Goal: Transaction & Acquisition: Book appointment/travel/reservation

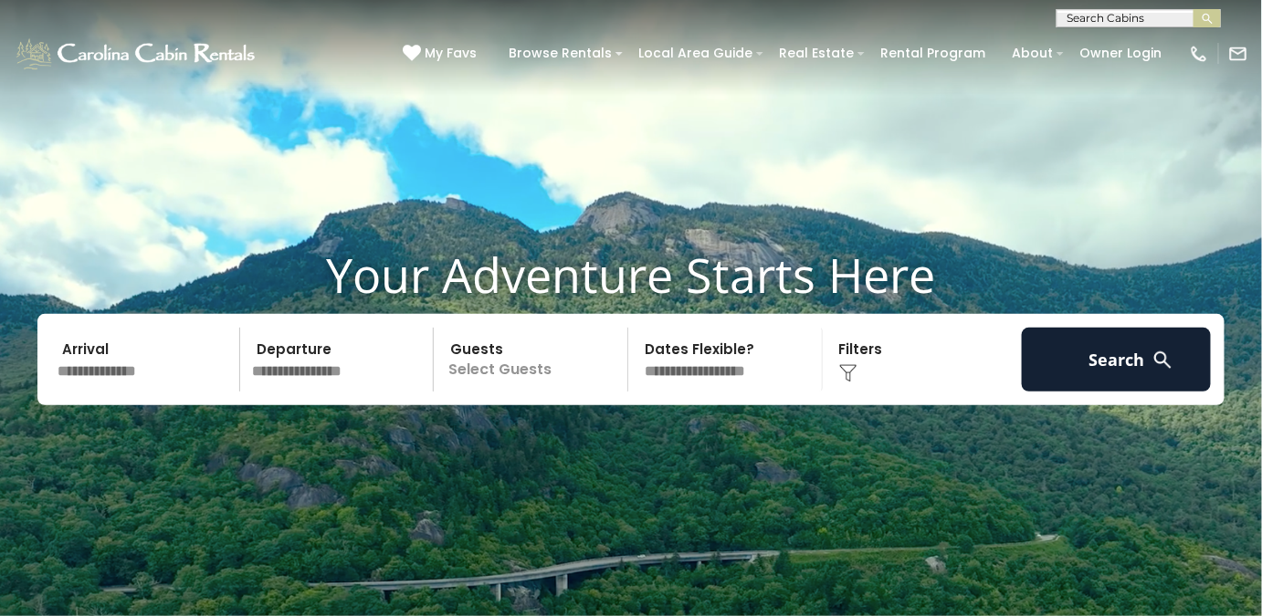
click at [171, 350] on input "text" at bounding box center [145, 360] width 189 height 64
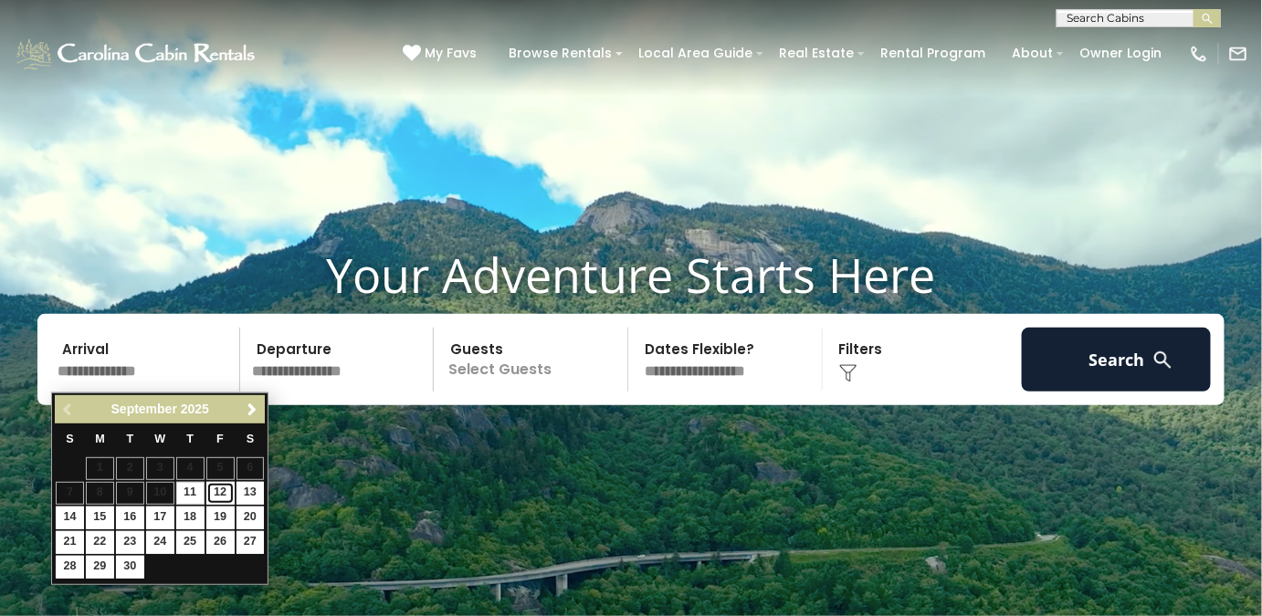
click at [216, 494] on link "12" at bounding box center [220, 493] width 28 height 23
type input "*******"
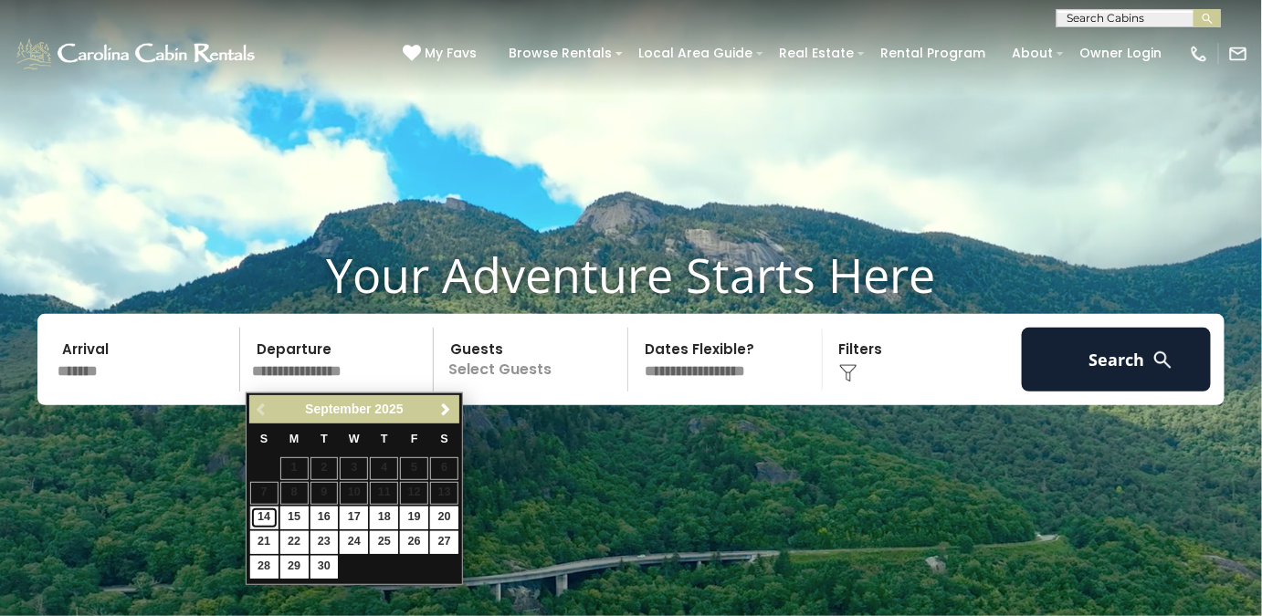
click at [273, 522] on link "14" at bounding box center [264, 518] width 28 height 23
type input "*******"
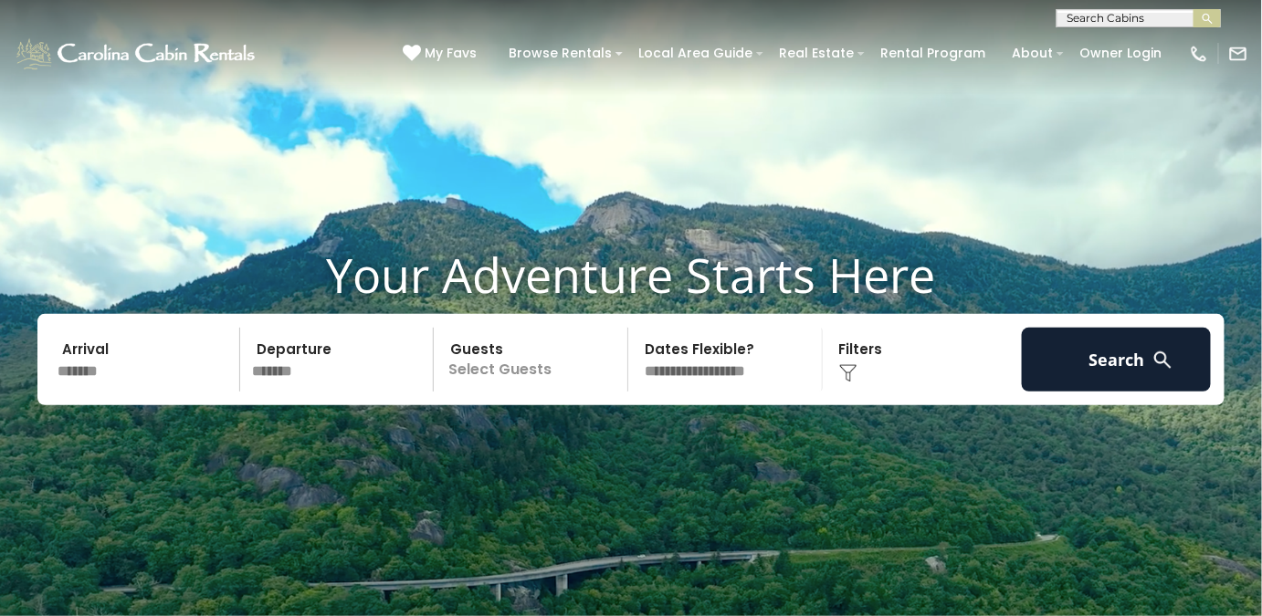
click at [873, 370] on div "Click to Choose" at bounding box center [922, 360] width 189 height 64
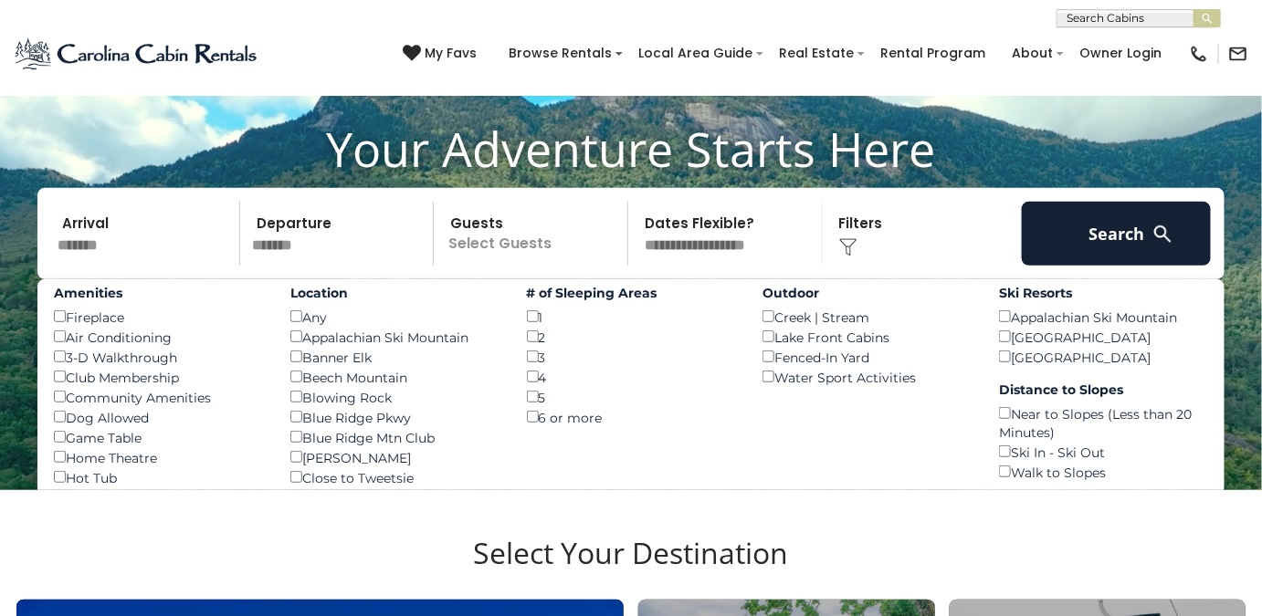
scroll to position [150, 0]
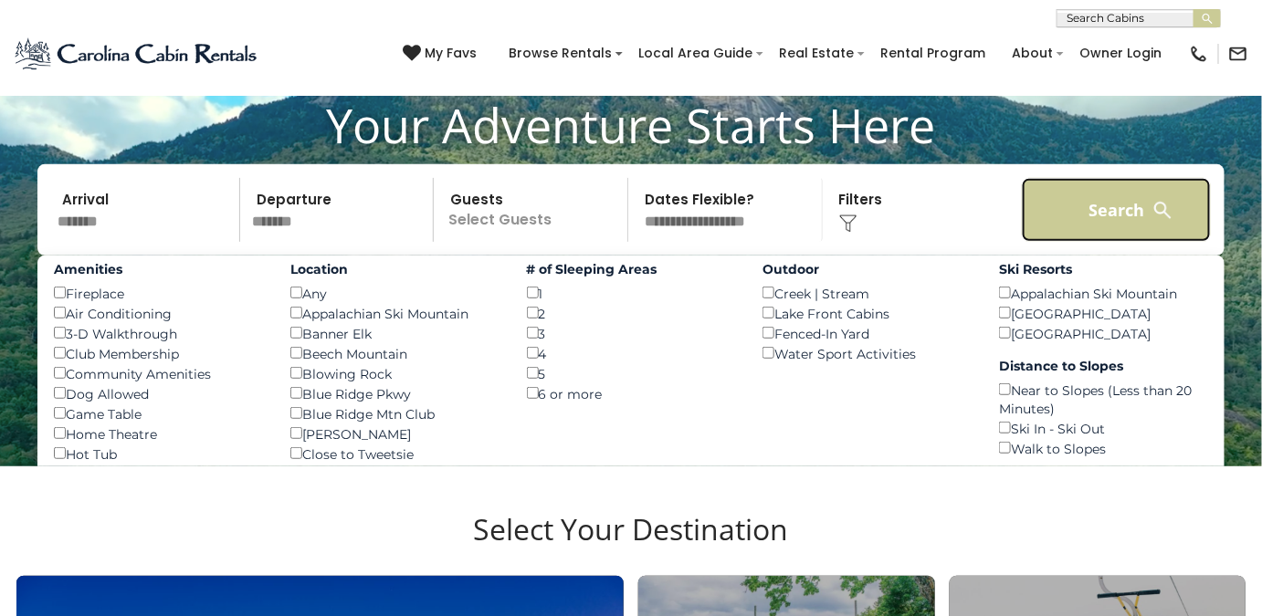
click at [1126, 204] on button "Search" at bounding box center [1116, 210] width 189 height 64
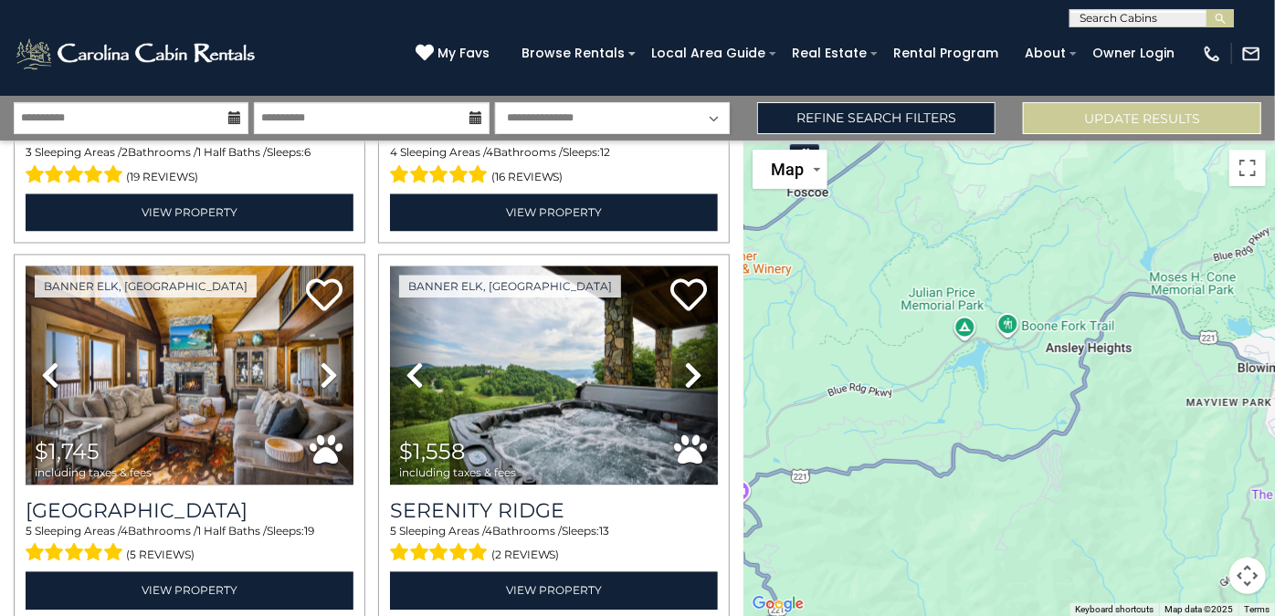
scroll to position [5324, 0]
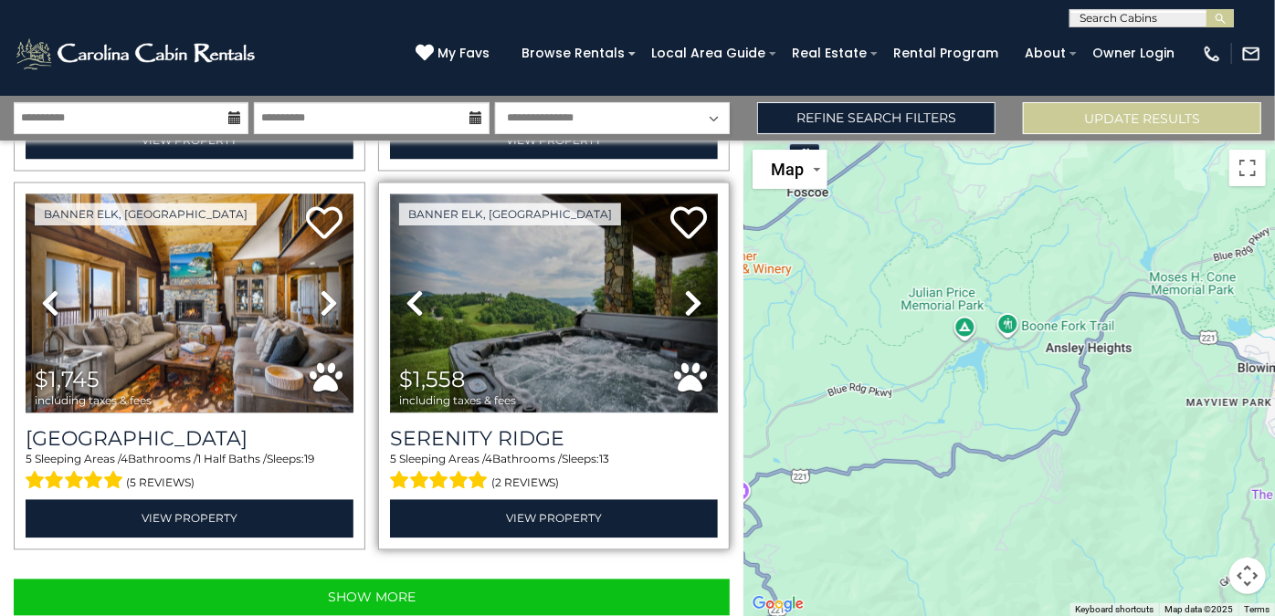
click at [565, 369] on img at bounding box center [554, 305] width 328 height 220
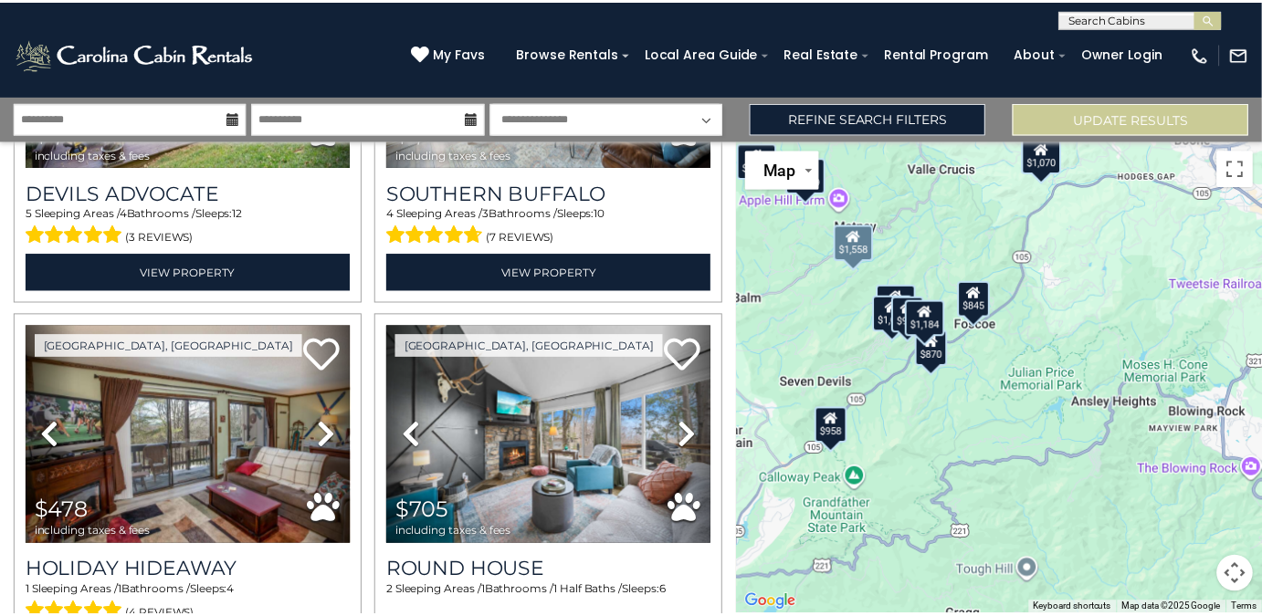
scroll to position [4054, 0]
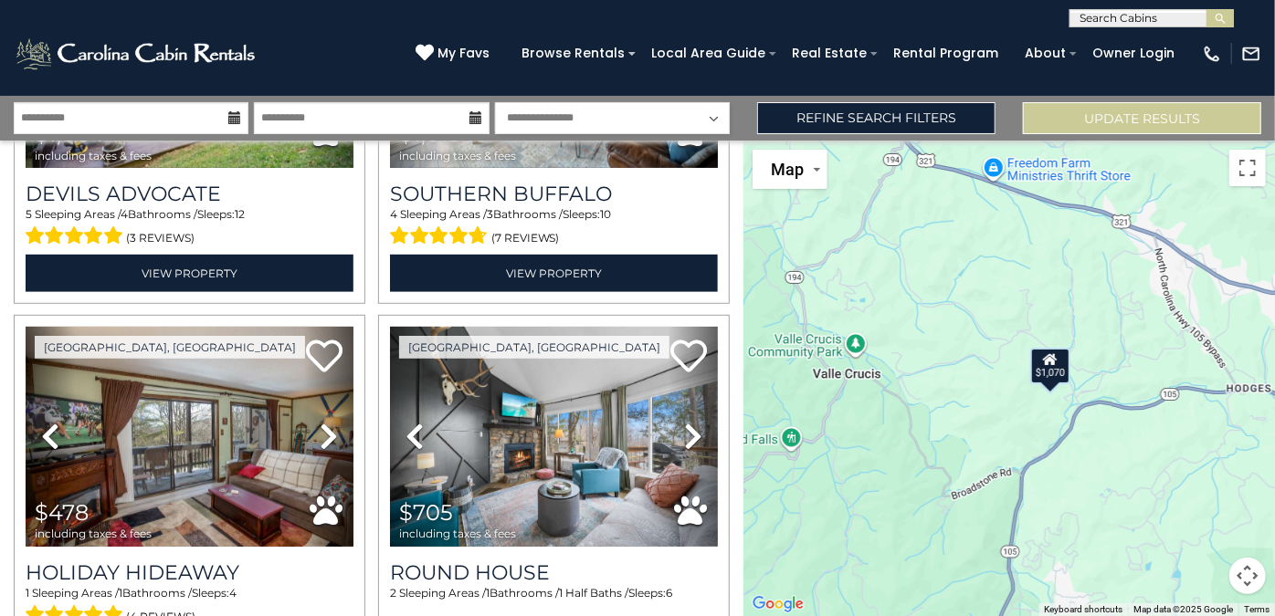
click at [707, 117] on select "**********" at bounding box center [612, 118] width 235 height 32
click at [695, 115] on select "**********" at bounding box center [612, 118] width 235 height 32
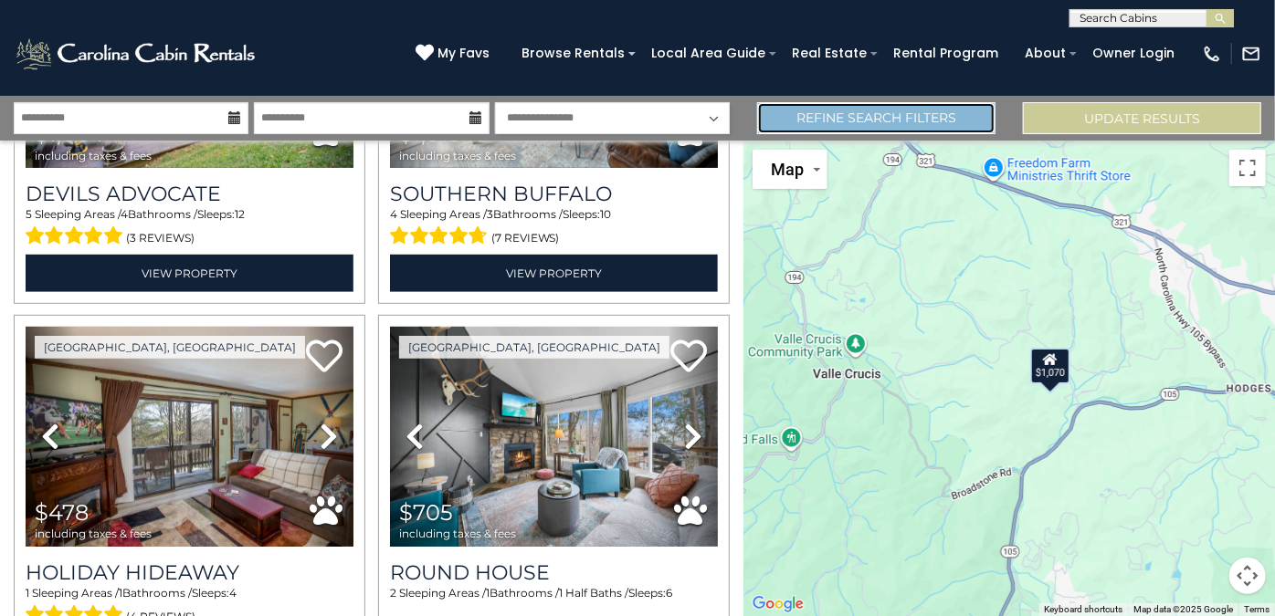
click at [908, 119] on link "Refine Search Filters" at bounding box center [876, 118] width 238 height 32
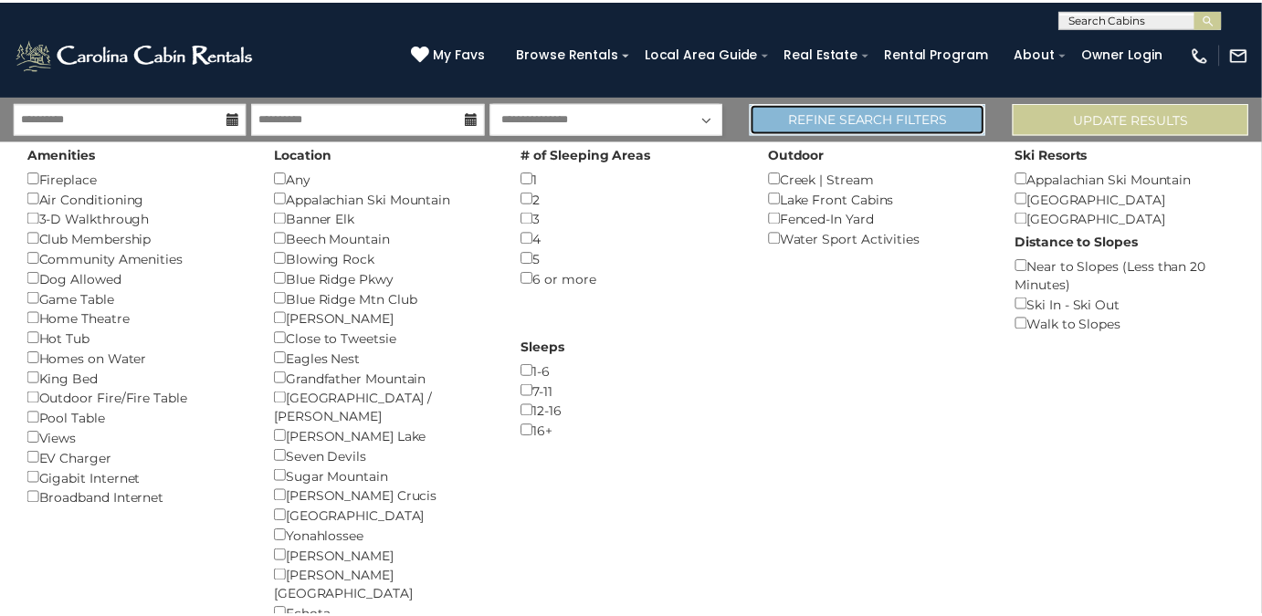
scroll to position [4027, 0]
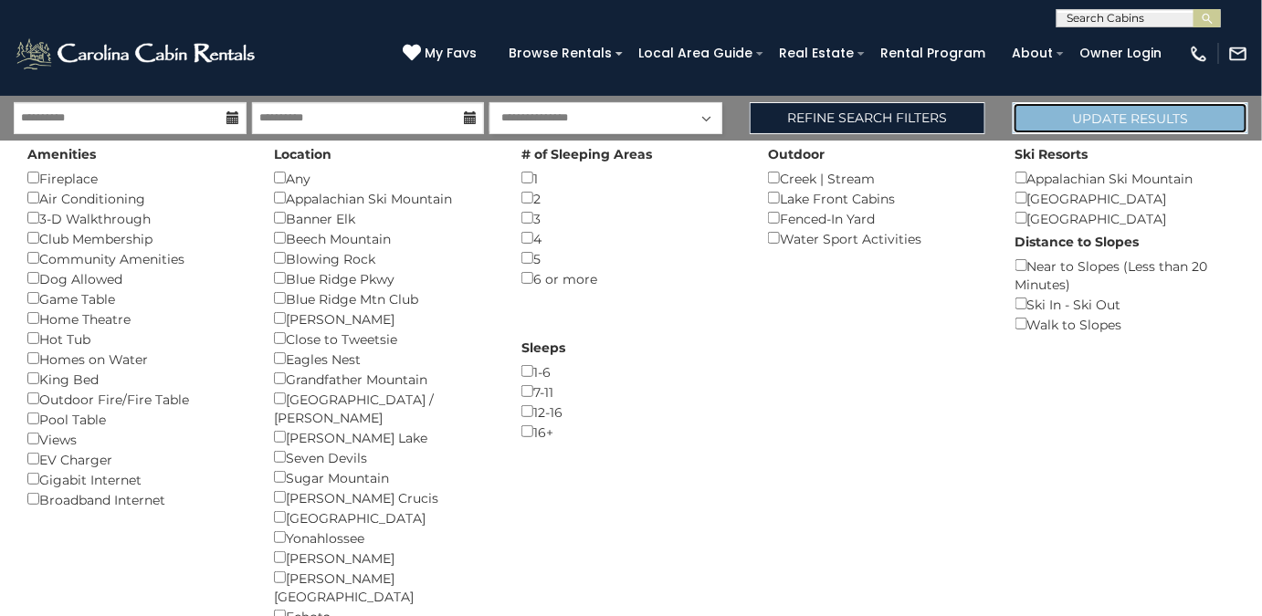
click at [1101, 123] on button "Update Results" at bounding box center [1131, 118] width 236 height 32
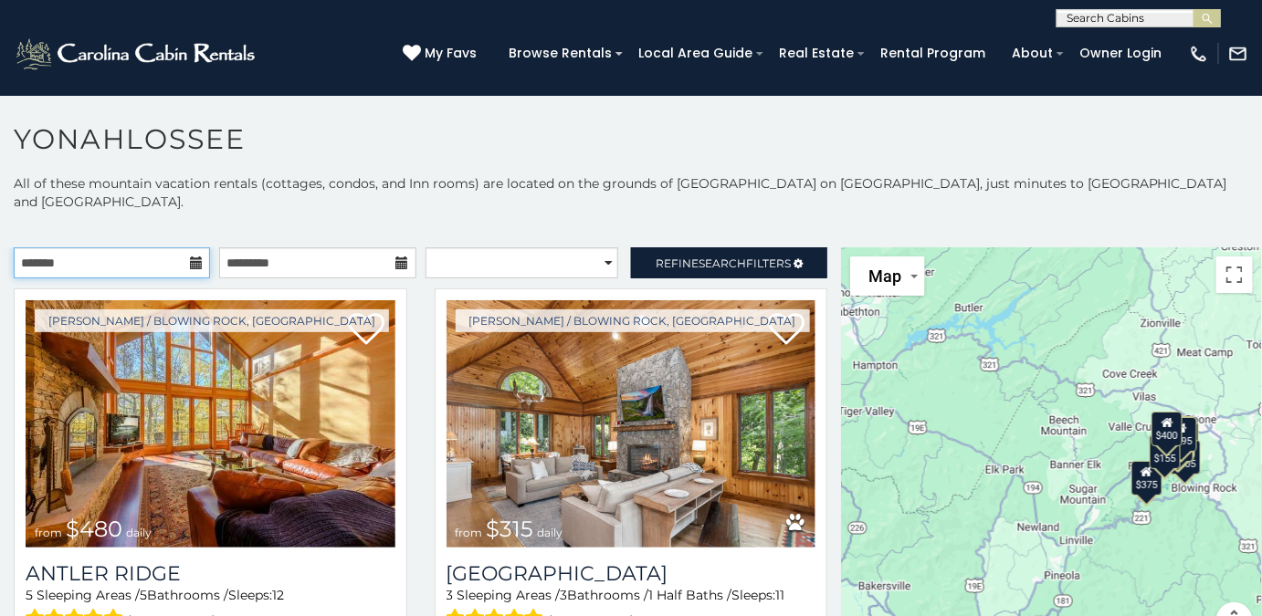
click at [161, 248] on input "text" at bounding box center [112, 263] width 196 height 31
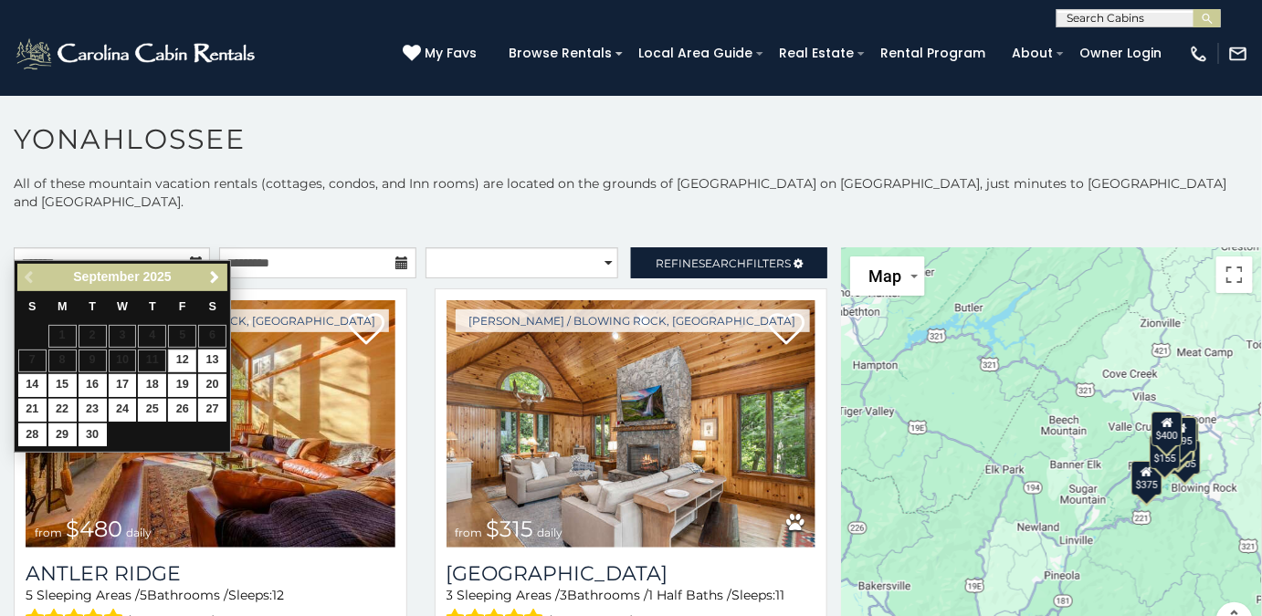
click at [368, 132] on h1 "Yonahlossee" at bounding box center [631, 148] width 1262 height 52
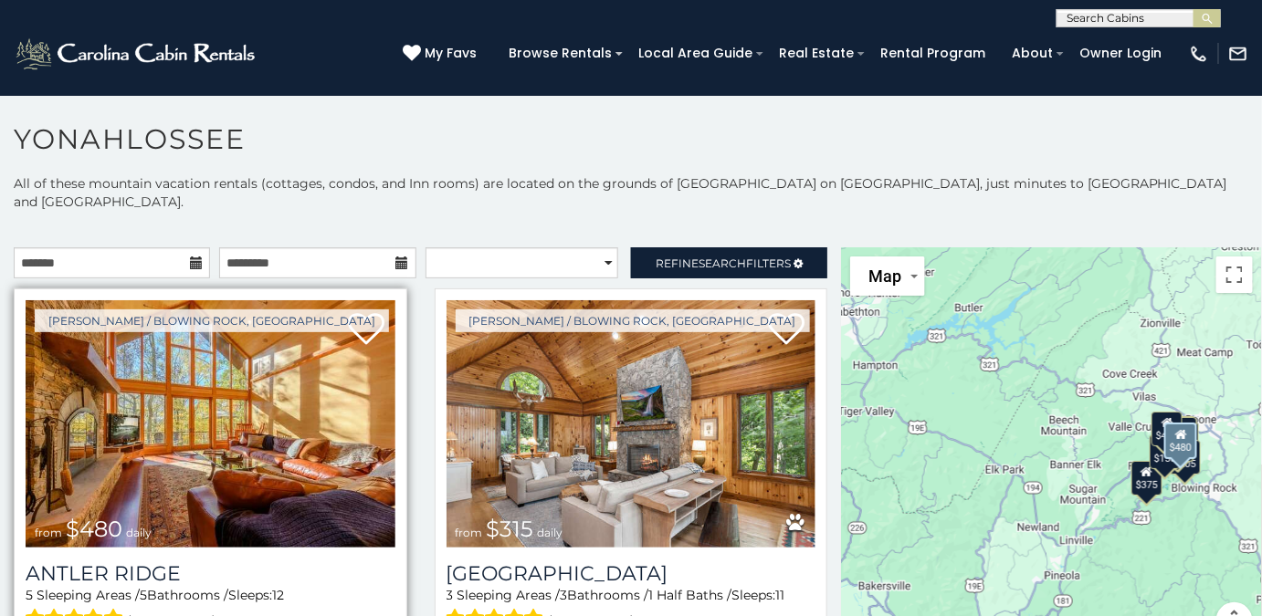
click at [245, 369] on img at bounding box center [211, 424] width 370 height 248
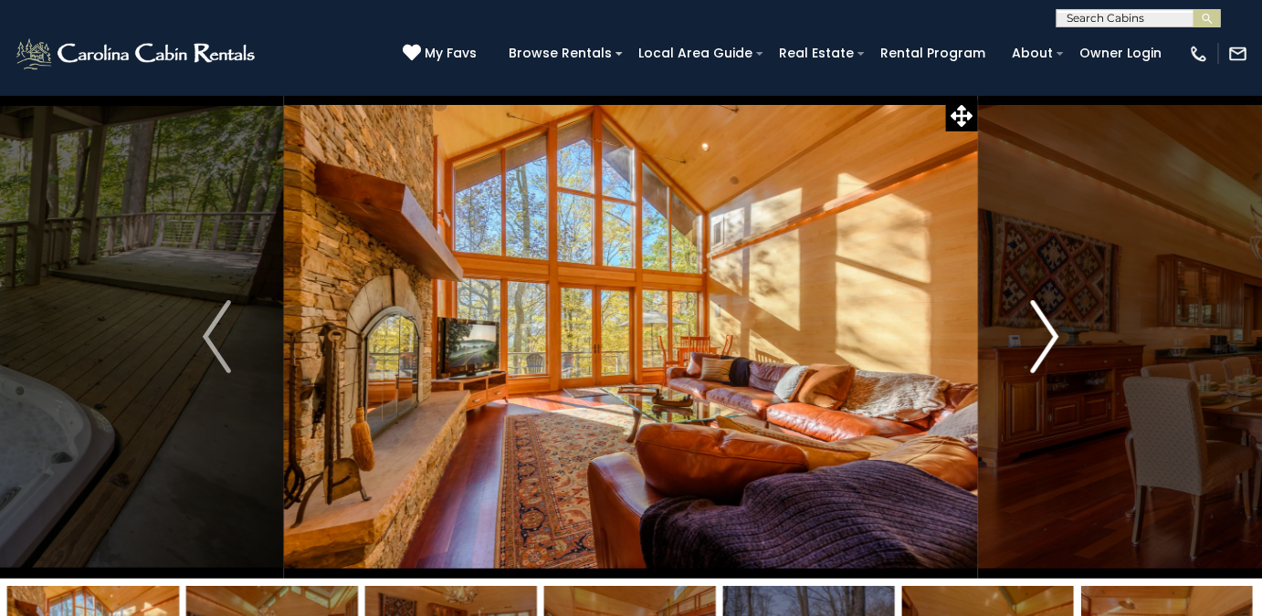
click at [1037, 353] on img "Next" at bounding box center [1044, 336] width 27 height 73
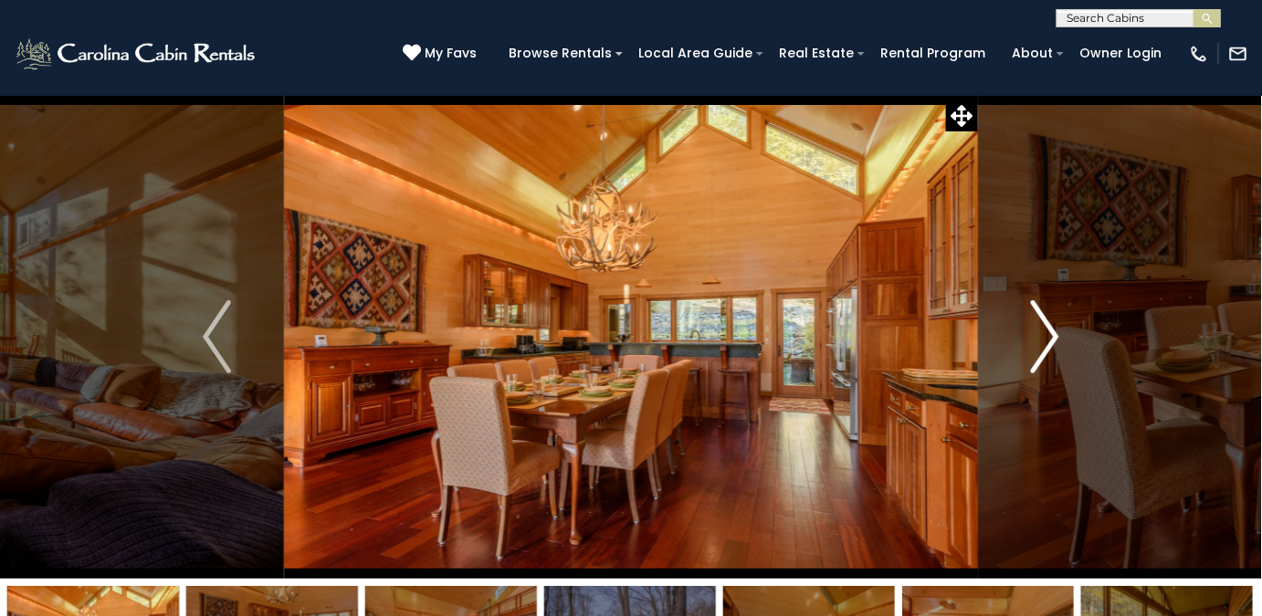
click at [1048, 329] on img "Next" at bounding box center [1044, 336] width 27 height 73
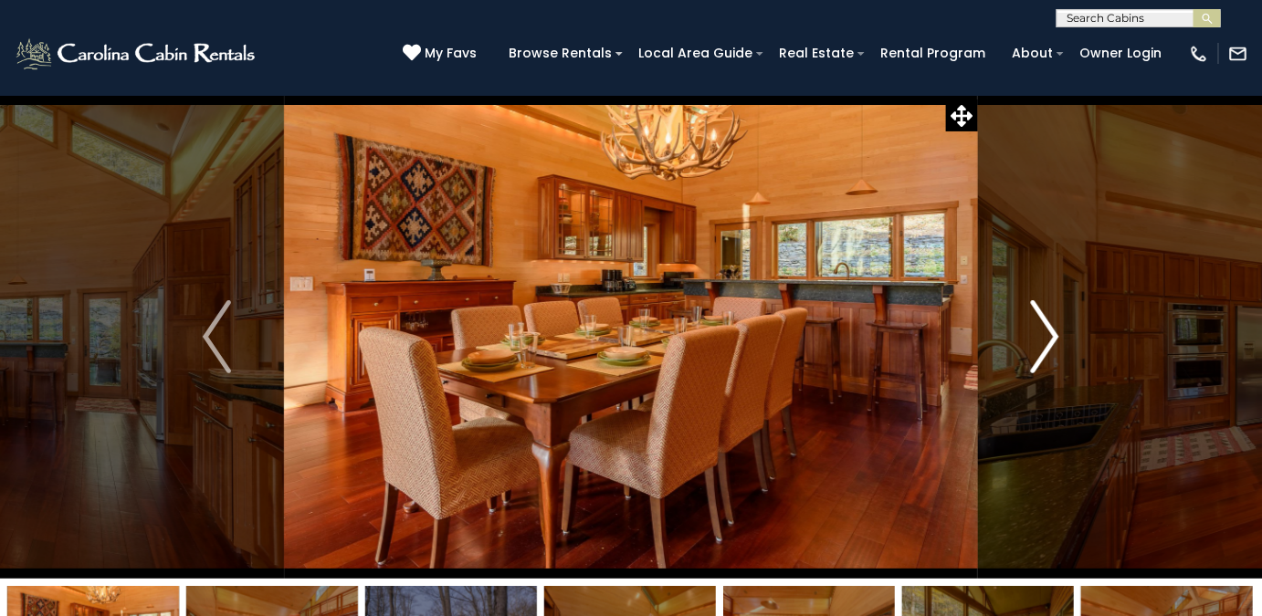
click at [1049, 345] on img "Next" at bounding box center [1044, 336] width 27 height 73
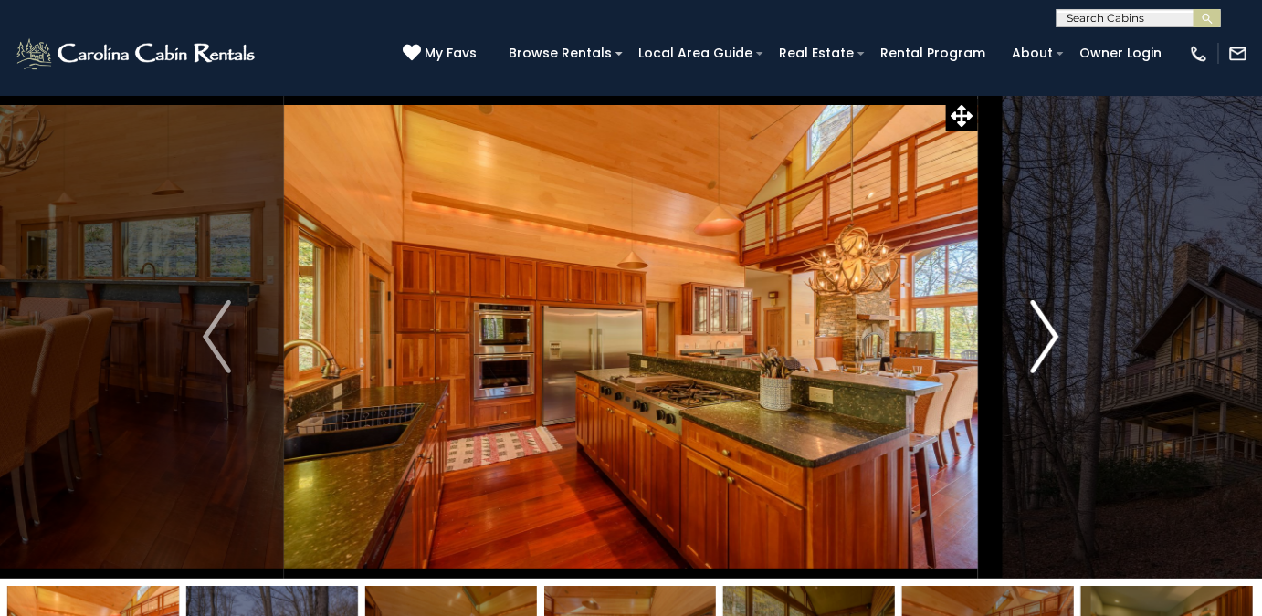
click at [1034, 347] on img "Next" at bounding box center [1044, 336] width 27 height 73
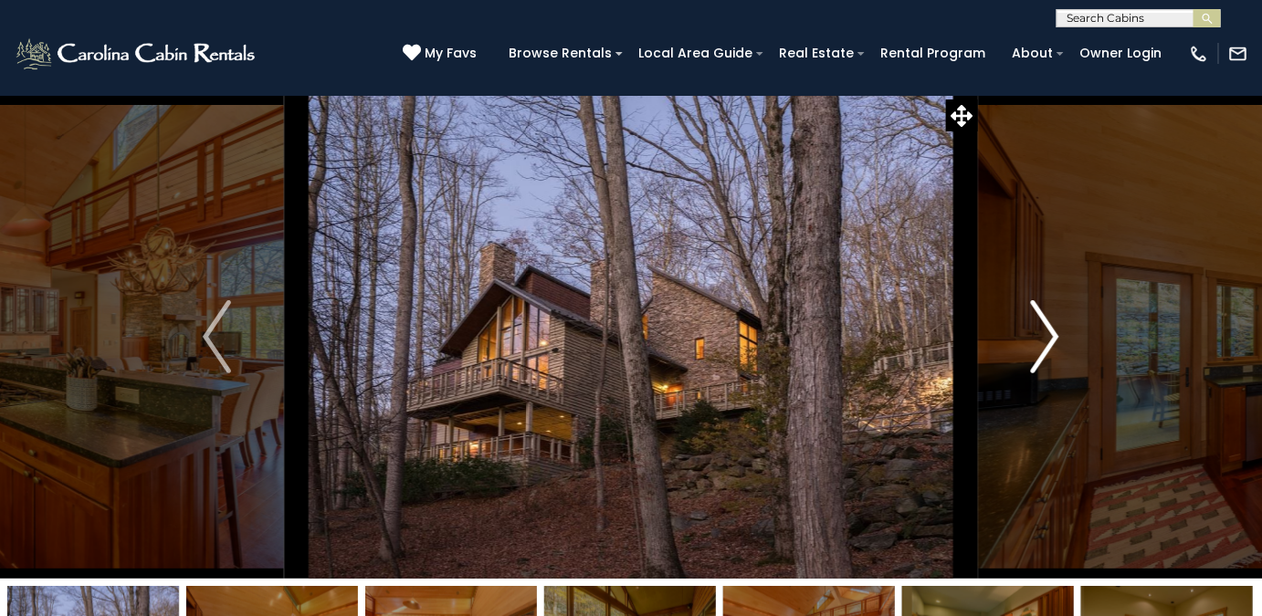
click at [1043, 348] on img "Next" at bounding box center [1044, 336] width 27 height 73
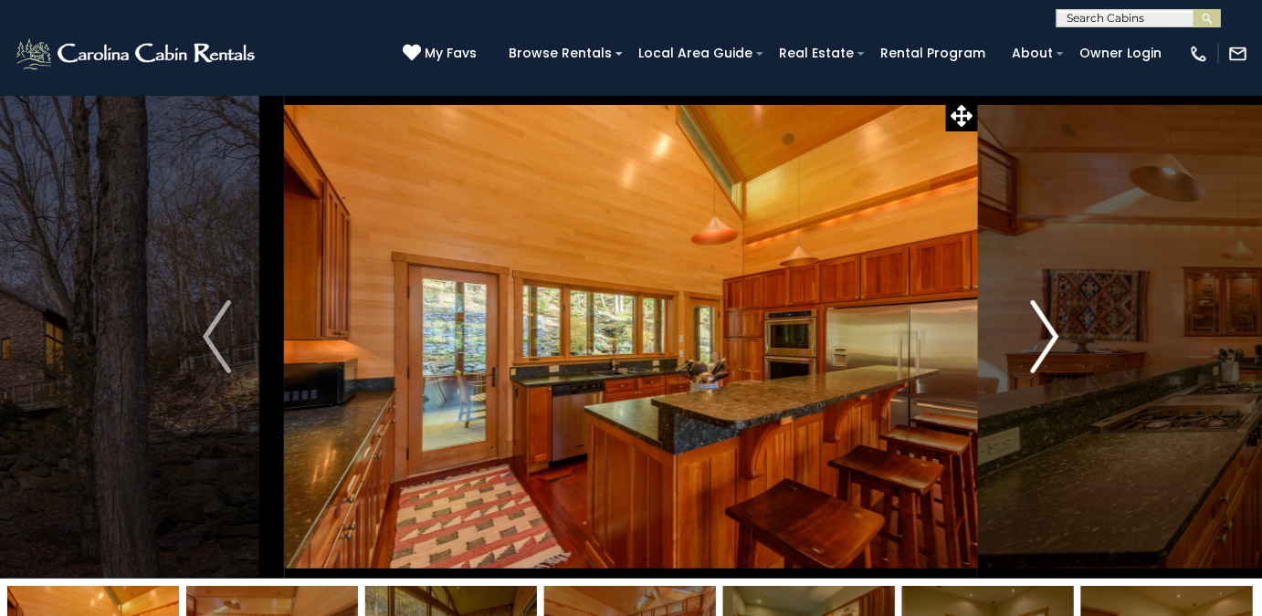
click at [1043, 344] on img "Next" at bounding box center [1044, 336] width 27 height 73
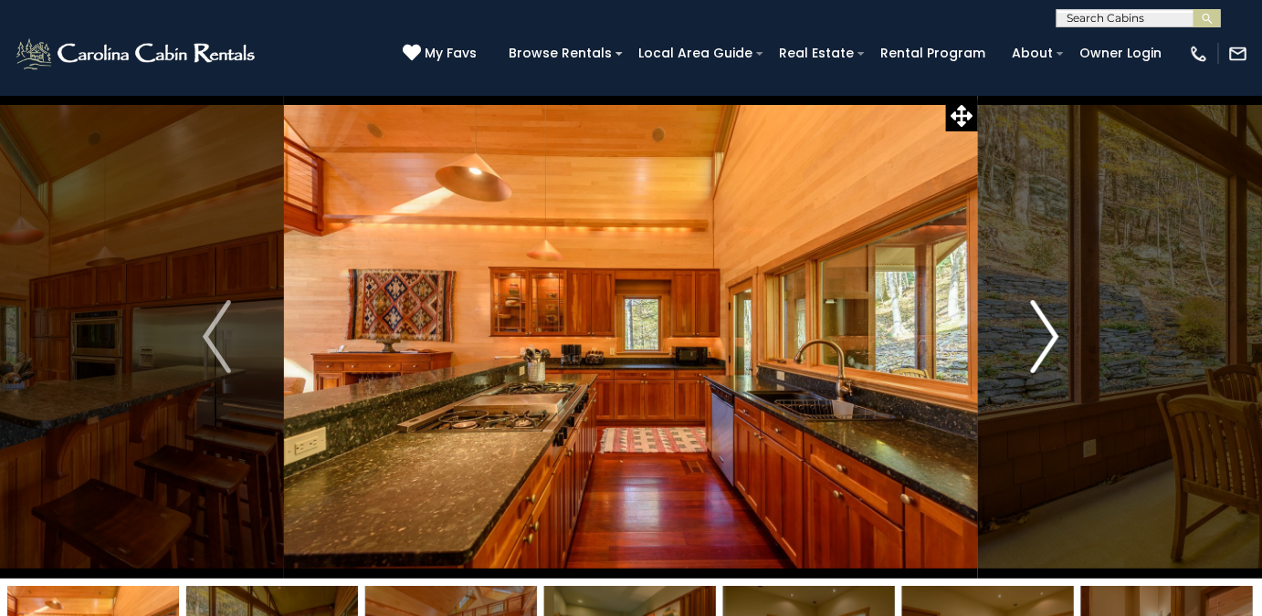
click at [1047, 348] on img "Next" at bounding box center [1044, 336] width 27 height 73
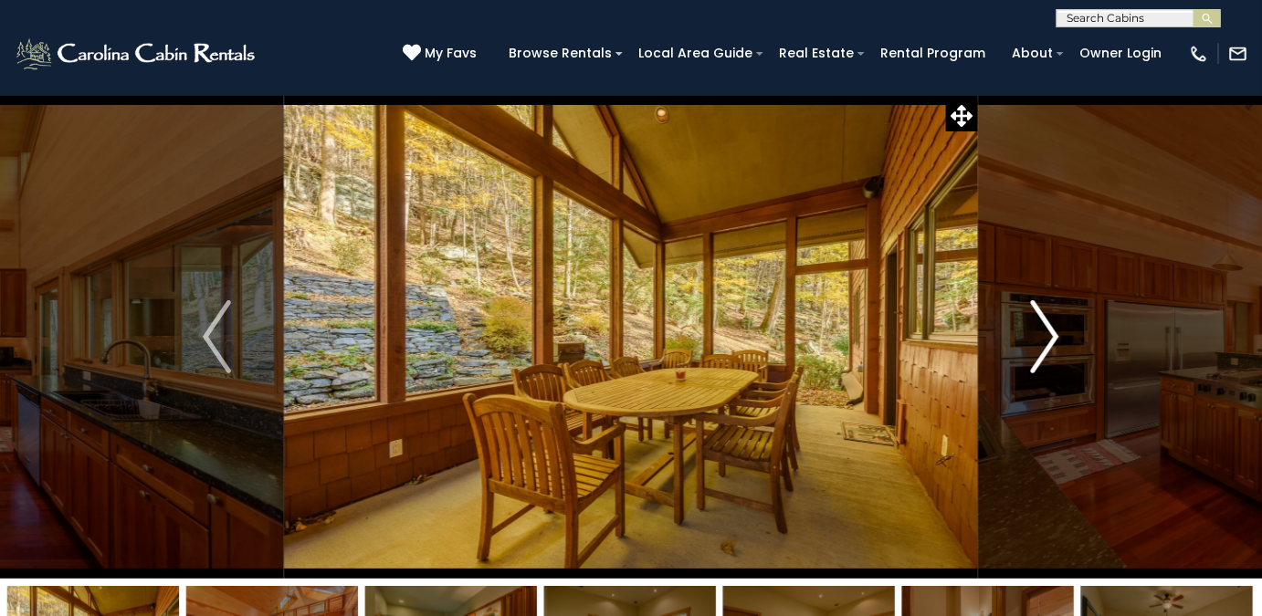
click at [1049, 359] on img "Next" at bounding box center [1044, 336] width 27 height 73
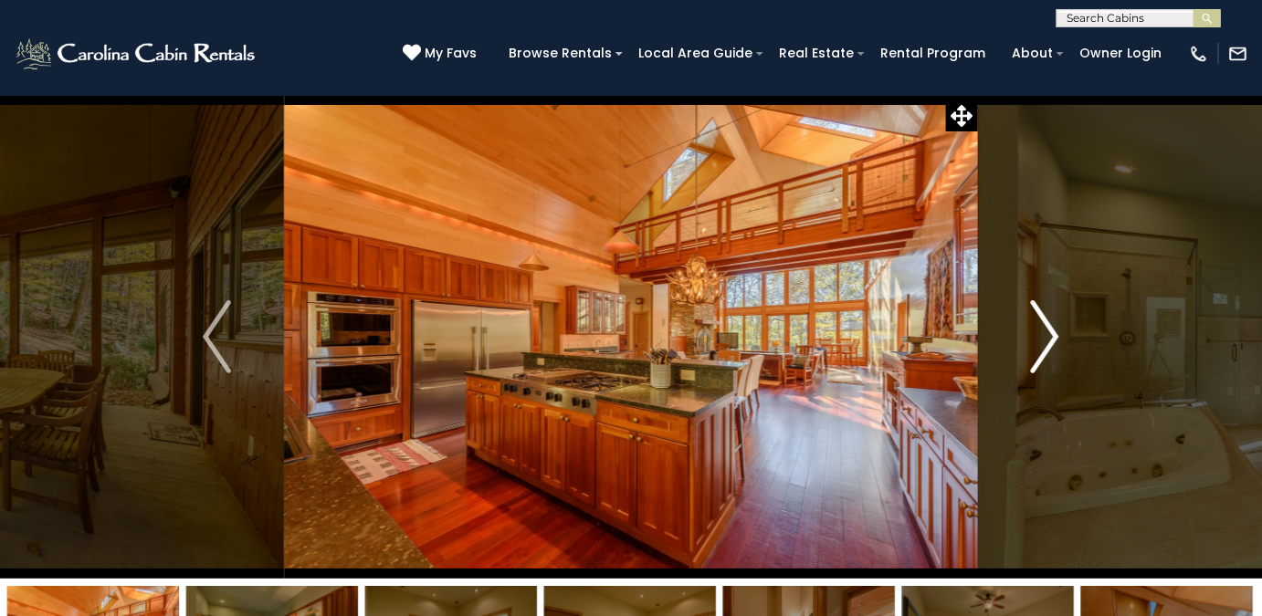
click at [1044, 342] on img "Next" at bounding box center [1044, 336] width 27 height 73
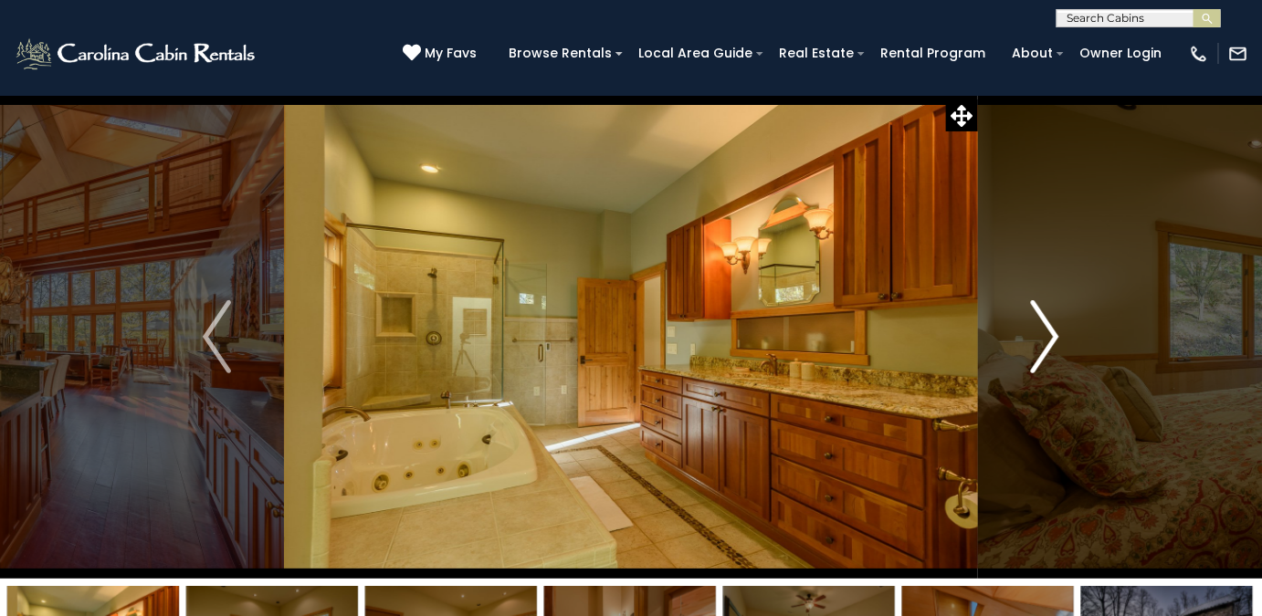
click at [1045, 353] on img "Next" at bounding box center [1044, 336] width 27 height 73
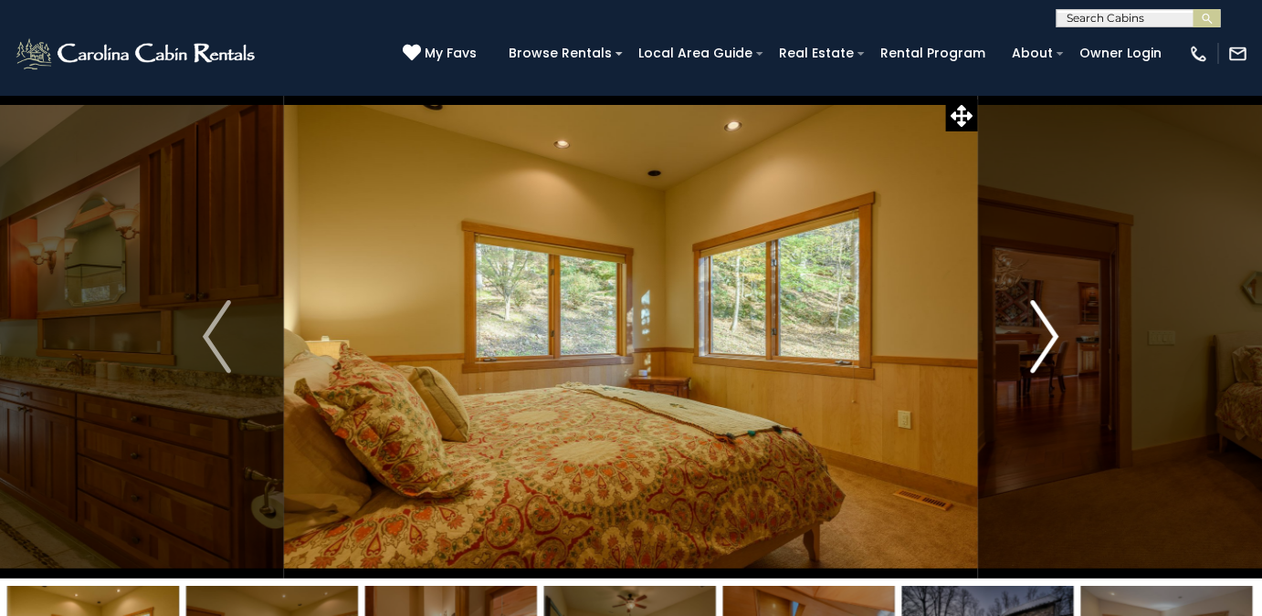
click at [1041, 352] on img "Next" at bounding box center [1044, 336] width 27 height 73
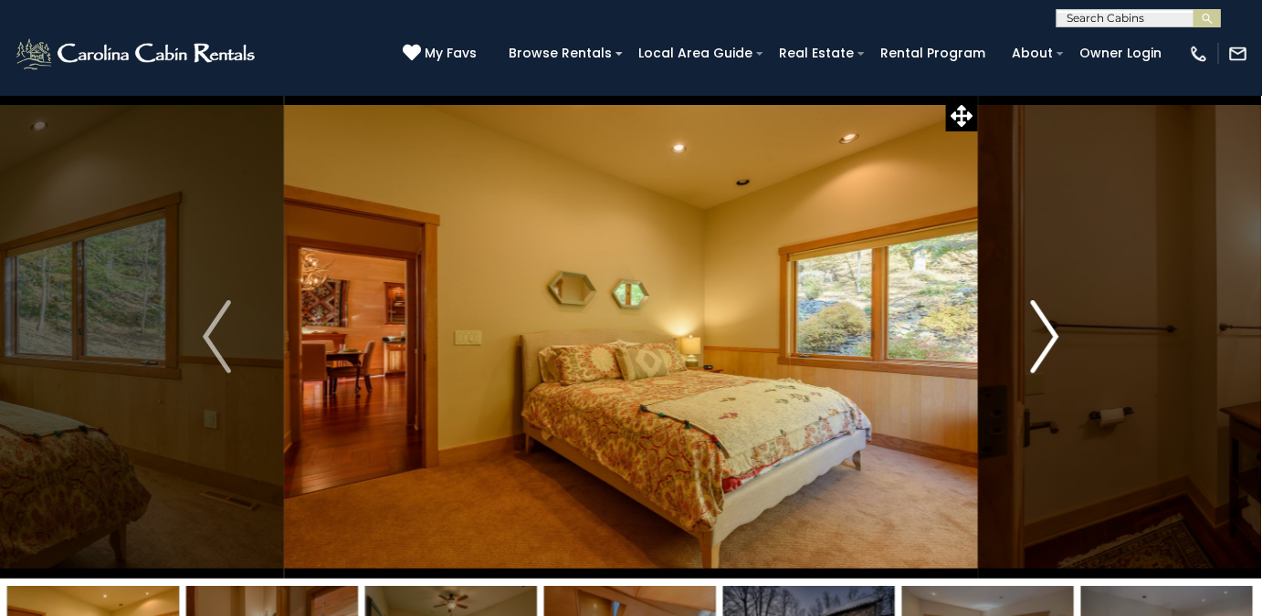
click at [1043, 363] on img "Next" at bounding box center [1044, 336] width 27 height 73
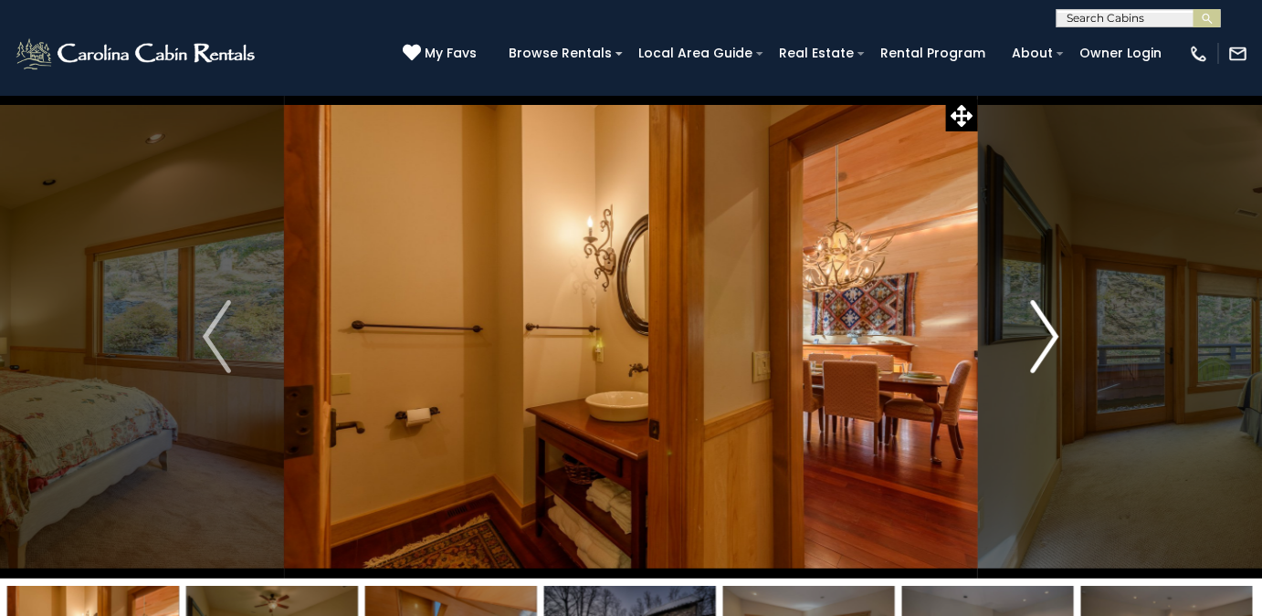
click at [1047, 355] on img "Next" at bounding box center [1044, 336] width 27 height 73
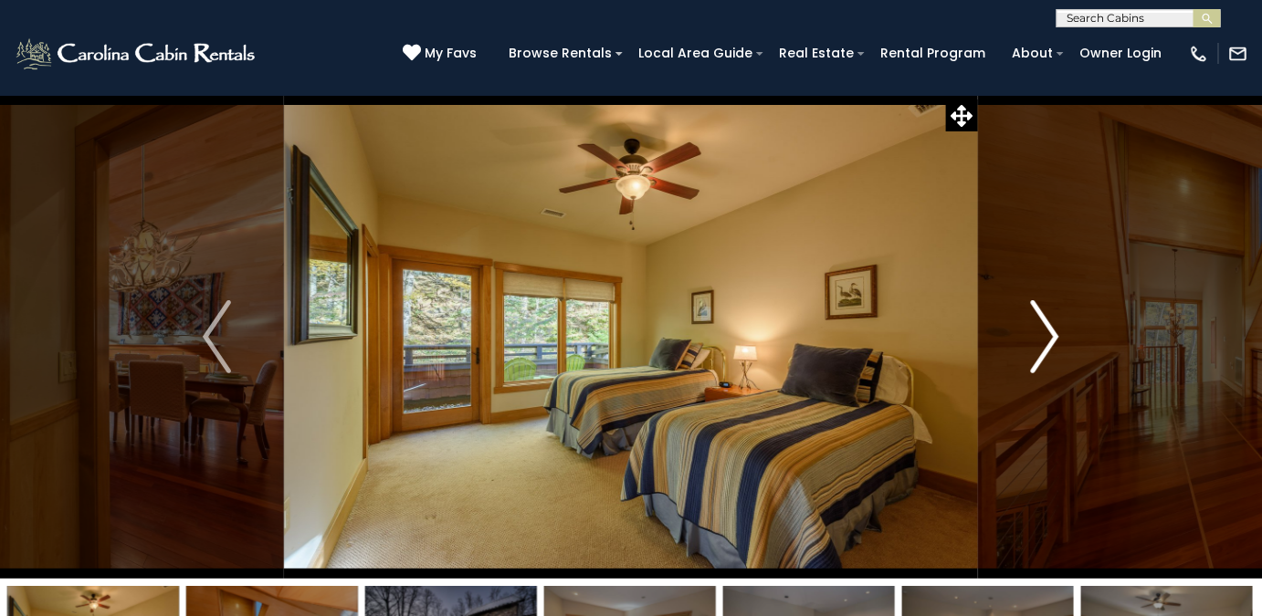
click at [1057, 360] on img "Next" at bounding box center [1044, 336] width 27 height 73
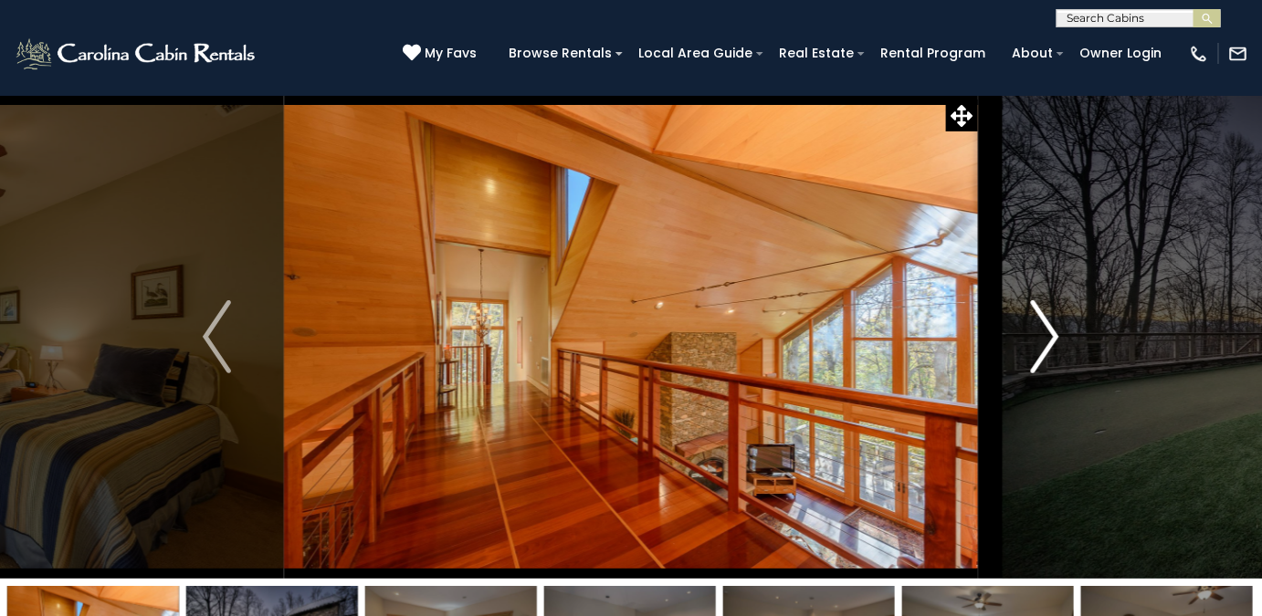
click at [1046, 364] on img "Next" at bounding box center [1044, 336] width 27 height 73
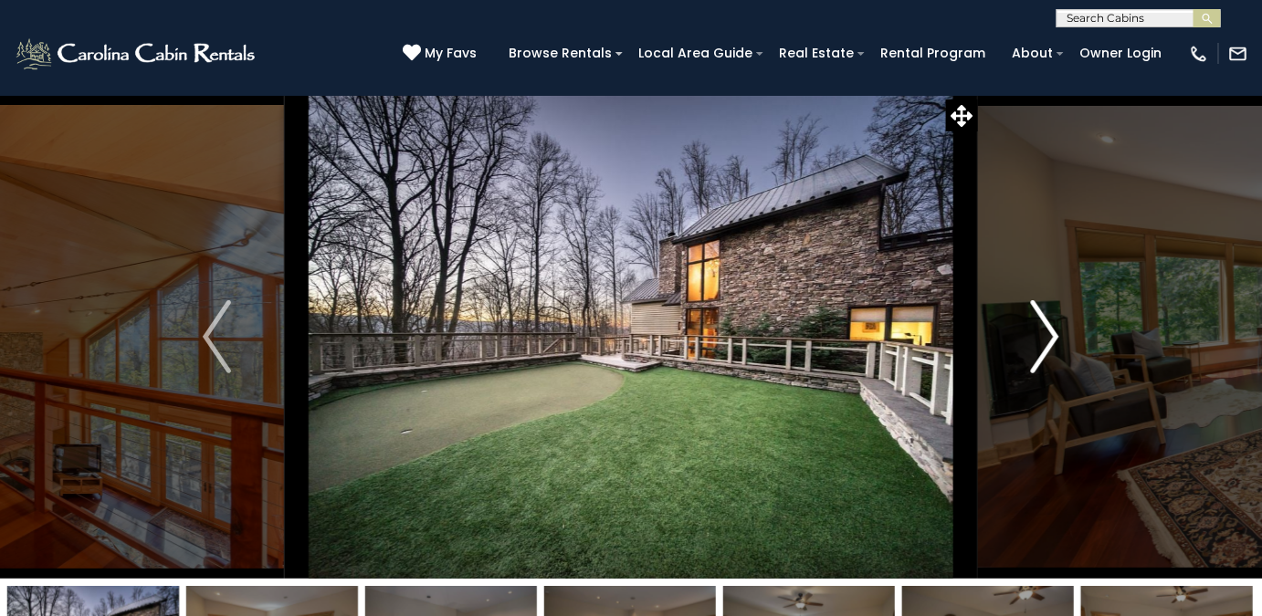
click at [1039, 353] on img "Next" at bounding box center [1044, 336] width 27 height 73
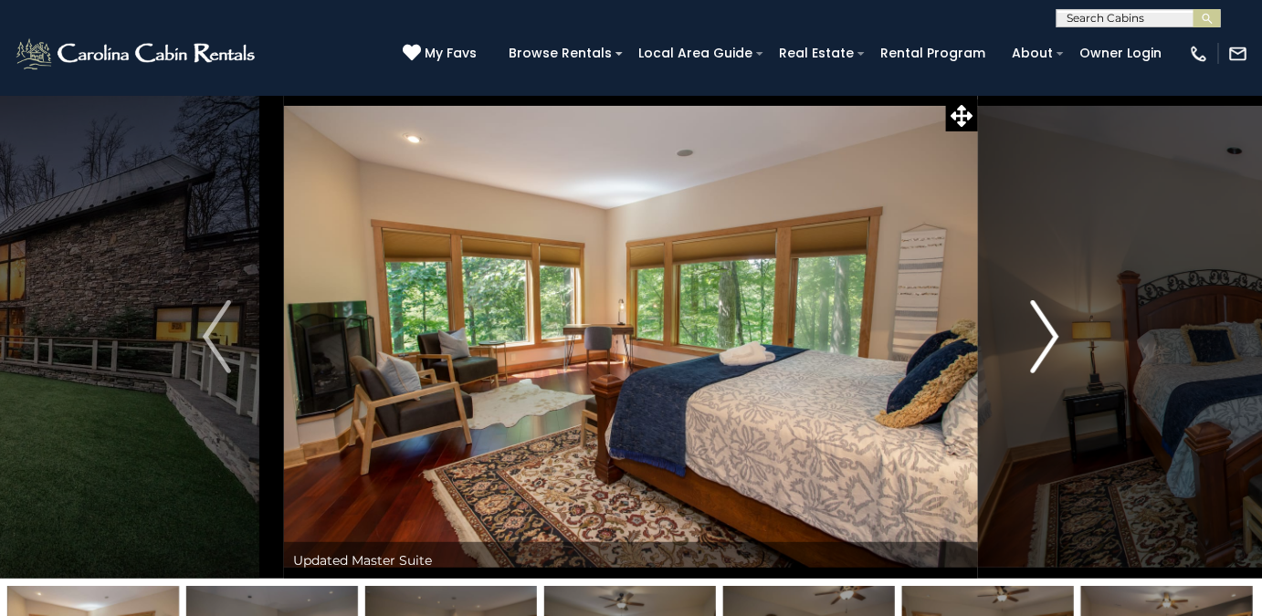
click at [1048, 346] on img "Next" at bounding box center [1044, 336] width 27 height 73
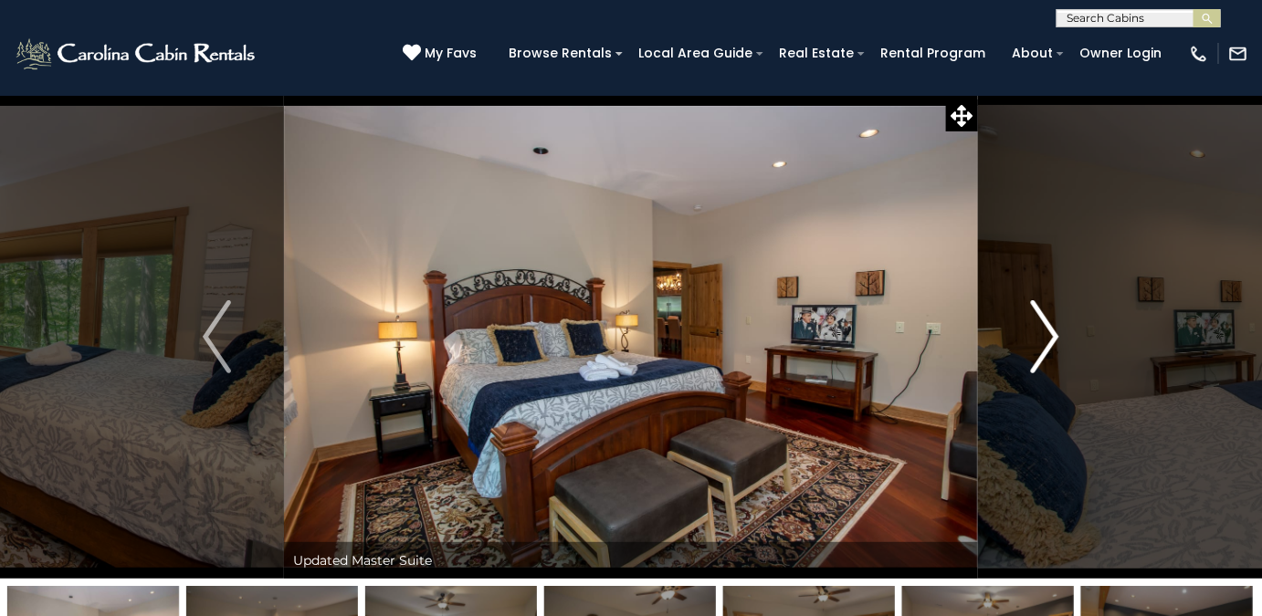
click at [1048, 342] on img "Next" at bounding box center [1044, 336] width 27 height 73
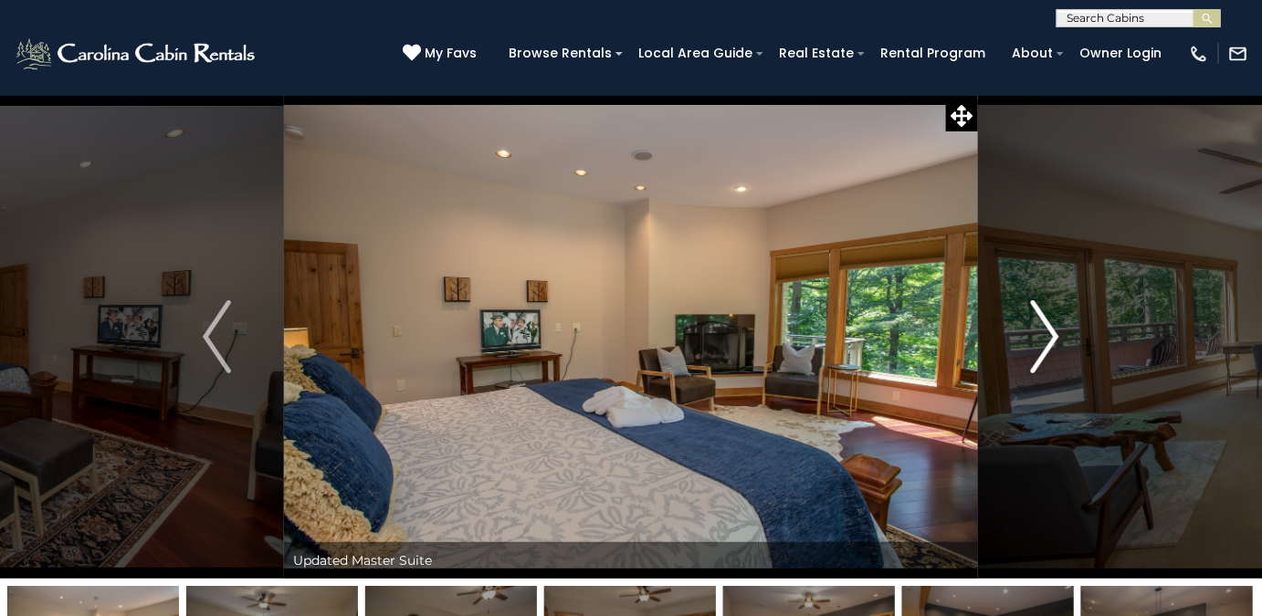
click at [1049, 350] on img "Next" at bounding box center [1044, 336] width 27 height 73
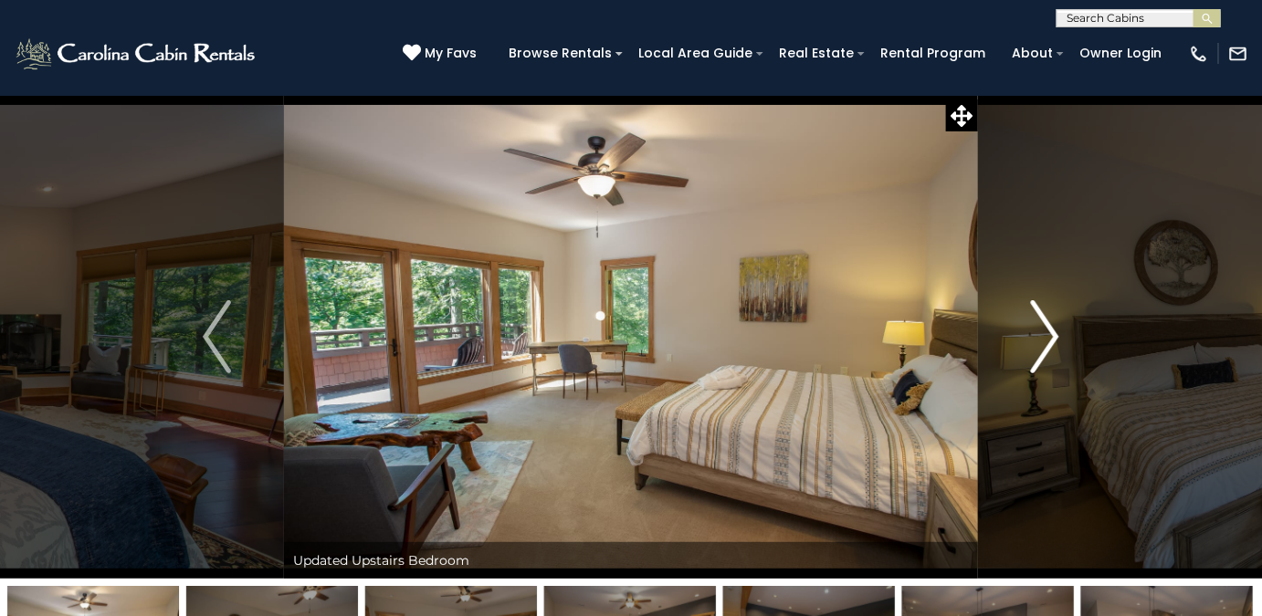
click at [1048, 351] on img "Next" at bounding box center [1044, 336] width 27 height 73
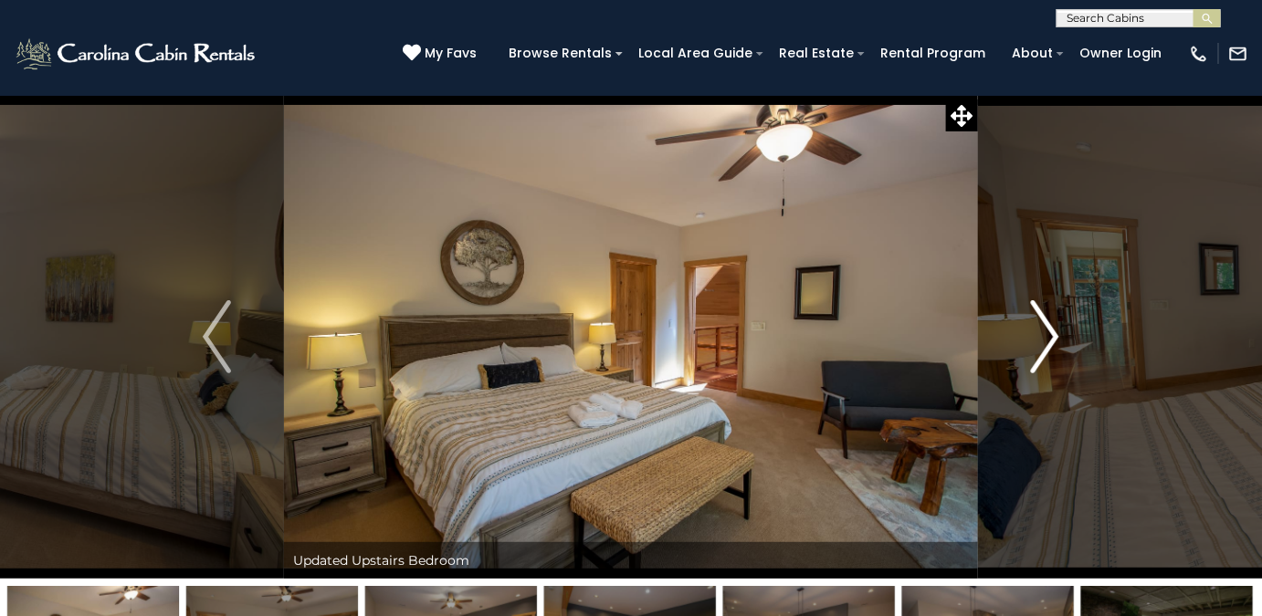
click at [1048, 353] on img "Next" at bounding box center [1044, 336] width 27 height 73
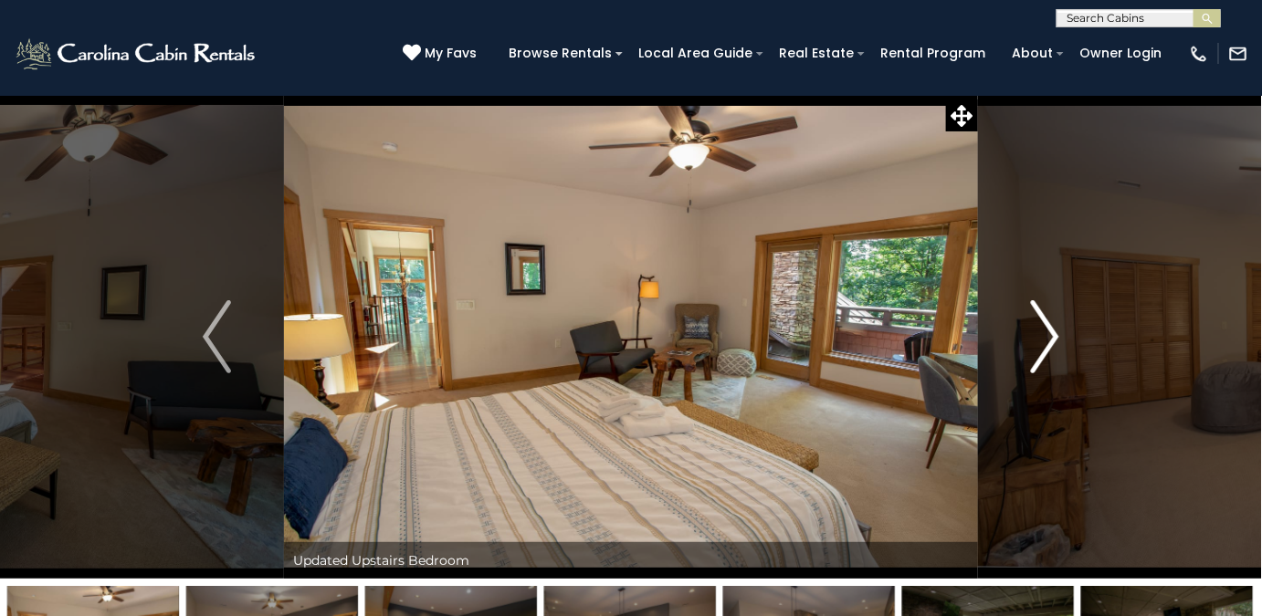
click at [1051, 345] on img "Next" at bounding box center [1044, 336] width 27 height 73
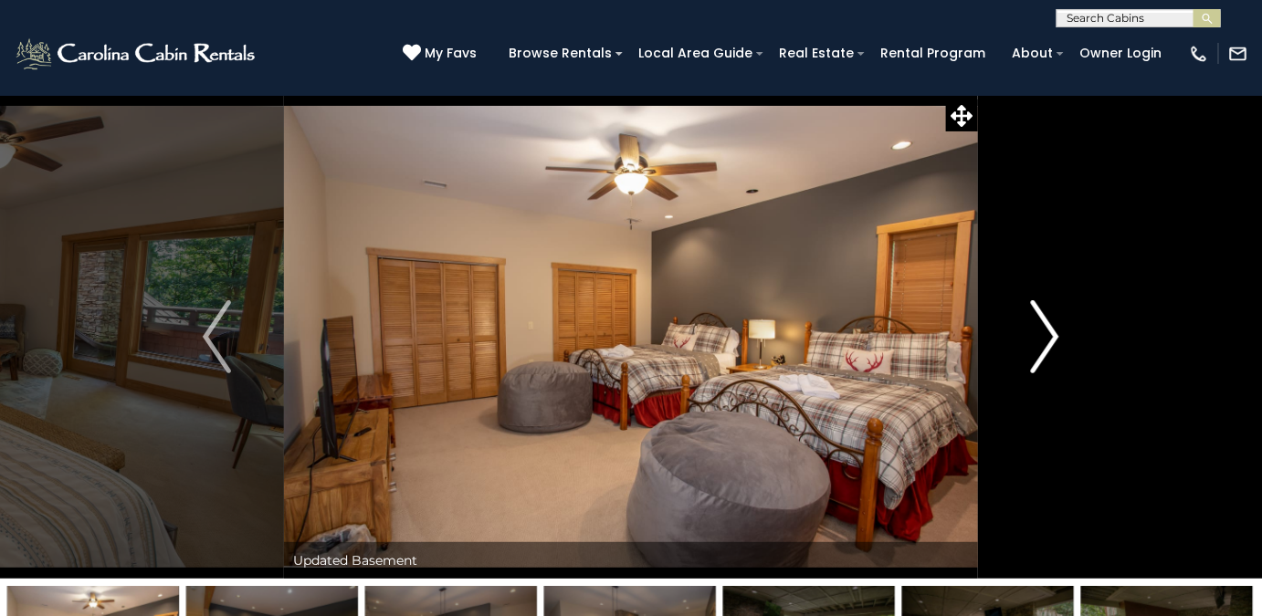
click at [1052, 332] on img "Next" at bounding box center [1044, 336] width 27 height 73
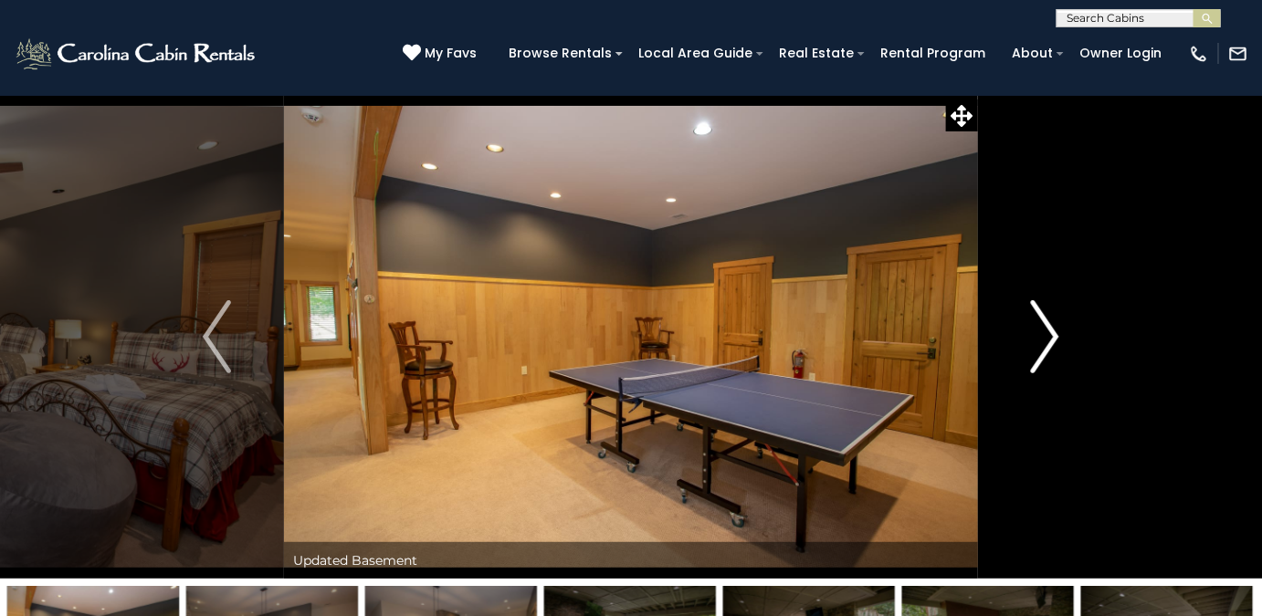
click at [1052, 346] on img "Next" at bounding box center [1044, 336] width 27 height 73
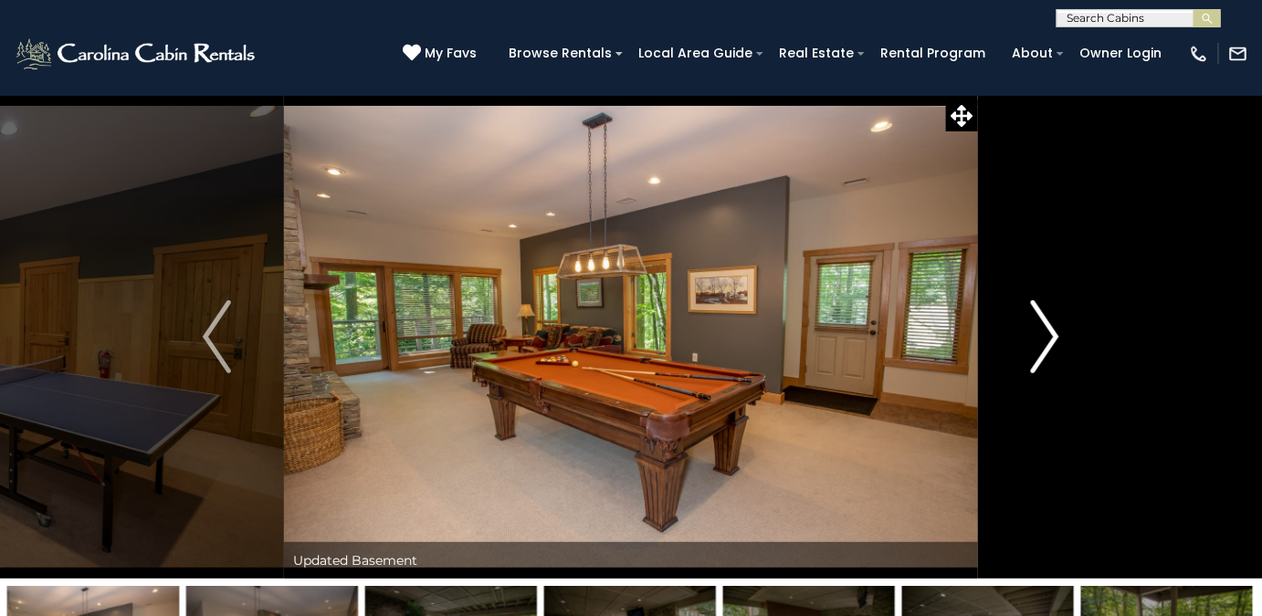
click at [1050, 332] on img "Next" at bounding box center [1044, 336] width 27 height 73
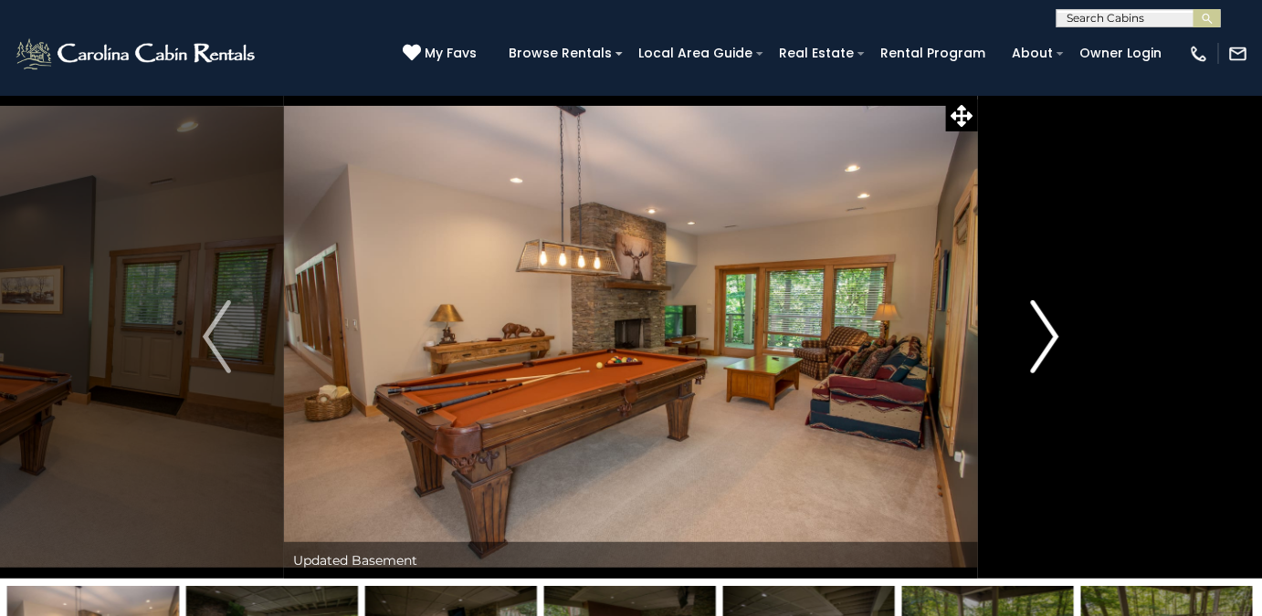
click at [1049, 344] on img "Next" at bounding box center [1044, 336] width 27 height 73
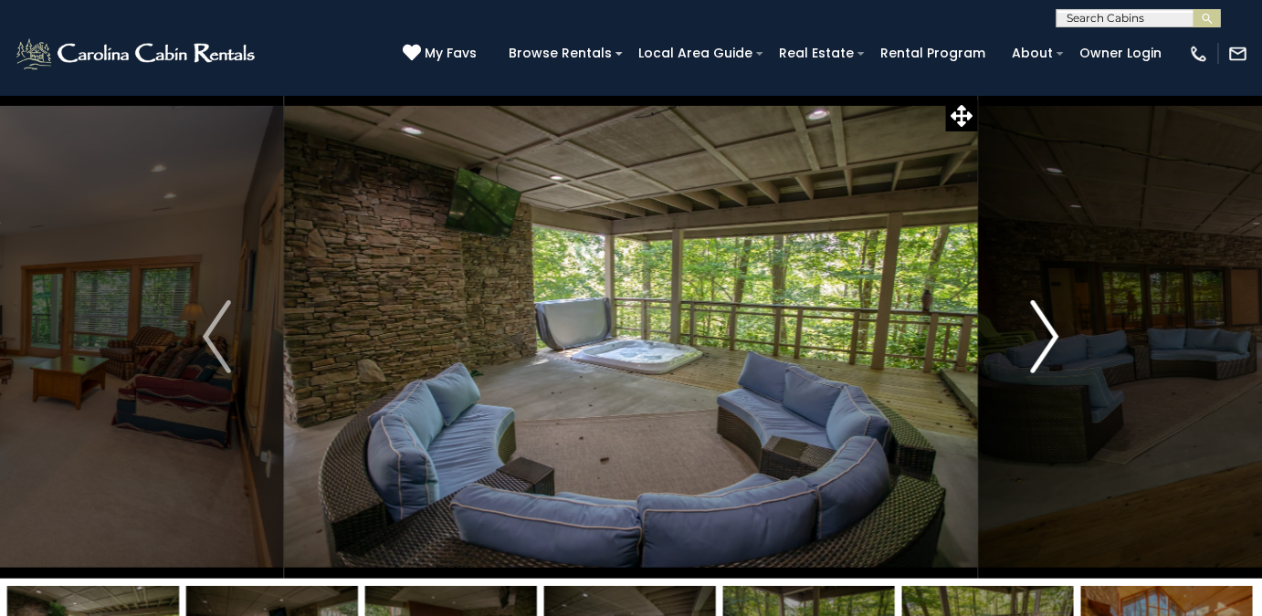
click at [1054, 349] on img "Next" at bounding box center [1044, 336] width 27 height 73
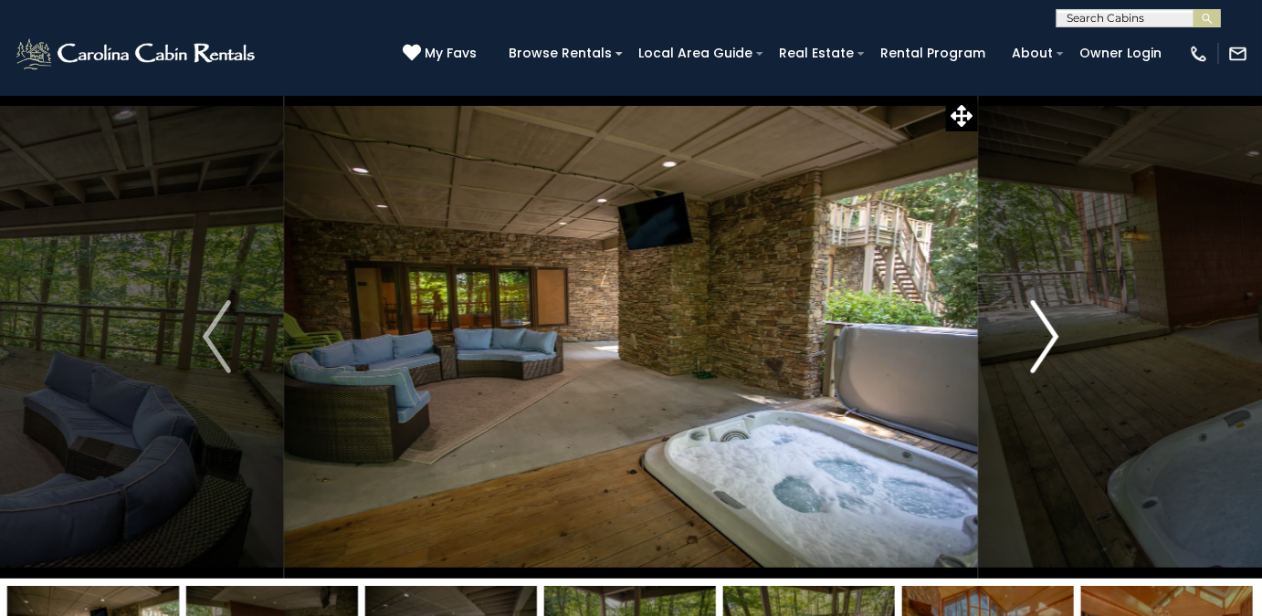
click at [1053, 343] on img "Next" at bounding box center [1044, 336] width 27 height 73
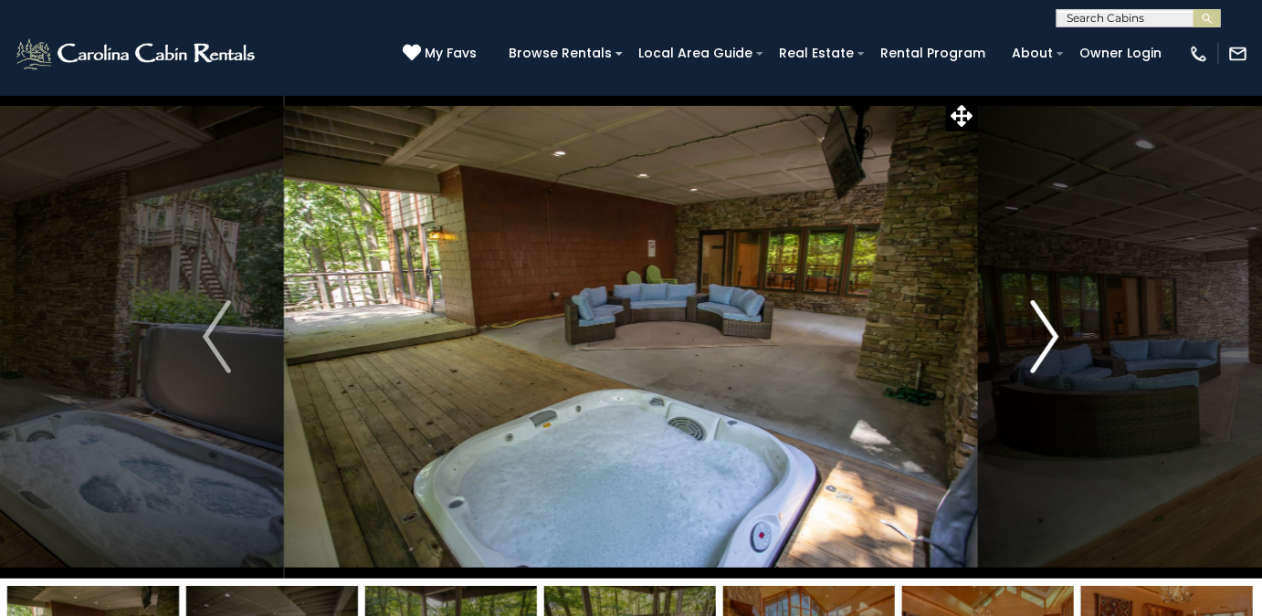
click at [1047, 347] on img "Next" at bounding box center [1044, 336] width 27 height 73
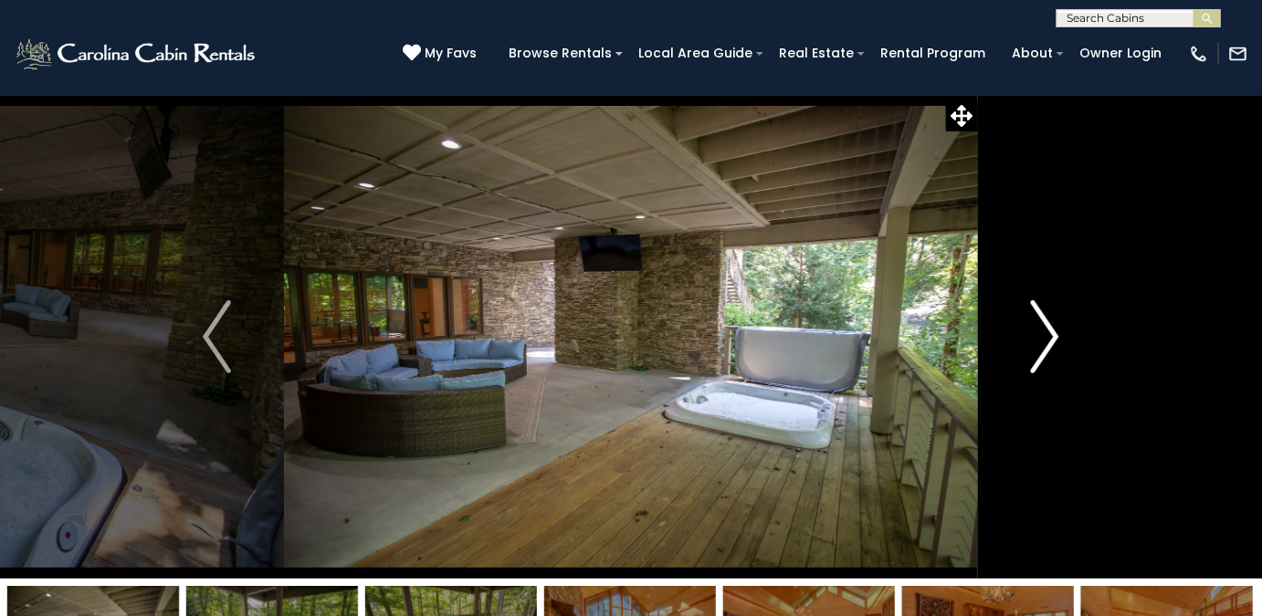
click at [1052, 342] on img "Next" at bounding box center [1044, 336] width 27 height 73
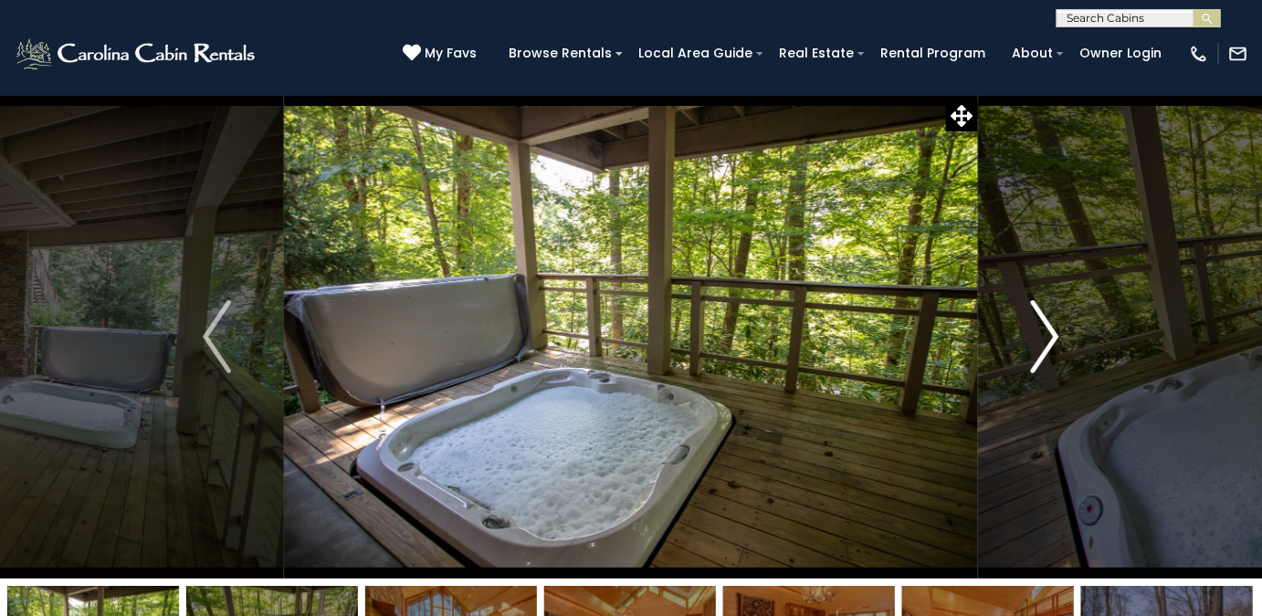
click at [1049, 354] on img "Next" at bounding box center [1044, 336] width 27 height 73
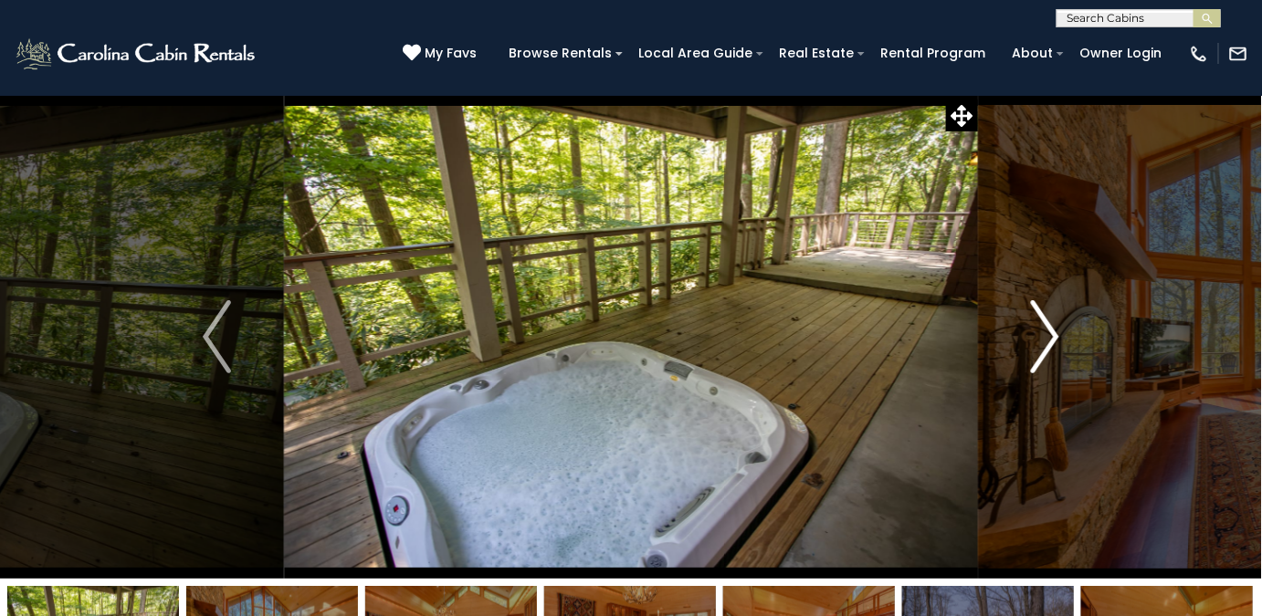
click at [1048, 348] on img "Next" at bounding box center [1044, 336] width 27 height 73
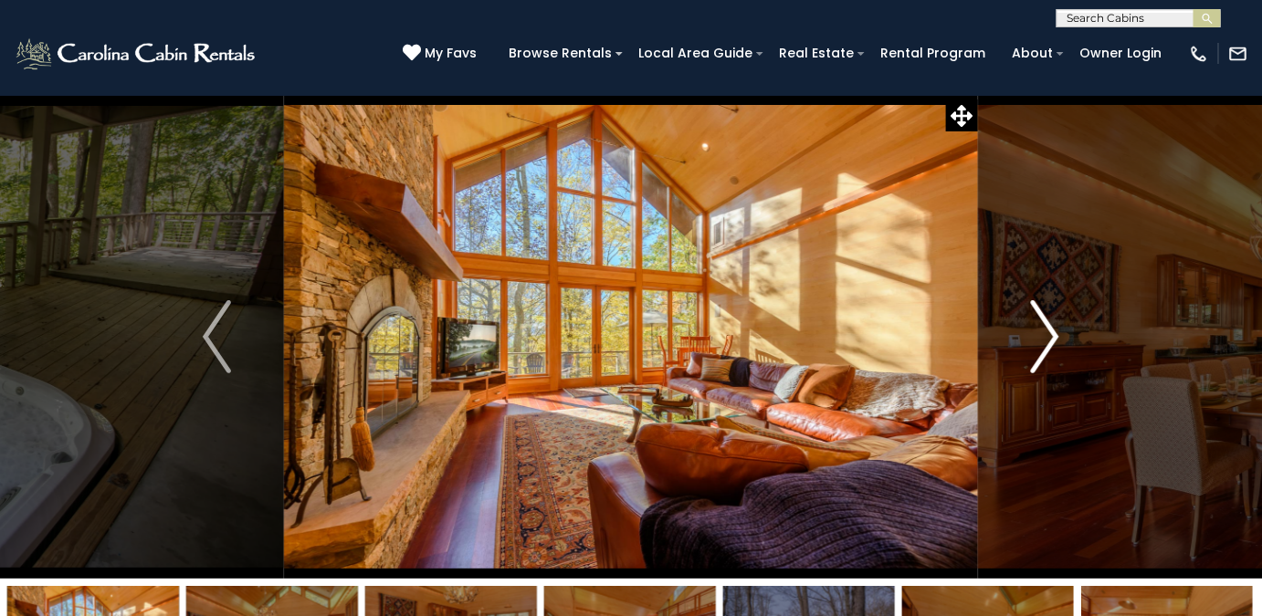
click at [1053, 360] on img "Next" at bounding box center [1044, 336] width 27 height 73
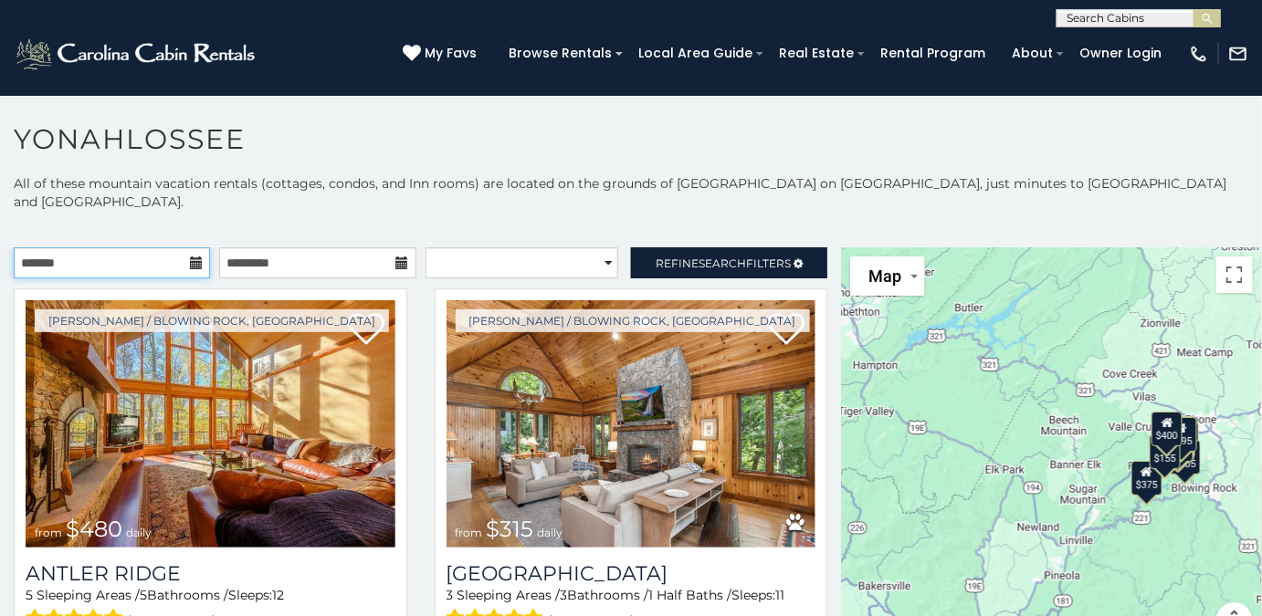
click at [105, 248] on input "text" at bounding box center [112, 263] width 196 height 31
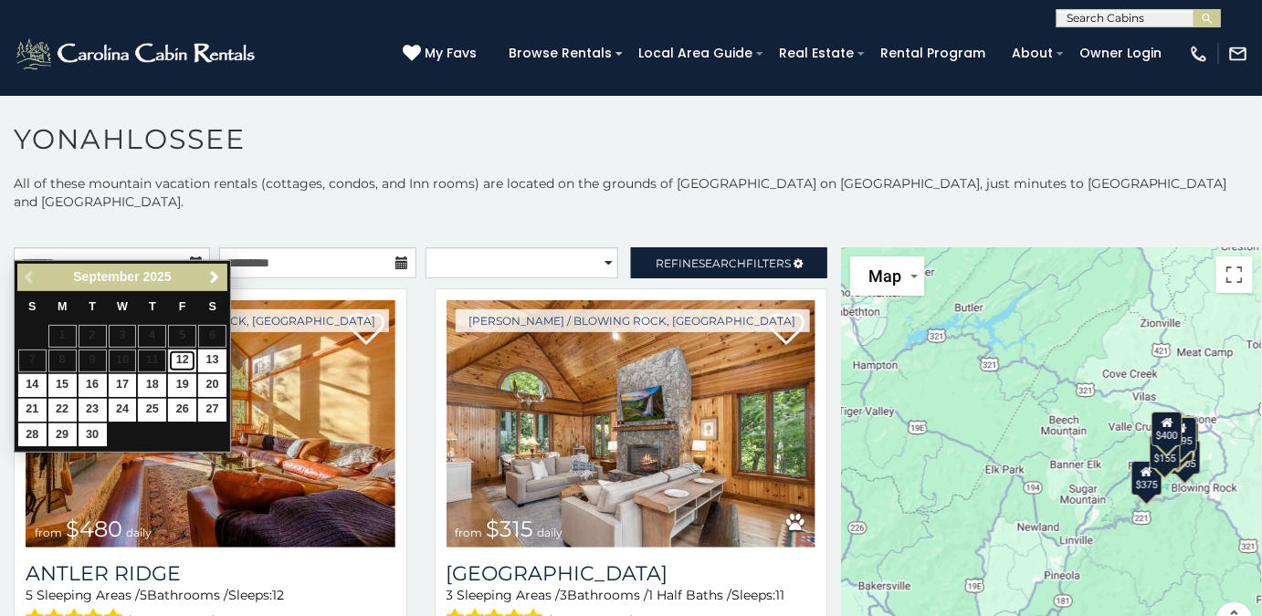
click at [185, 358] on link "12" at bounding box center [182, 361] width 28 height 23
type input "**********"
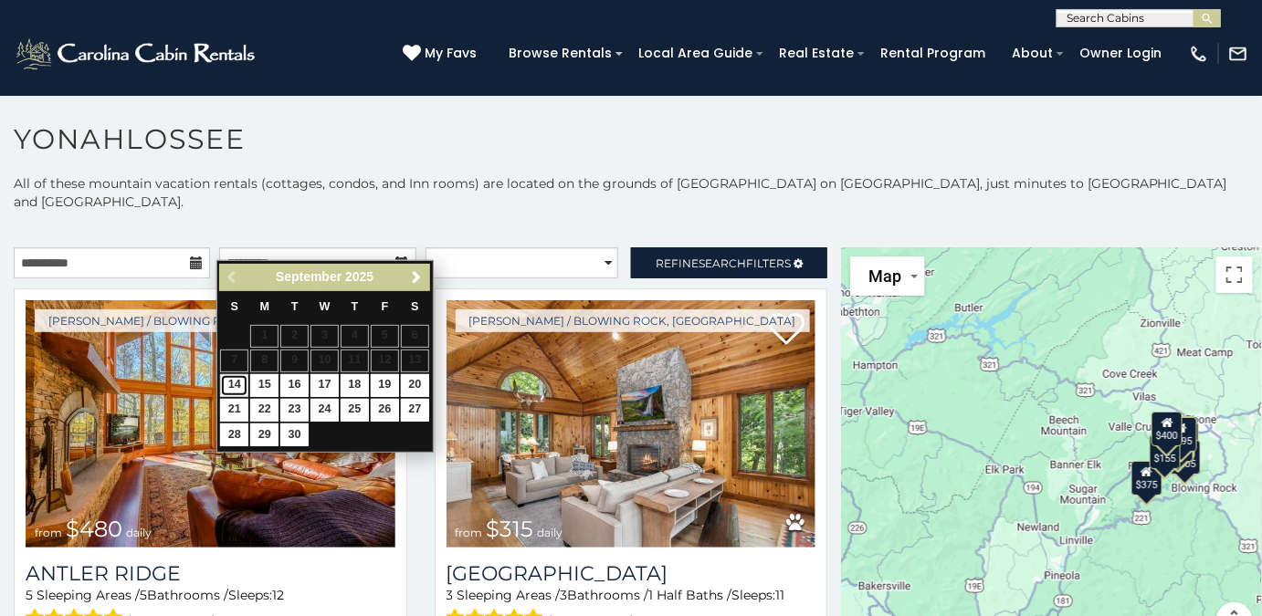
click at [233, 385] on link "14" at bounding box center [234, 385] width 28 height 23
type input "**********"
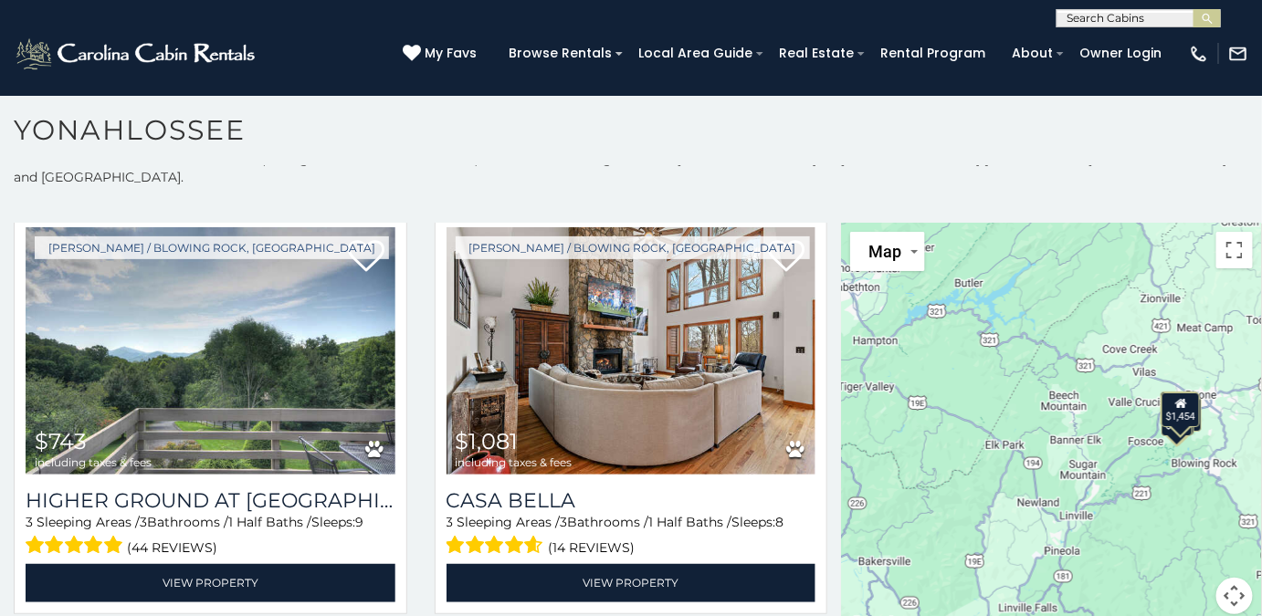
scroll to position [469, 0]
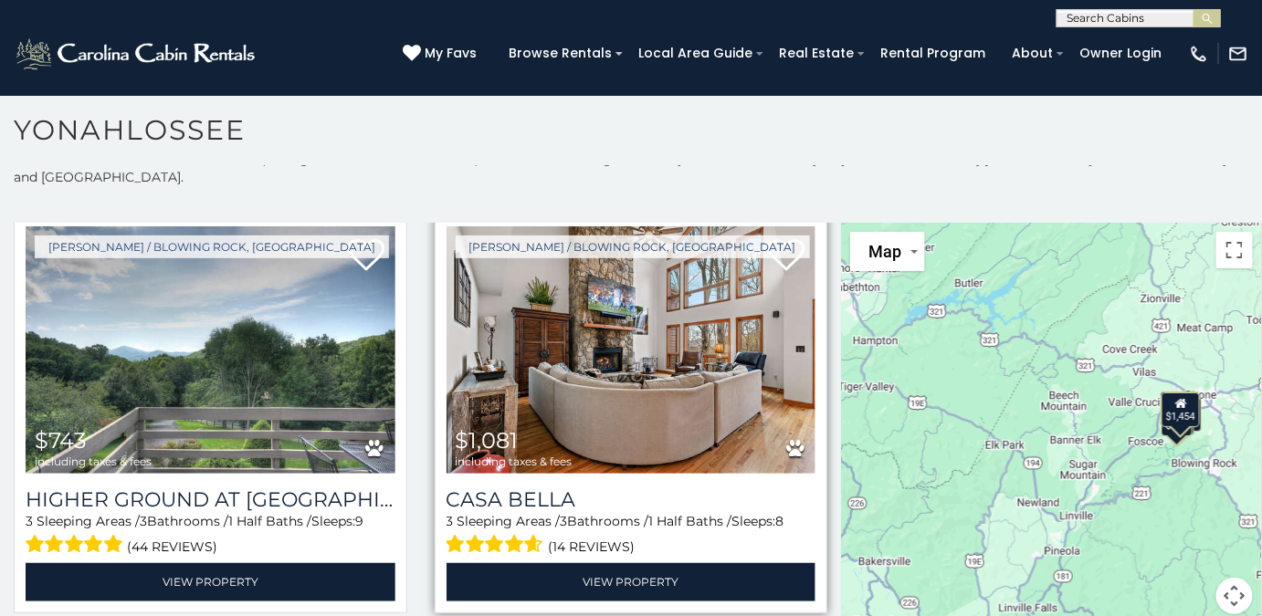
click at [731, 362] on img at bounding box center [632, 351] width 370 height 248
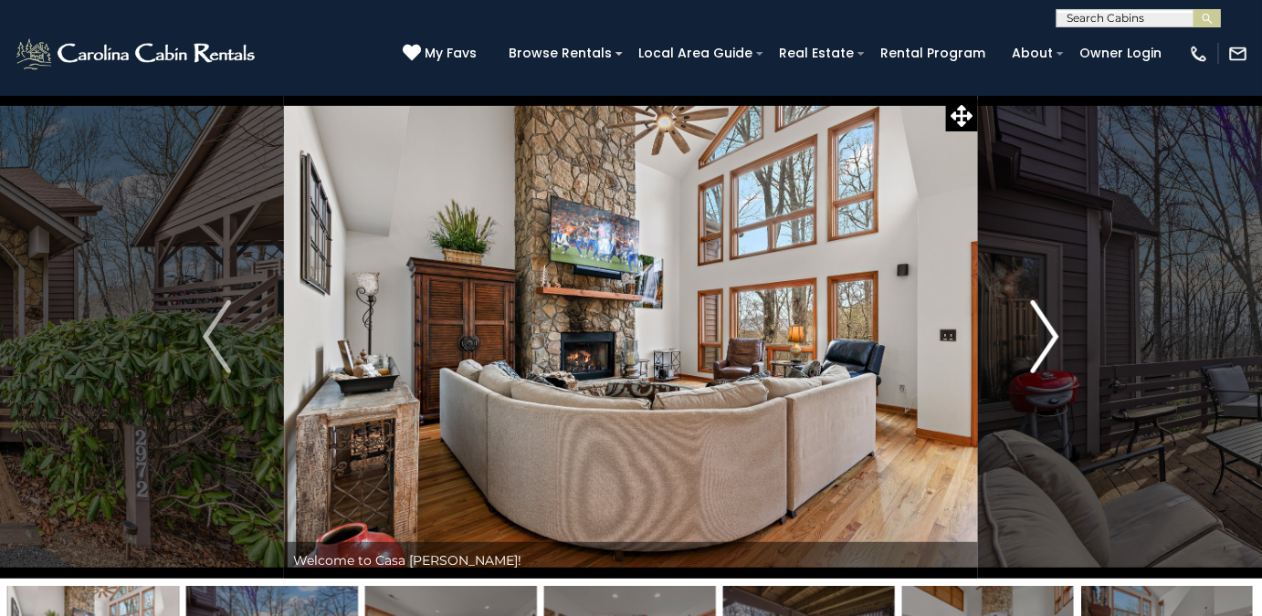
click at [1051, 342] on img "Next" at bounding box center [1044, 336] width 27 height 73
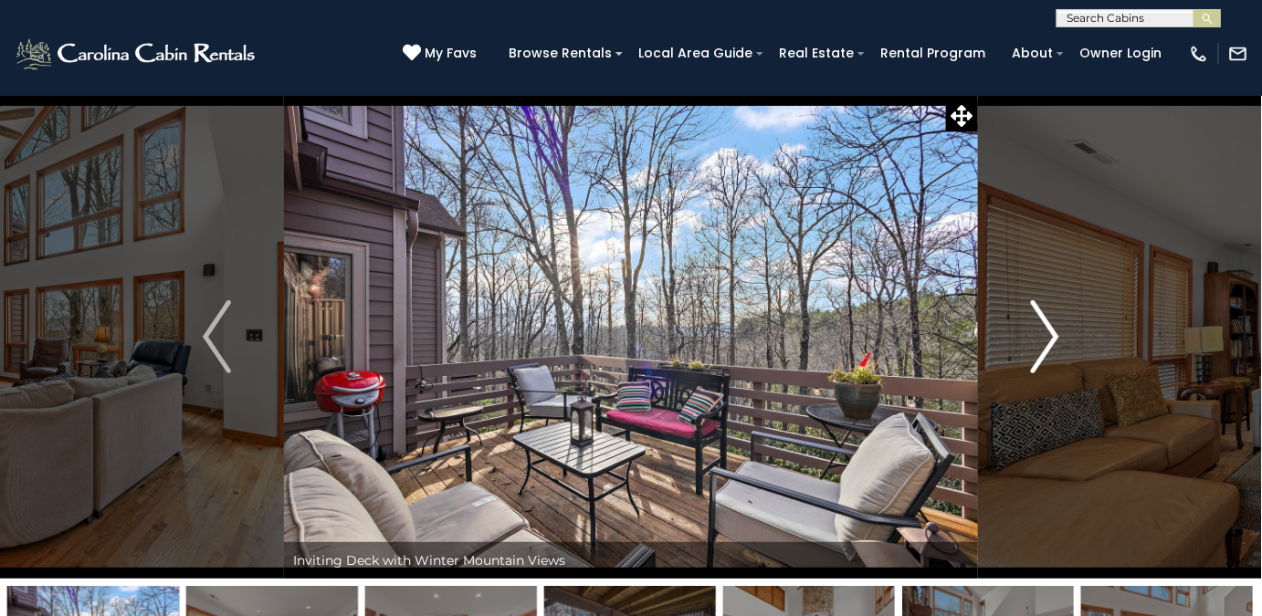
click at [1042, 342] on img "Next" at bounding box center [1044, 336] width 27 height 73
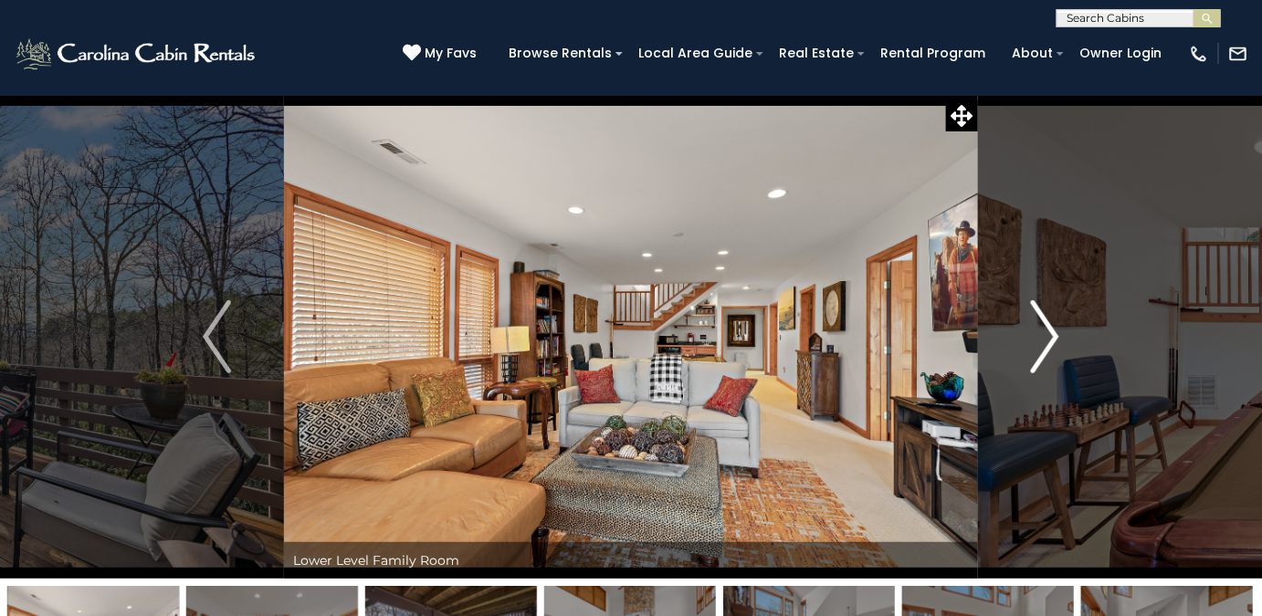
click at [1042, 328] on img "Next" at bounding box center [1044, 336] width 27 height 73
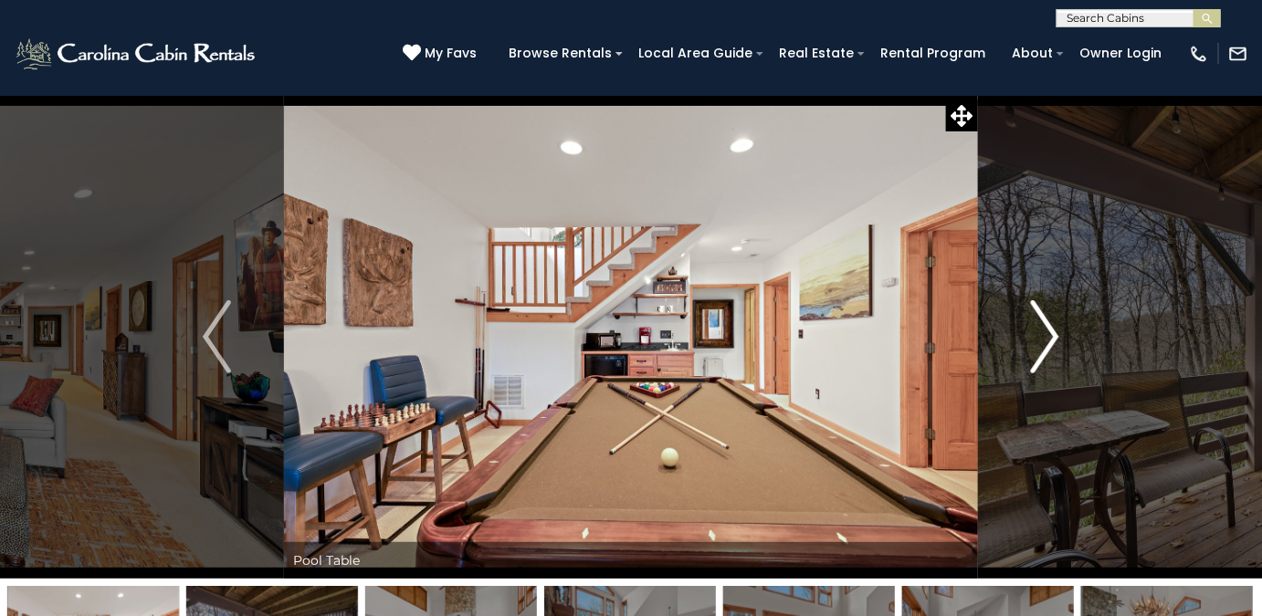
click at [1049, 346] on img "Next" at bounding box center [1044, 336] width 27 height 73
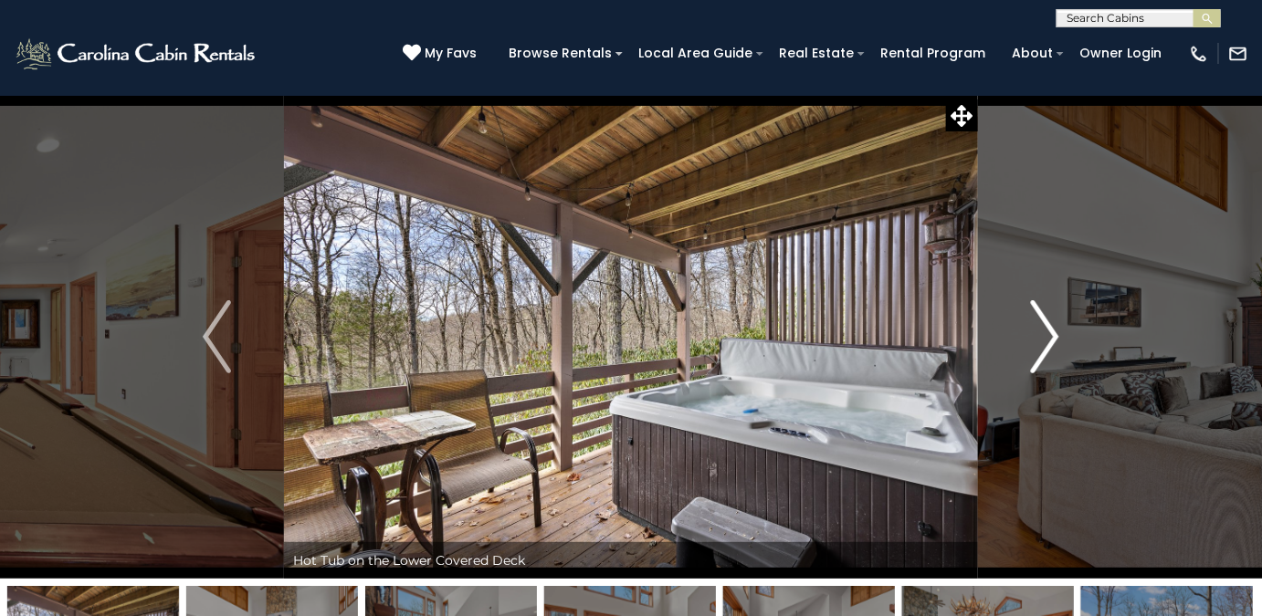
click at [1046, 349] on img "Next" at bounding box center [1044, 336] width 27 height 73
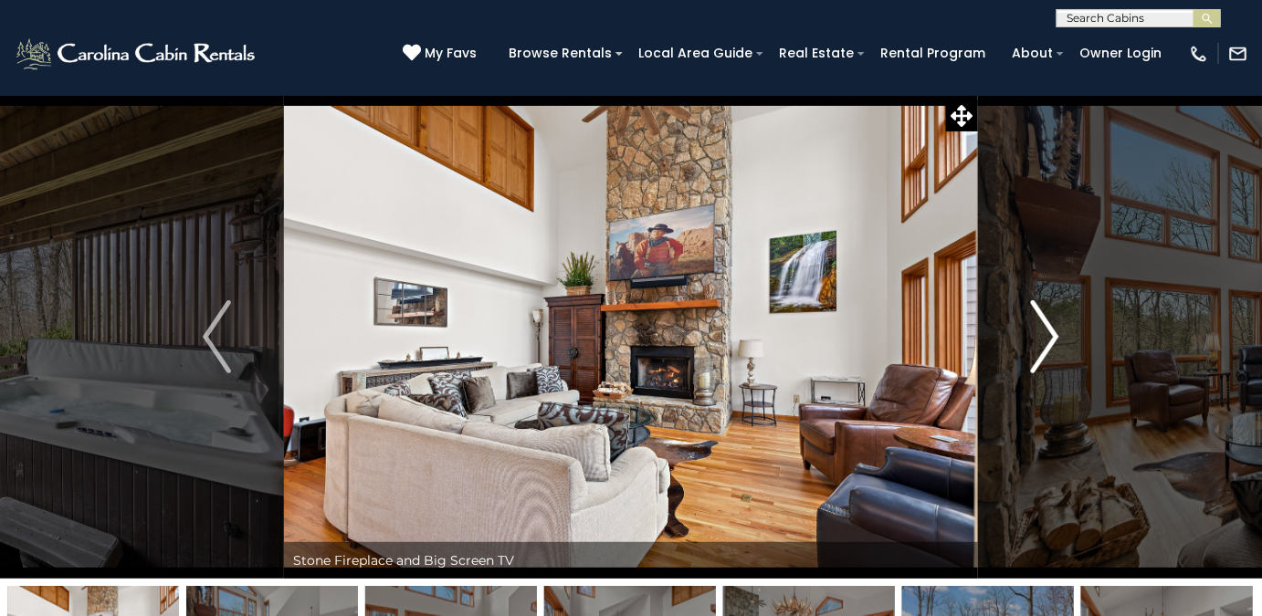
click at [1045, 350] on img "Next" at bounding box center [1044, 336] width 27 height 73
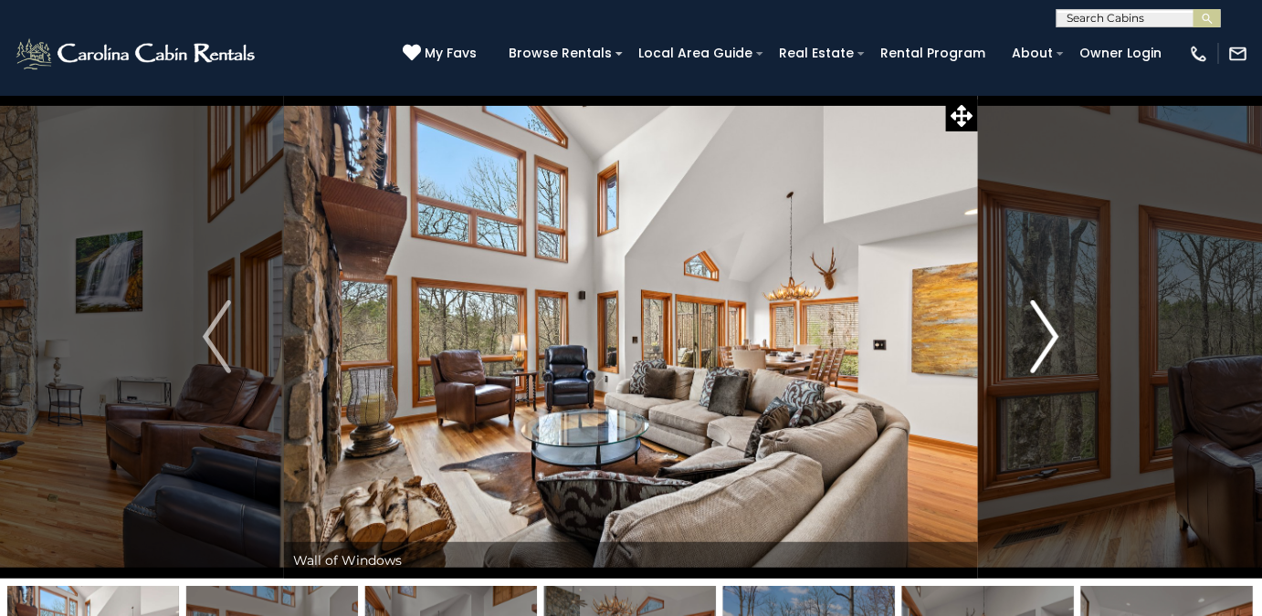
click at [1043, 342] on img "Next" at bounding box center [1044, 336] width 27 height 73
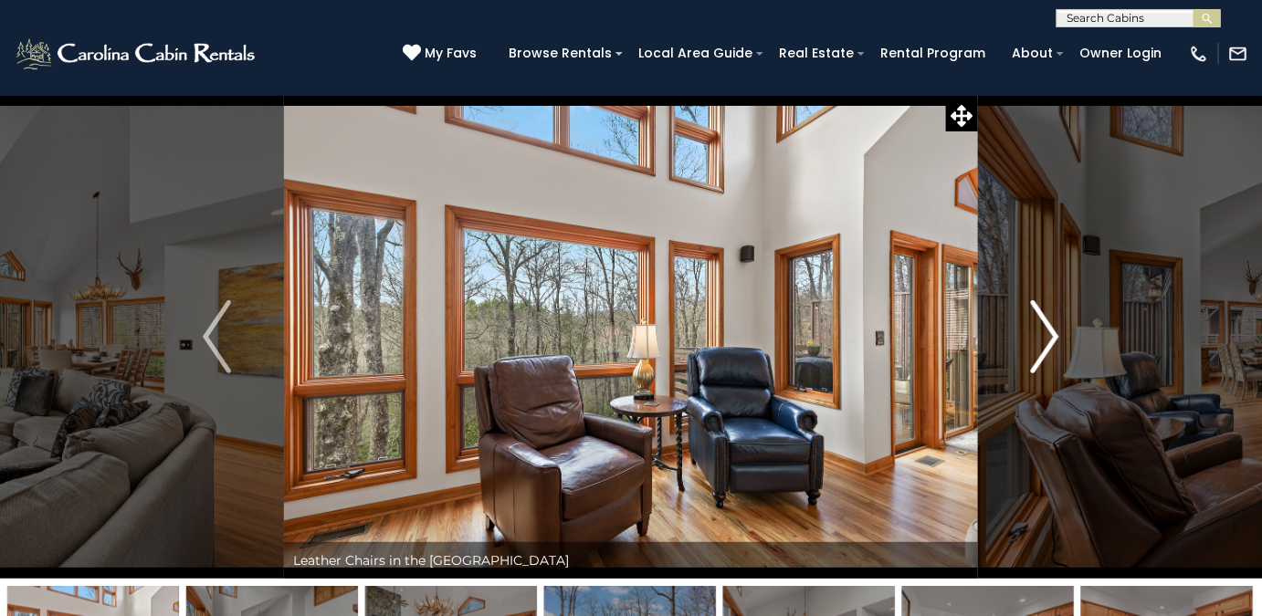
click at [1047, 353] on img "Next" at bounding box center [1044, 336] width 27 height 73
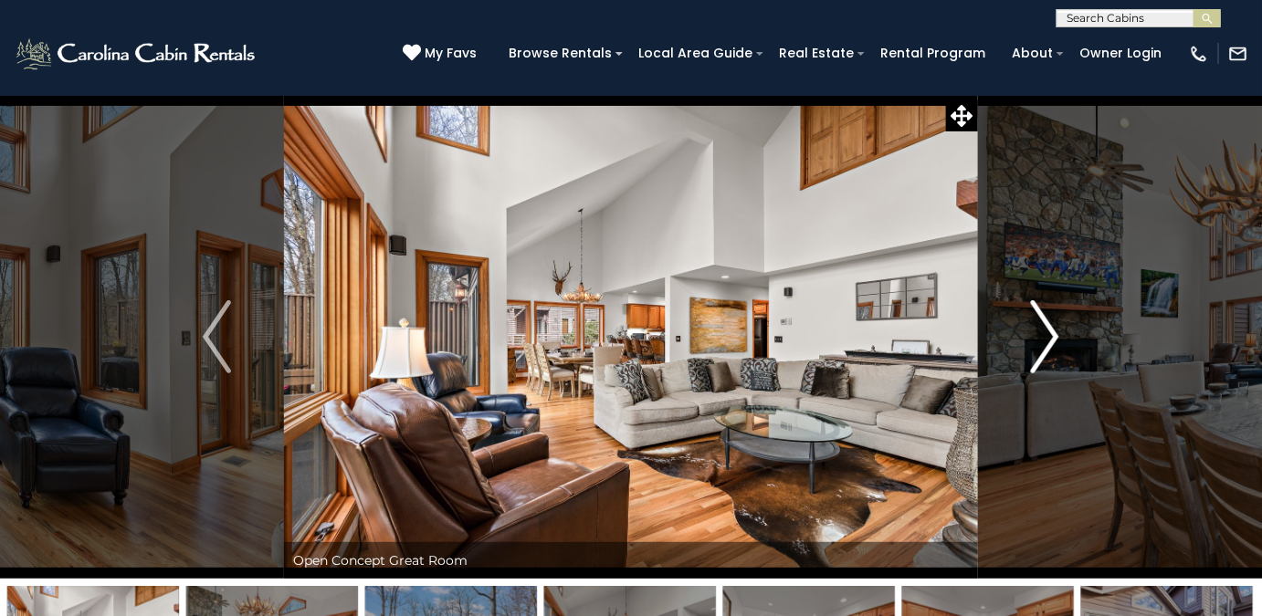
click at [1052, 342] on img "Next" at bounding box center [1044, 336] width 27 height 73
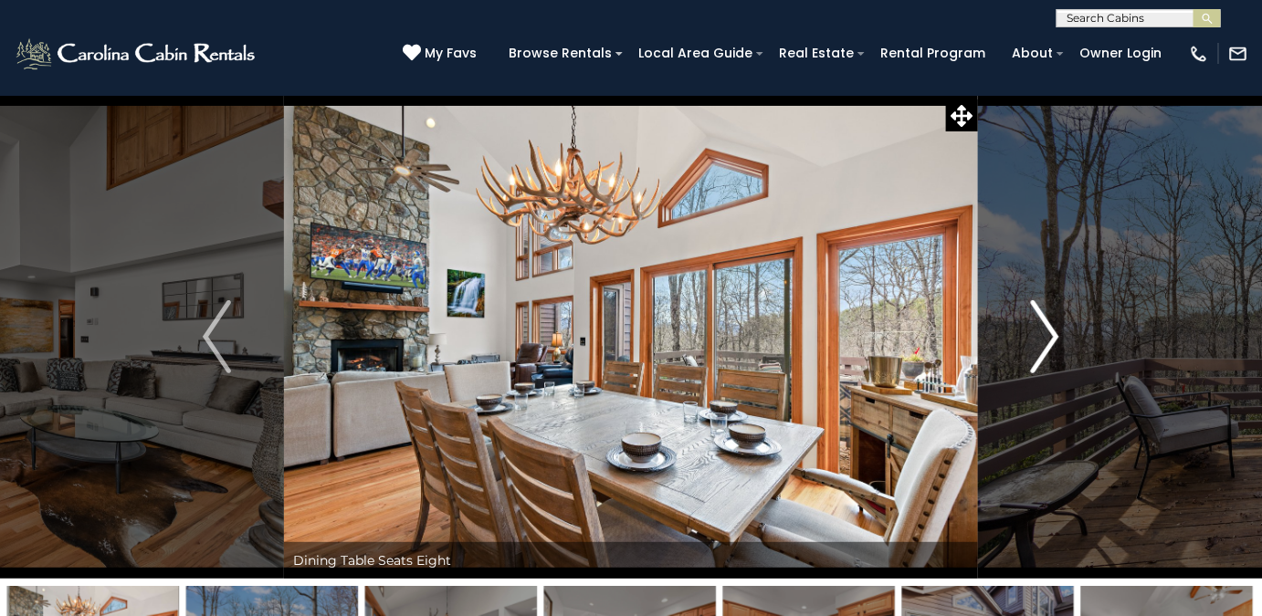
click at [1053, 347] on img "Next" at bounding box center [1044, 336] width 27 height 73
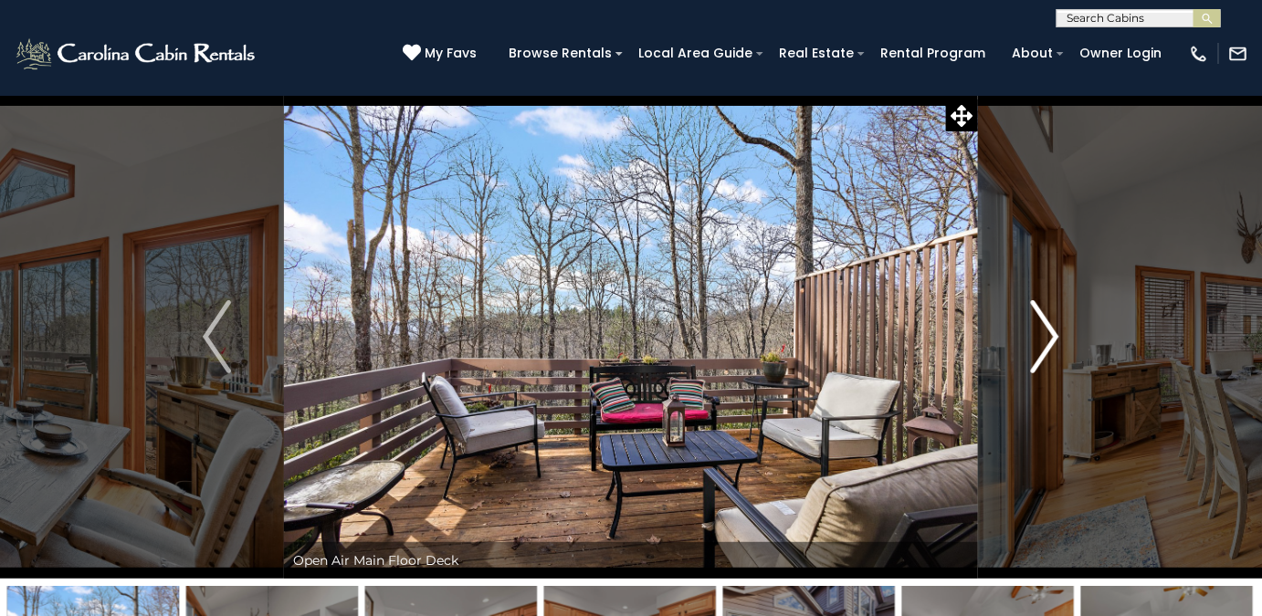
click at [1057, 348] on img "Next" at bounding box center [1044, 336] width 27 height 73
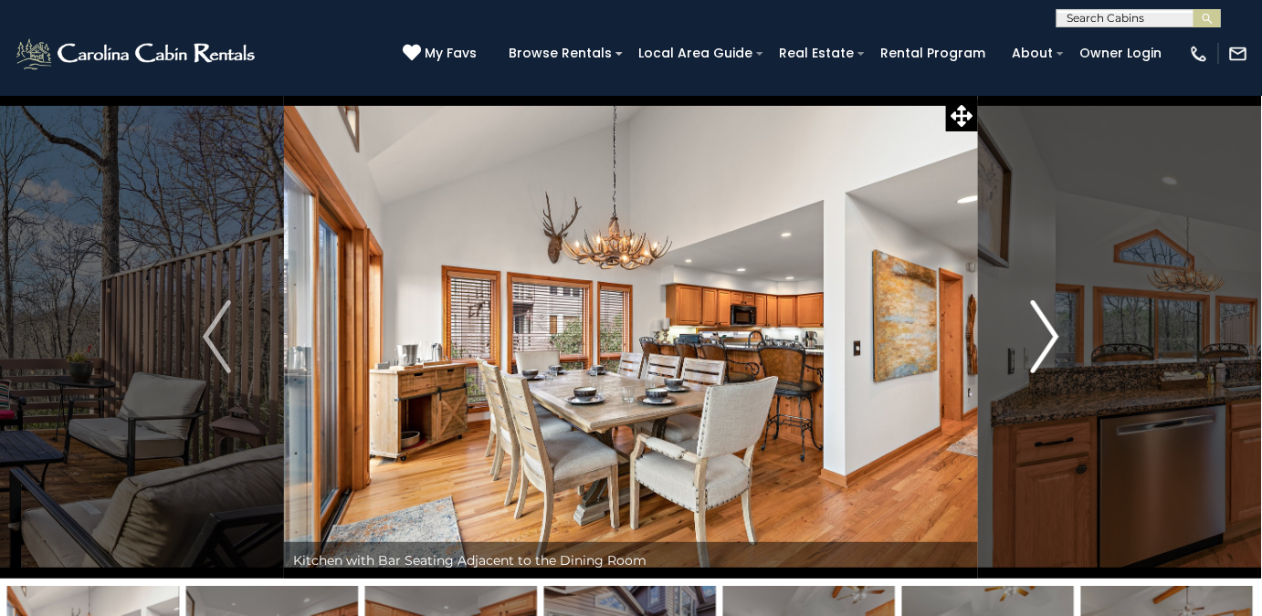
click at [1048, 348] on img "Next" at bounding box center [1044, 336] width 27 height 73
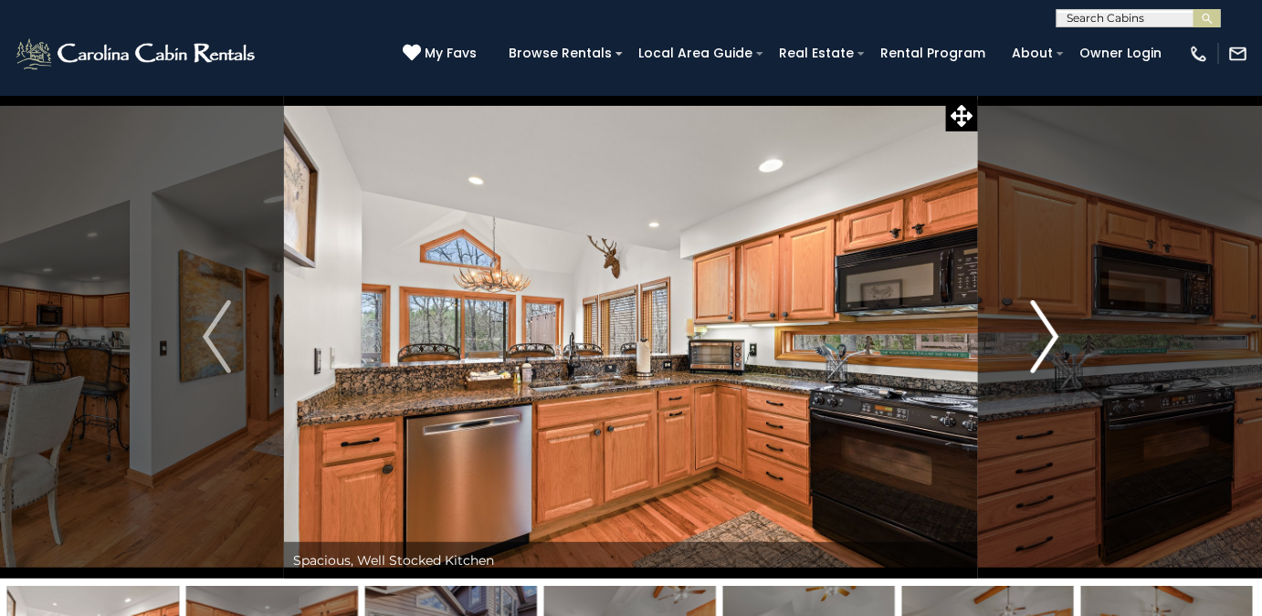
click at [1046, 354] on img "Next" at bounding box center [1044, 336] width 27 height 73
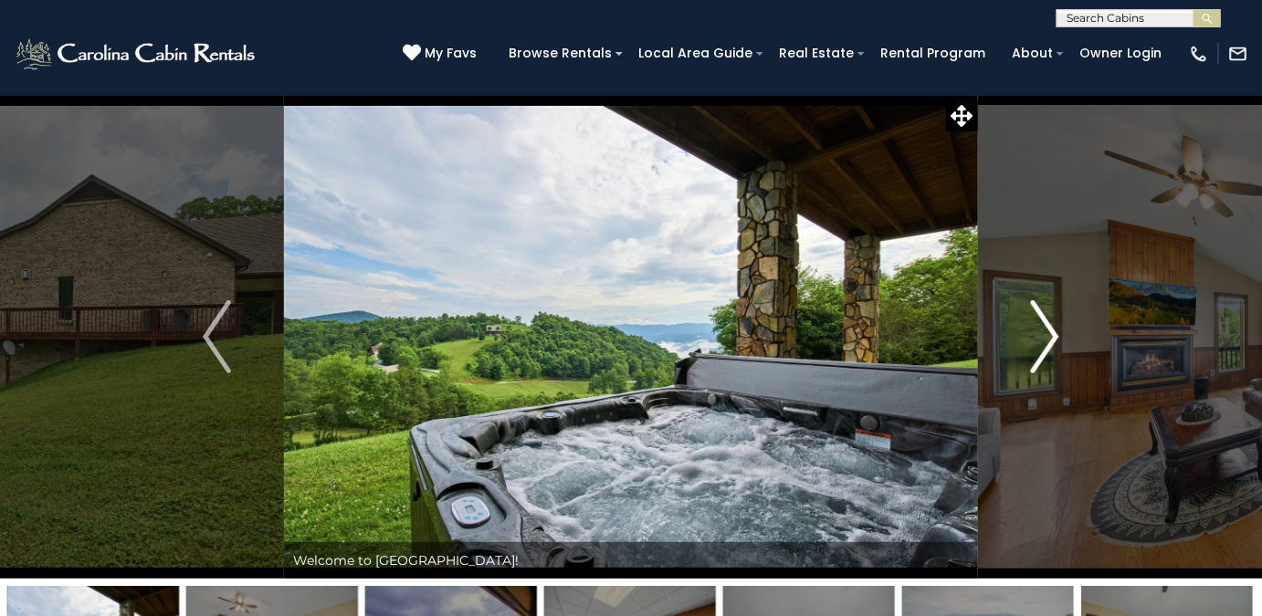
click at [1056, 330] on img "Next" at bounding box center [1044, 336] width 27 height 73
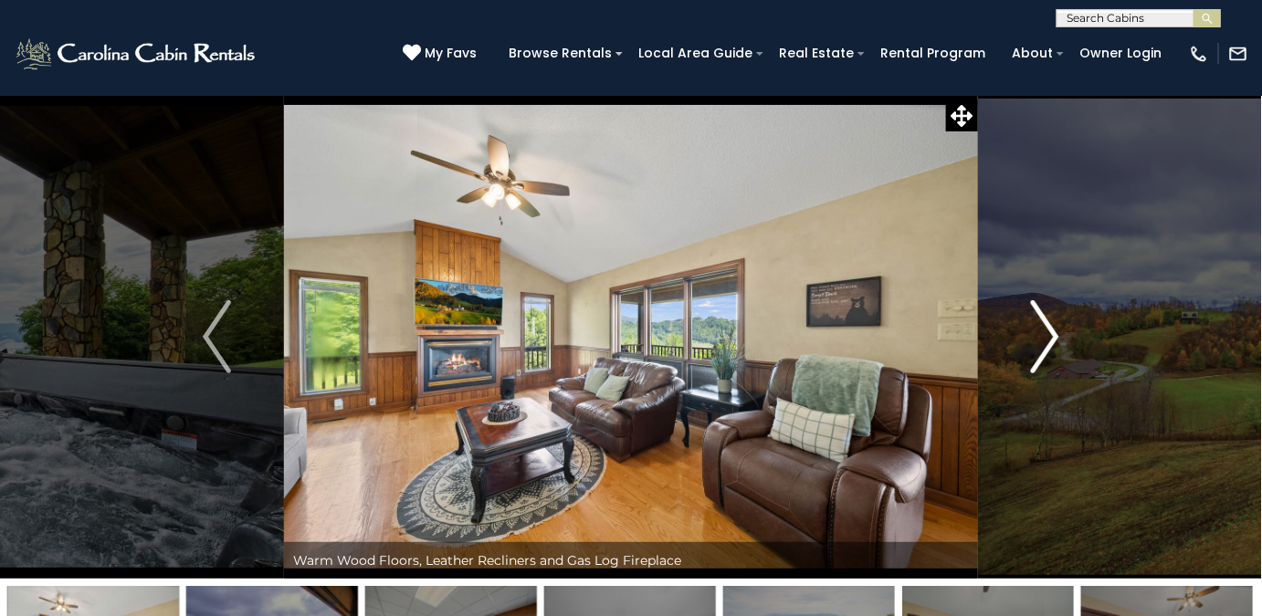
click at [1043, 333] on img "Next" at bounding box center [1044, 336] width 27 height 73
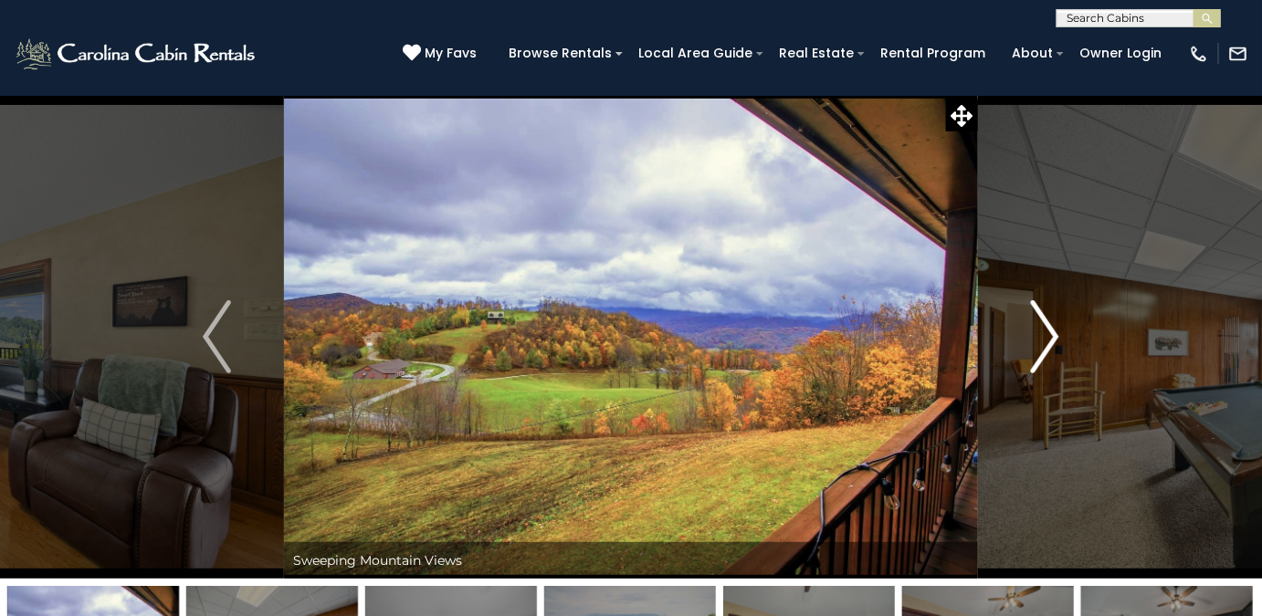
click at [1044, 332] on img "Next" at bounding box center [1044, 336] width 27 height 73
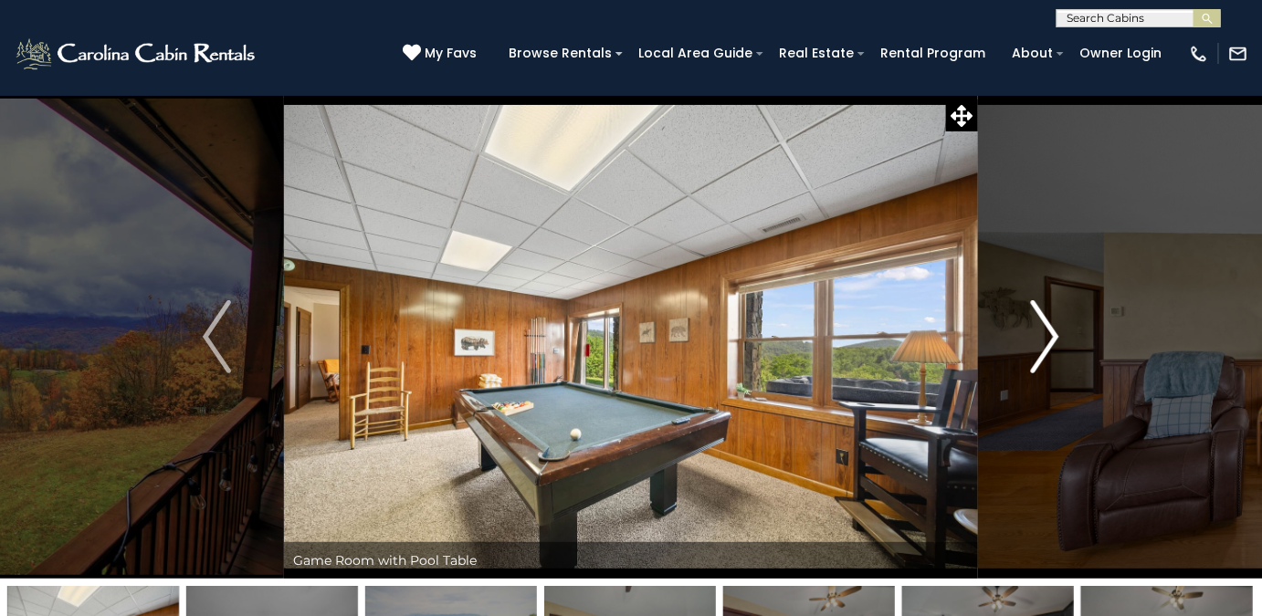
click at [1032, 334] on img "Next" at bounding box center [1044, 336] width 27 height 73
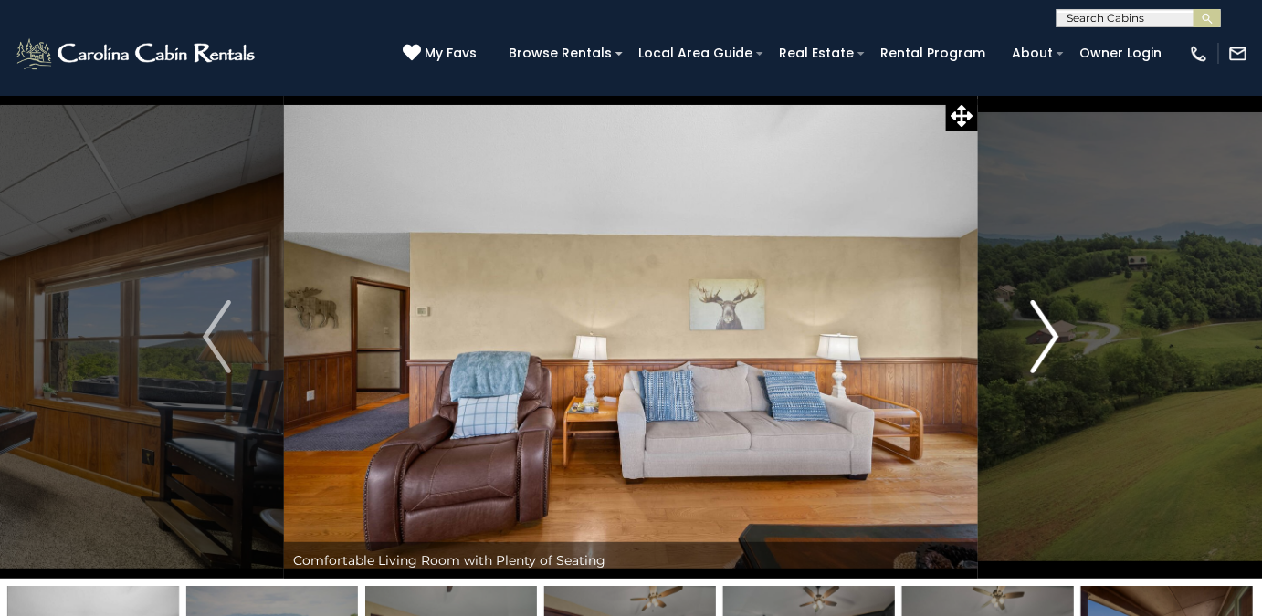
click at [1042, 337] on img "Next" at bounding box center [1044, 336] width 27 height 73
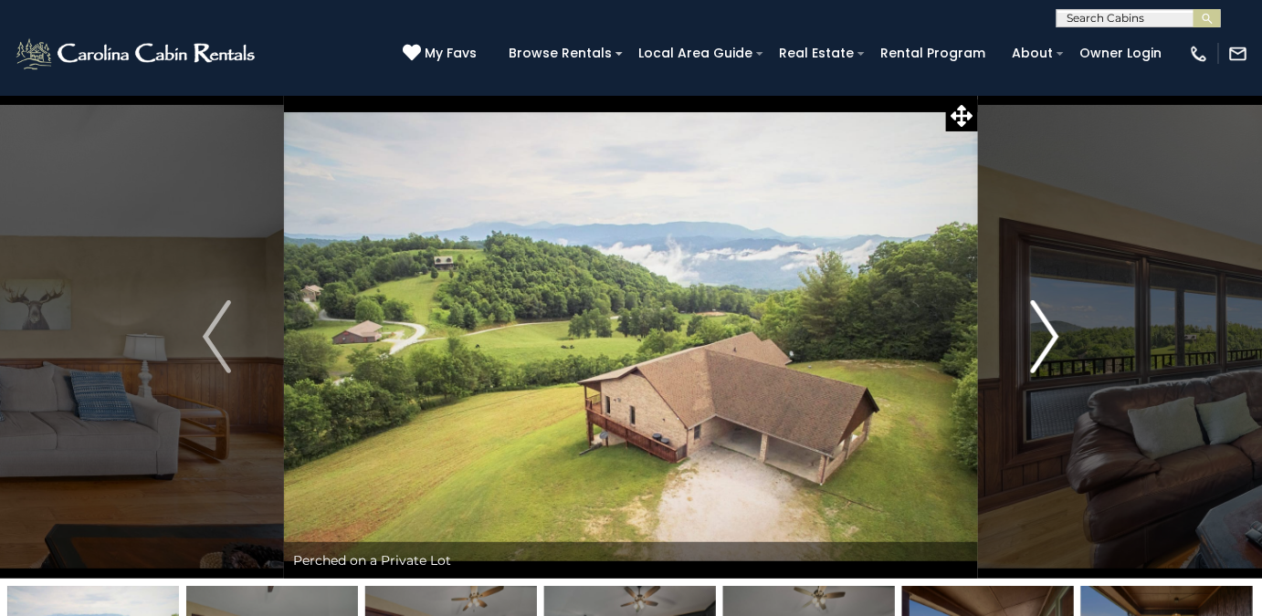
click at [1048, 353] on img "Next" at bounding box center [1044, 336] width 27 height 73
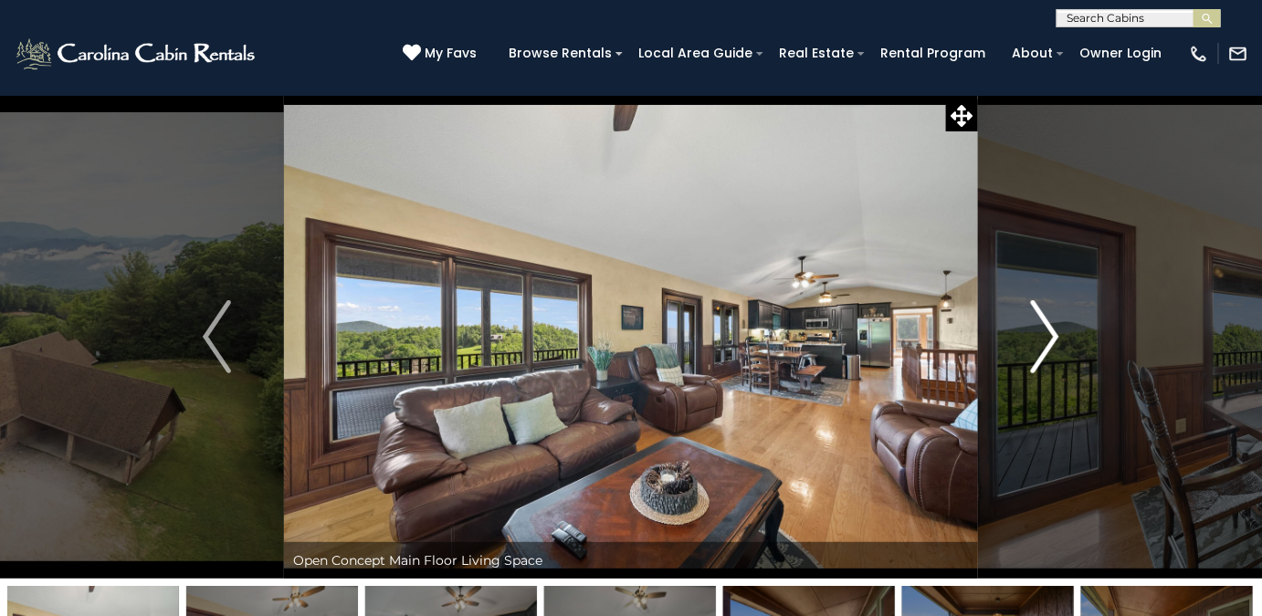
click at [1038, 351] on img "Next" at bounding box center [1044, 336] width 27 height 73
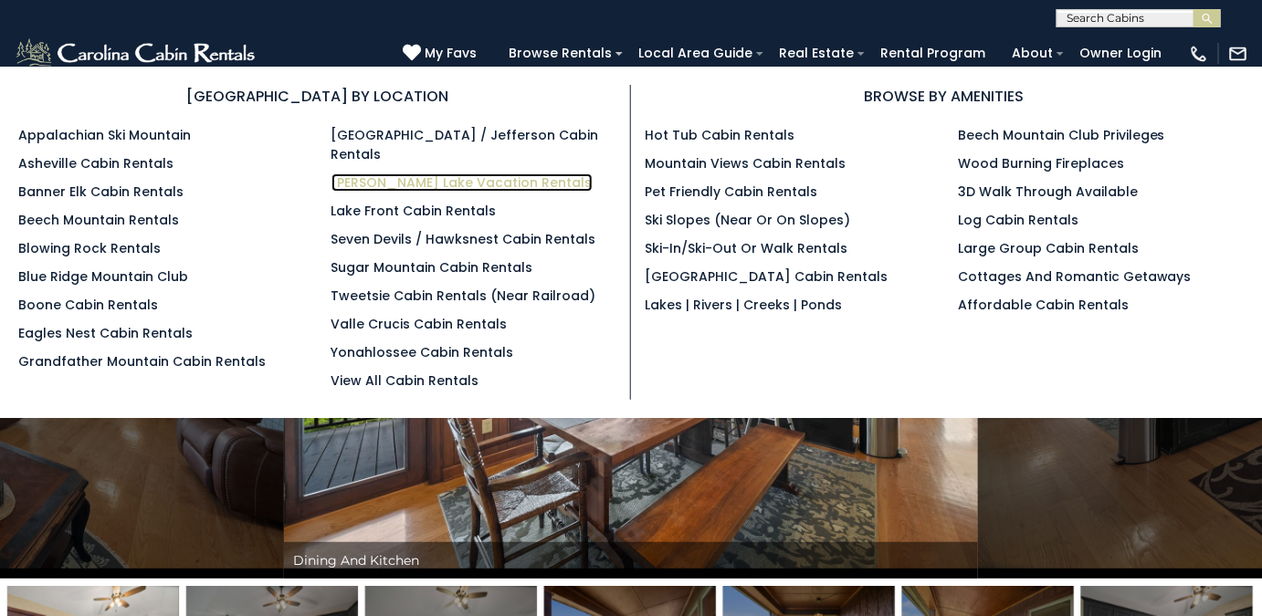
click at [447, 174] on link "[PERSON_NAME] Lake Vacation Rentals" at bounding box center [462, 183] width 261 height 18
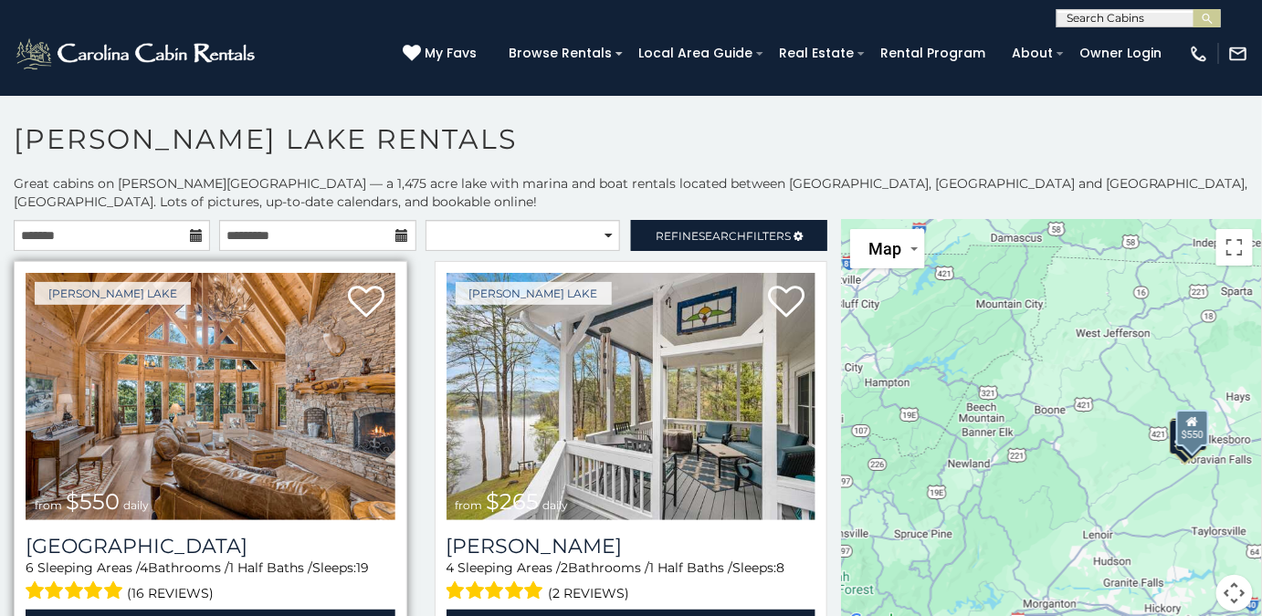
click at [303, 382] on img at bounding box center [211, 397] width 370 height 248
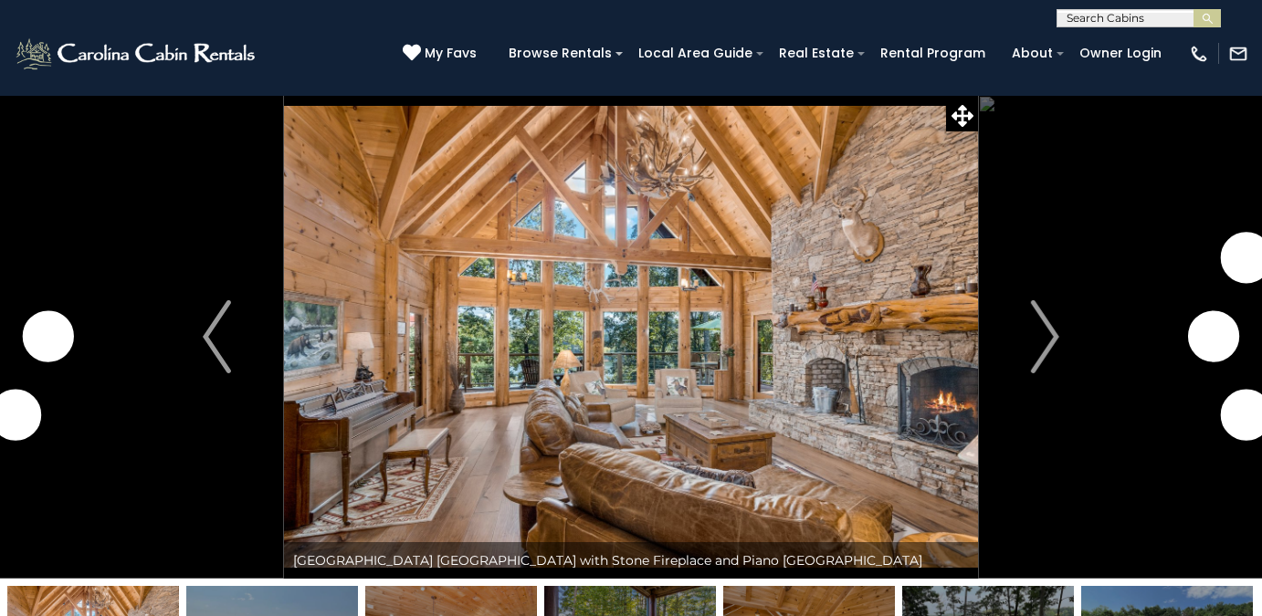
click at [1054, 328] on img "Next" at bounding box center [1044, 336] width 27 height 73
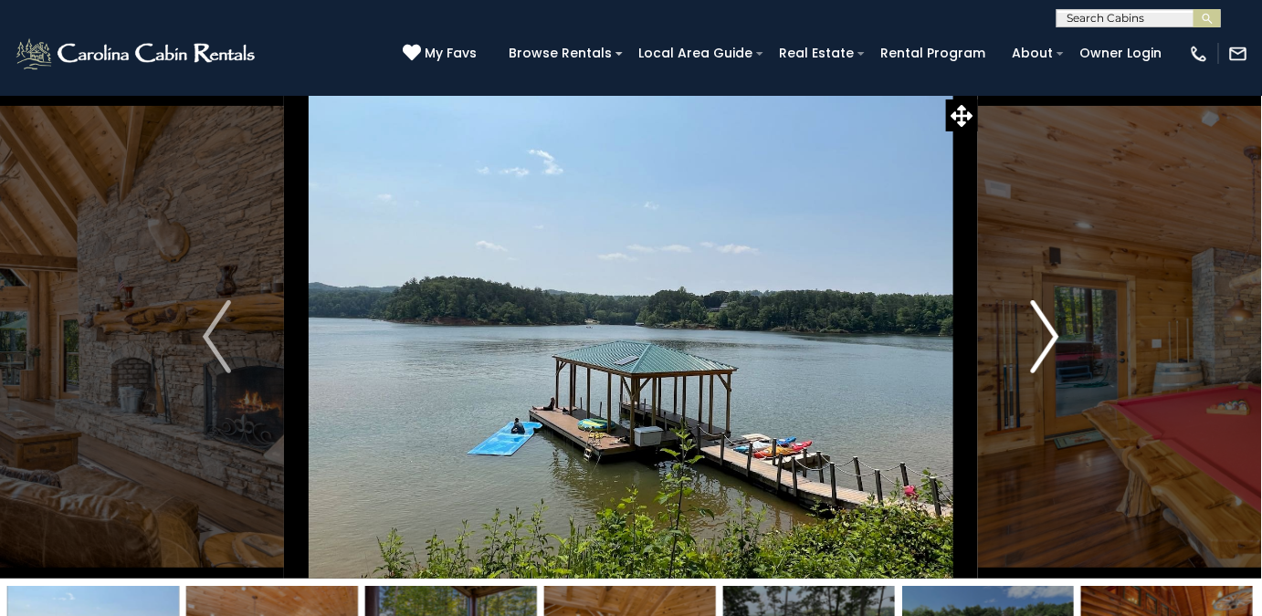
click at [1053, 328] on img "Next" at bounding box center [1044, 336] width 27 height 73
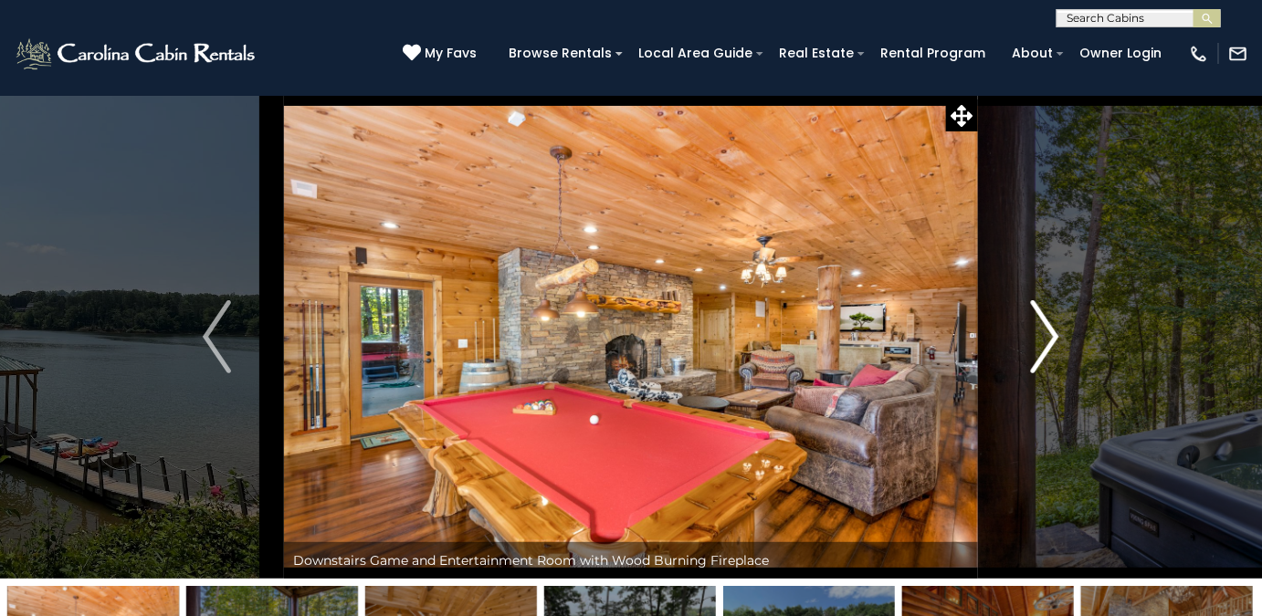
click at [1053, 328] on img "Next" at bounding box center [1044, 336] width 27 height 73
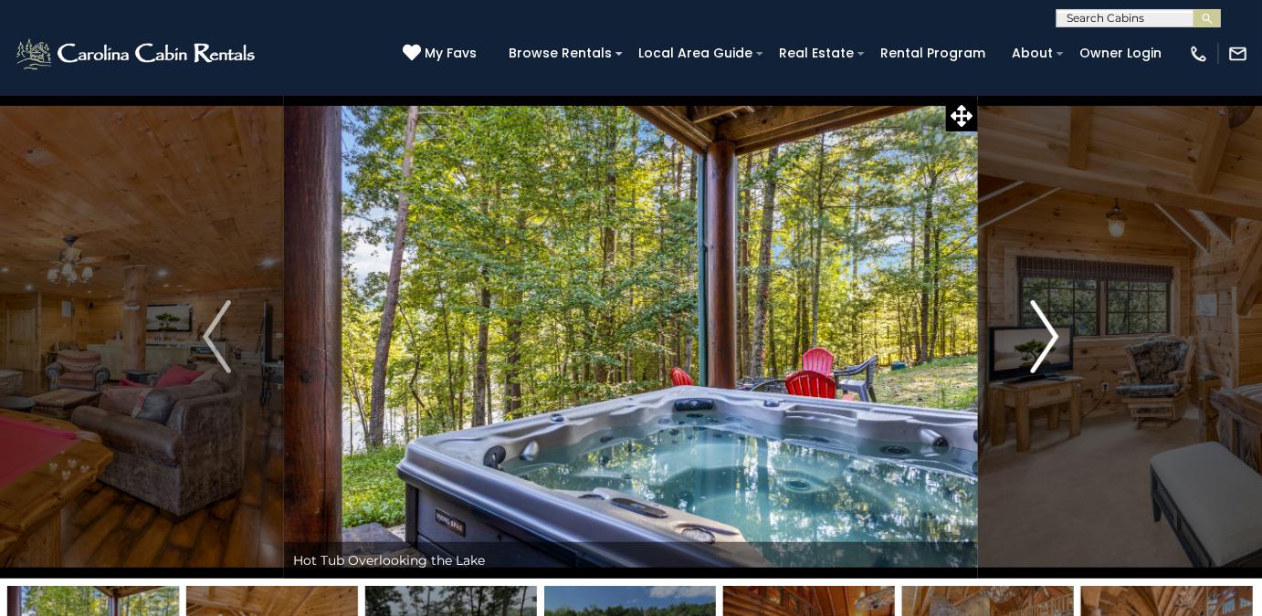
click at [1053, 328] on img "Next" at bounding box center [1044, 336] width 27 height 73
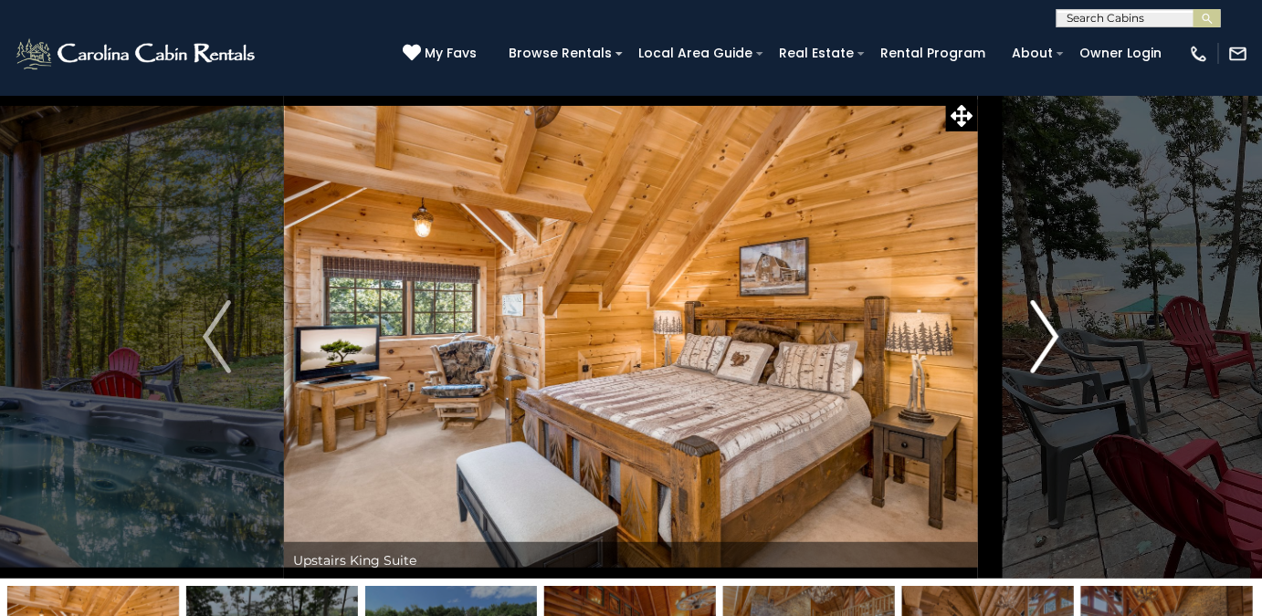
click at [1053, 325] on img "Next" at bounding box center [1044, 336] width 27 height 73
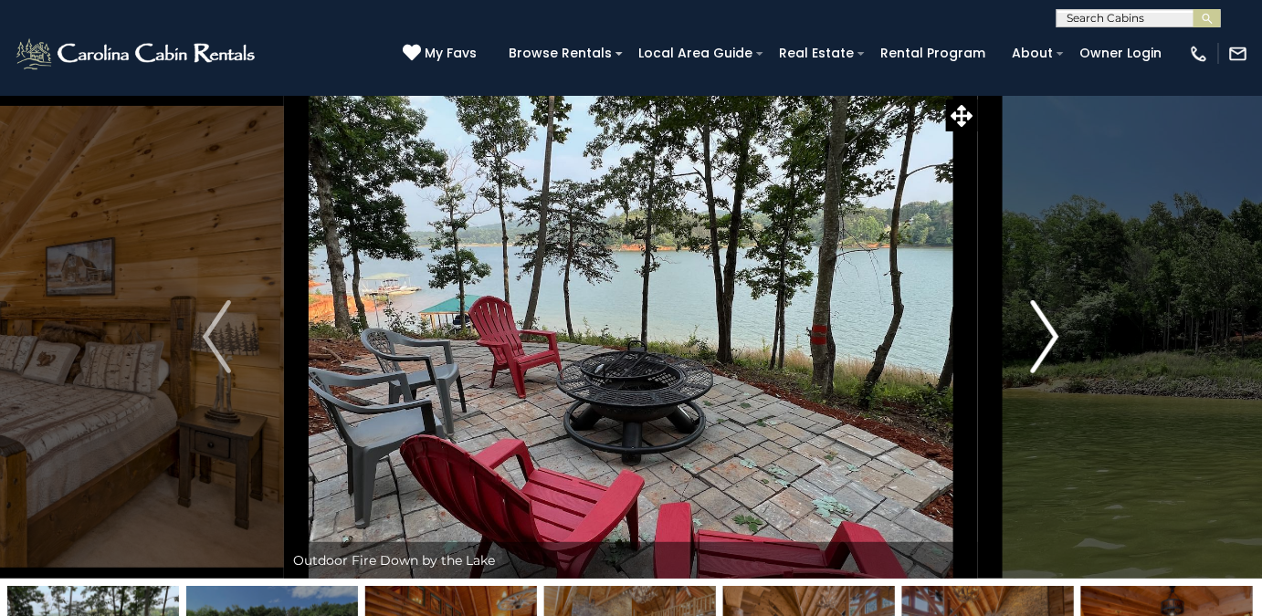
click at [1053, 325] on img "Next" at bounding box center [1044, 336] width 27 height 73
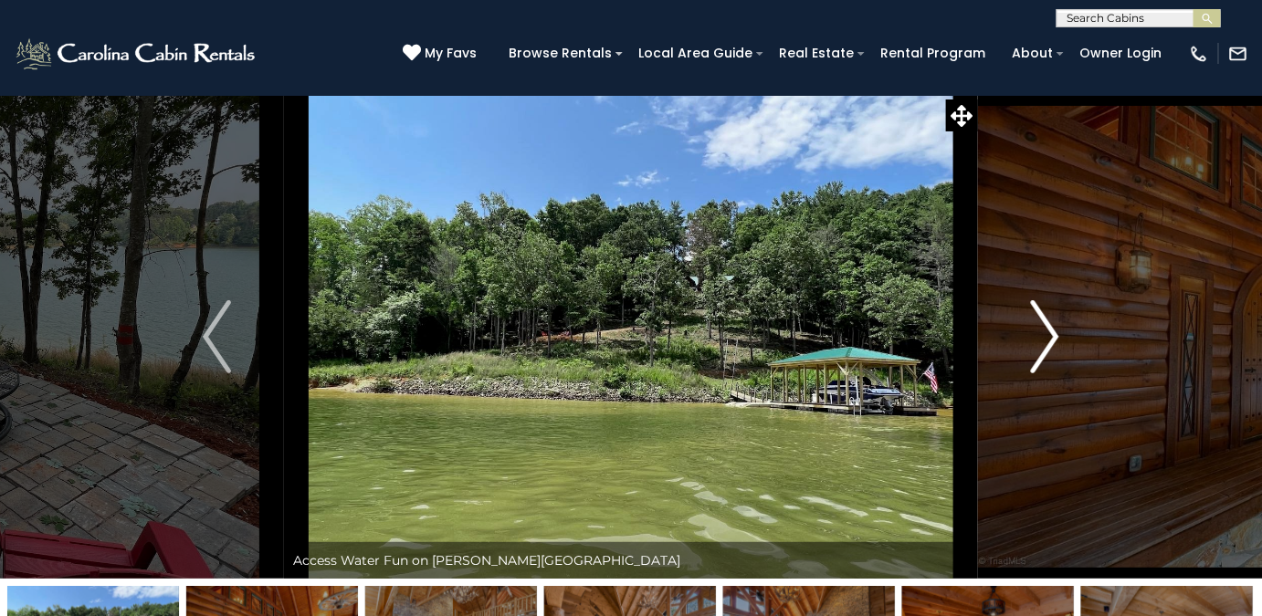
click at [1053, 325] on img "Next" at bounding box center [1044, 336] width 27 height 73
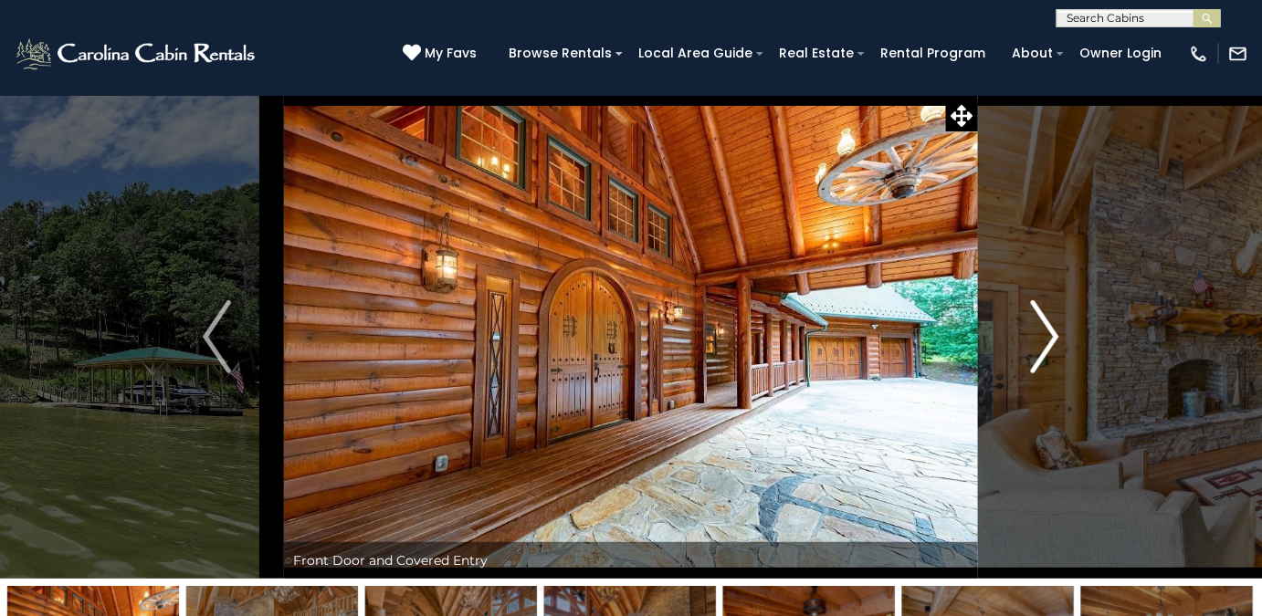
click at [1053, 325] on img "Next" at bounding box center [1044, 336] width 27 height 73
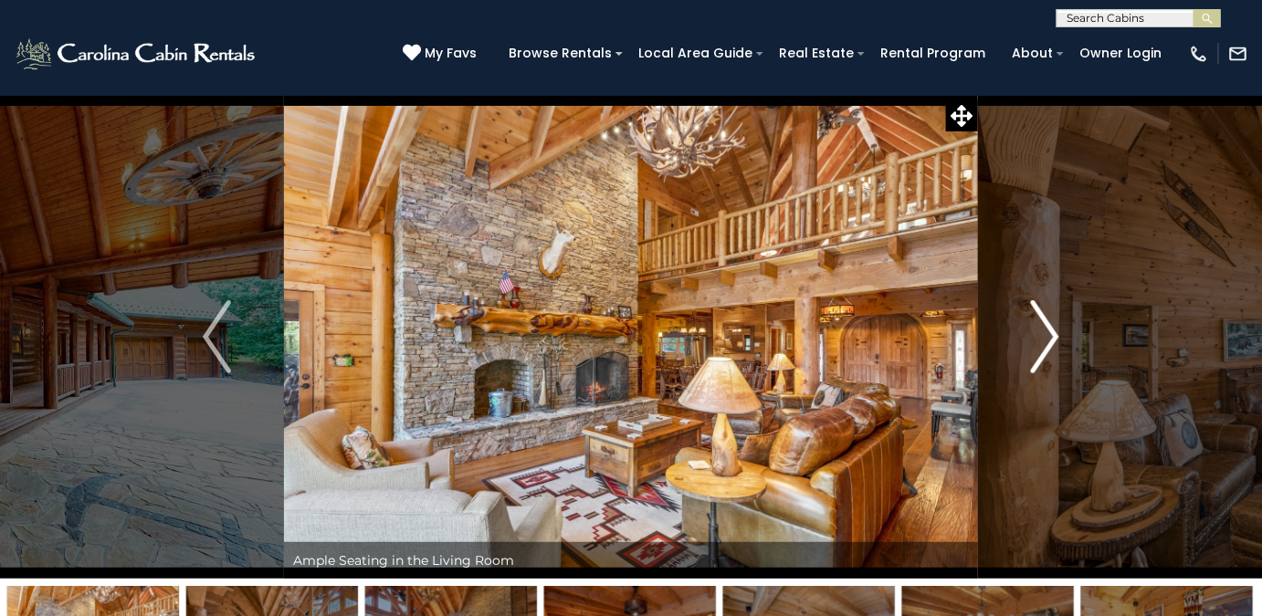
click at [1055, 325] on img "Next" at bounding box center [1044, 336] width 27 height 73
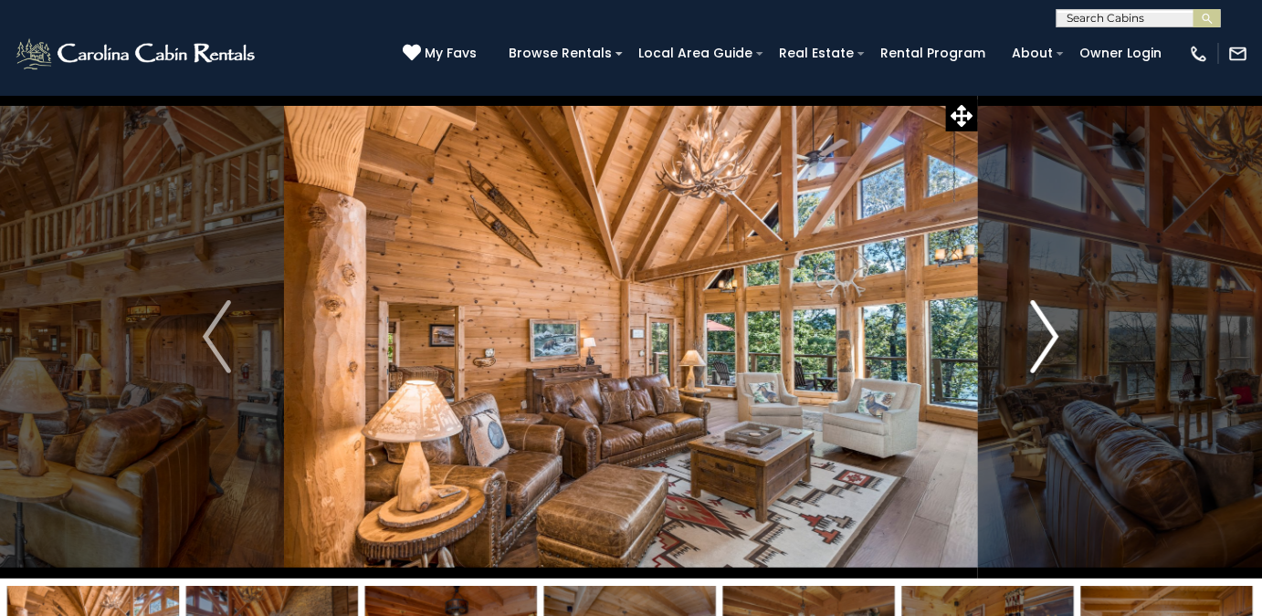
click at [1055, 325] on img "Next" at bounding box center [1044, 336] width 27 height 73
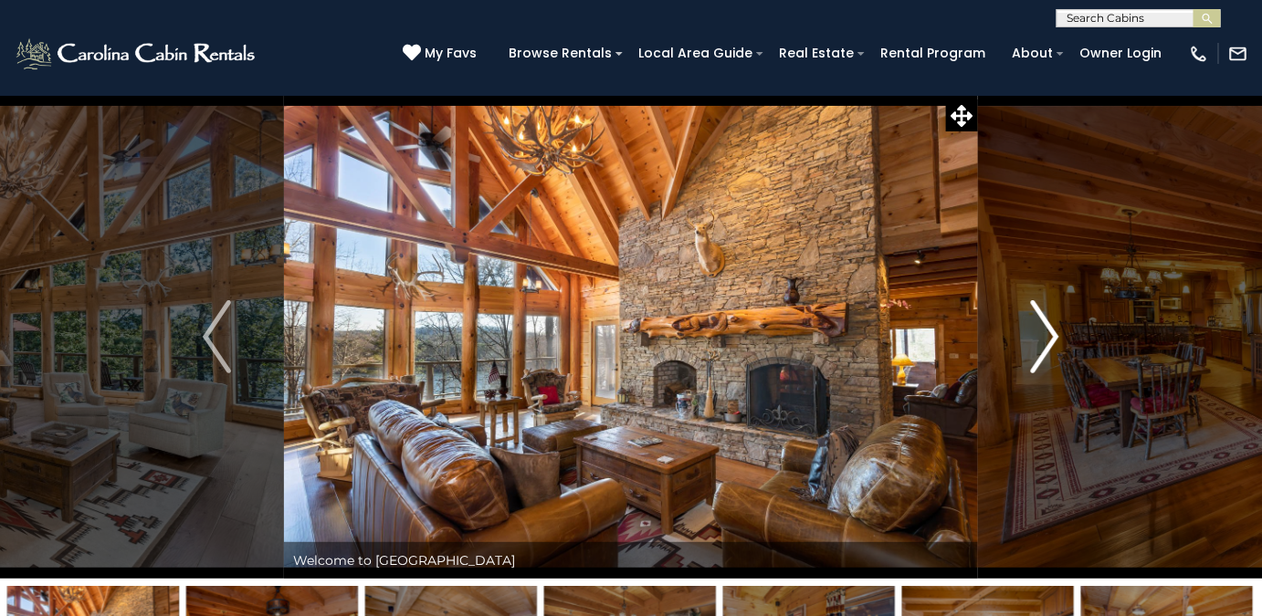
click at [1055, 325] on img "Next" at bounding box center [1044, 336] width 27 height 73
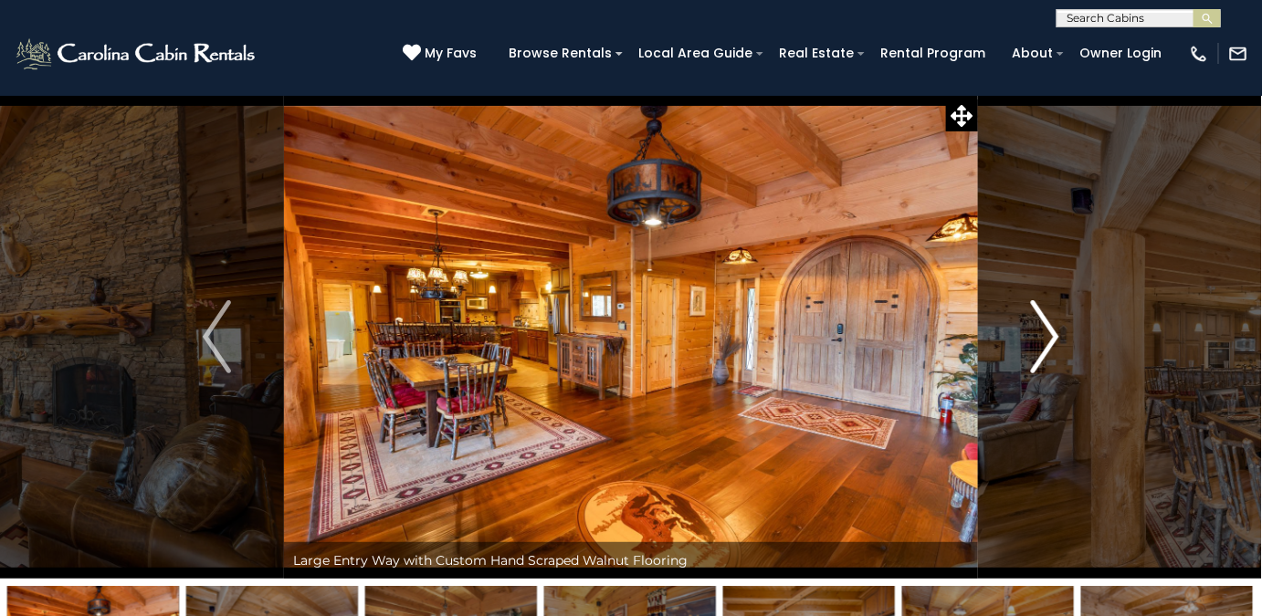
click at [1055, 325] on img "Next" at bounding box center [1044, 336] width 27 height 73
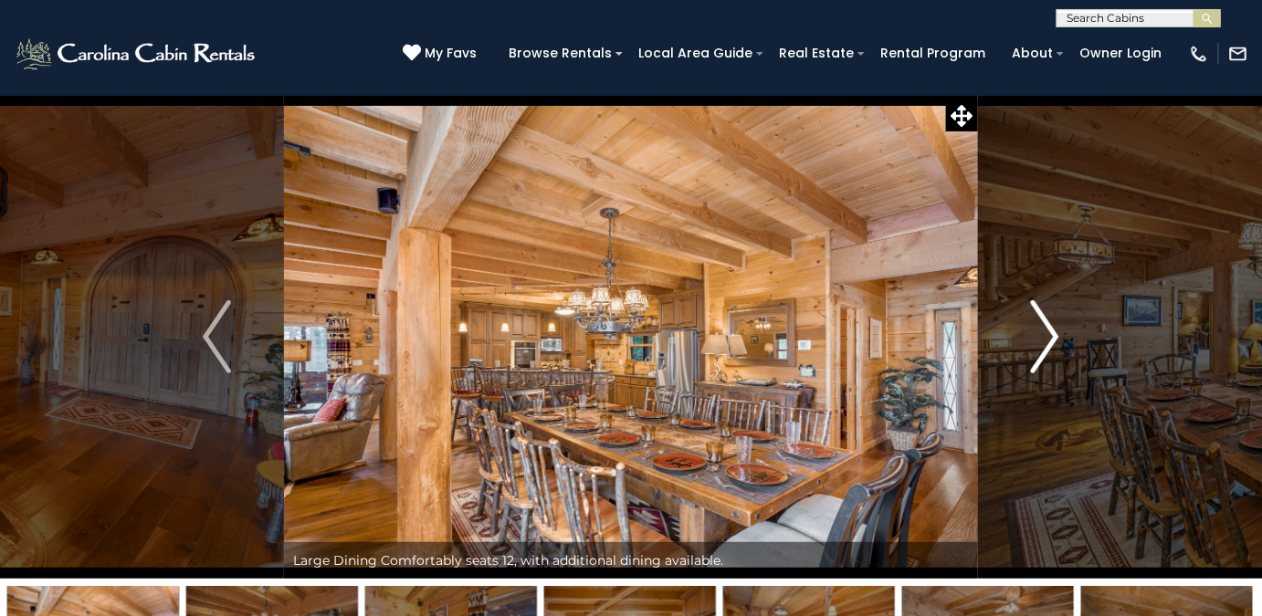
click at [1055, 325] on img "Next" at bounding box center [1044, 336] width 27 height 73
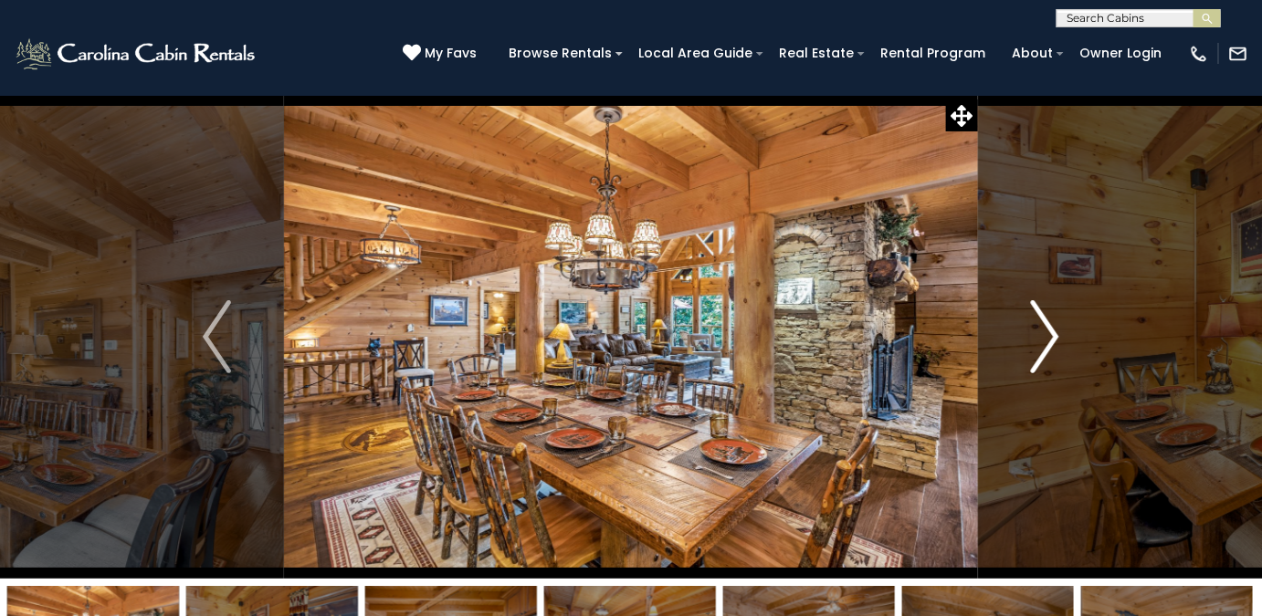
click at [1055, 325] on img "Next" at bounding box center [1044, 336] width 27 height 73
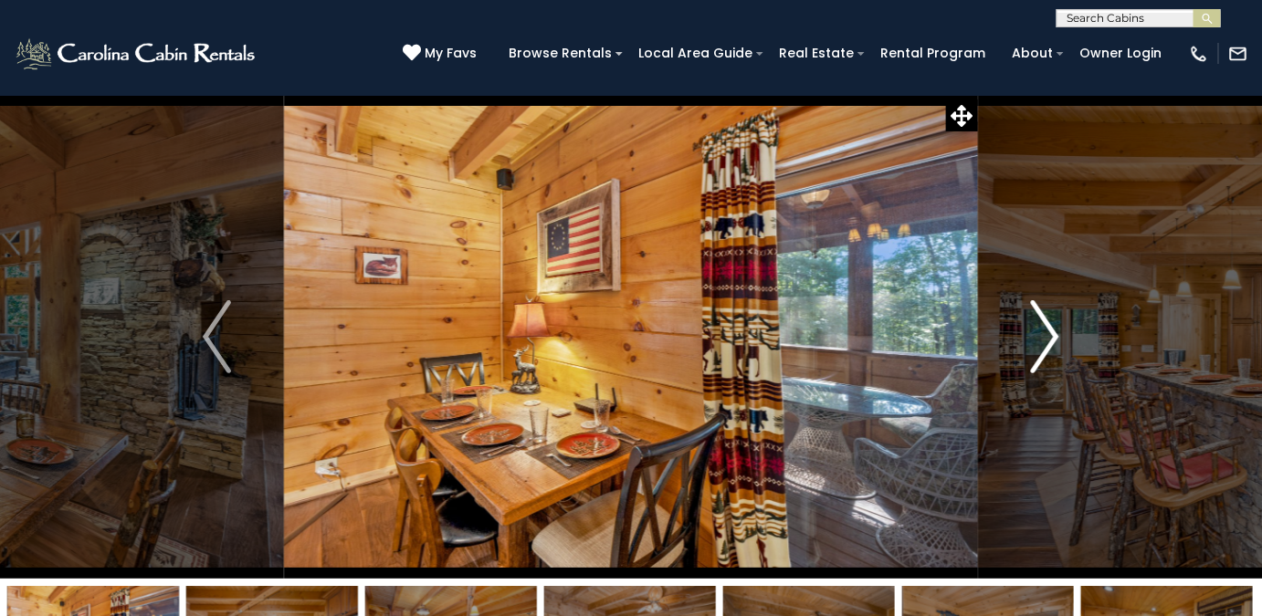
click at [1055, 325] on img "Next" at bounding box center [1044, 336] width 27 height 73
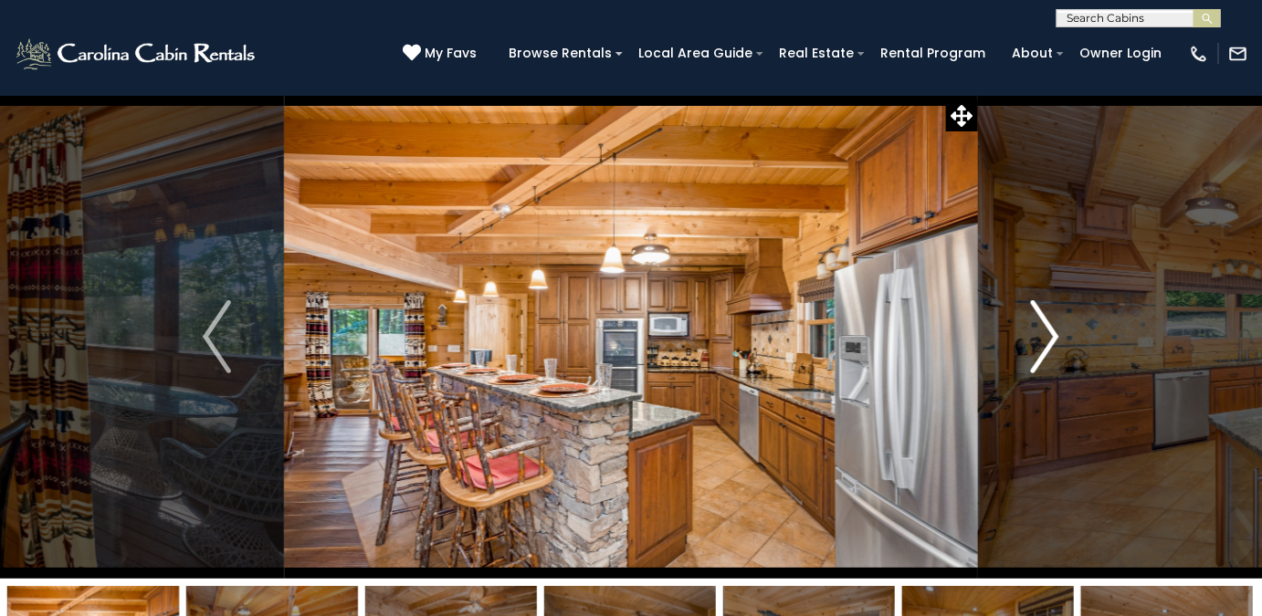
click at [1055, 325] on img "Next" at bounding box center [1044, 336] width 27 height 73
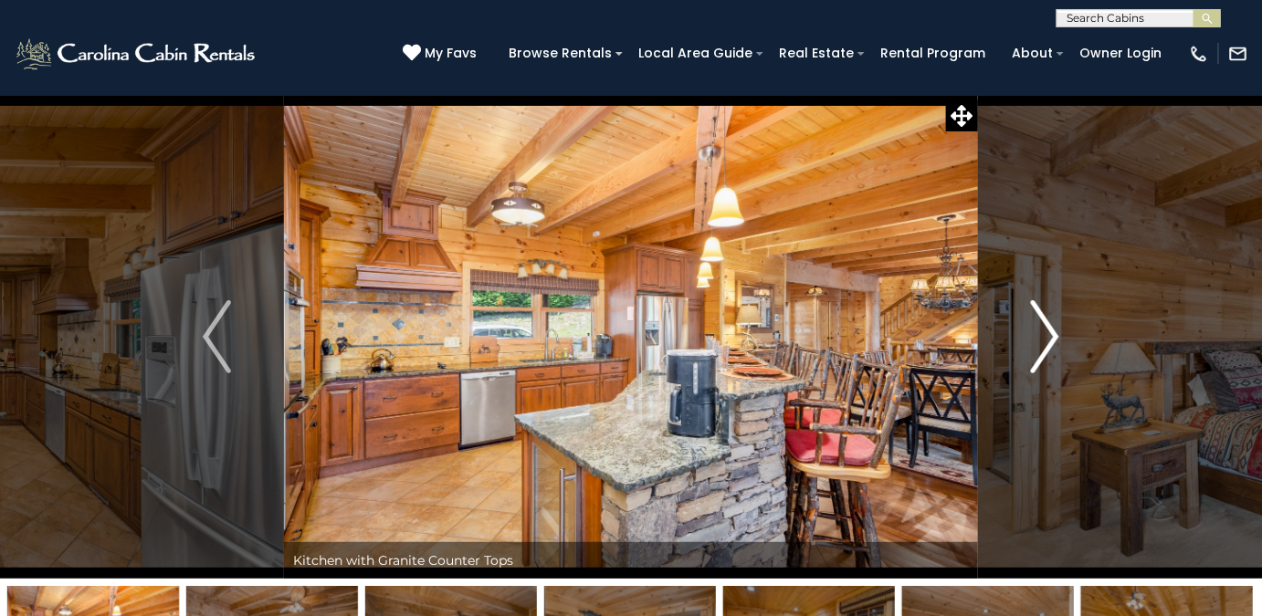
click at [1055, 325] on img "Next" at bounding box center [1044, 336] width 27 height 73
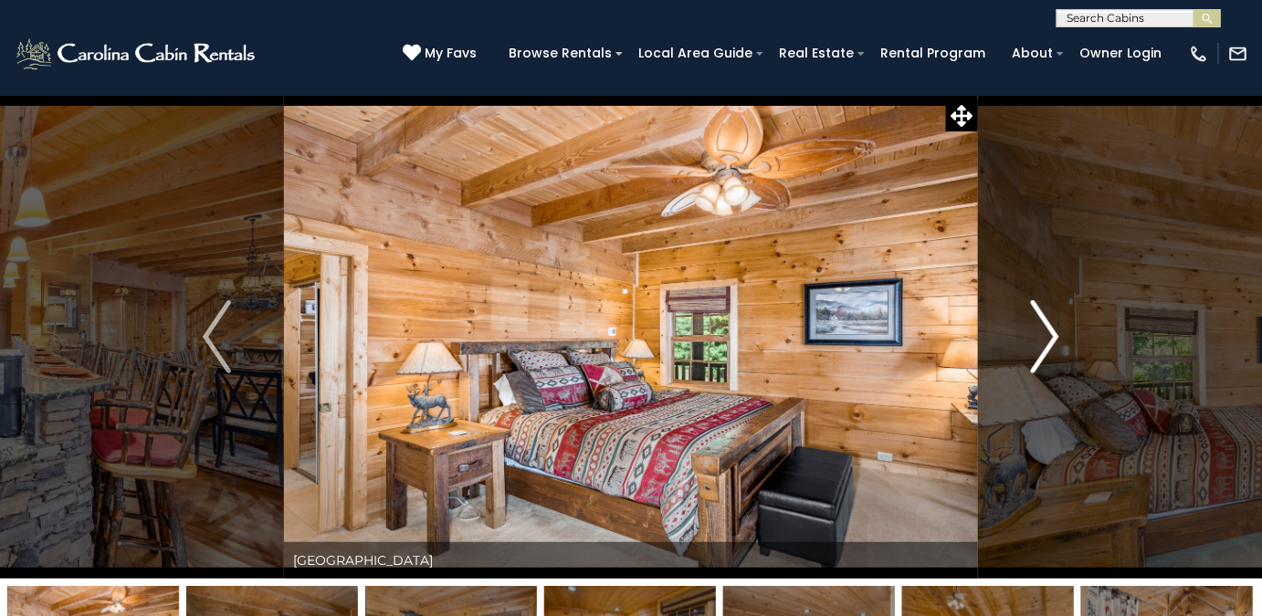
click at [1055, 325] on img "Next" at bounding box center [1044, 336] width 27 height 73
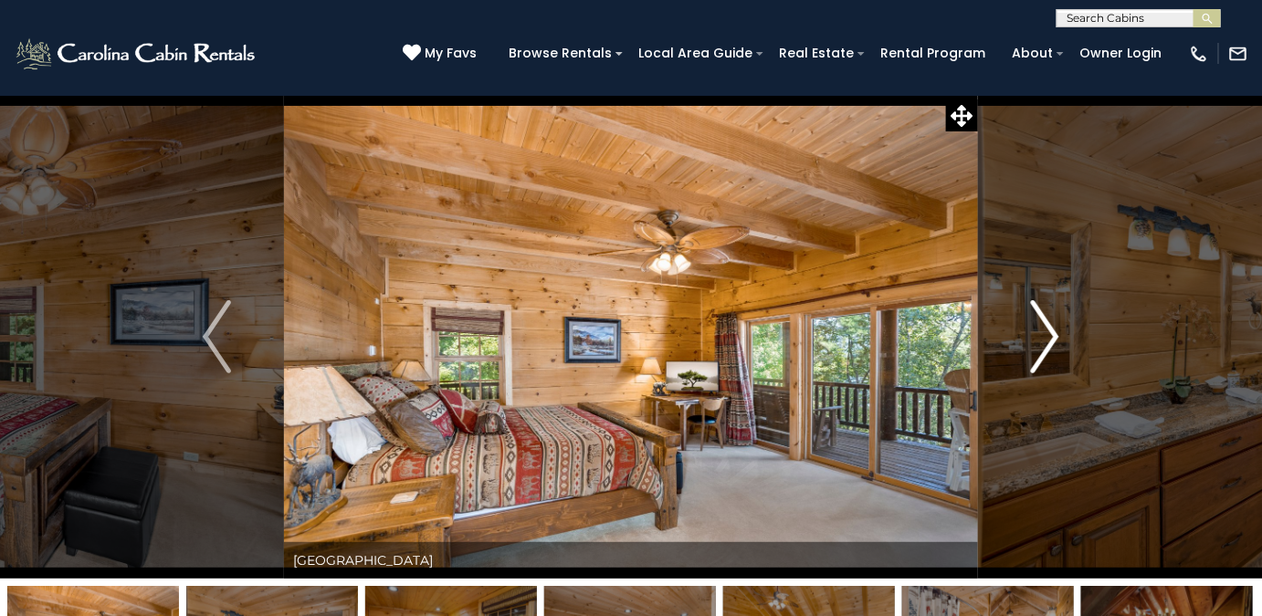
click at [1055, 325] on img "Next" at bounding box center [1044, 336] width 27 height 73
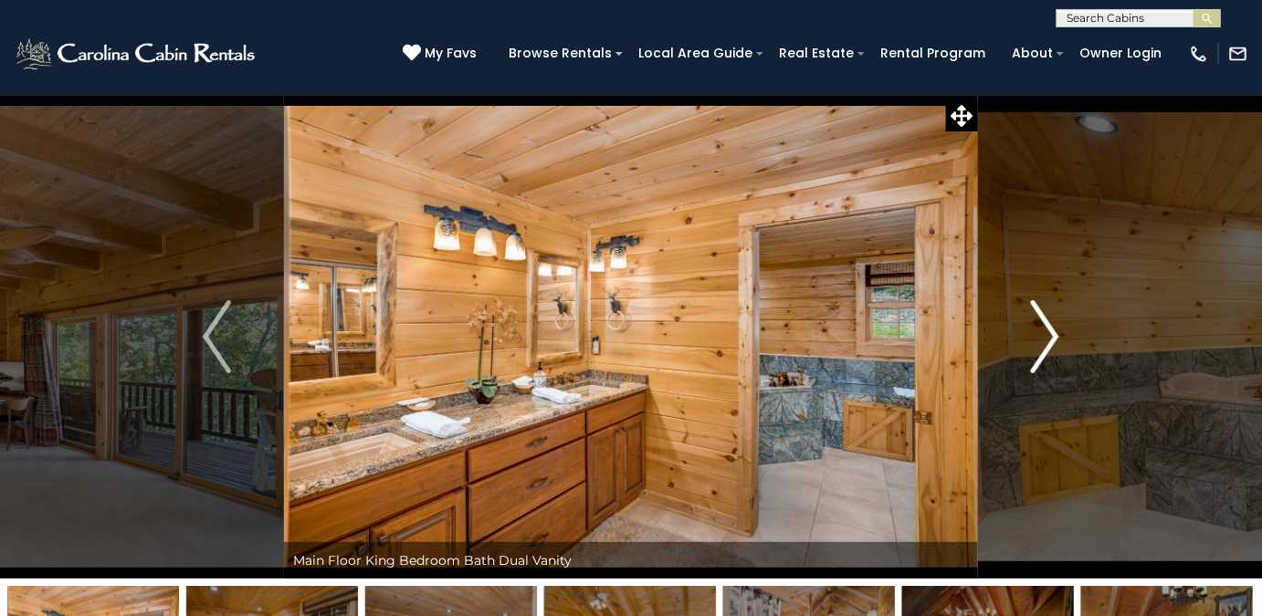
click at [1052, 325] on img "Next" at bounding box center [1044, 336] width 27 height 73
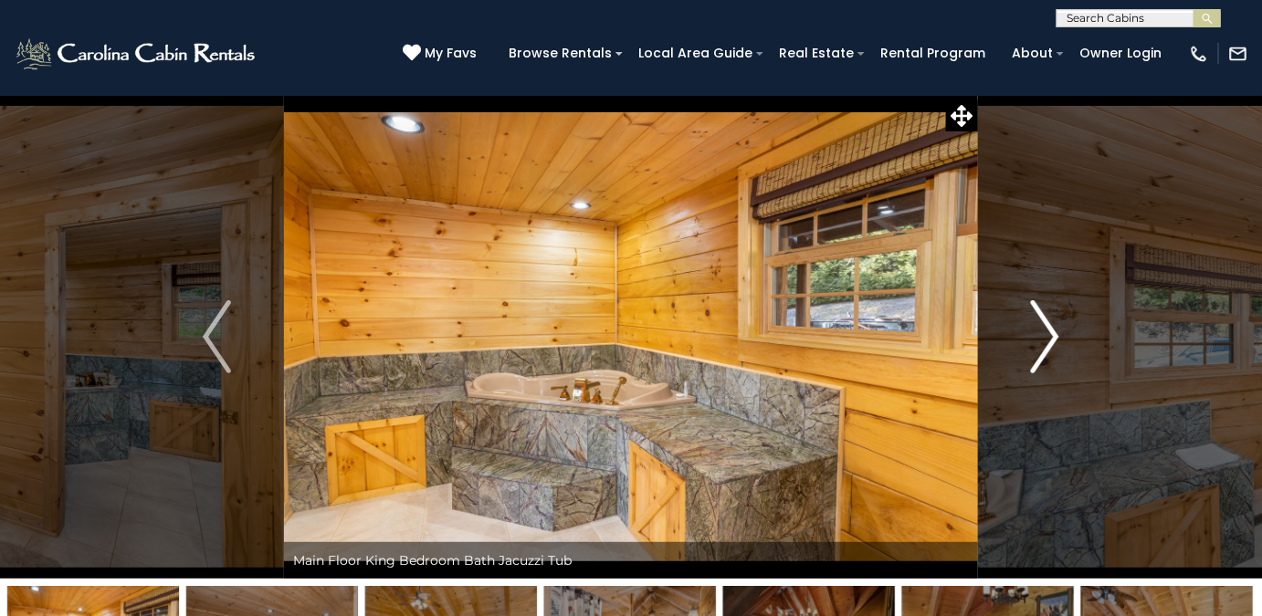
click at [1046, 325] on img "Next" at bounding box center [1044, 336] width 27 height 73
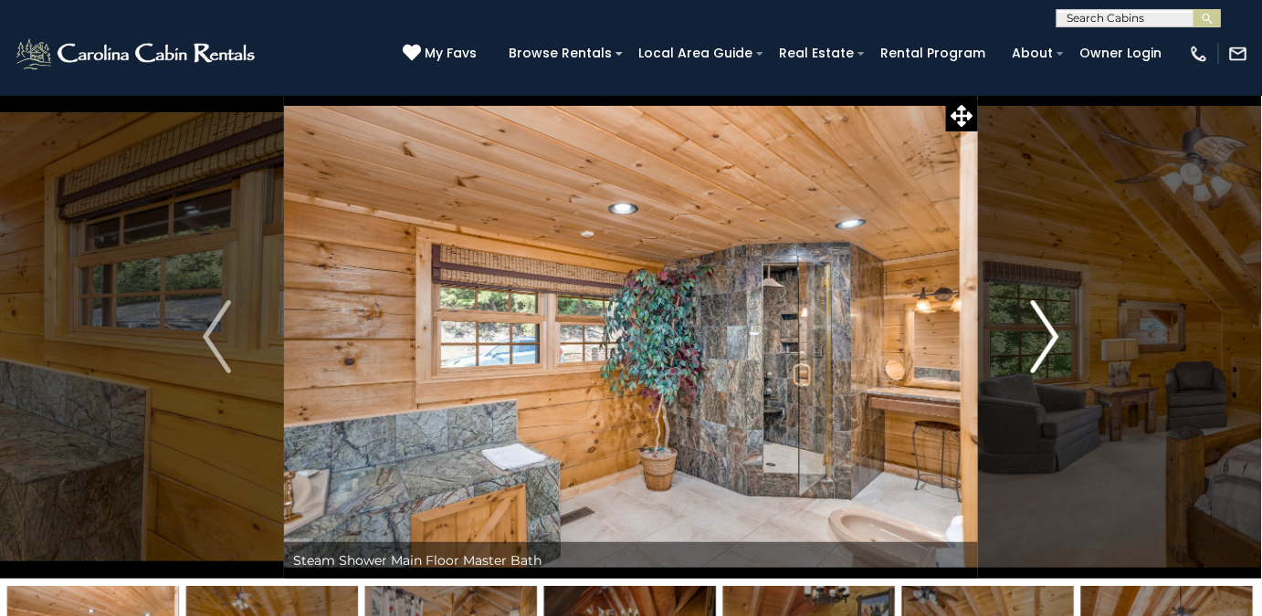
click at [1041, 325] on img "Next" at bounding box center [1044, 336] width 27 height 73
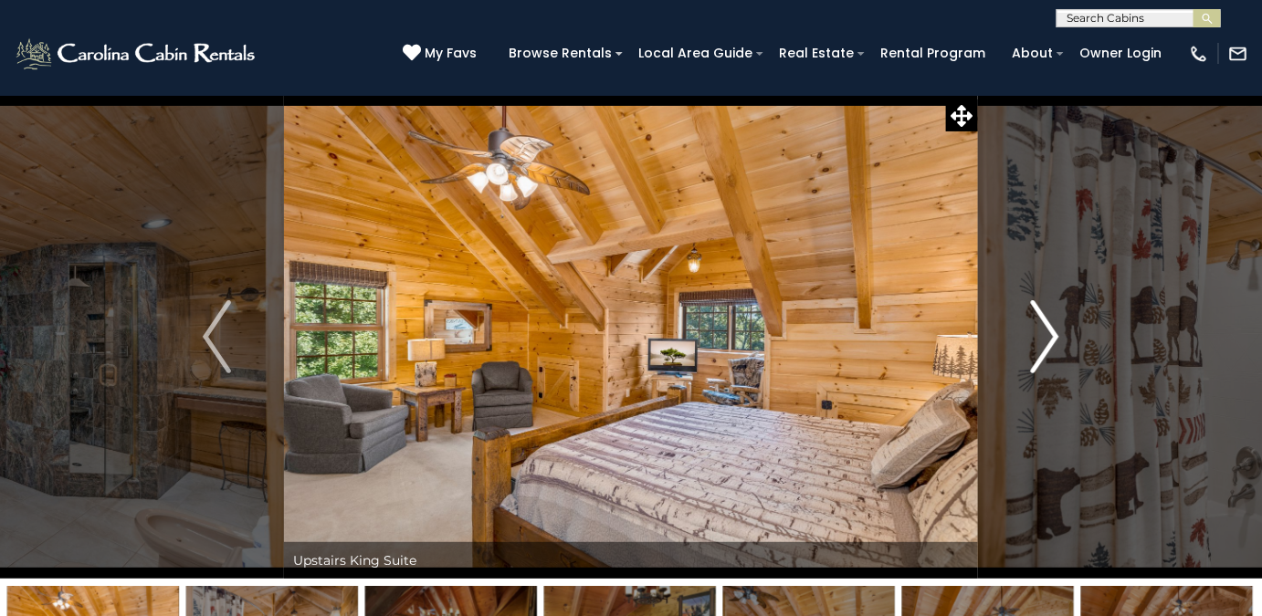
click at [1041, 325] on img "Next" at bounding box center [1044, 336] width 27 height 73
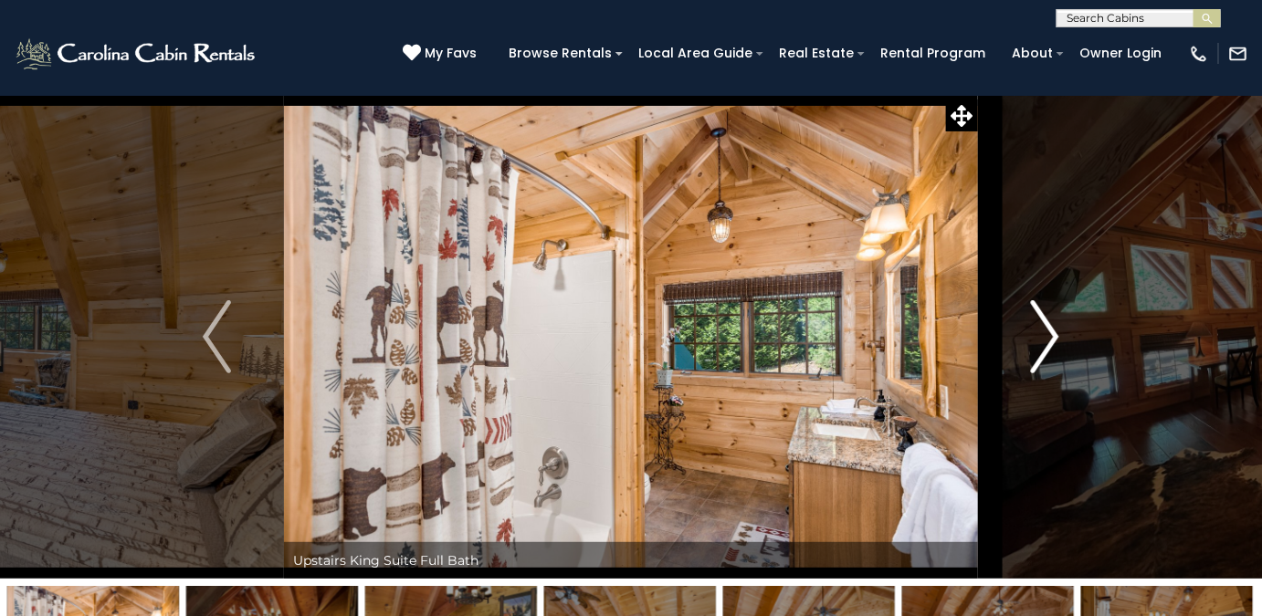
click at [1041, 325] on img "Next" at bounding box center [1044, 336] width 27 height 73
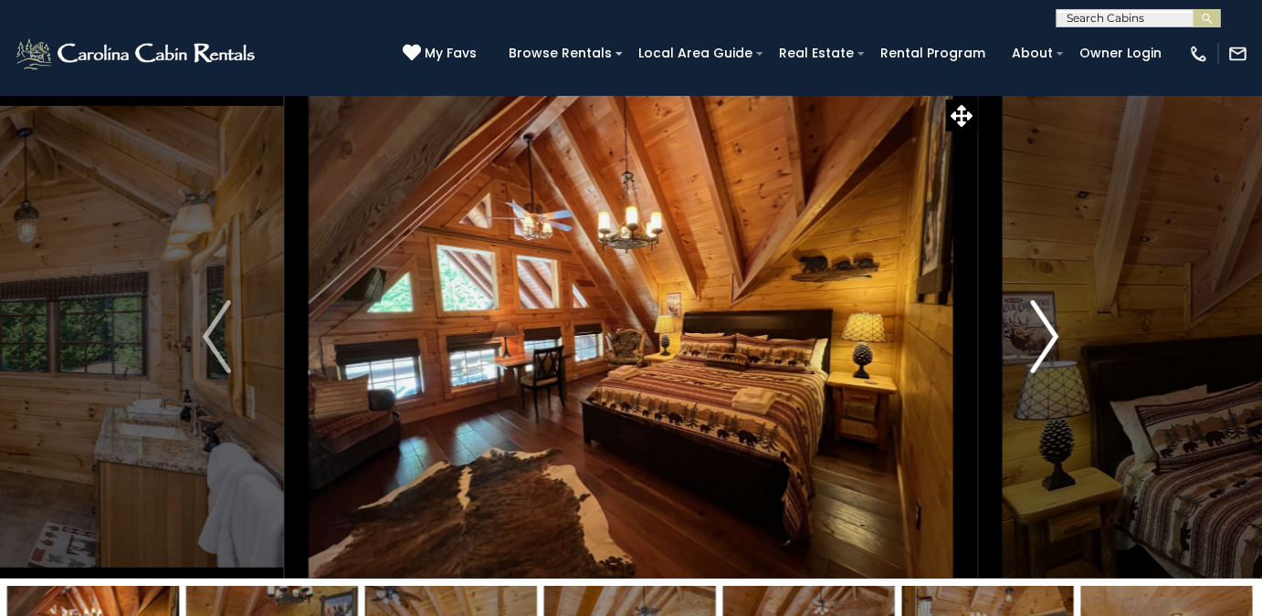
click at [1041, 325] on img "Next" at bounding box center [1044, 336] width 27 height 73
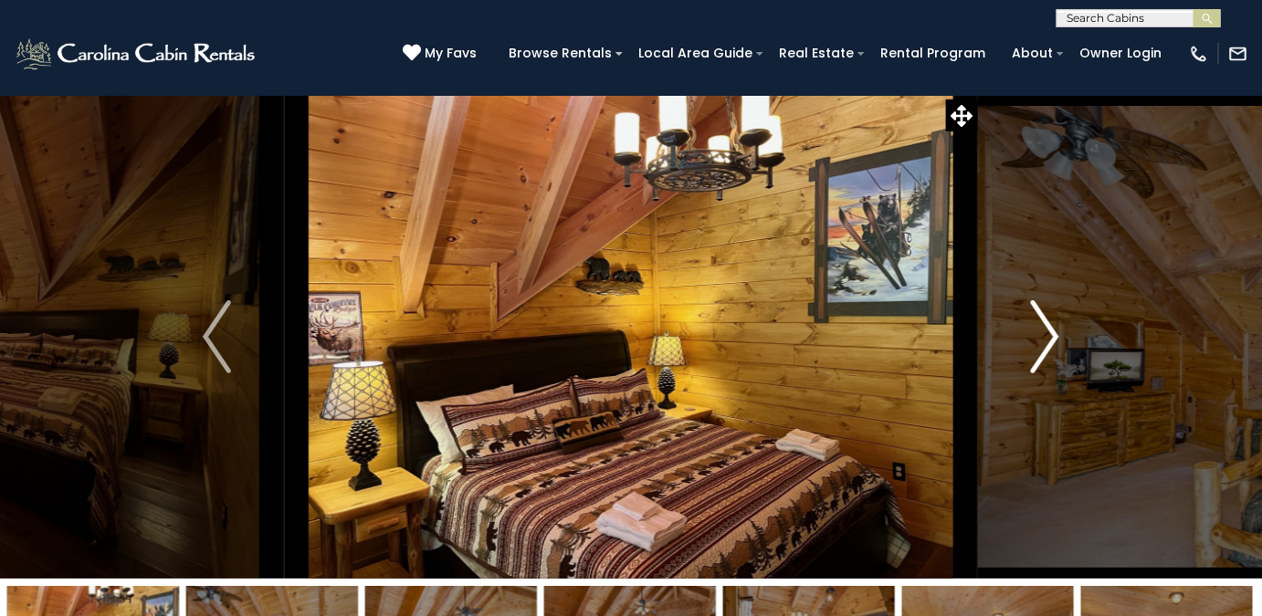
click at [1041, 325] on img "Next" at bounding box center [1044, 336] width 27 height 73
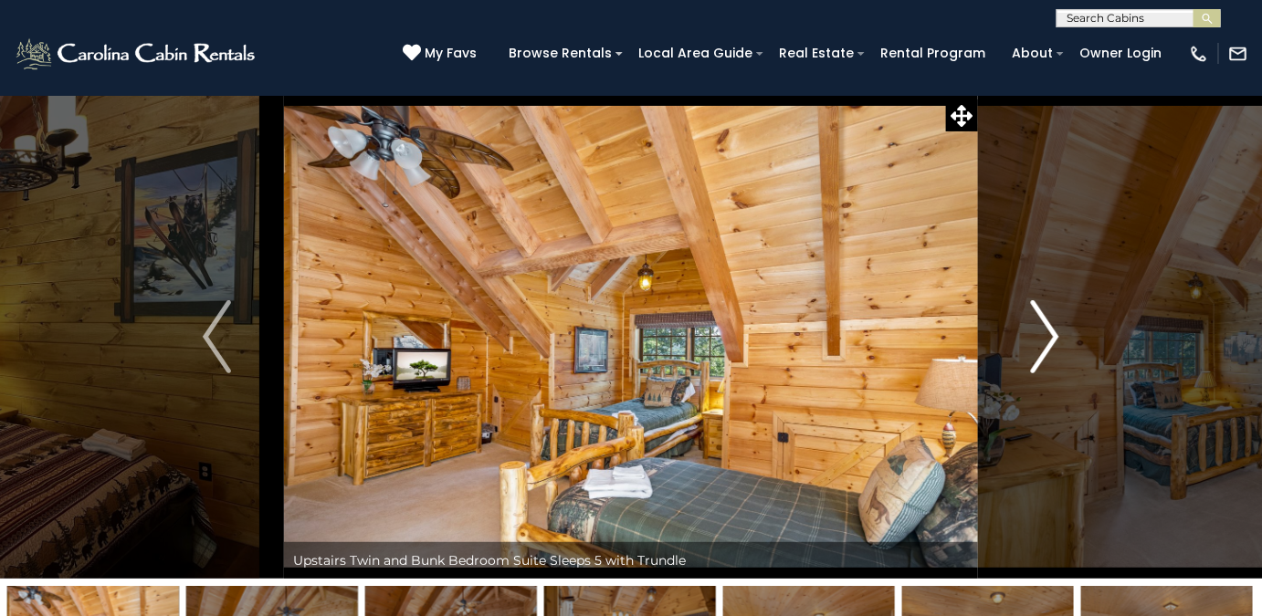
click at [1041, 325] on img "Next" at bounding box center [1044, 336] width 27 height 73
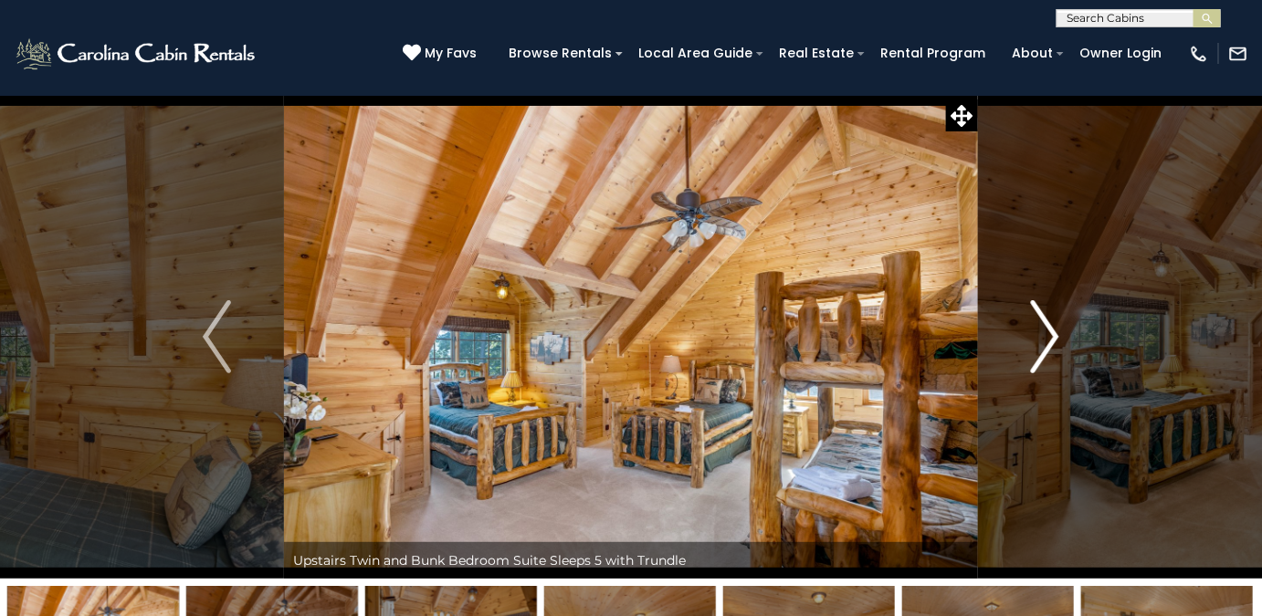
click at [1041, 325] on img "Next" at bounding box center [1044, 336] width 27 height 73
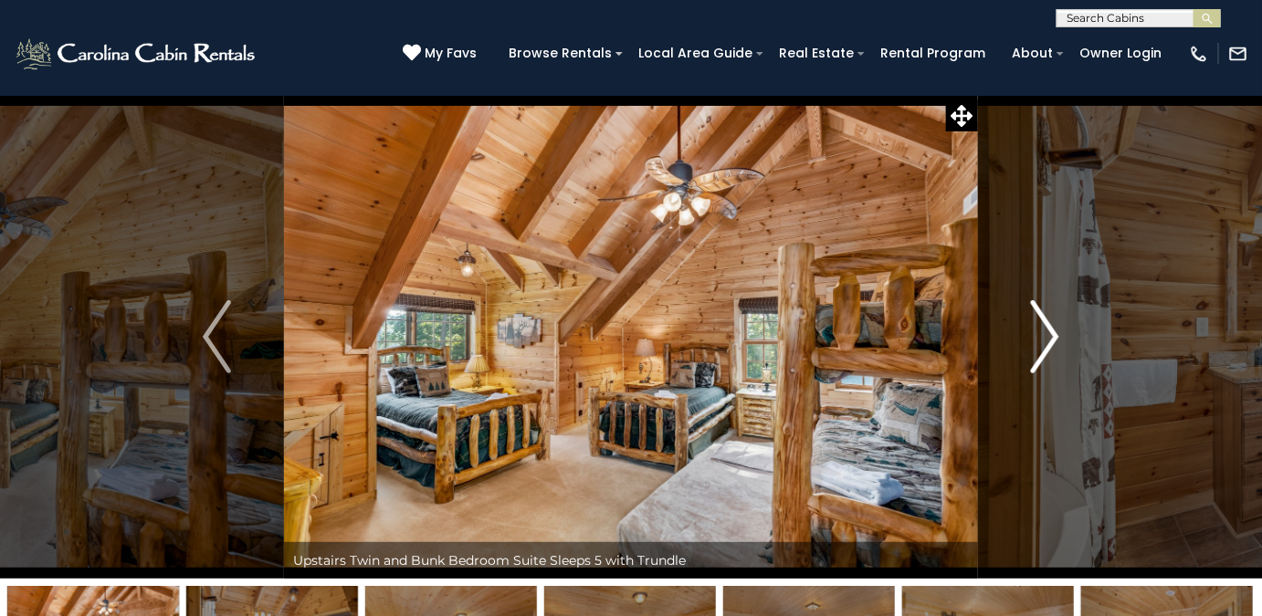
click at [1037, 325] on img "Next" at bounding box center [1044, 336] width 27 height 73
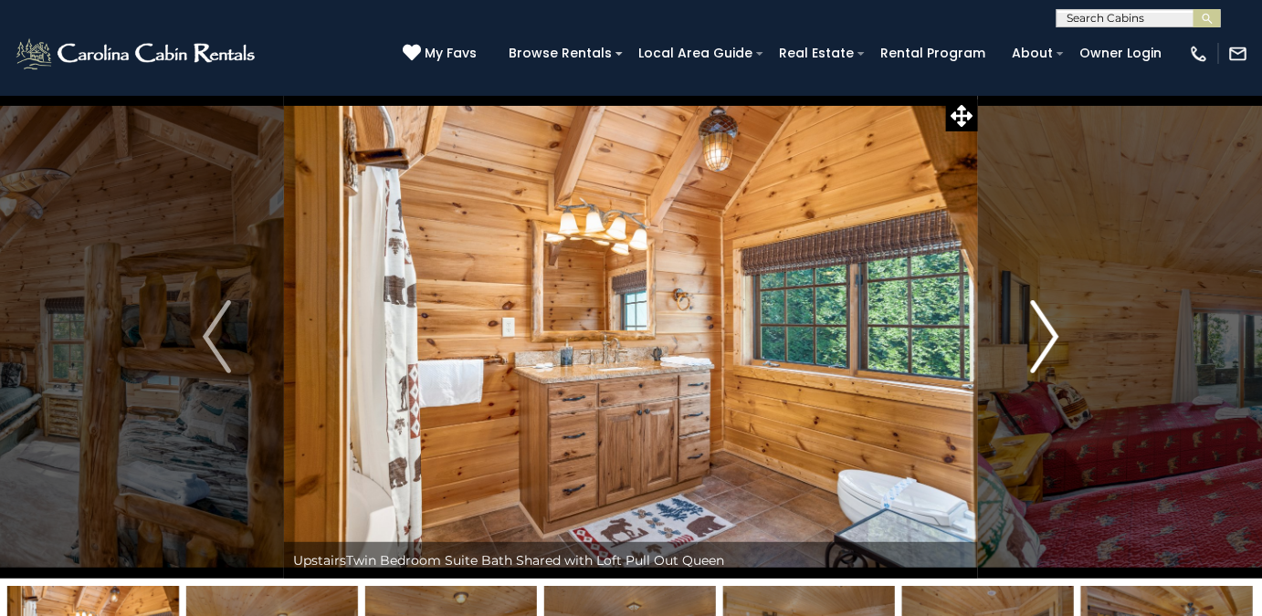
click at [1037, 325] on img "Next" at bounding box center [1044, 336] width 27 height 73
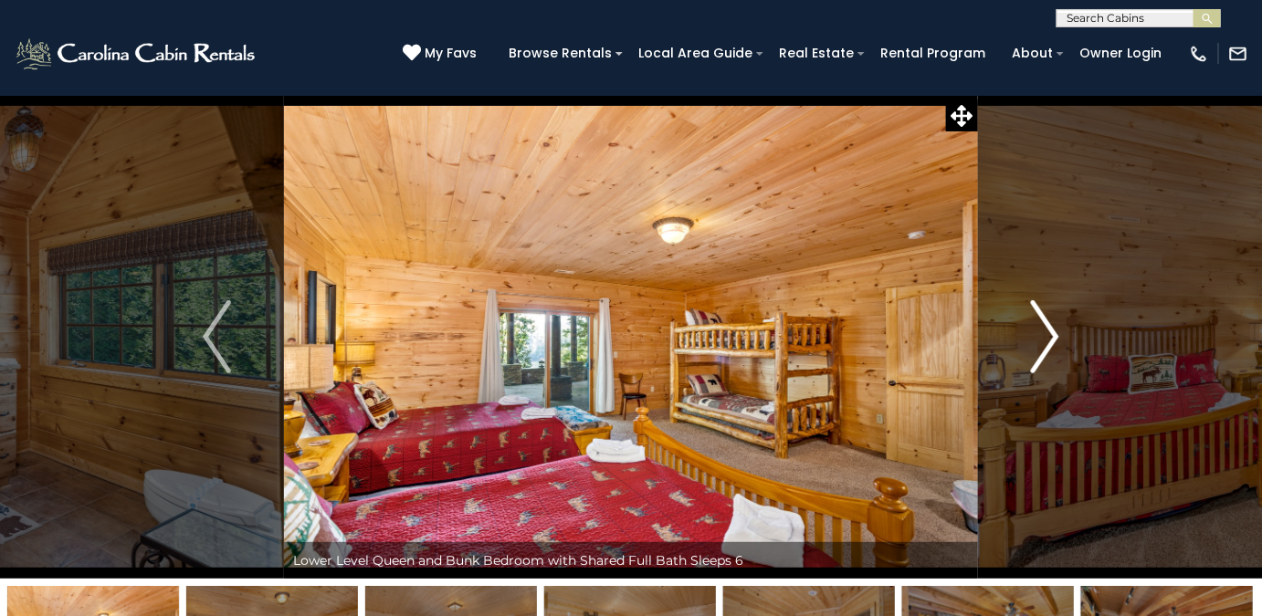
click at [1035, 325] on img "Next" at bounding box center [1044, 336] width 27 height 73
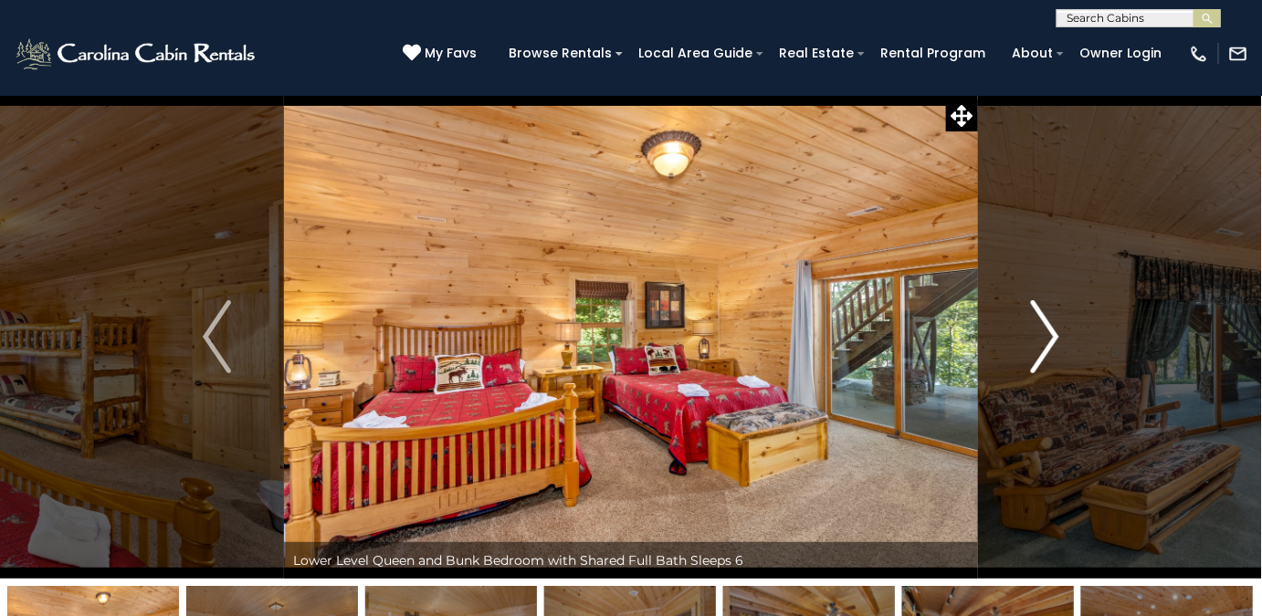
click at [1035, 325] on img "Next" at bounding box center [1044, 336] width 27 height 73
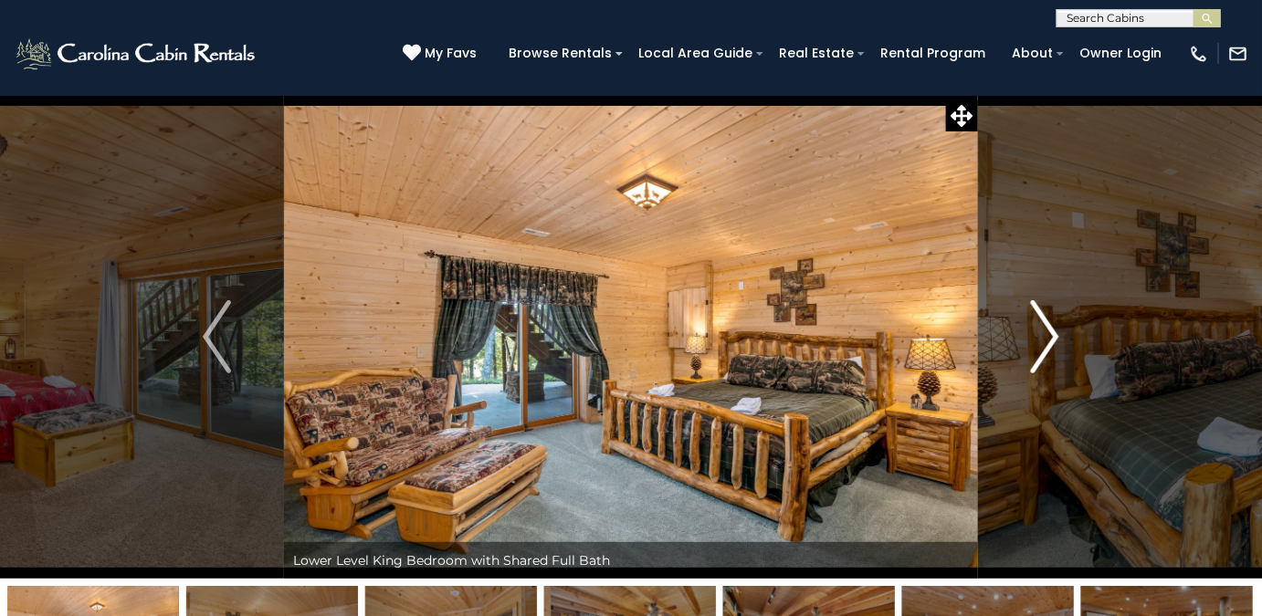
click at [1035, 325] on img "Next" at bounding box center [1044, 336] width 27 height 73
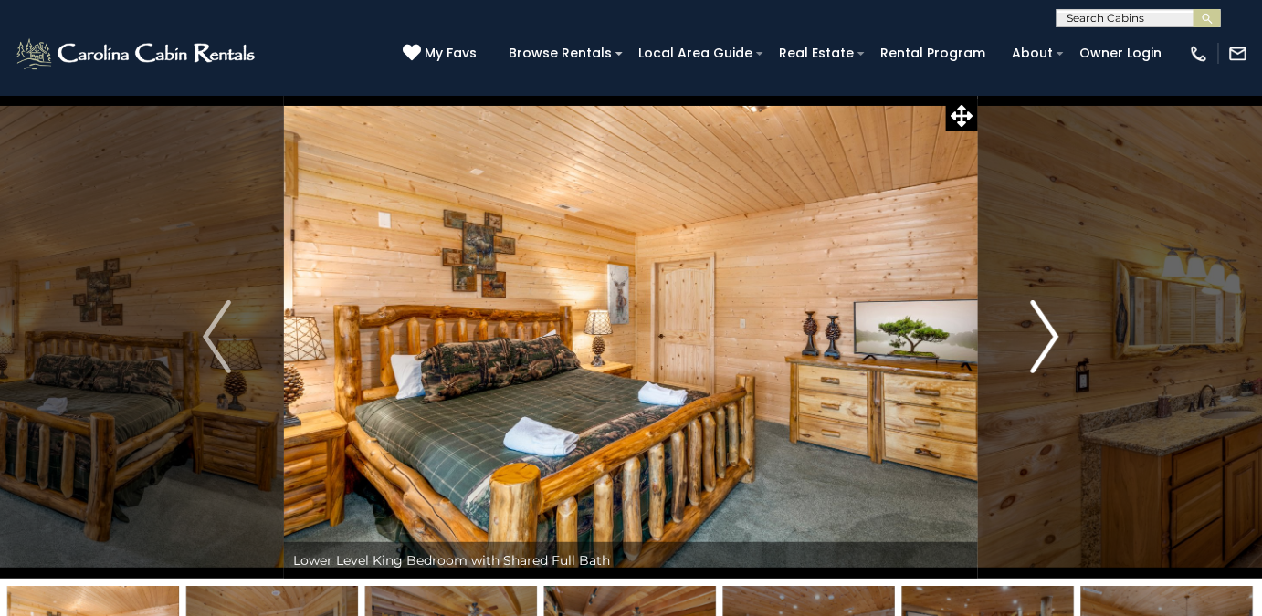
click at [1035, 325] on img "Next" at bounding box center [1044, 336] width 27 height 73
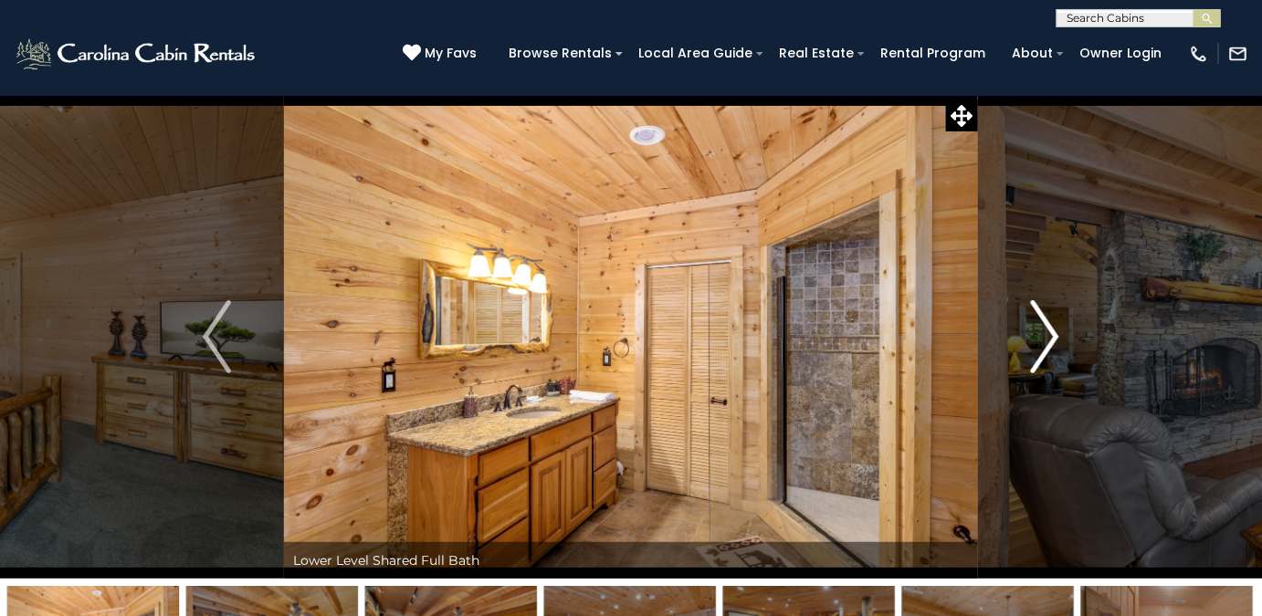
click at [1035, 325] on img "Next" at bounding box center [1044, 336] width 27 height 73
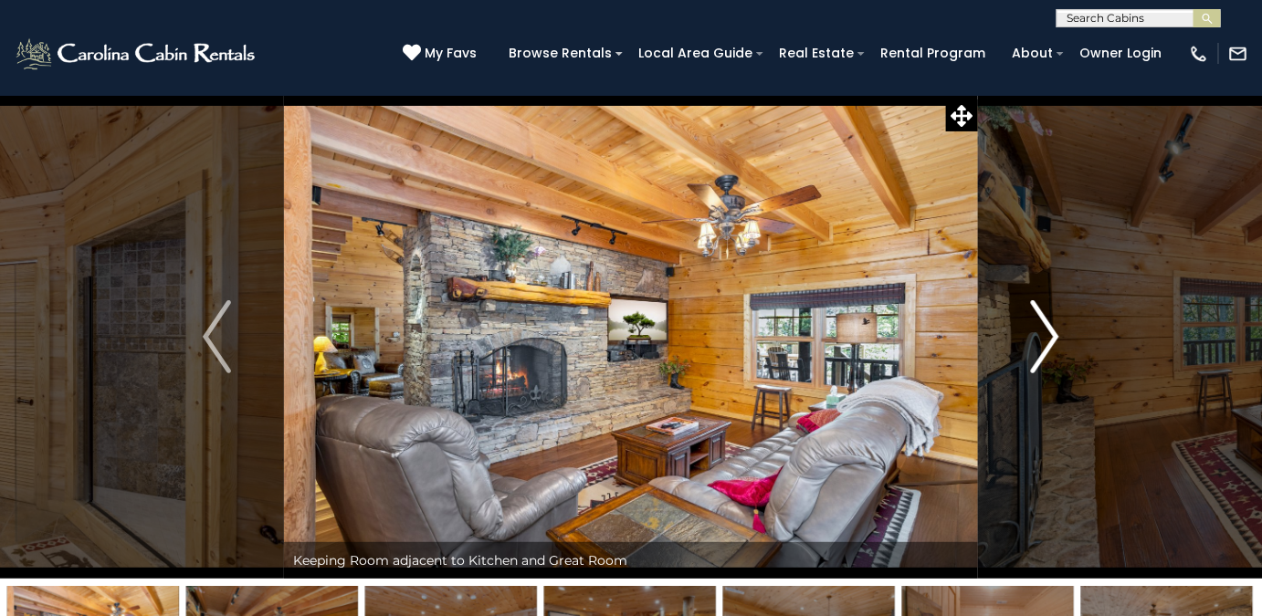
click at [1033, 325] on img "Next" at bounding box center [1044, 336] width 27 height 73
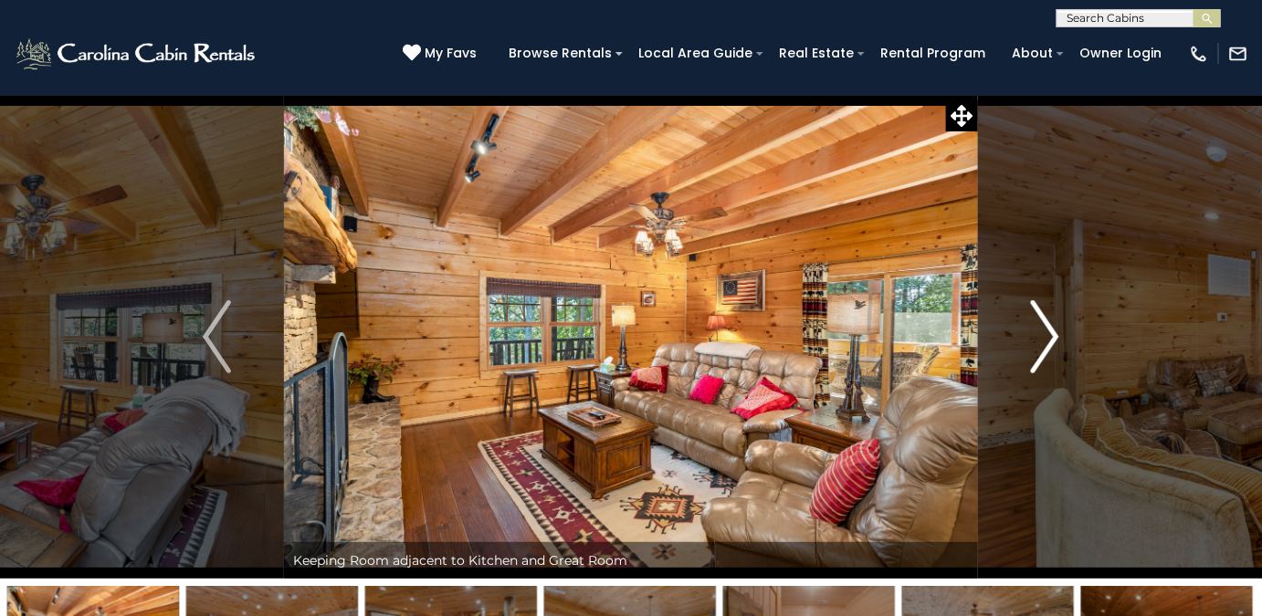
click at [1023, 324] on button "Next" at bounding box center [1045, 337] width 134 height 484
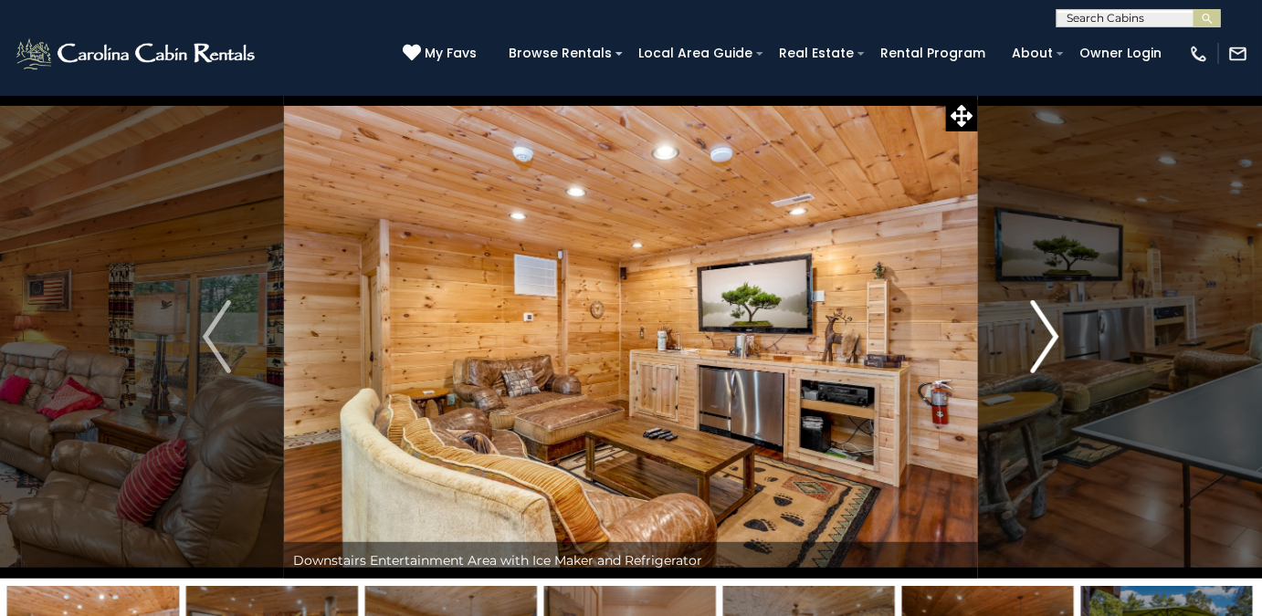
click at [1019, 324] on button "Next" at bounding box center [1045, 337] width 134 height 484
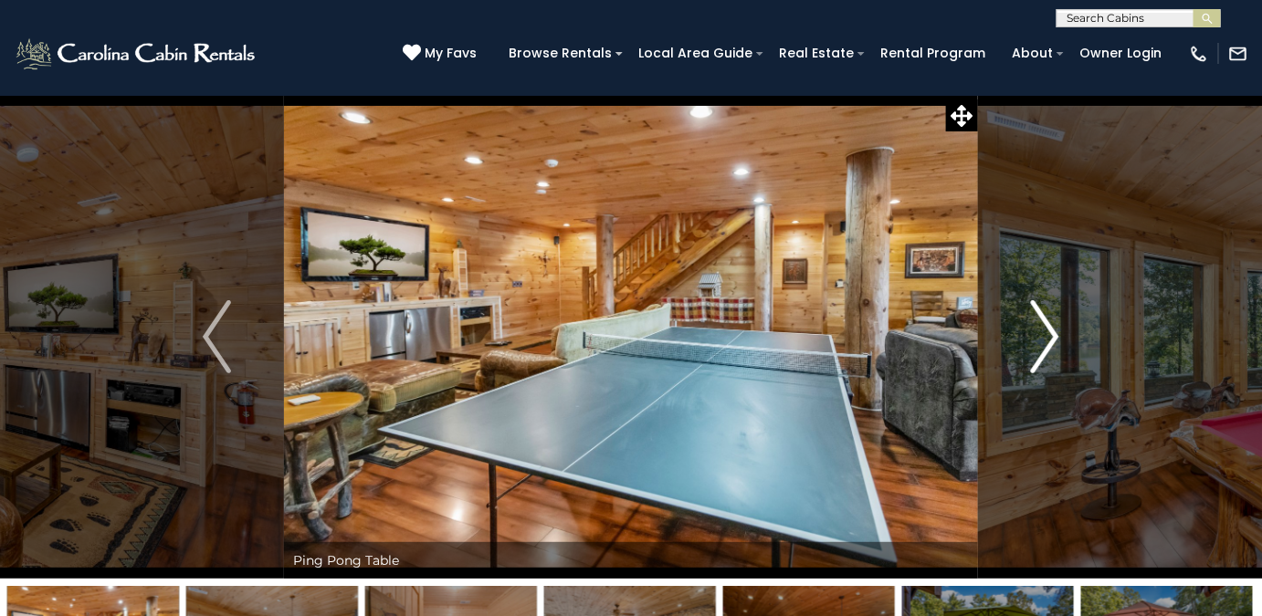
click at [1017, 324] on button "Next" at bounding box center [1045, 337] width 134 height 484
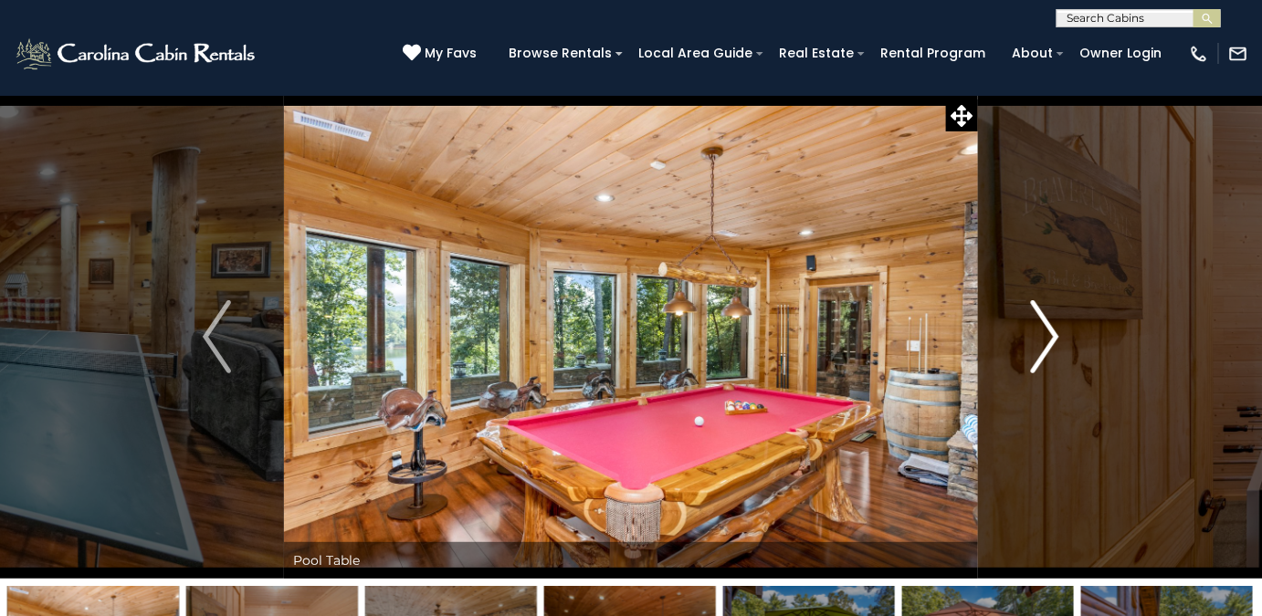
click at [1017, 324] on button "Next" at bounding box center [1045, 337] width 134 height 484
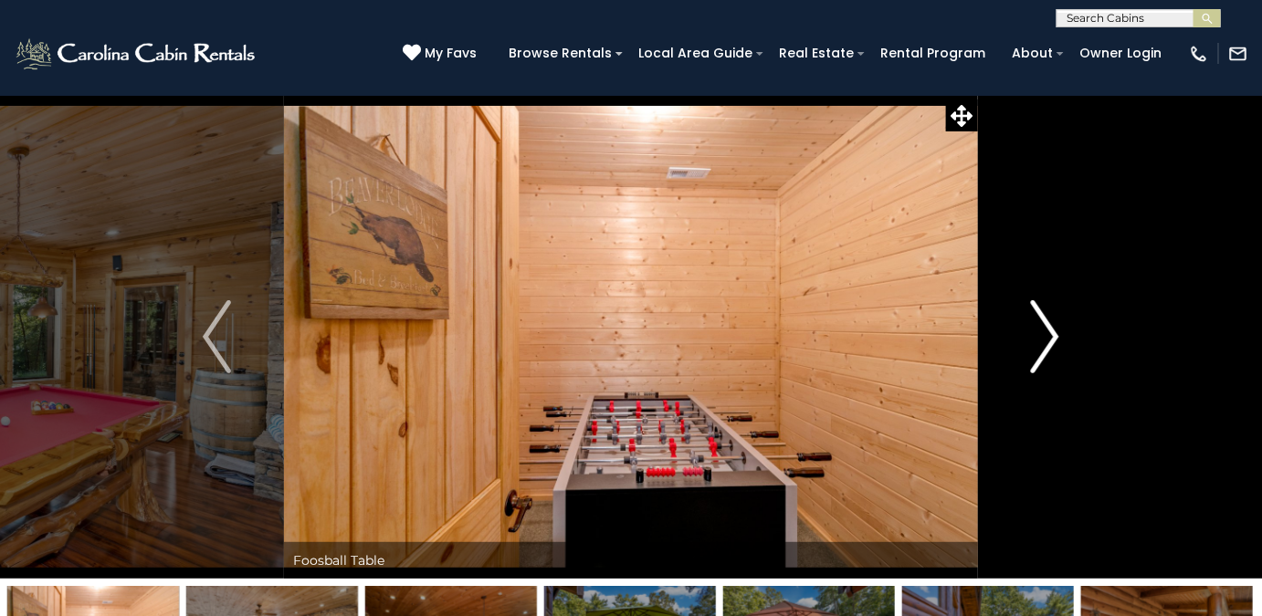
click at [1017, 324] on button "Next" at bounding box center [1045, 337] width 134 height 484
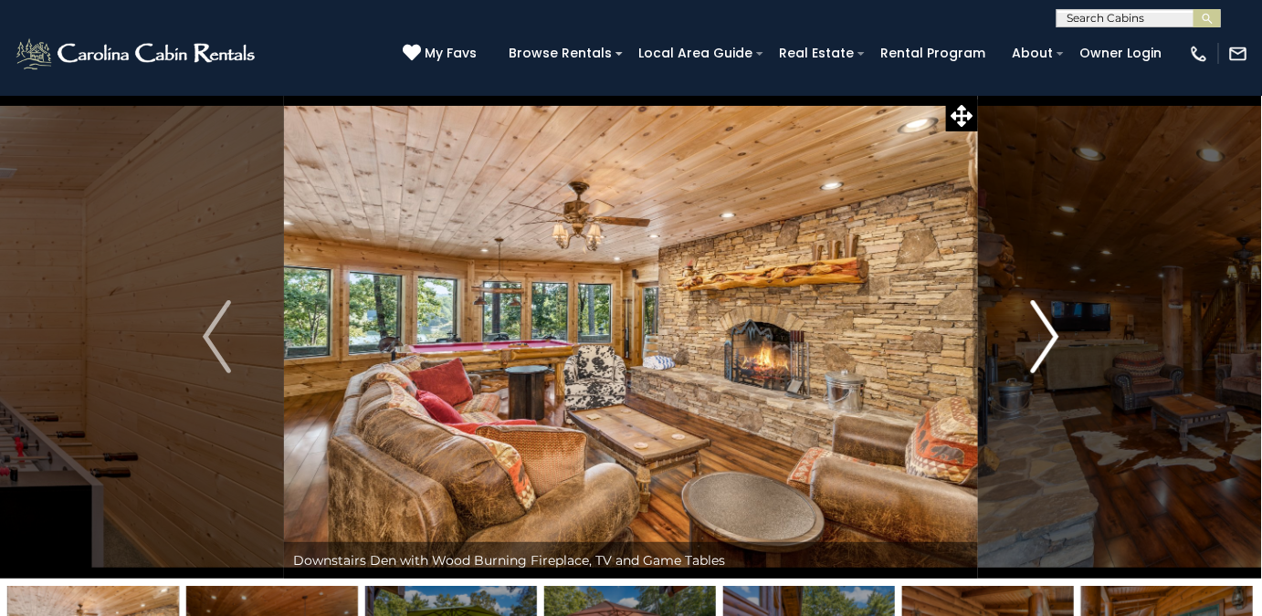
click at [1015, 324] on button "Next" at bounding box center [1045, 337] width 134 height 484
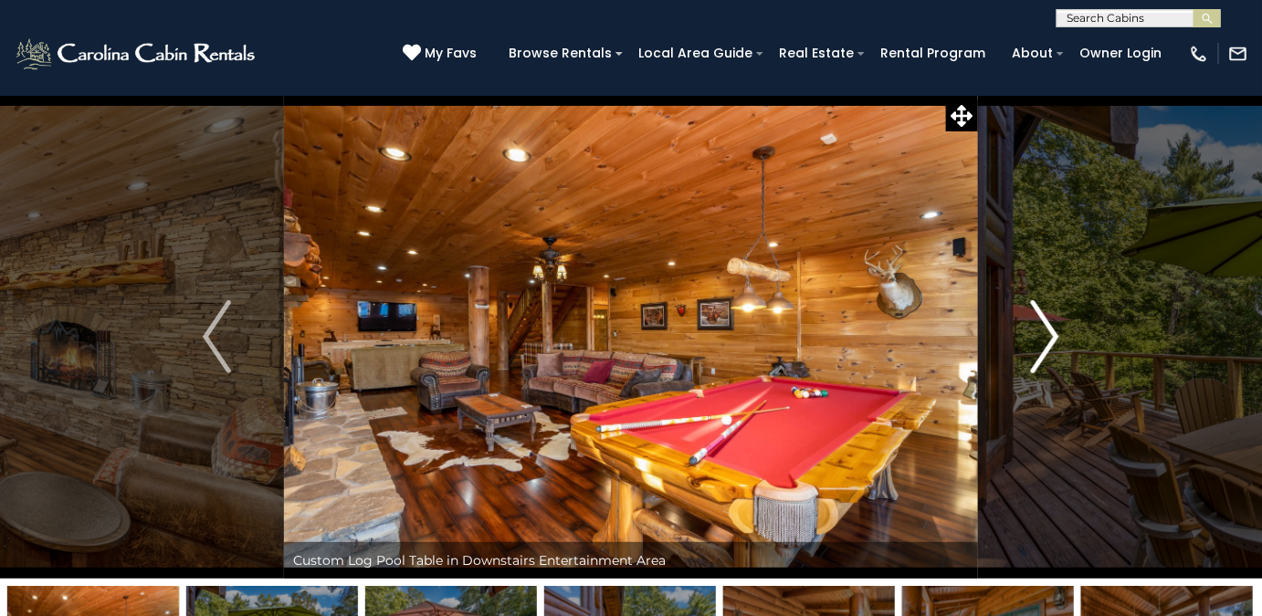
click at [1015, 324] on button "Next" at bounding box center [1045, 337] width 134 height 484
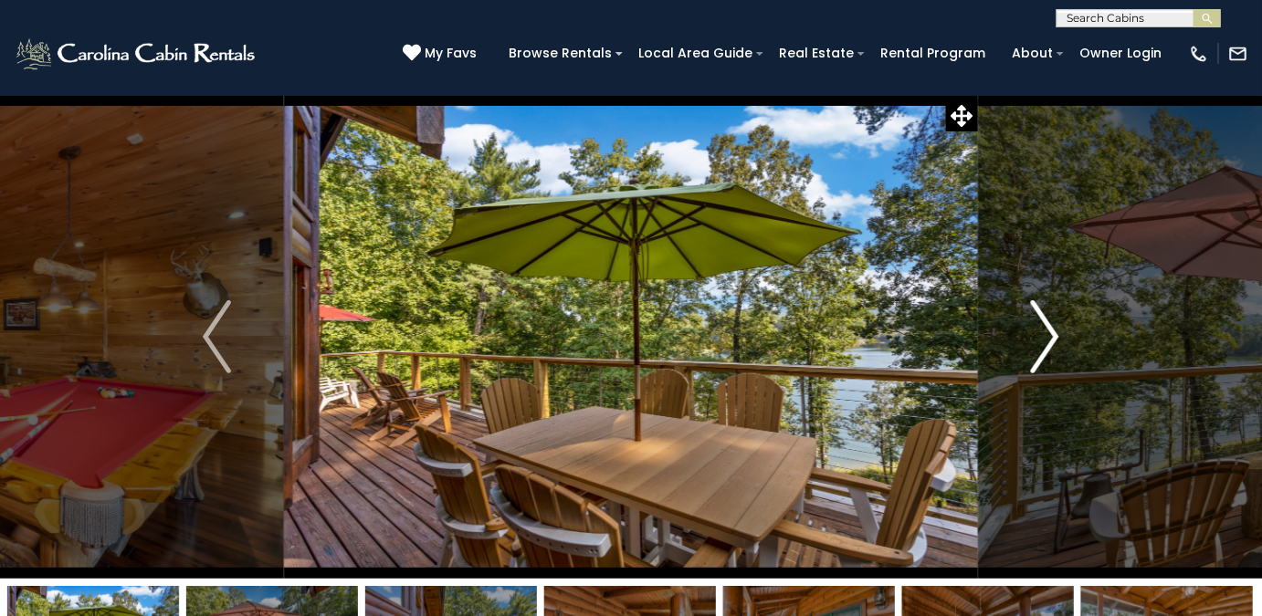
click at [1015, 323] on button "Next" at bounding box center [1045, 337] width 134 height 484
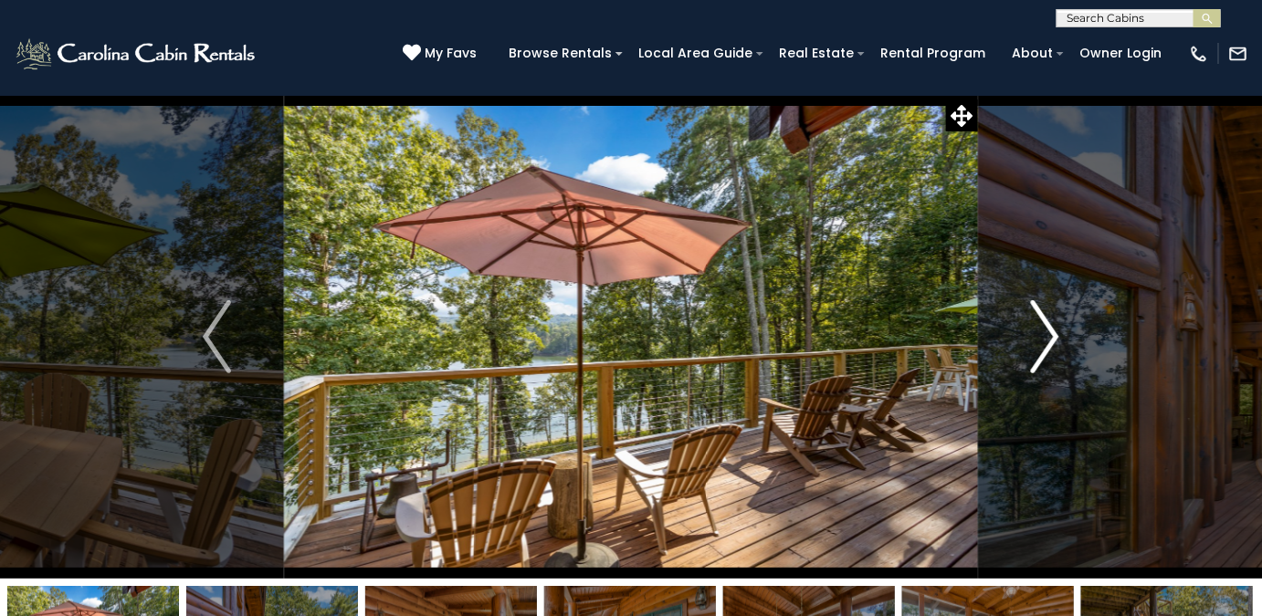
click at [1015, 323] on button "Next" at bounding box center [1045, 337] width 134 height 484
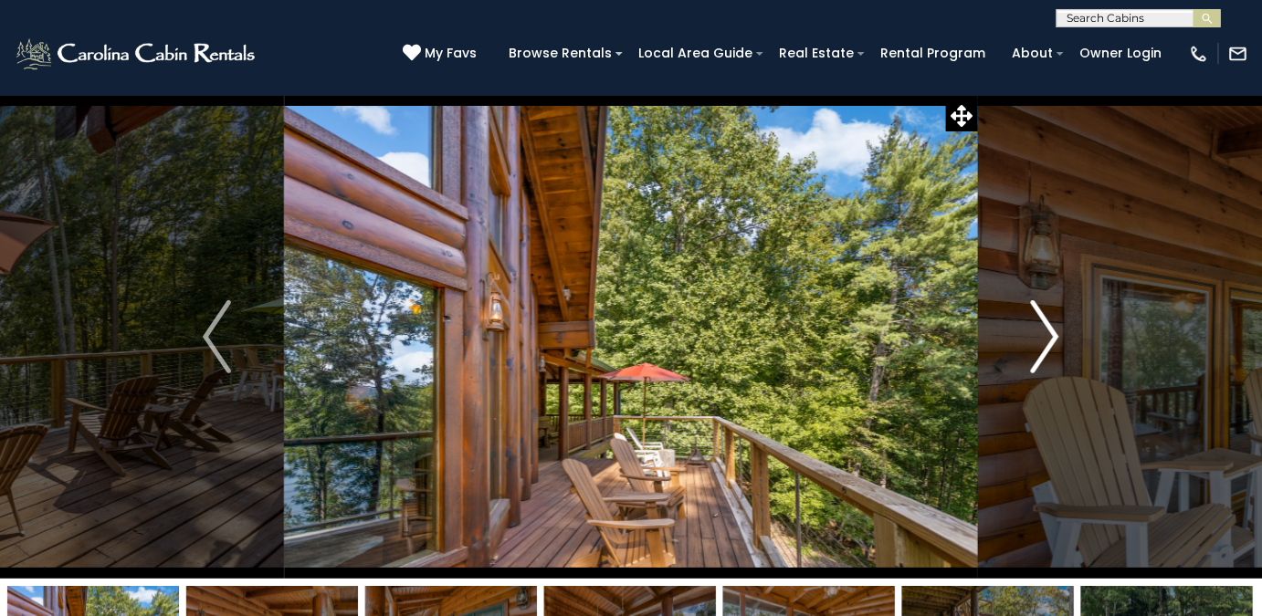
click at [1015, 323] on button "Next" at bounding box center [1045, 337] width 134 height 484
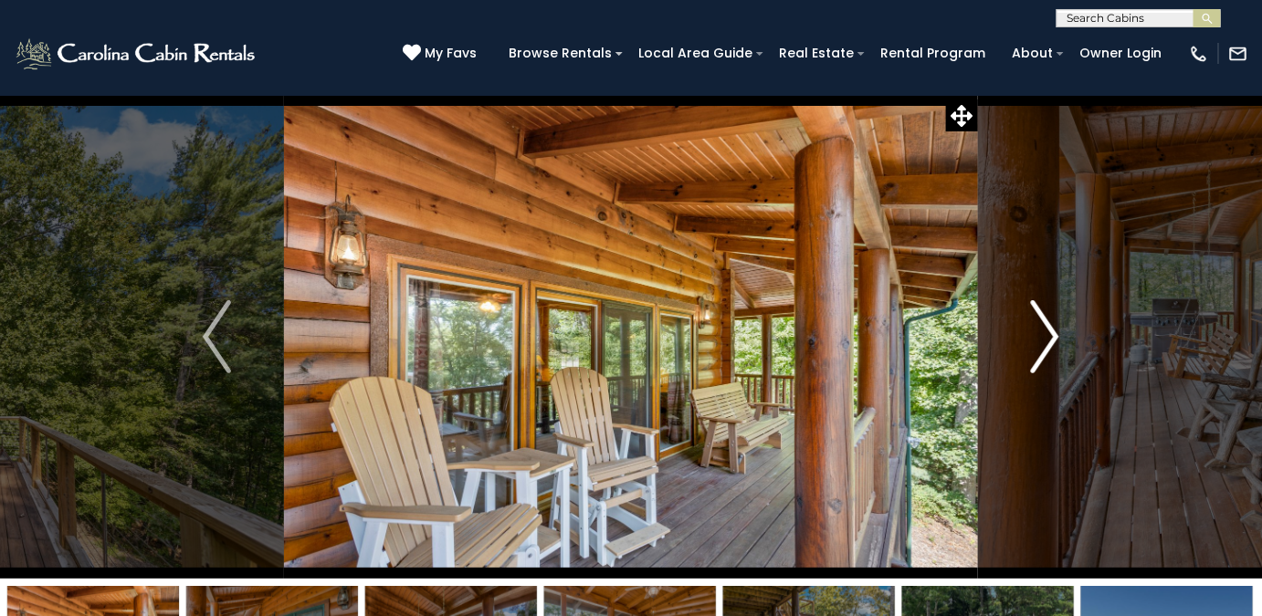
click at [1015, 323] on button "Next" at bounding box center [1045, 337] width 134 height 484
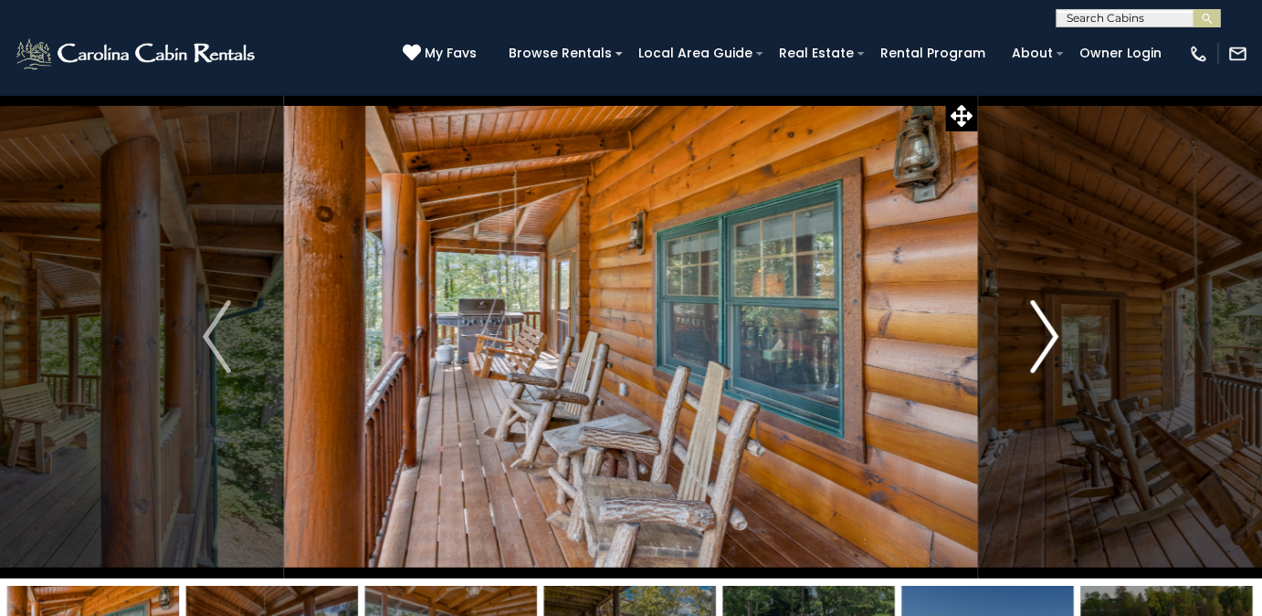
click at [1015, 323] on button "Next" at bounding box center [1045, 337] width 134 height 484
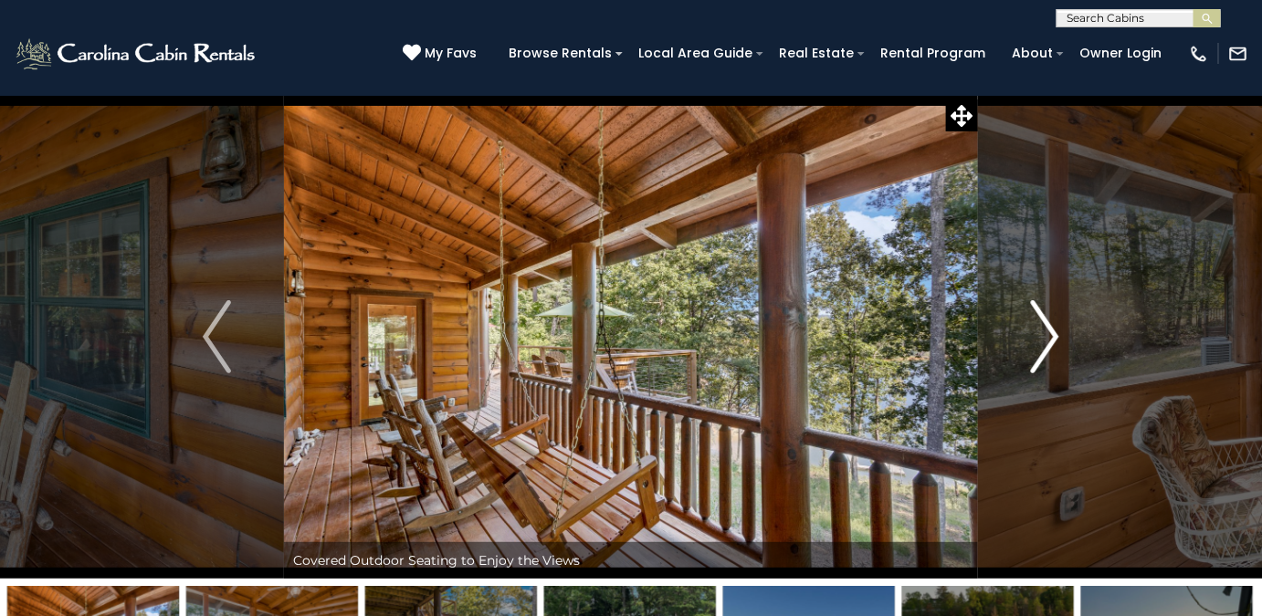
click at [1015, 323] on button "Next" at bounding box center [1045, 337] width 134 height 484
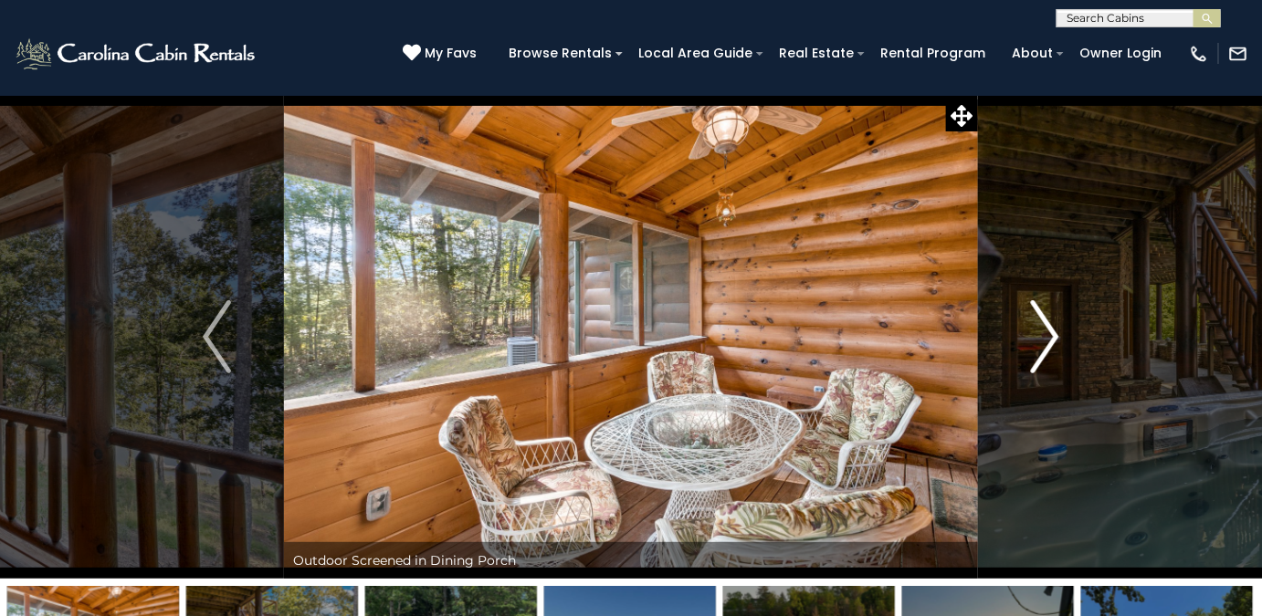
click at [1015, 323] on button "Next" at bounding box center [1045, 337] width 134 height 484
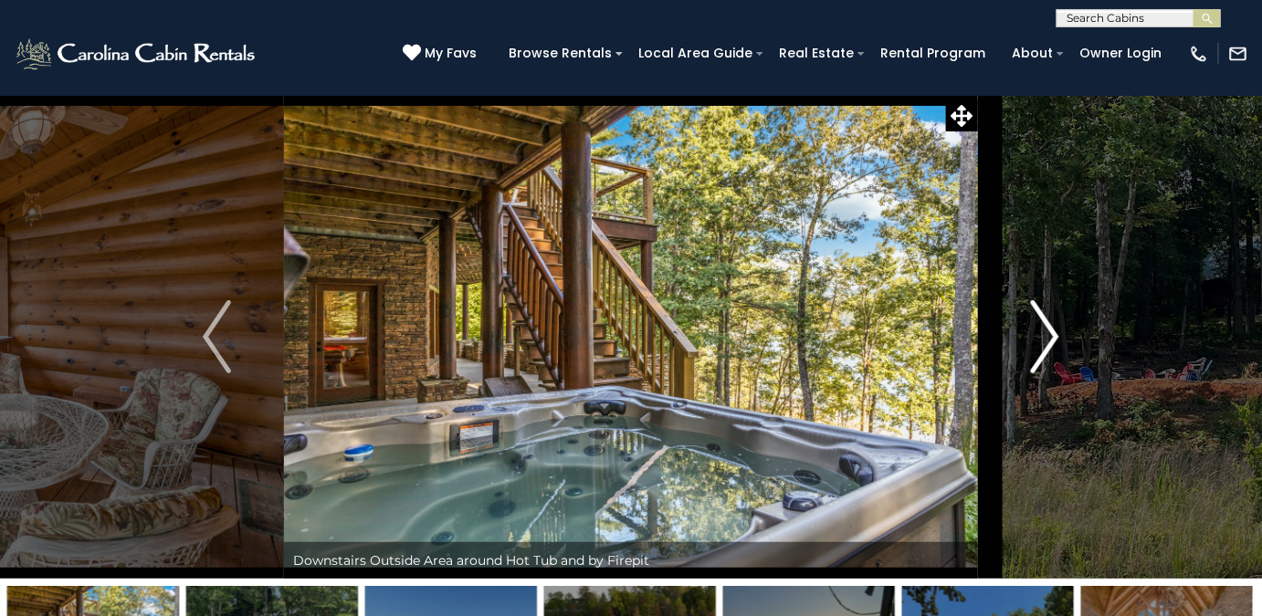
click at [1015, 323] on button "Next" at bounding box center [1045, 337] width 134 height 484
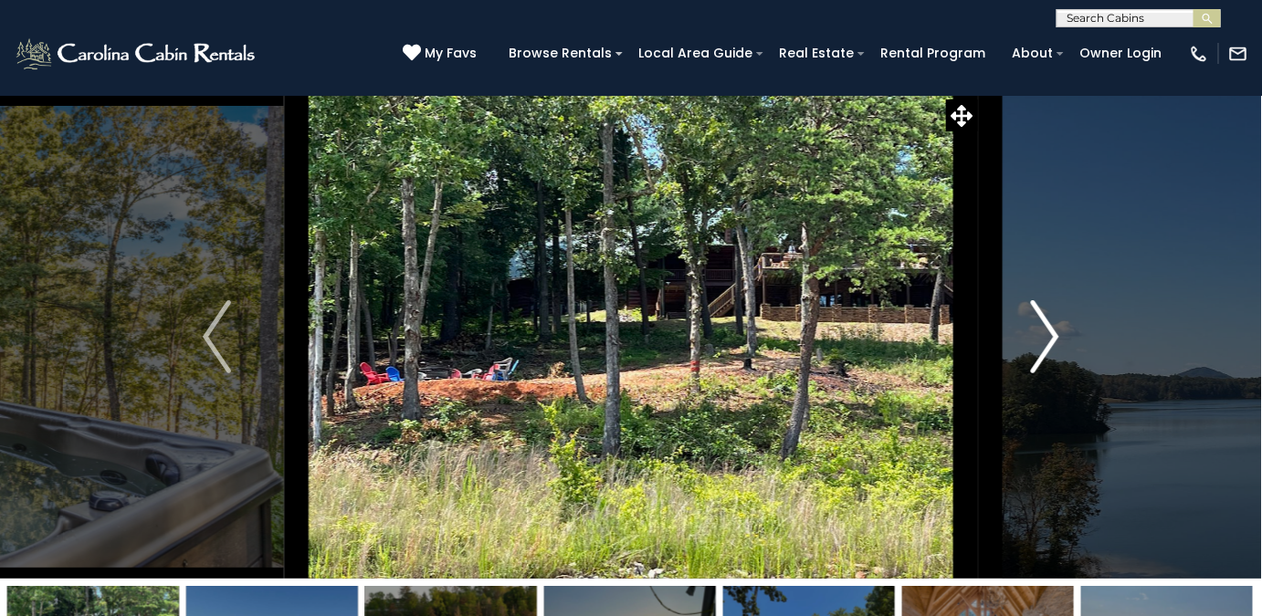
click at [1015, 323] on button "Next" at bounding box center [1045, 337] width 134 height 484
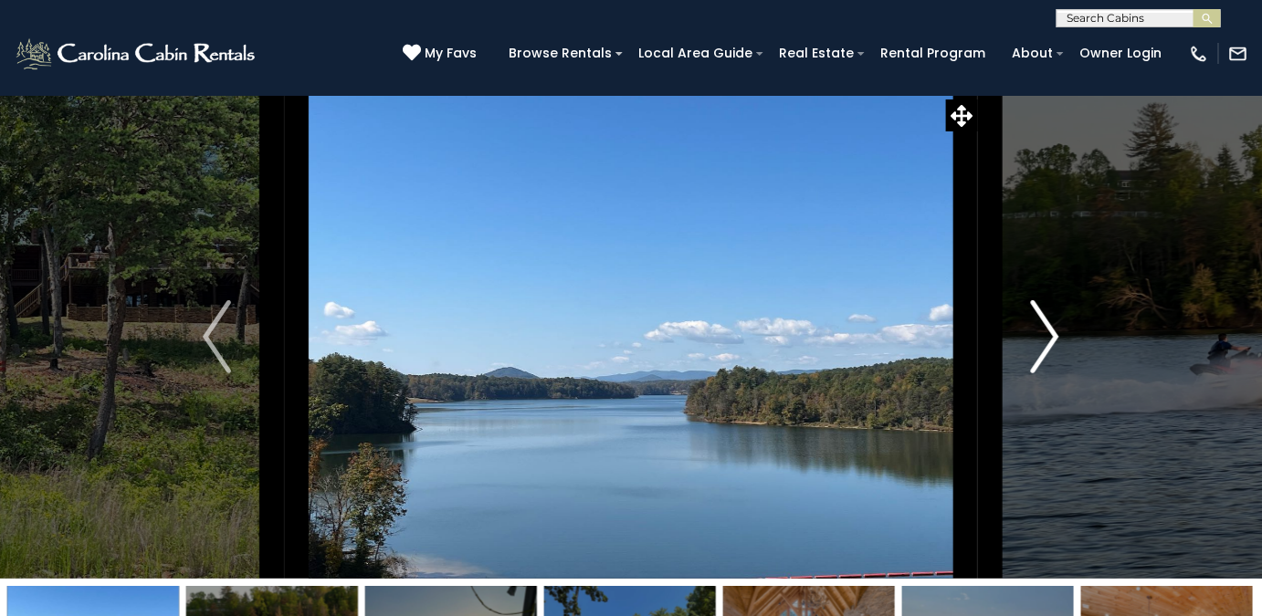
click at [1014, 323] on button "Next" at bounding box center [1045, 337] width 134 height 484
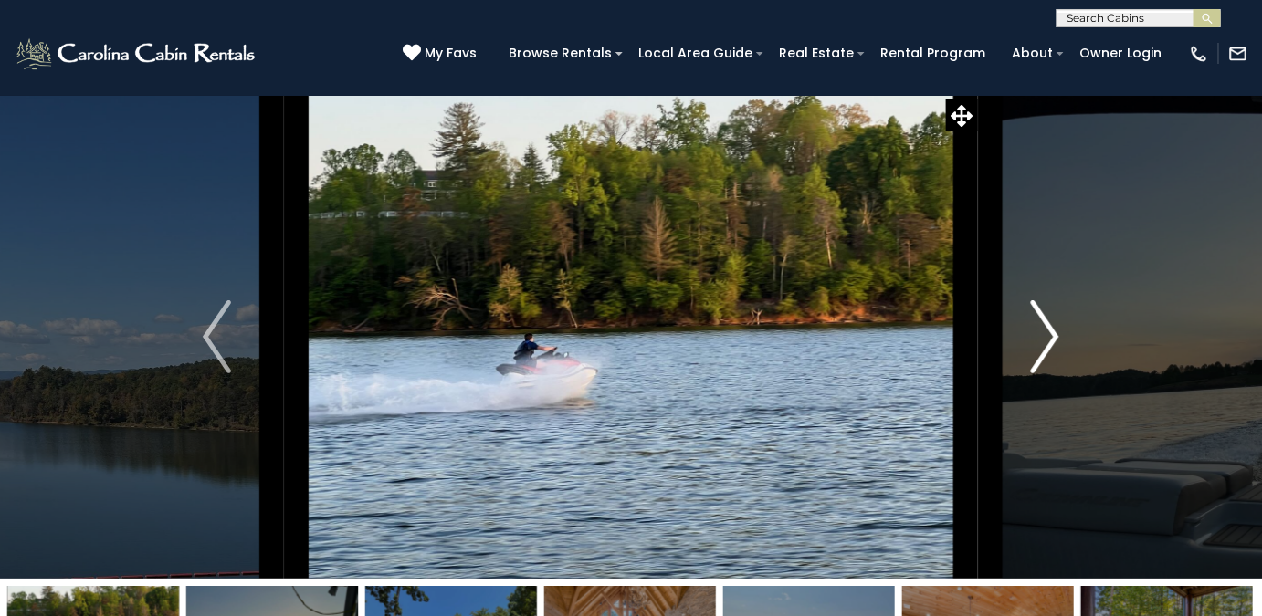
click at [1014, 323] on button "Next" at bounding box center [1045, 337] width 134 height 484
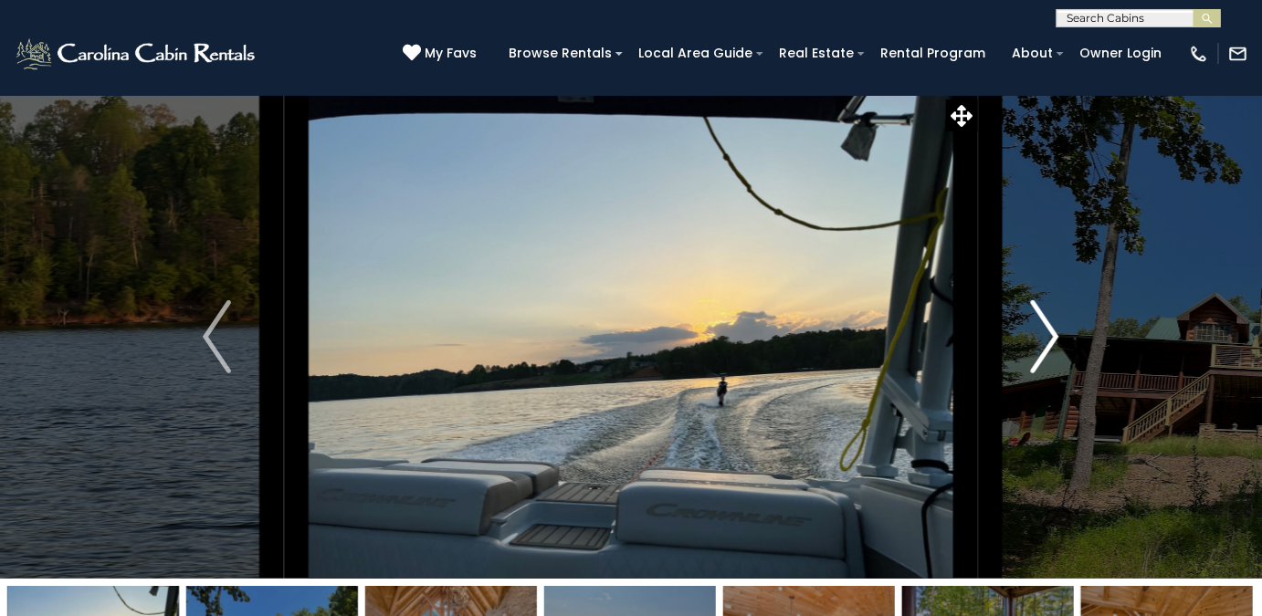
click at [1014, 323] on button "Next" at bounding box center [1045, 337] width 134 height 484
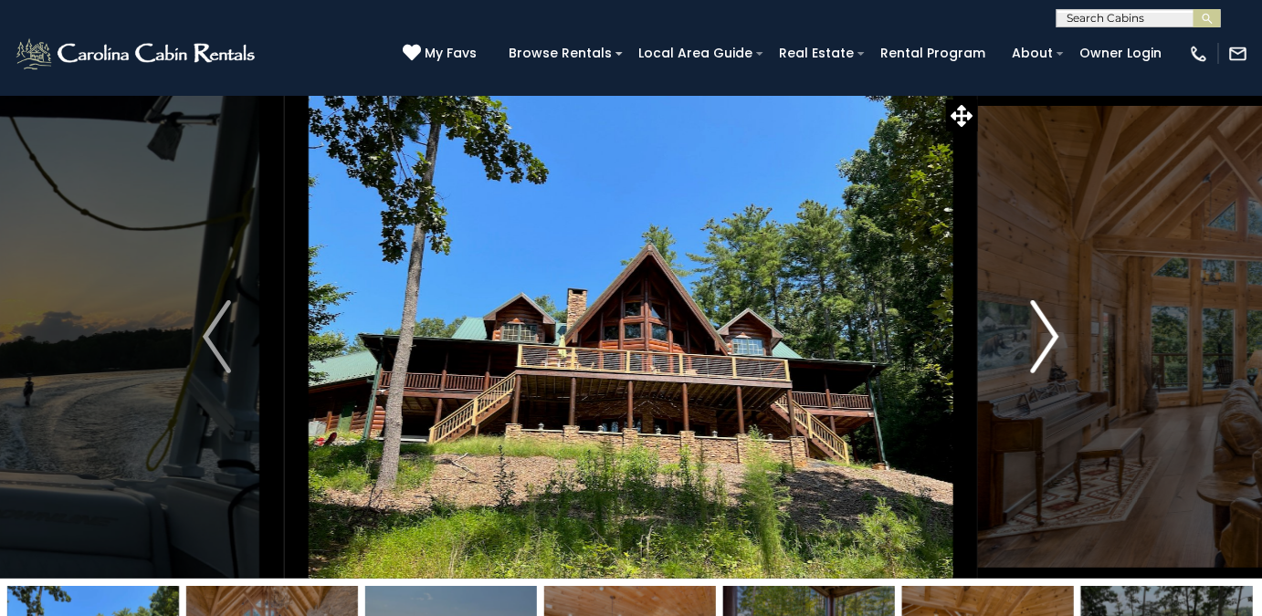
click at [1013, 323] on button "Next" at bounding box center [1045, 337] width 134 height 484
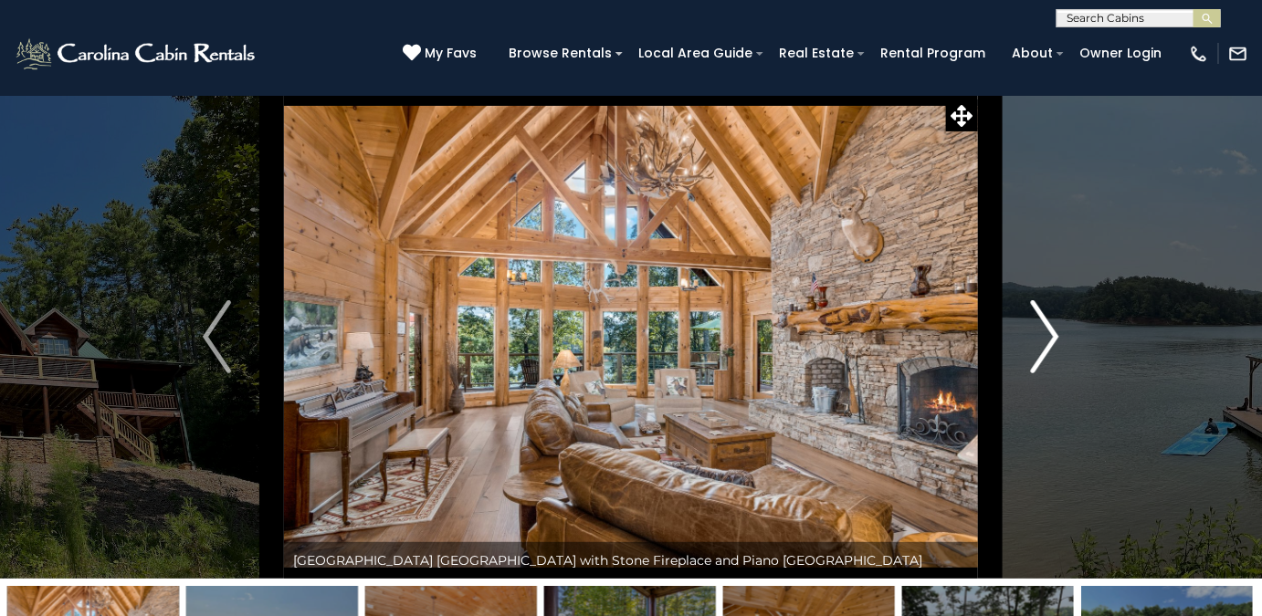
click at [1013, 323] on button "Next" at bounding box center [1045, 337] width 134 height 484
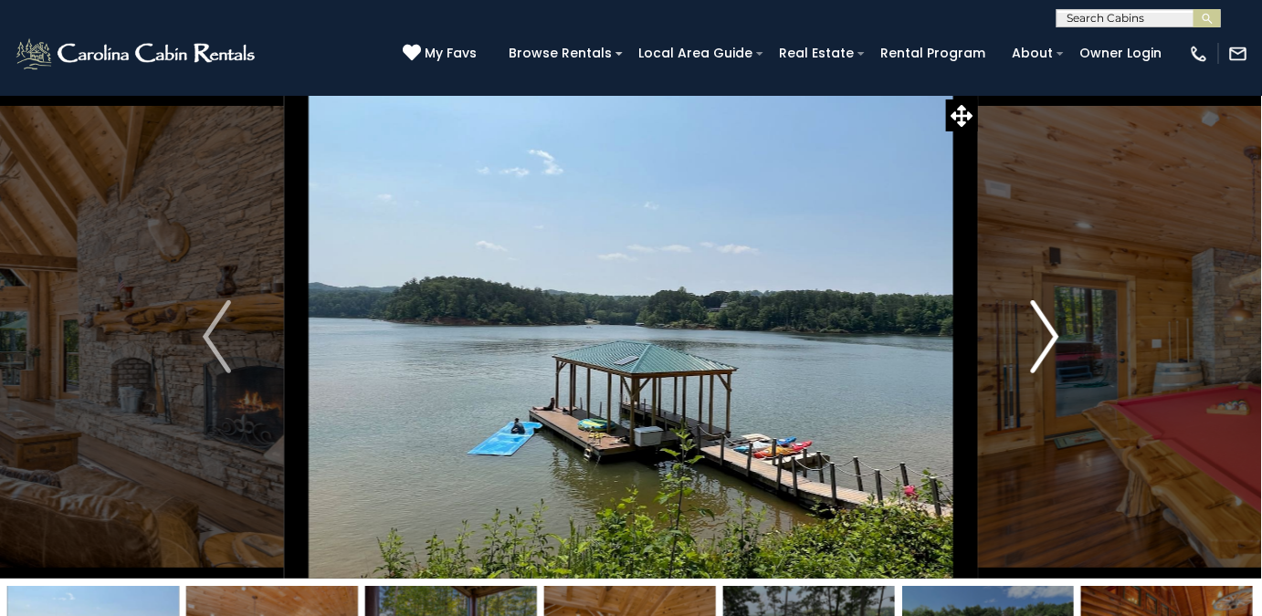
click at [1013, 323] on button "Next" at bounding box center [1045, 337] width 134 height 484
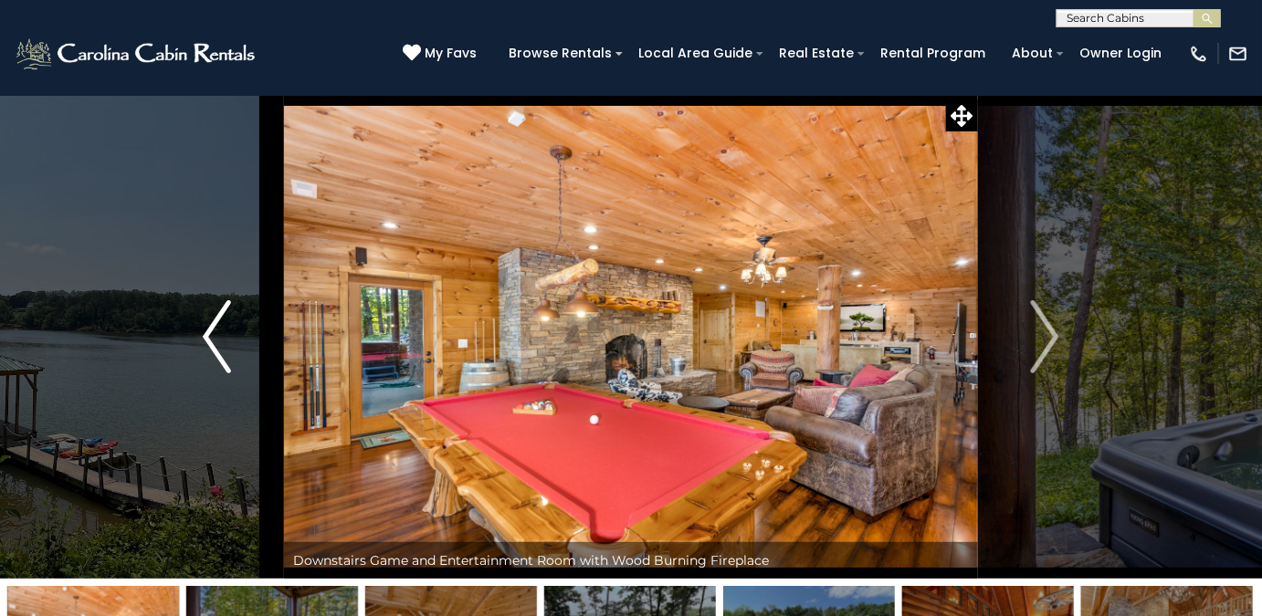
click at [209, 332] on img "Previous" at bounding box center [216, 336] width 27 height 73
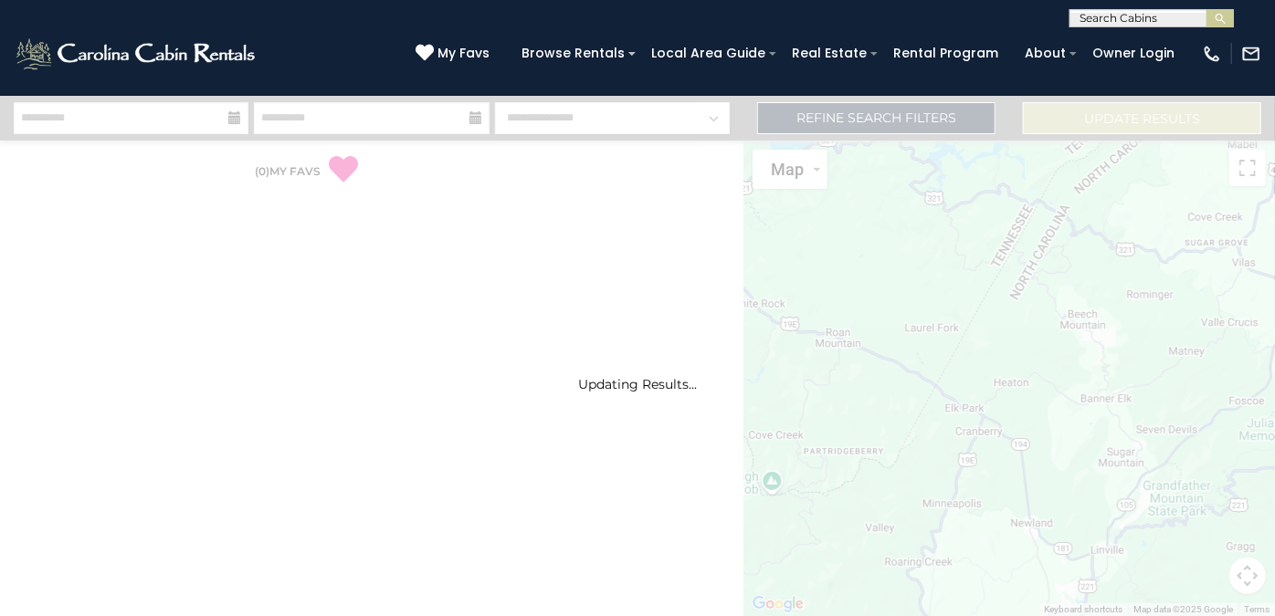
click at [400, 225] on div "Updating Results..." at bounding box center [637, 356] width 1275 height 521
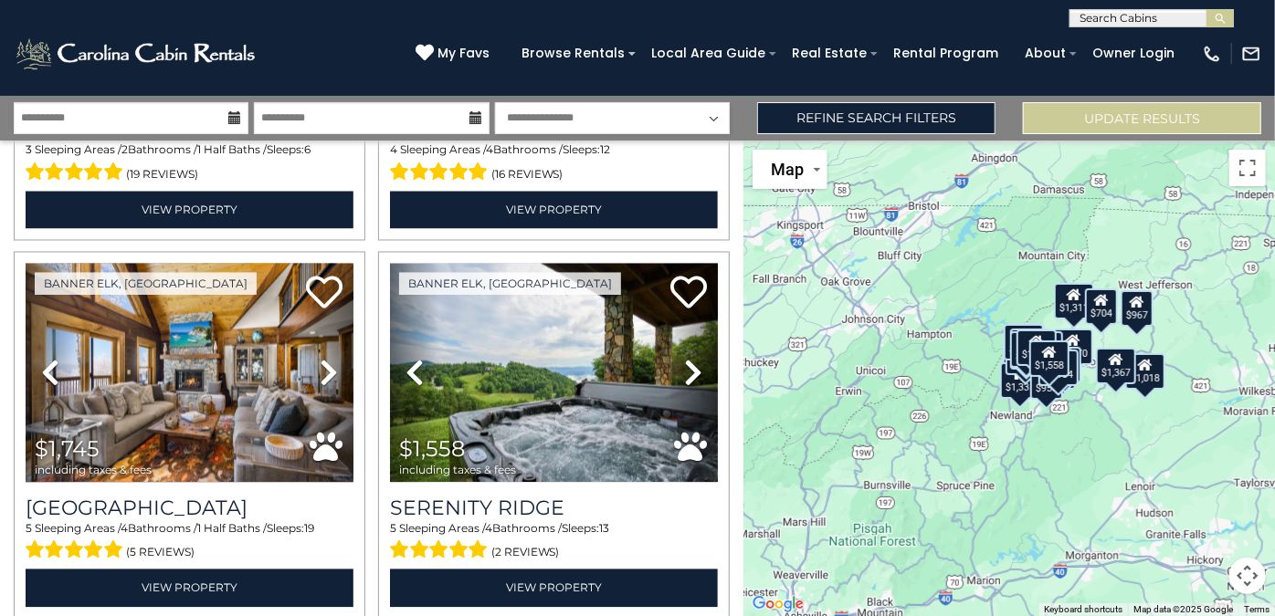
scroll to position [5324, 0]
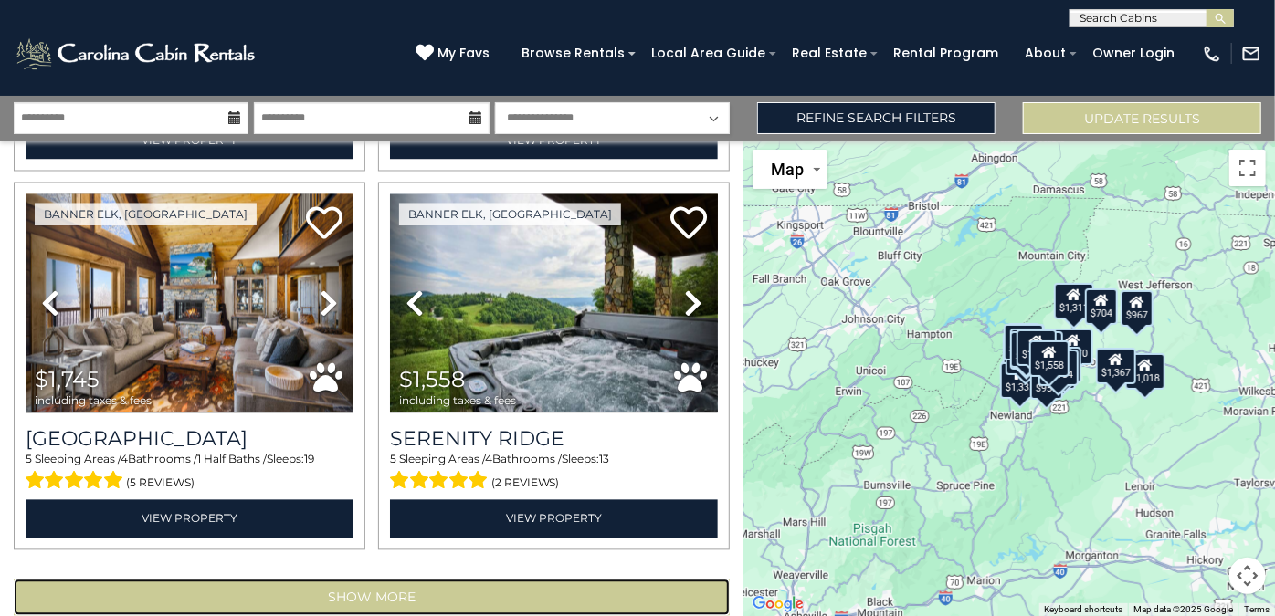
click at [373, 580] on button "Show More" at bounding box center [372, 598] width 716 height 37
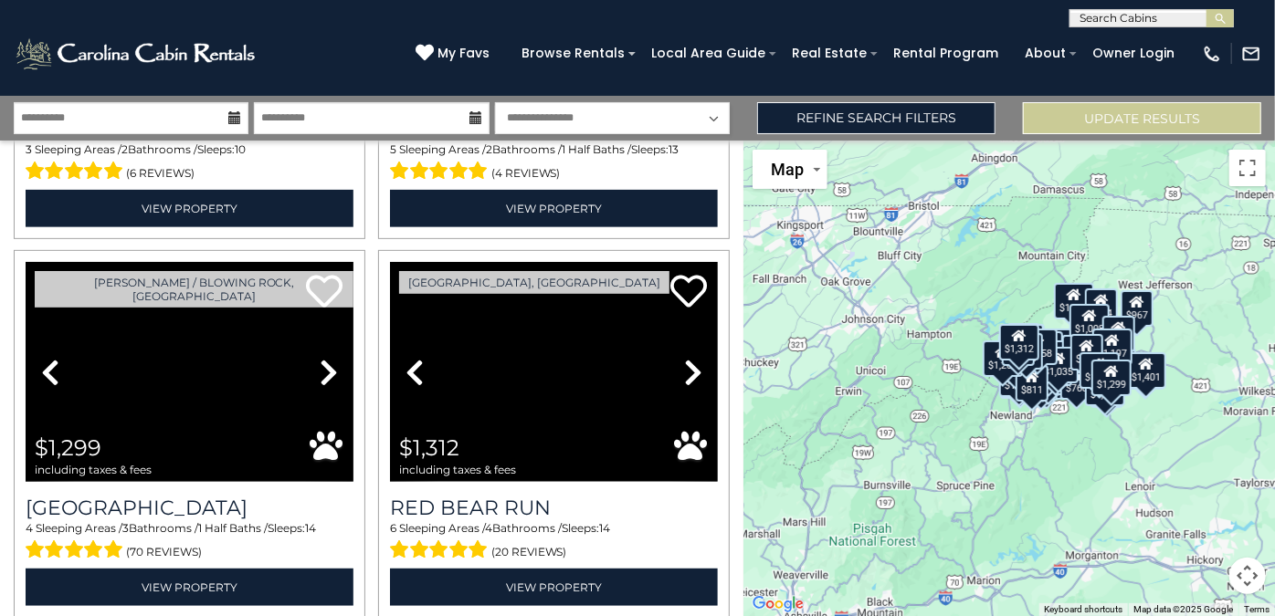
scroll to position [10964, 0]
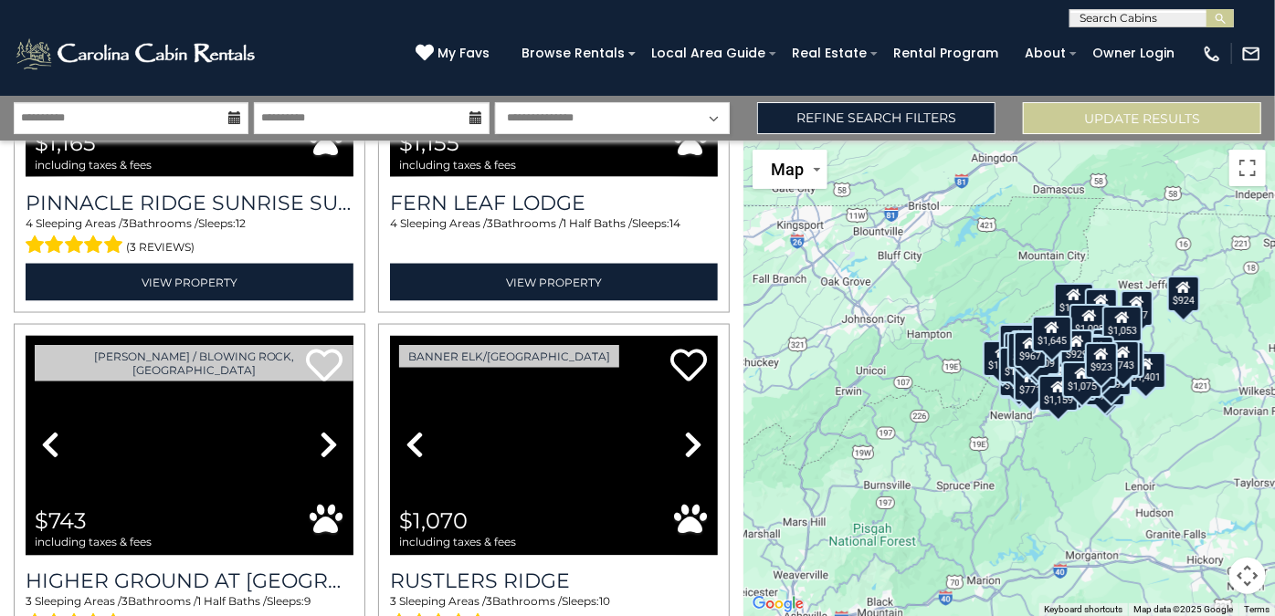
scroll to position [12017, 0]
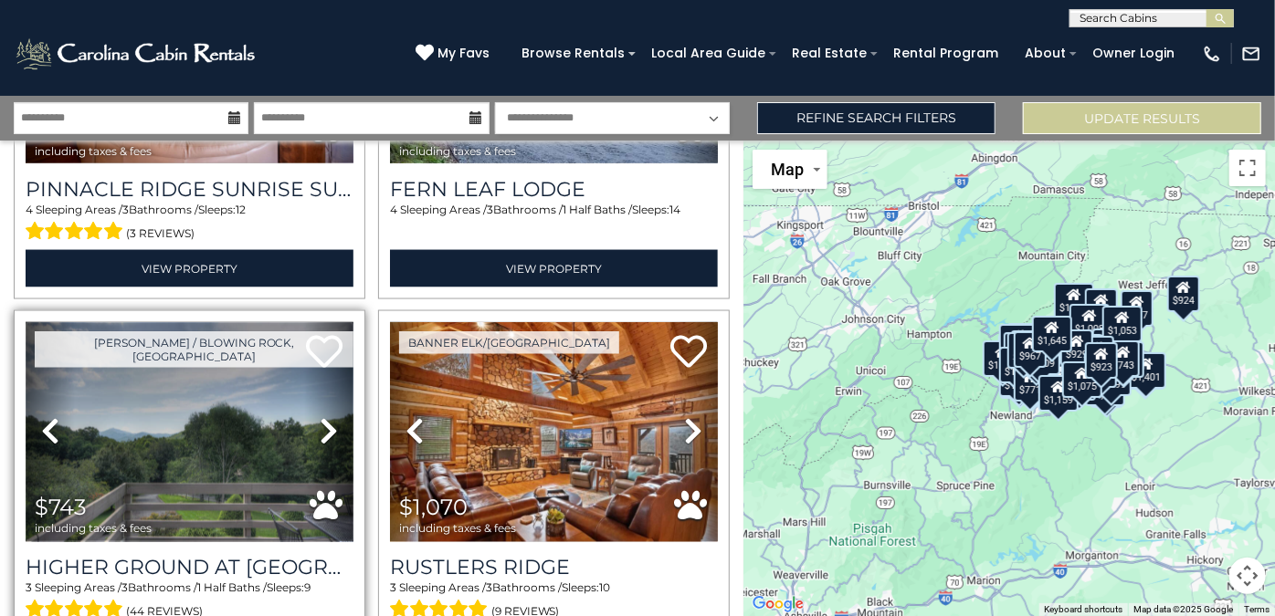
click at [186, 368] on img at bounding box center [190, 432] width 328 height 220
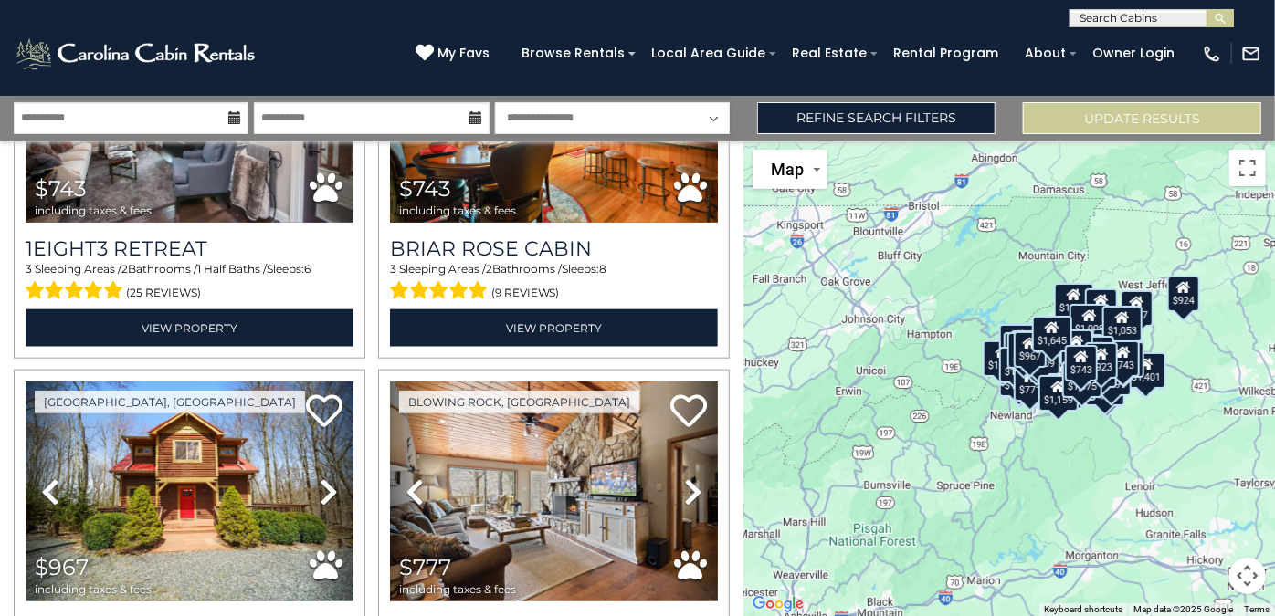
scroll to position [14989, 0]
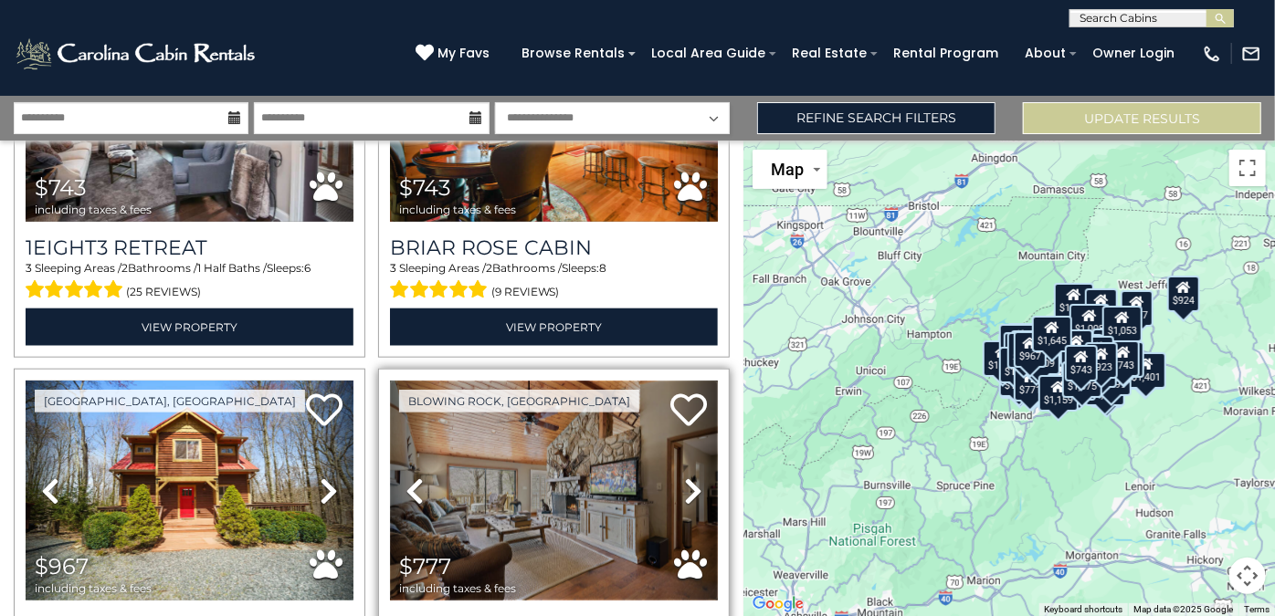
click at [628, 381] on img at bounding box center [554, 491] width 328 height 220
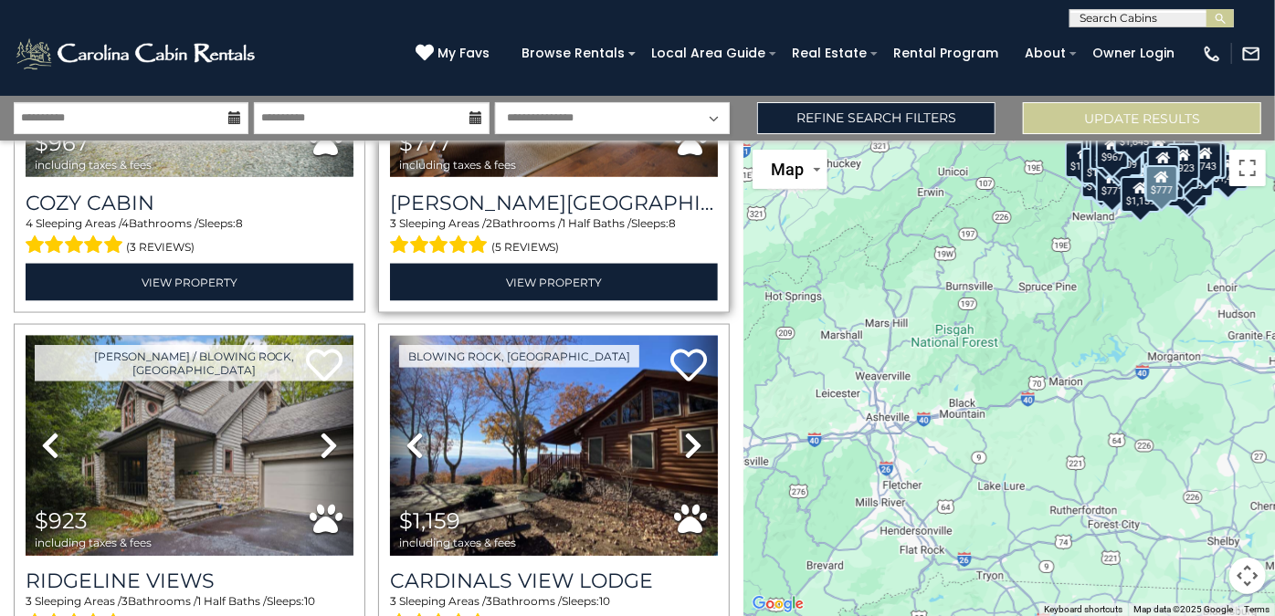
scroll to position [15416, 0]
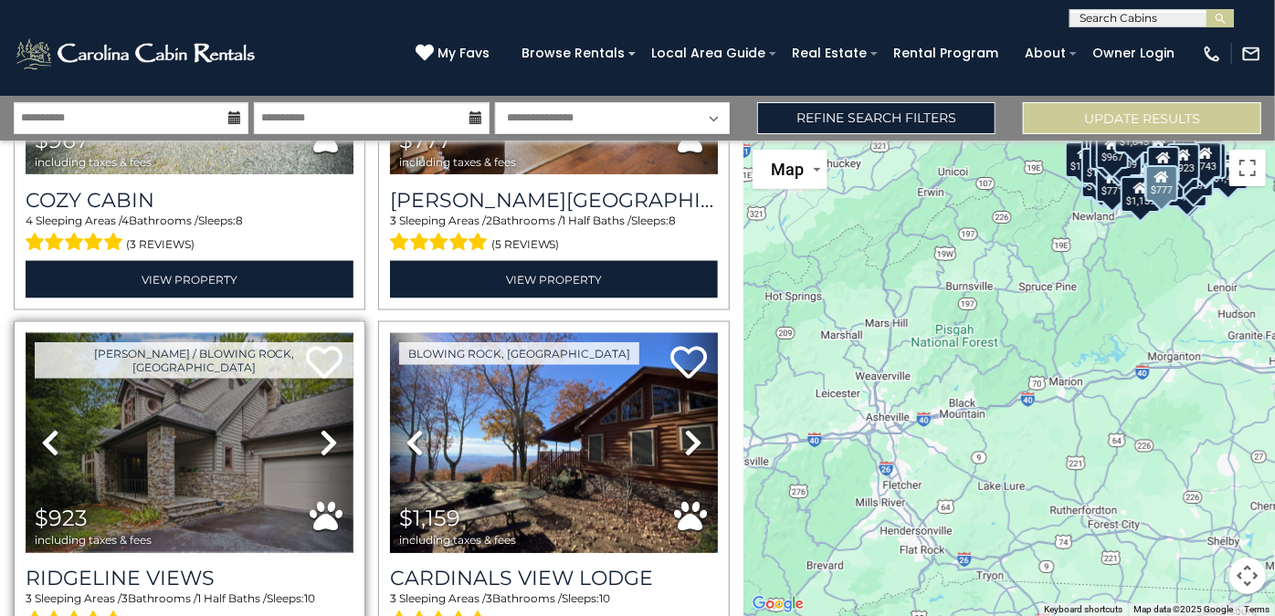
click at [280, 342] on img at bounding box center [190, 443] width 328 height 220
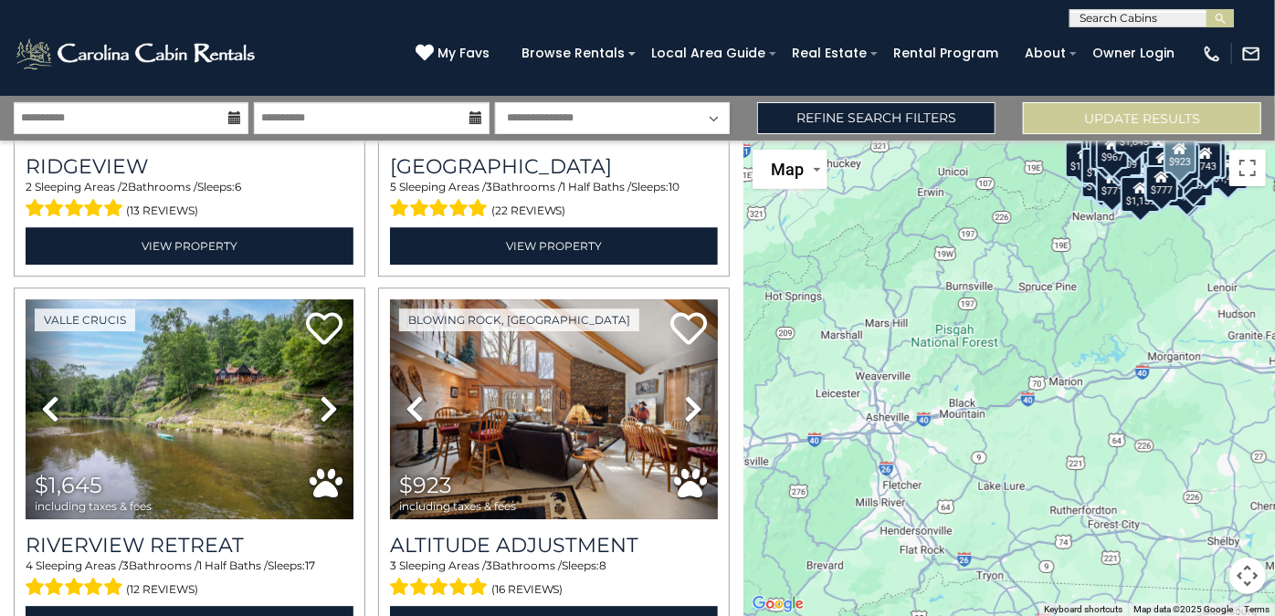
scroll to position [16603, 0]
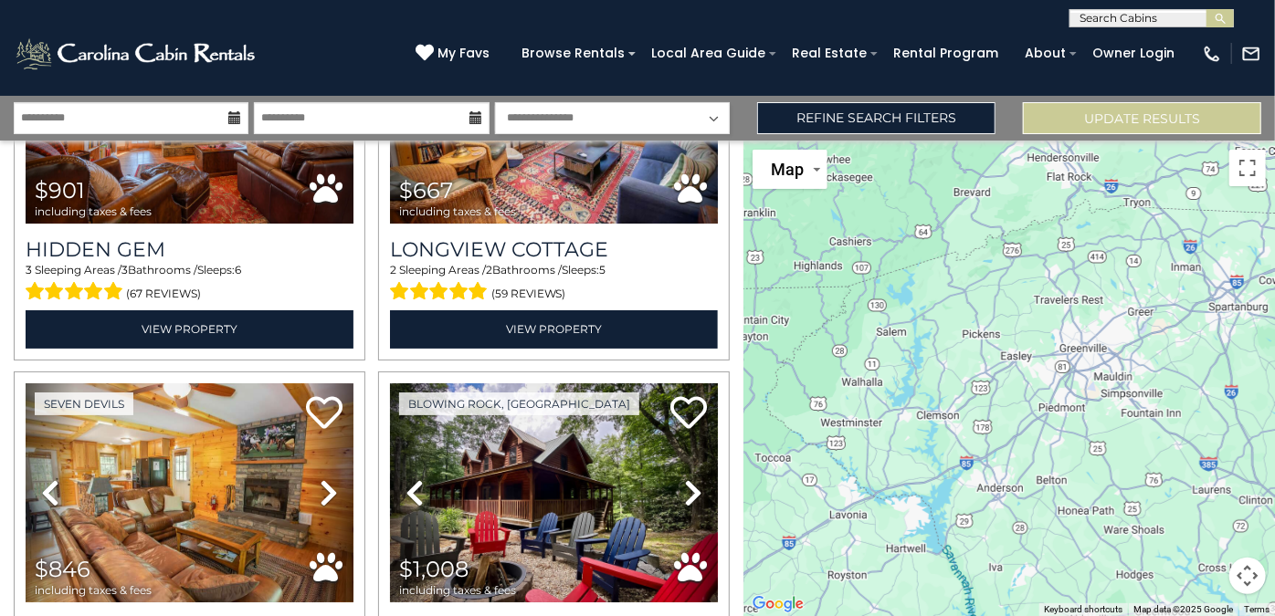
scroll to position [17642, 0]
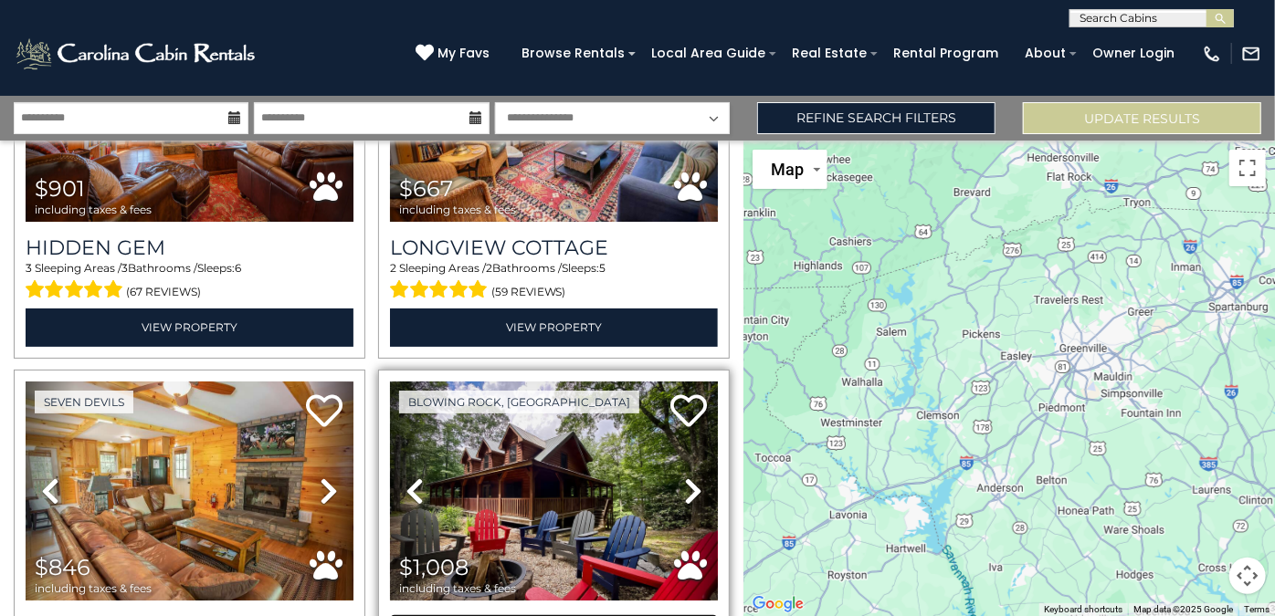
click at [701, 615] on h3 "Almost There" at bounding box center [554, 627] width 328 height 25
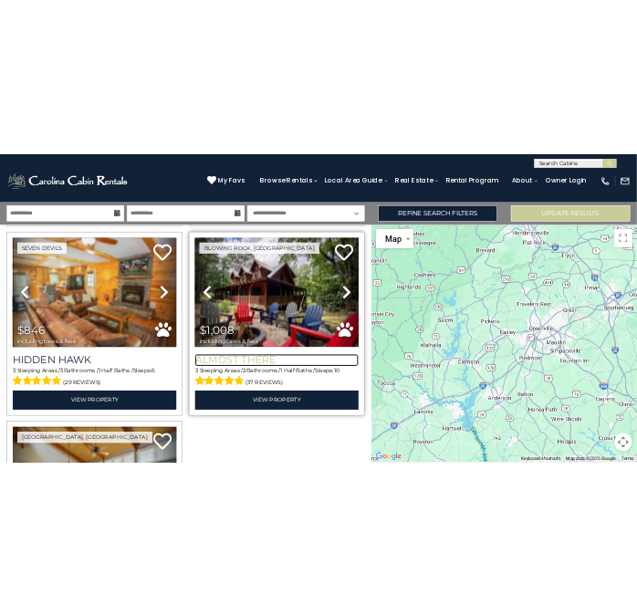
scroll to position [17858, 0]
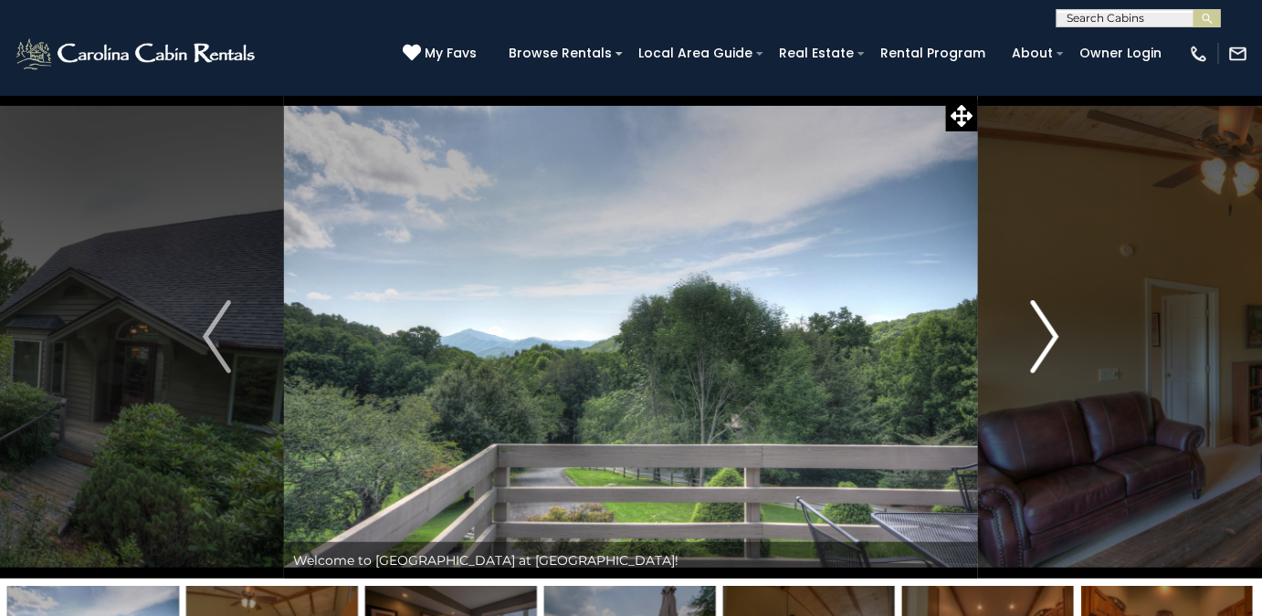
click at [1045, 346] on img "Next" at bounding box center [1044, 336] width 27 height 73
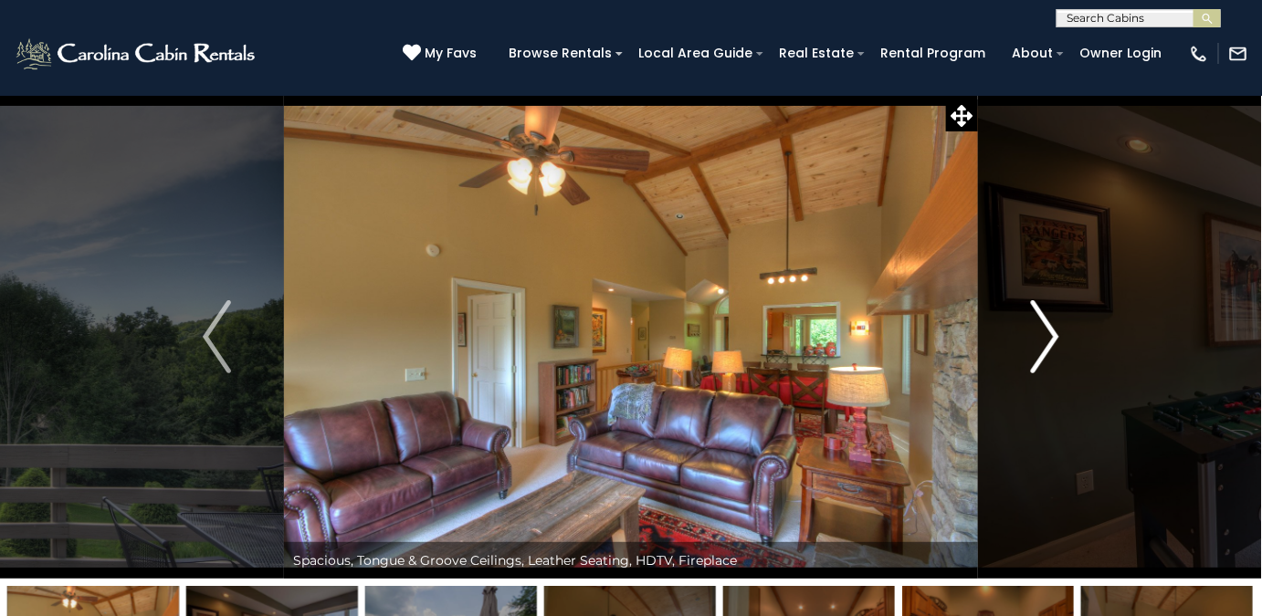
click at [1048, 353] on img "Next" at bounding box center [1044, 336] width 27 height 73
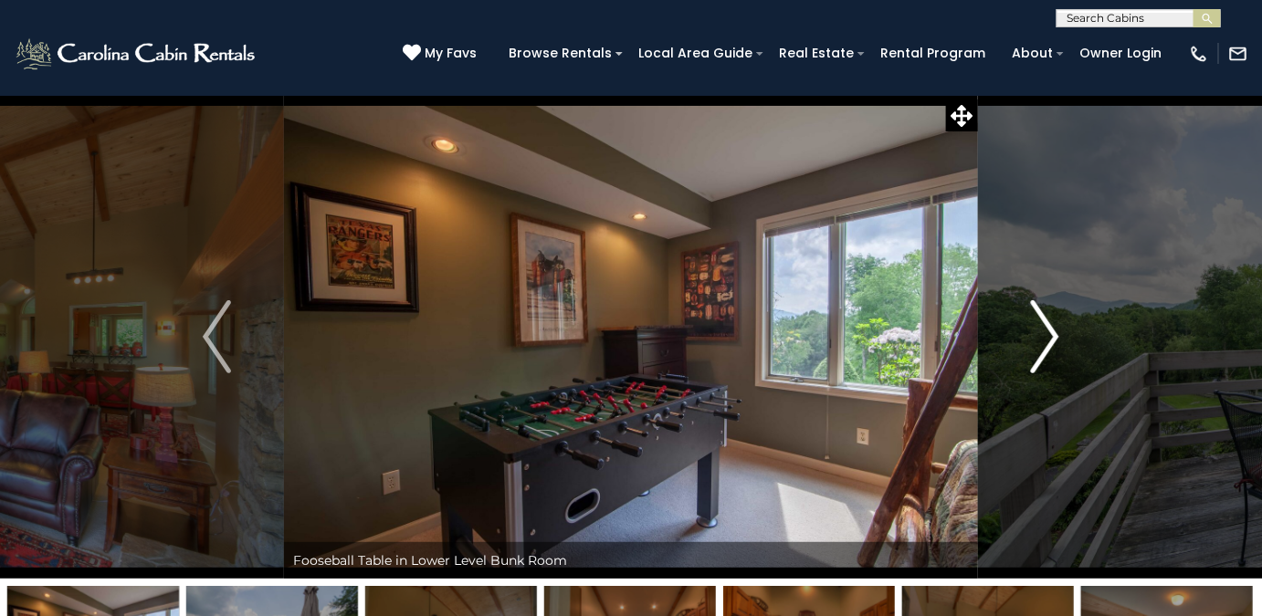
click at [1048, 341] on img "Next" at bounding box center [1044, 336] width 27 height 73
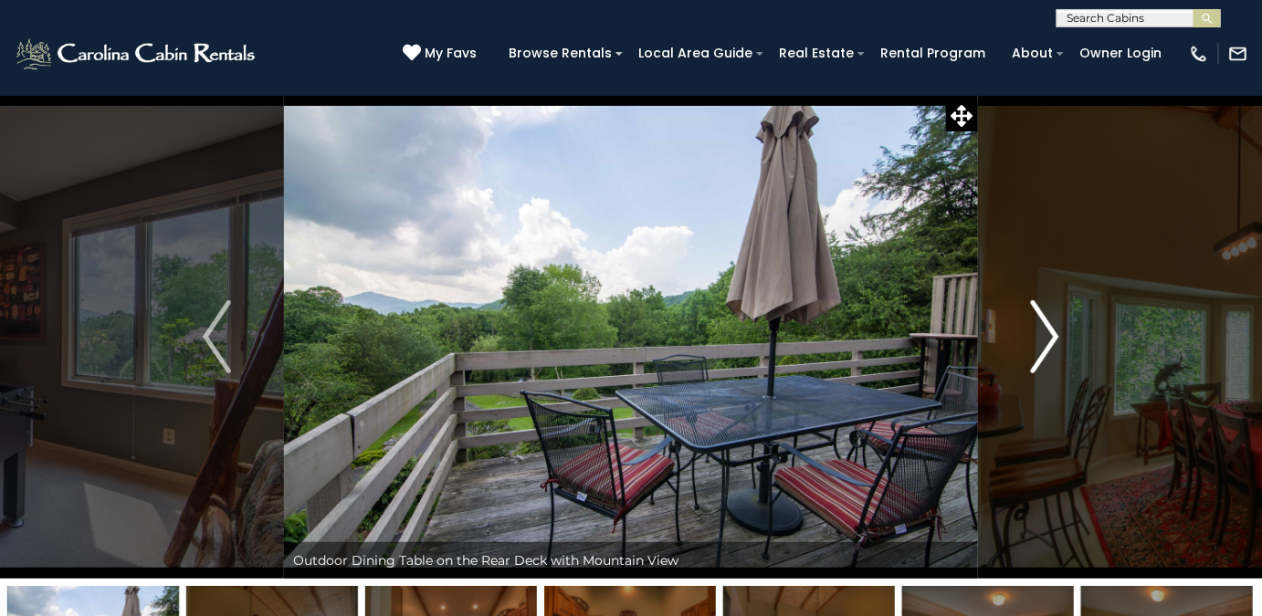
click at [1048, 344] on img "Next" at bounding box center [1044, 336] width 27 height 73
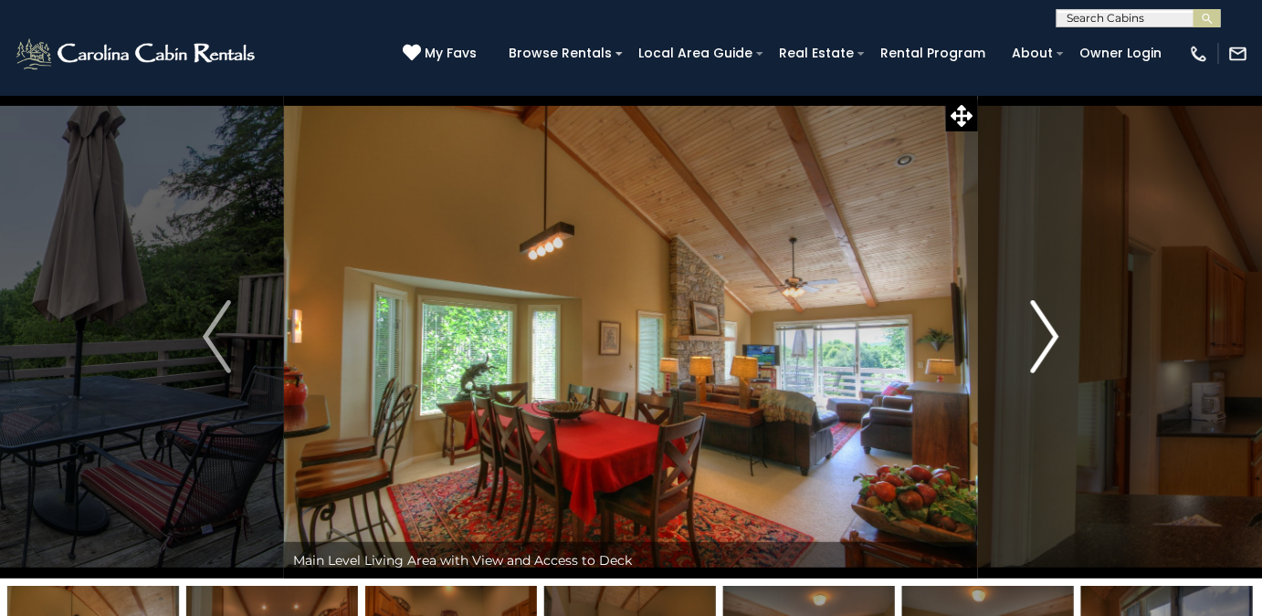
click at [1047, 338] on img "Next" at bounding box center [1044, 336] width 27 height 73
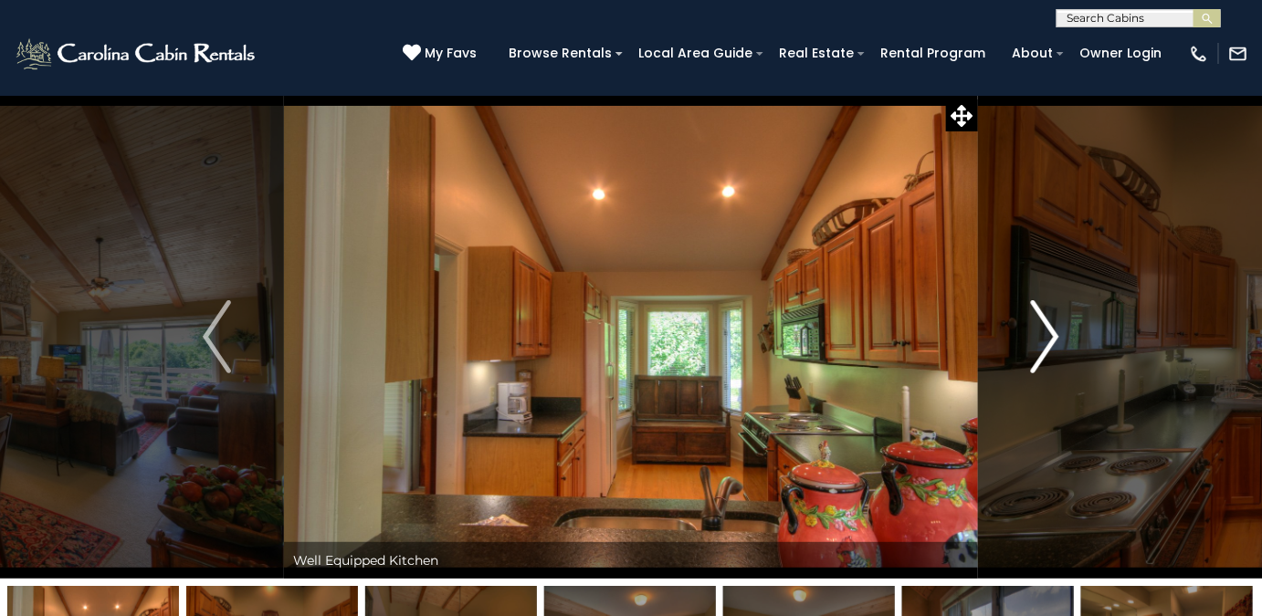
click at [1042, 337] on img "Next" at bounding box center [1044, 336] width 27 height 73
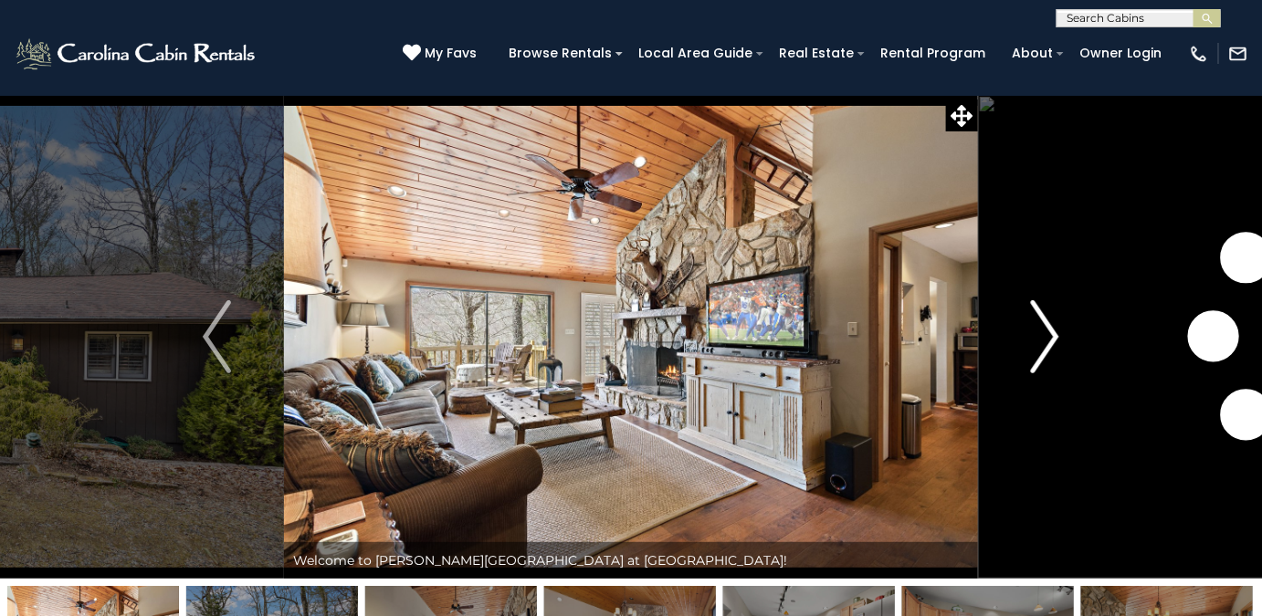
click at [1048, 337] on img "Next" at bounding box center [1044, 336] width 27 height 73
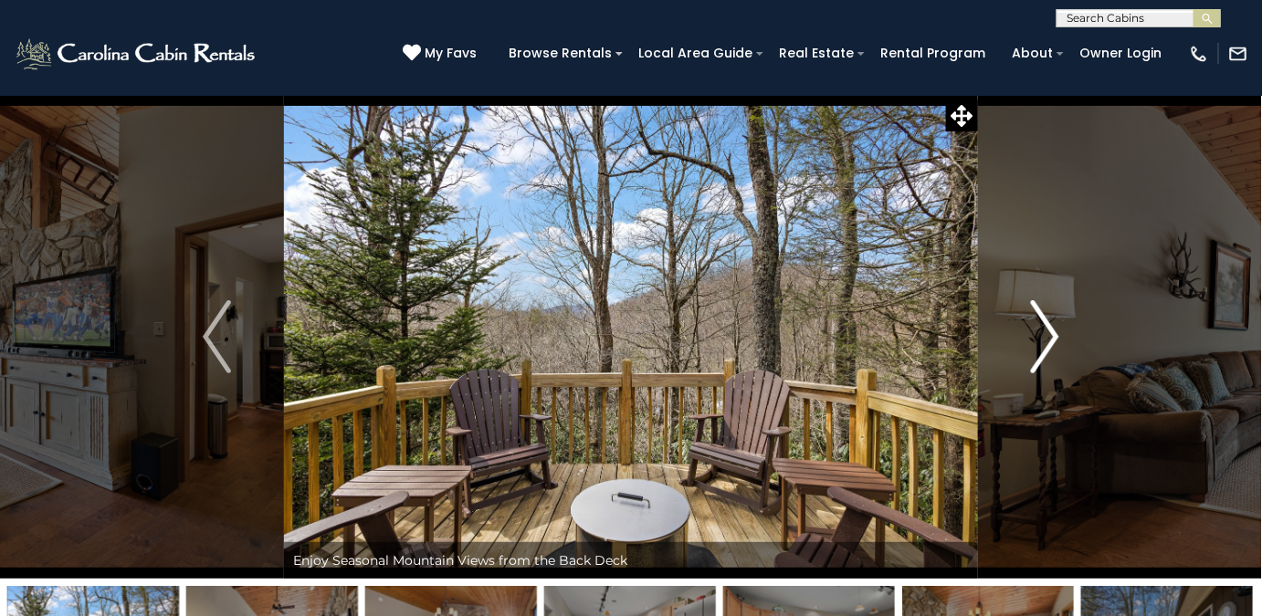
click at [1048, 337] on img "Next" at bounding box center [1044, 336] width 27 height 73
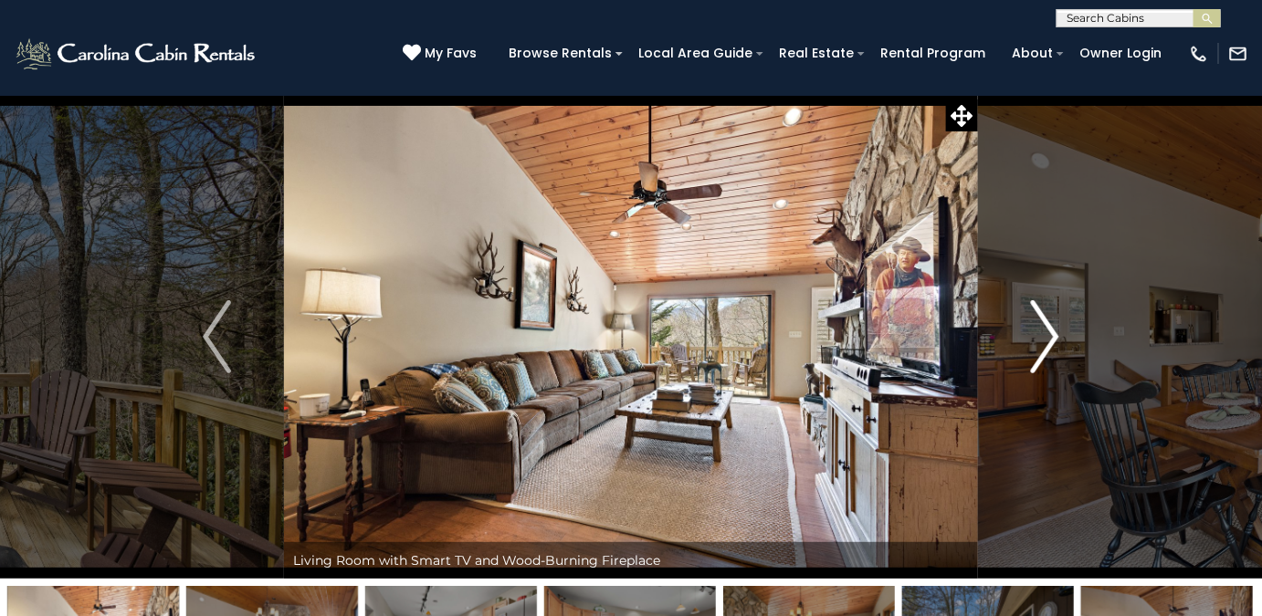
click at [1048, 337] on img "Next" at bounding box center [1044, 336] width 27 height 73
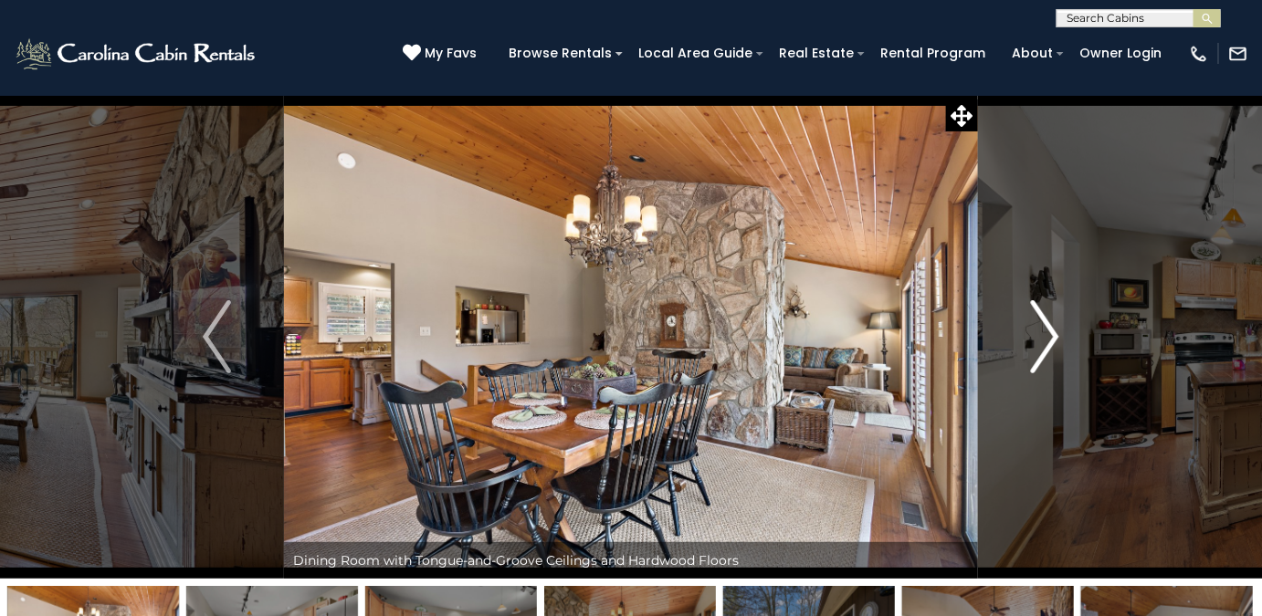
click at [1048, 337] on img "Next" at bounding box center [1044, 336] width 27 height 73
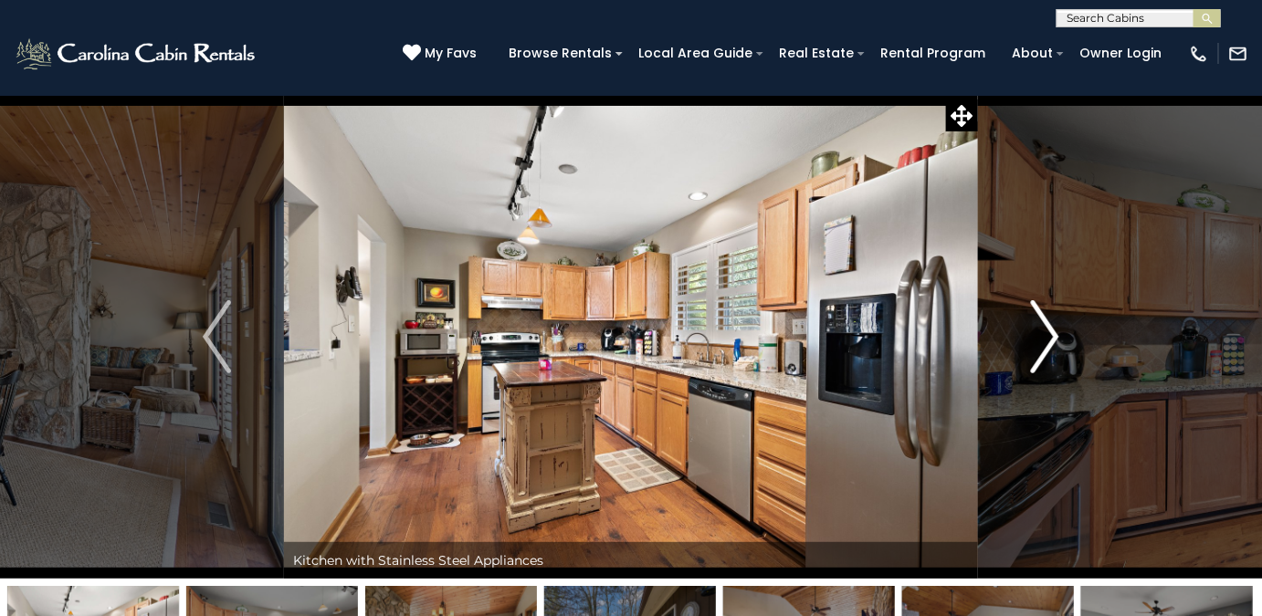
click at [1048, 337] on img "Next" at bounding box center [1044, 336] width 27 height 73
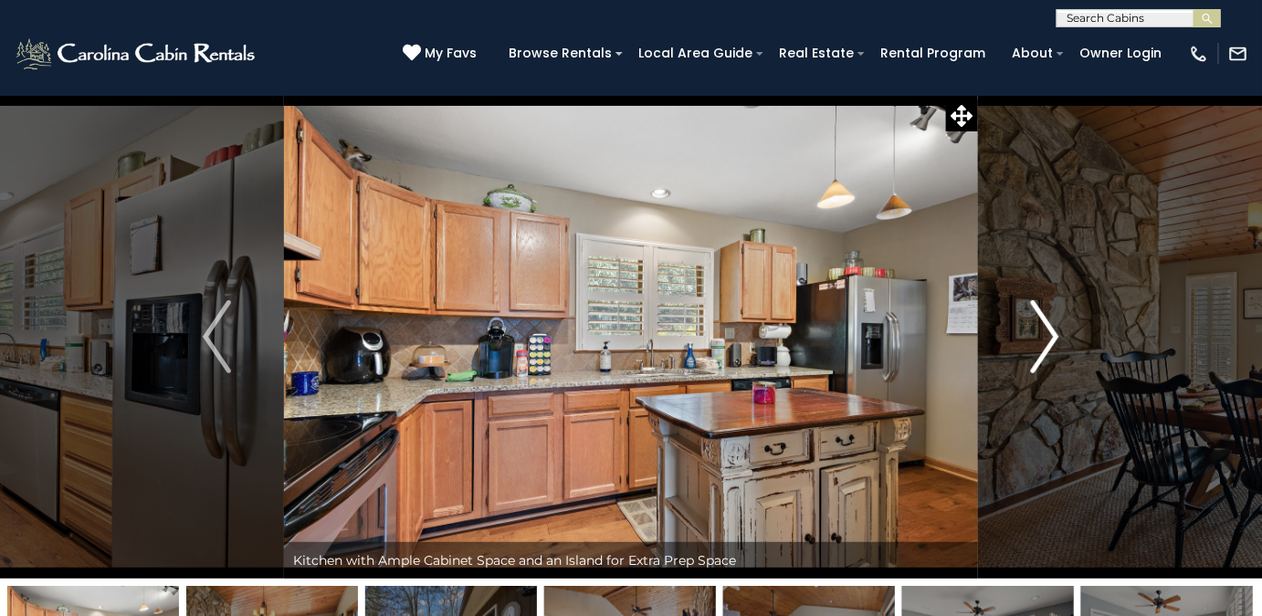
click at [1048, 337] on img "Next" at bounding box center [1044, 336] width 27 height 73
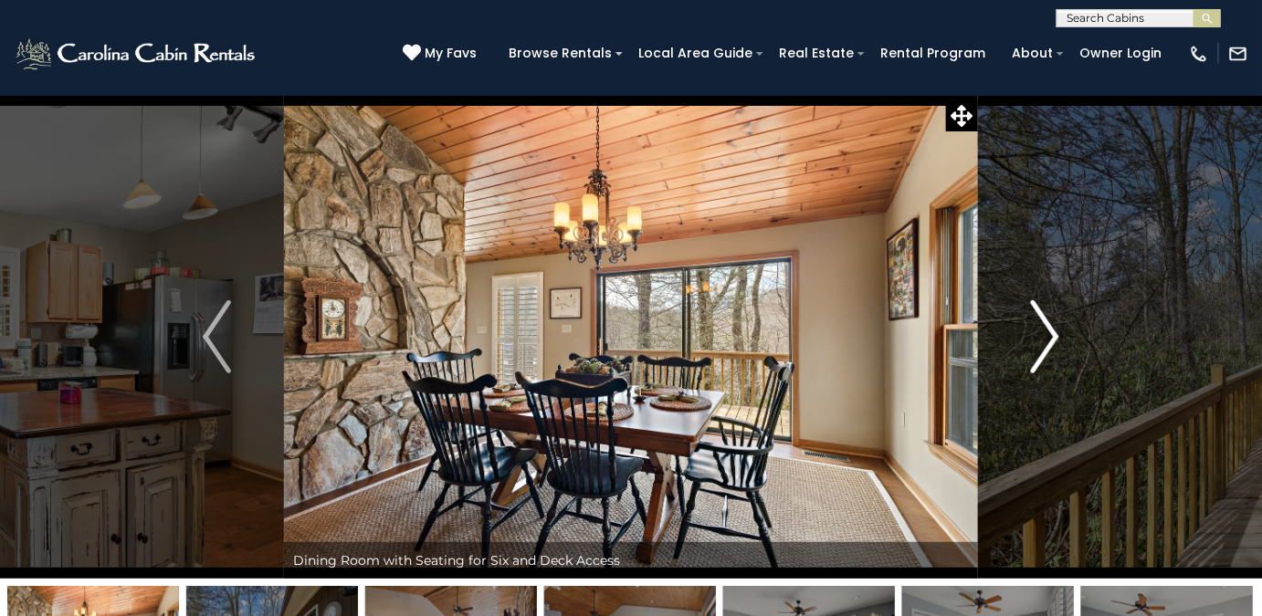
click at [1048, 337] on img "Next" at bounding box center [1044, 336] width 27 height 73
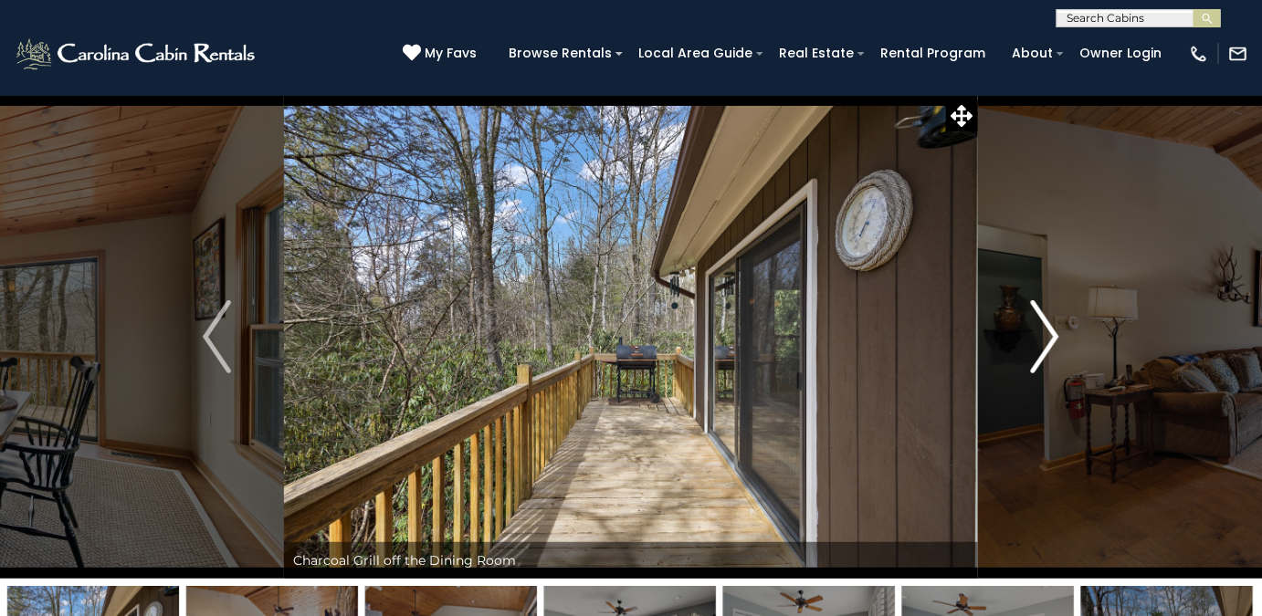
click at [1048, 337] on img "Next" at bounding box center [1044, 336] width 27 height 73
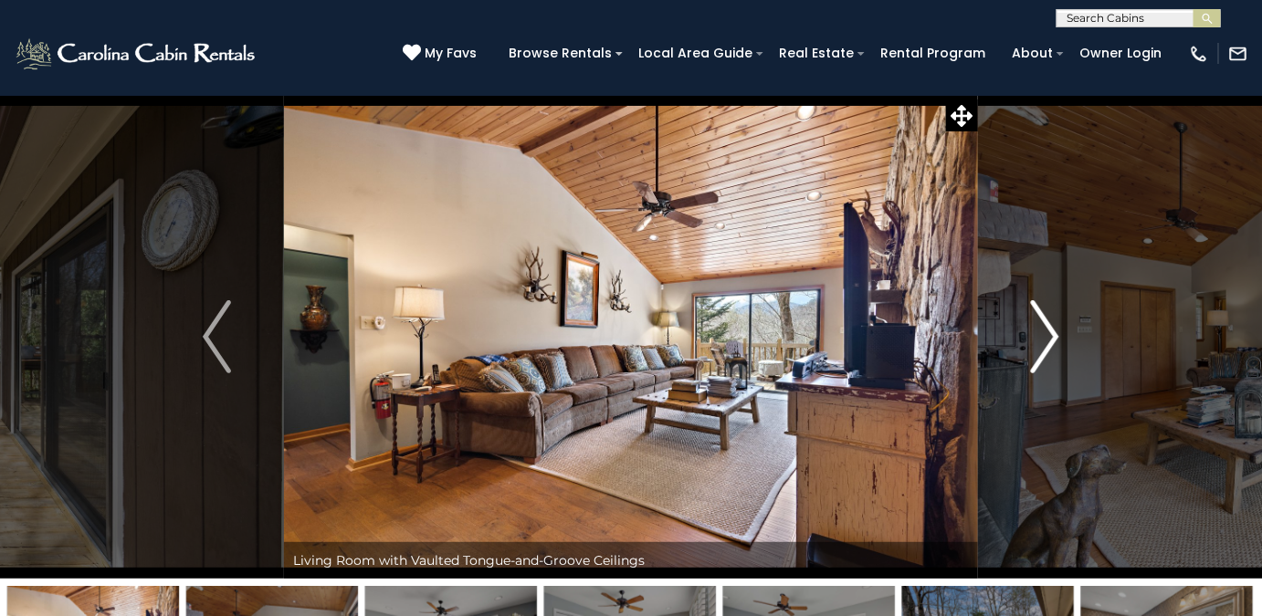
click at [1048, 337] on img "Next" at bounding box center [1044, 336] width 27 height 73
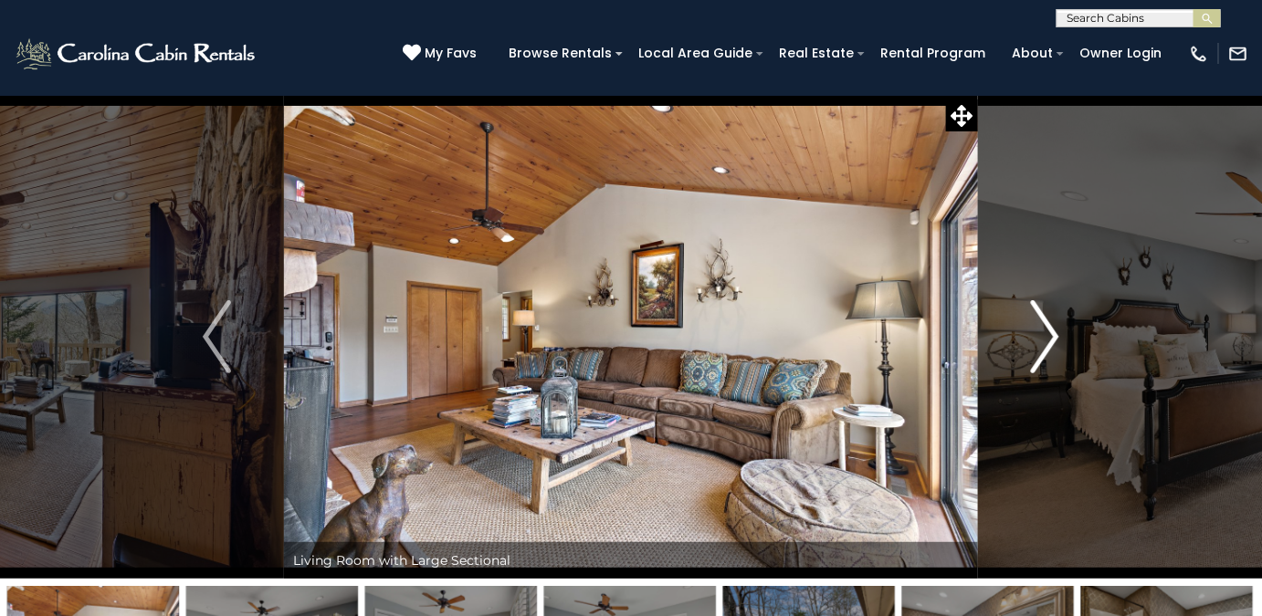
click at [1048, 337] on img "Next" at bounding box center [1044, 336] width 27 height 73
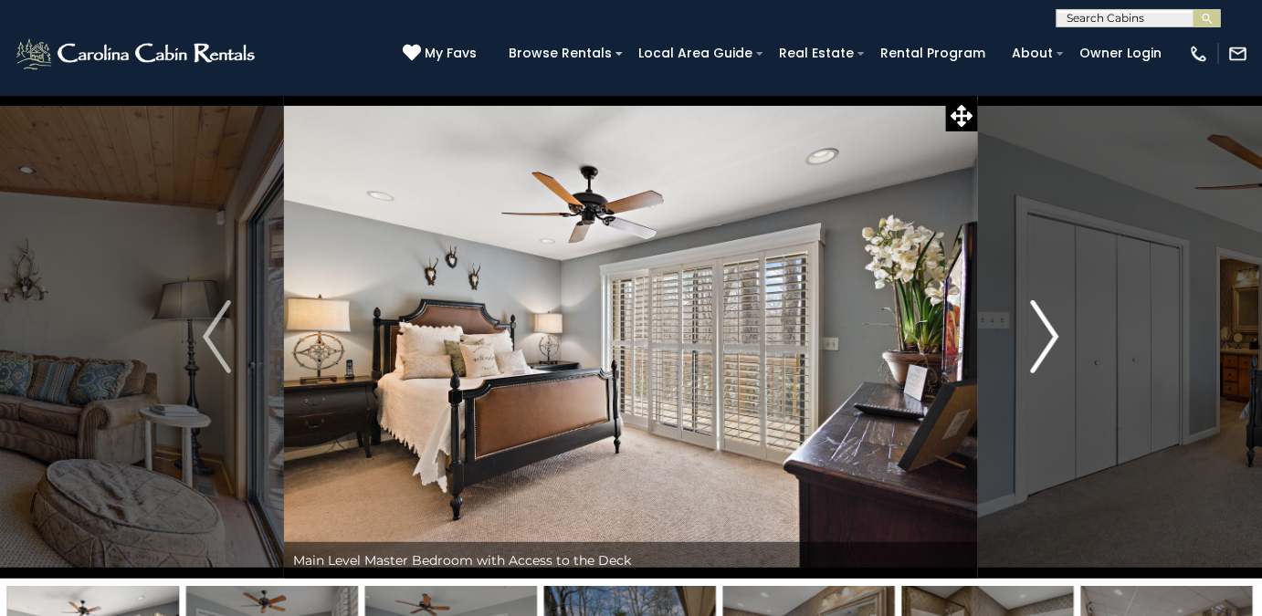
click at [1048, 337] on img "Next" at bounding box center [1044, 336] width 27 height 73
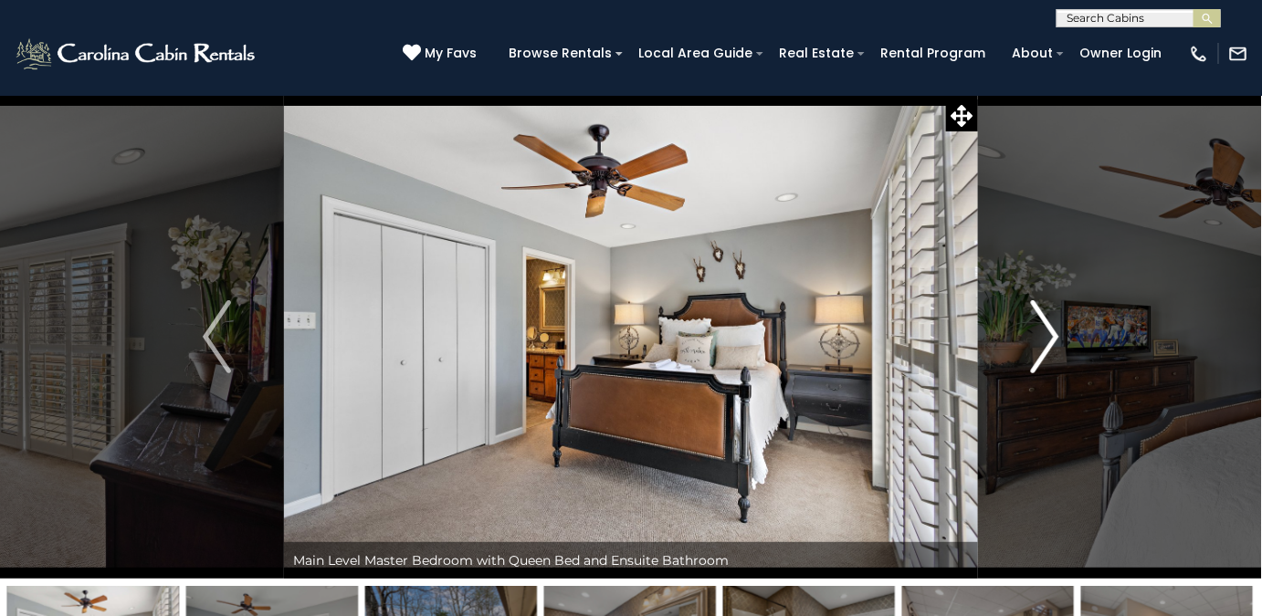
click at [1048, 337] on img "Next" at bounding box center [1044, 336] width 27 height 73
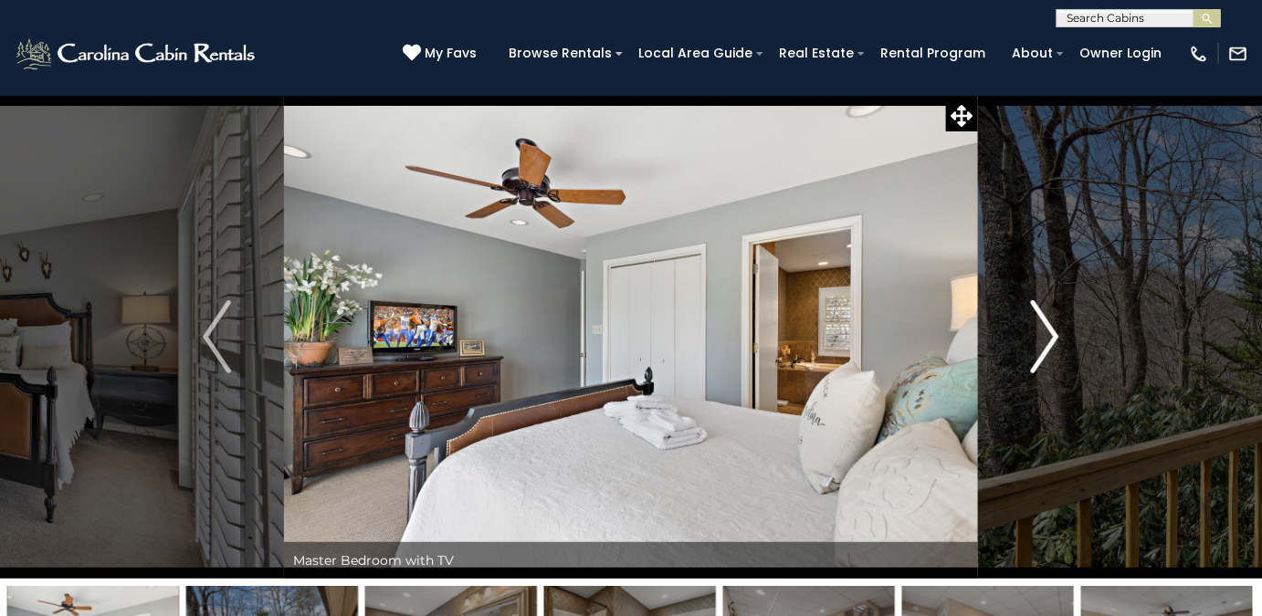
click at [1048, 337] on img "Next" at bounding box center [1044, 336] width 27 height 73
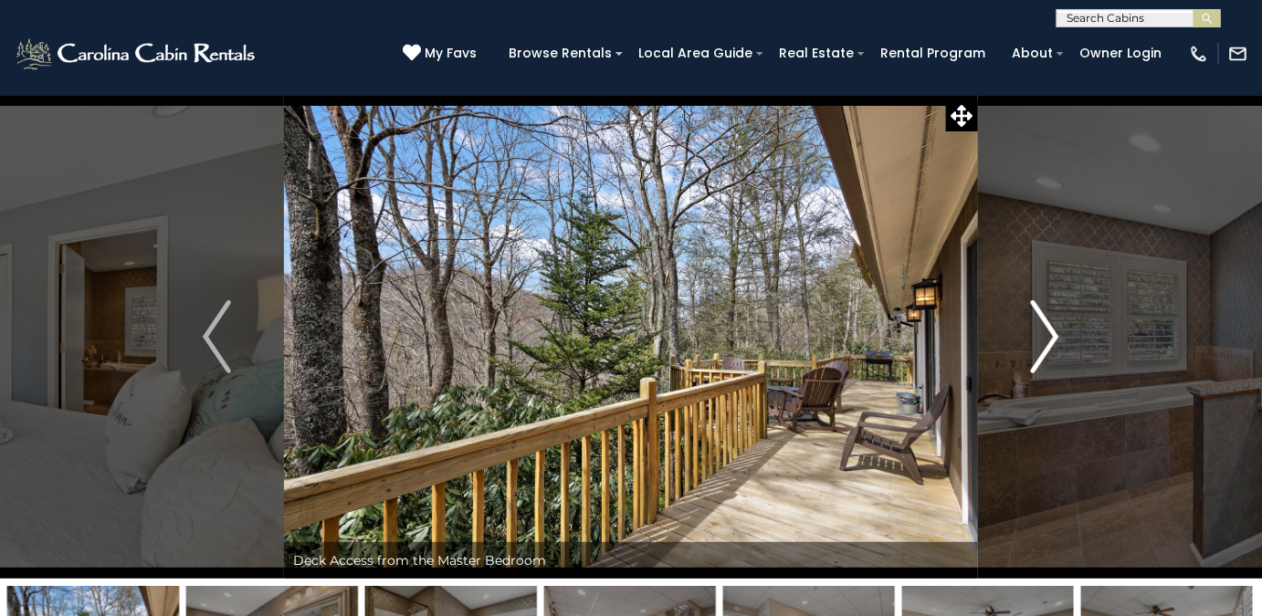
click at [1048, 337] on img "Next" at bounding box center [1044, 336] width 27 height 73
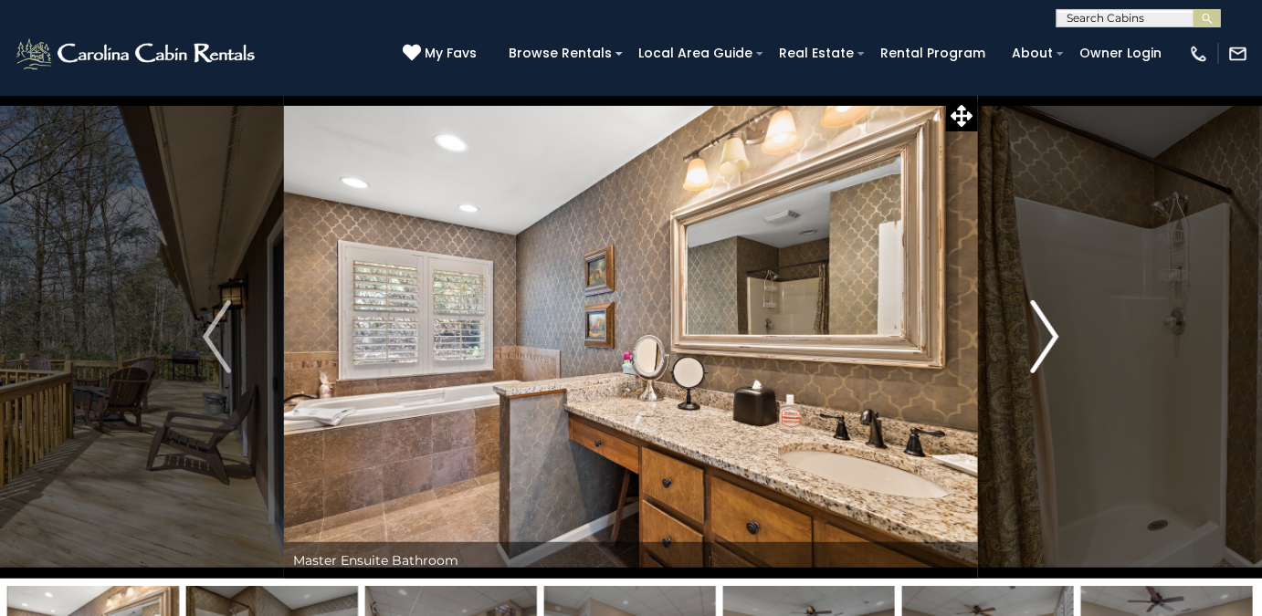
click at [1048, 337] on img "Next" at bounding box center [1044, 336] width 27 height 73
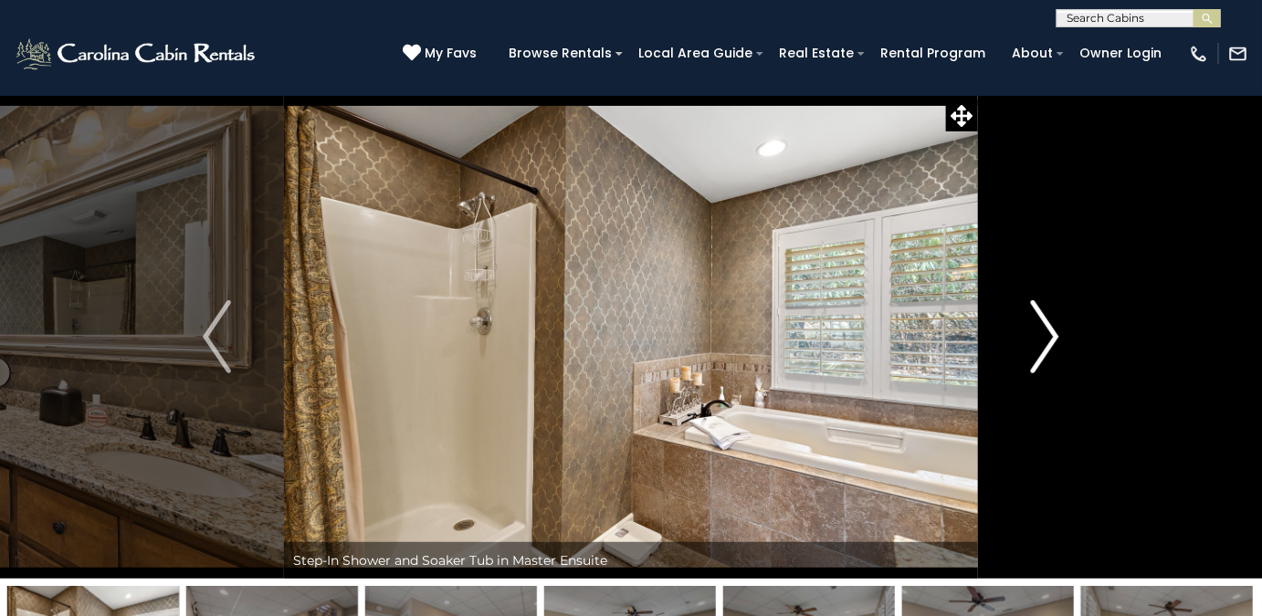
click at [1048, 337] on img "Next" at bounding box center [1044, 336] width 27 height 73
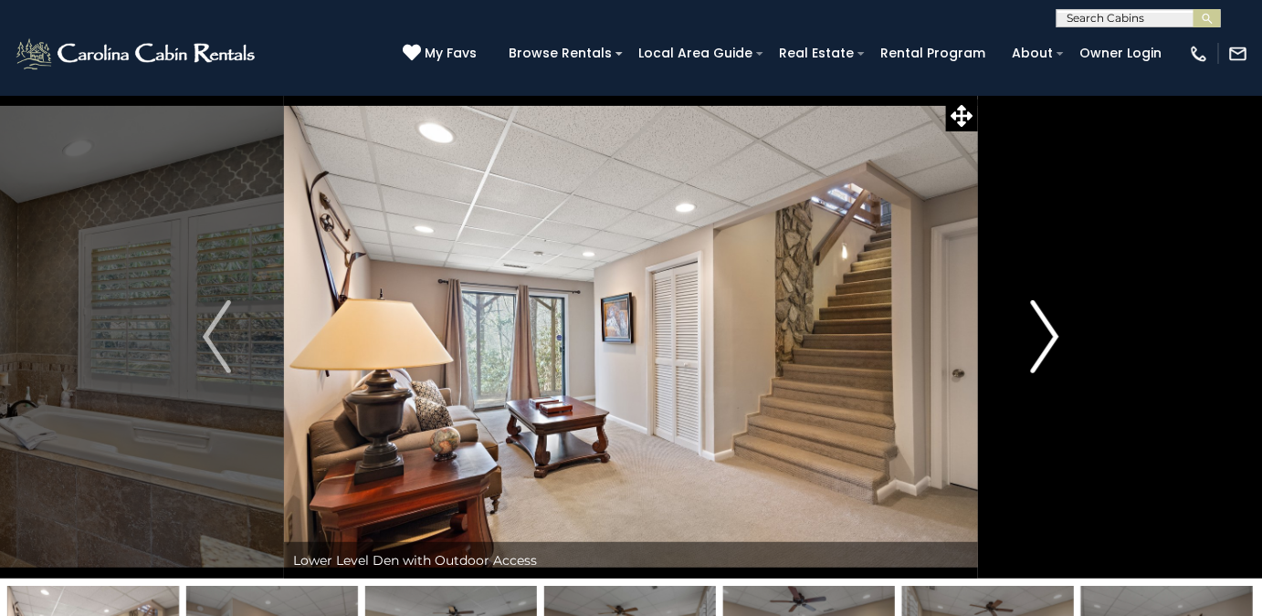
click at [1048, 337] on img "Next" at bounding box center [1044, 336] width 27 height 73
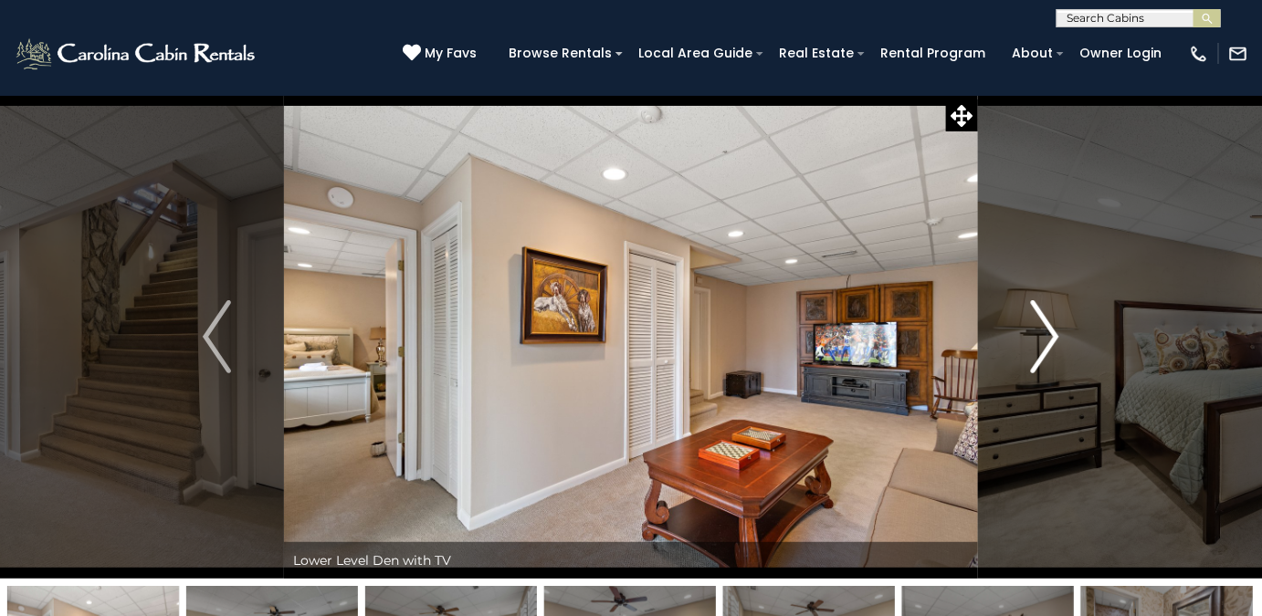
click at [1048, 337] on img "Next" at bounding box center [1044, 336] width 27 height 73
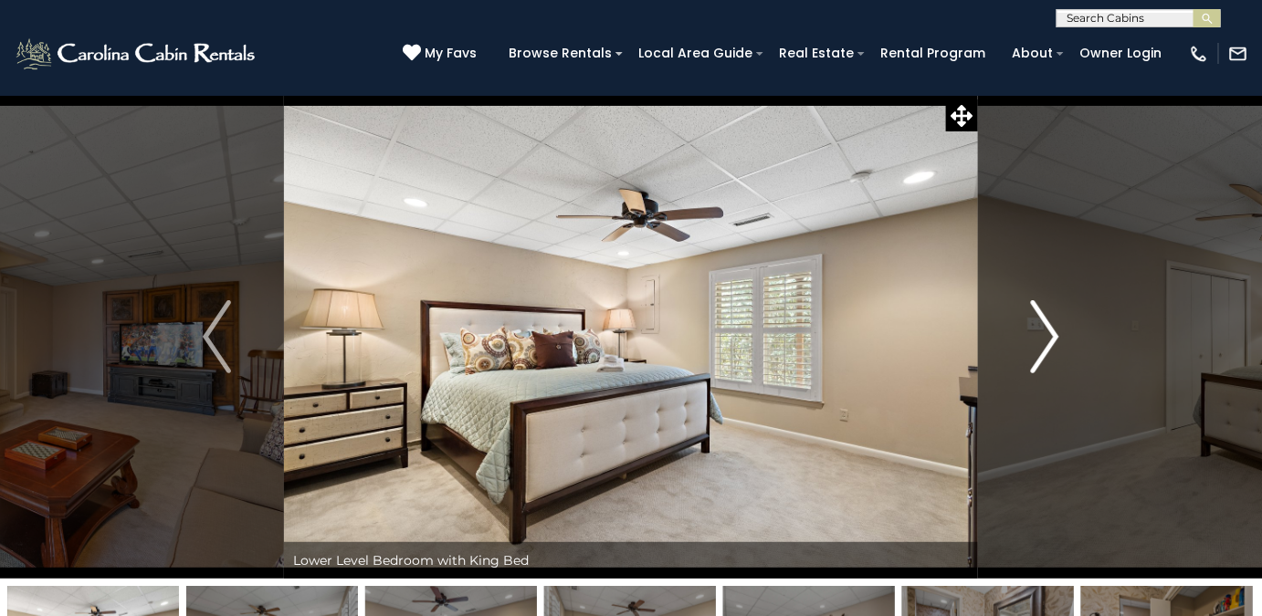
click at [1049, 337] on img "Next" at bounding box center [1044, 336] width 27 height 73
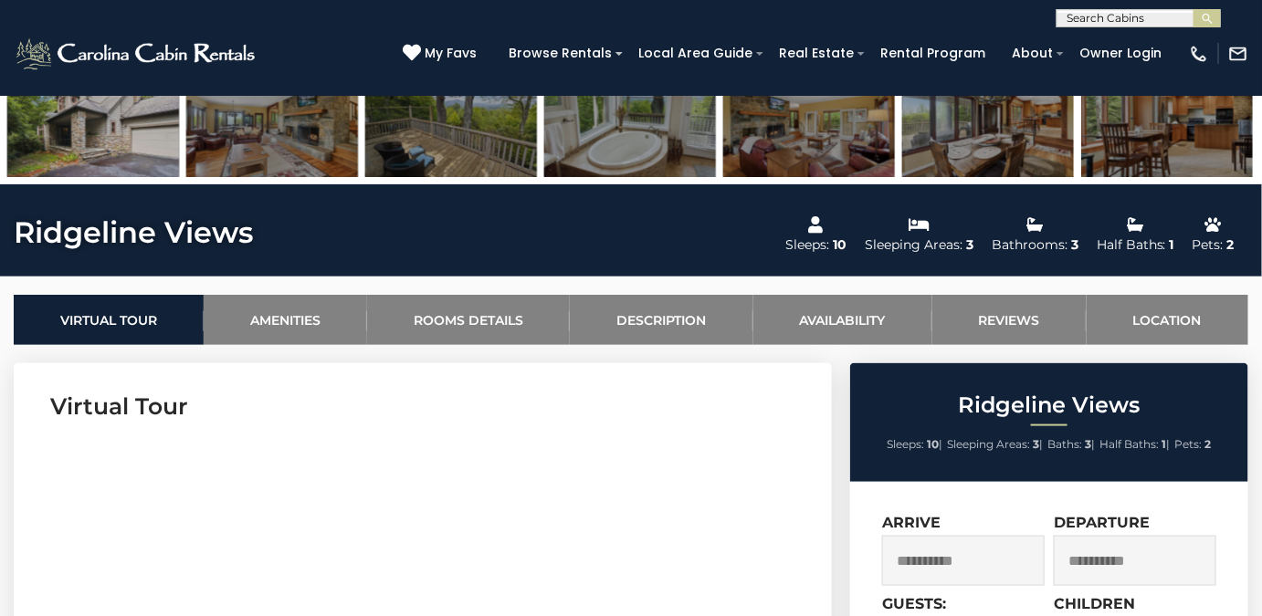
scroll to position [522, 0]
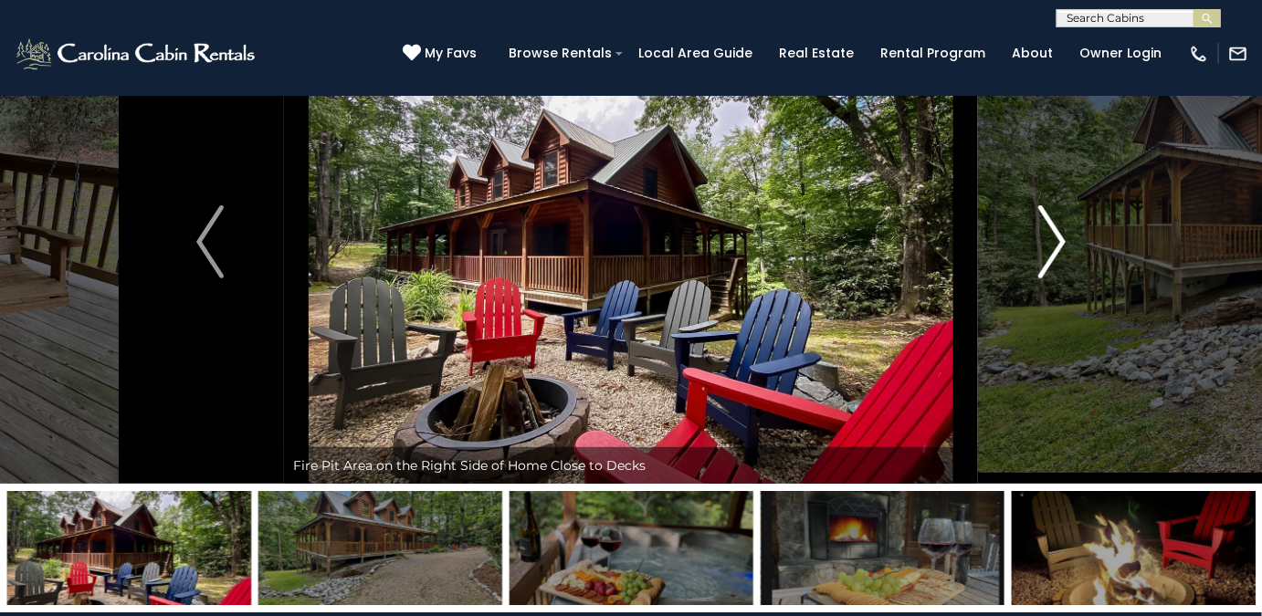
click at [624, 257] on img "Next" at bounding box center [1051, 241] width 27 height 73
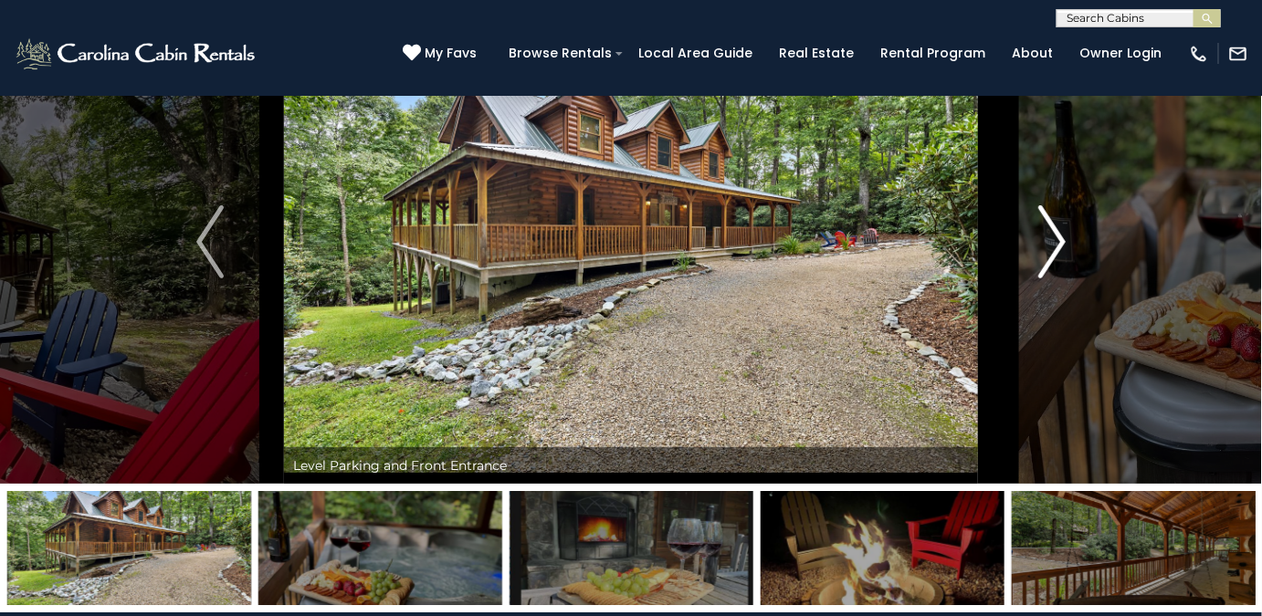
click at [624, 258] on img "Next" at bounding box center [1051, 241] width 27 height 73
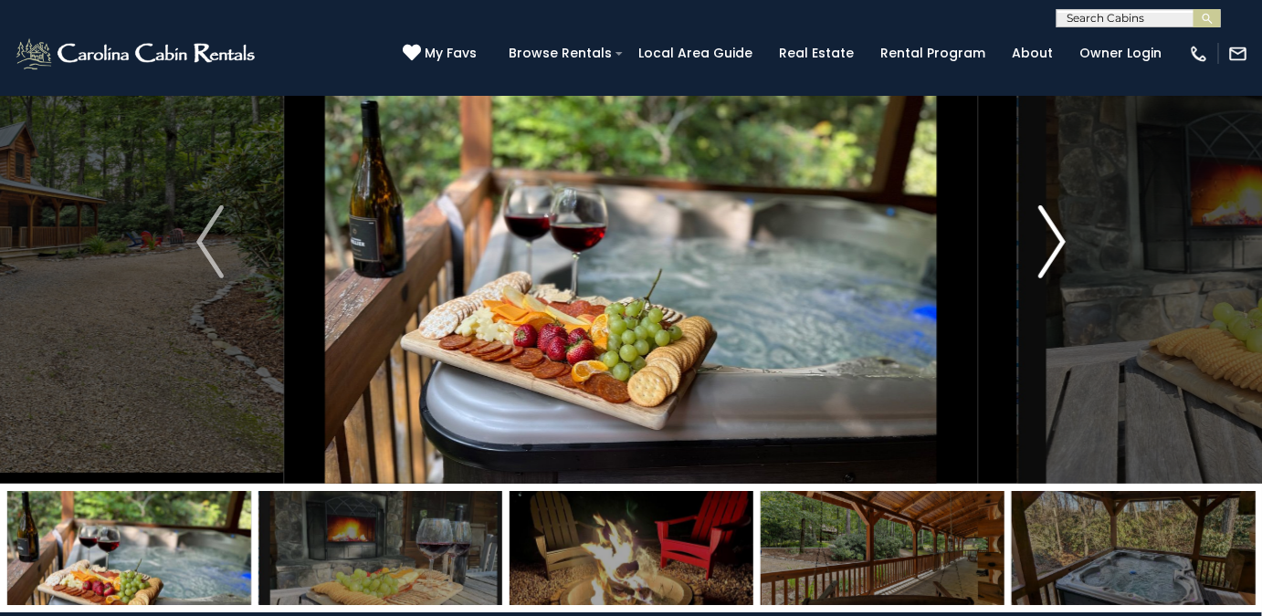
click at [624, 248] on img "Next" at bounding box center [1051, 241] width 27 height 73
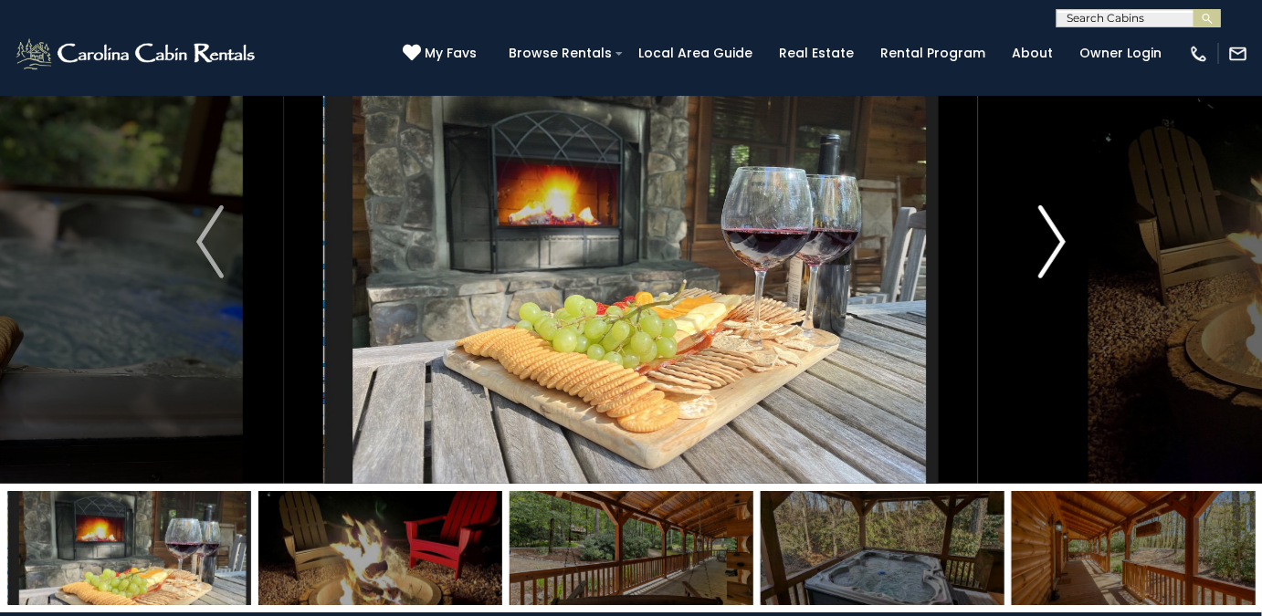
click at [624, 254] on img "Next" at bounding box center [1051, 241] width 27 height 73
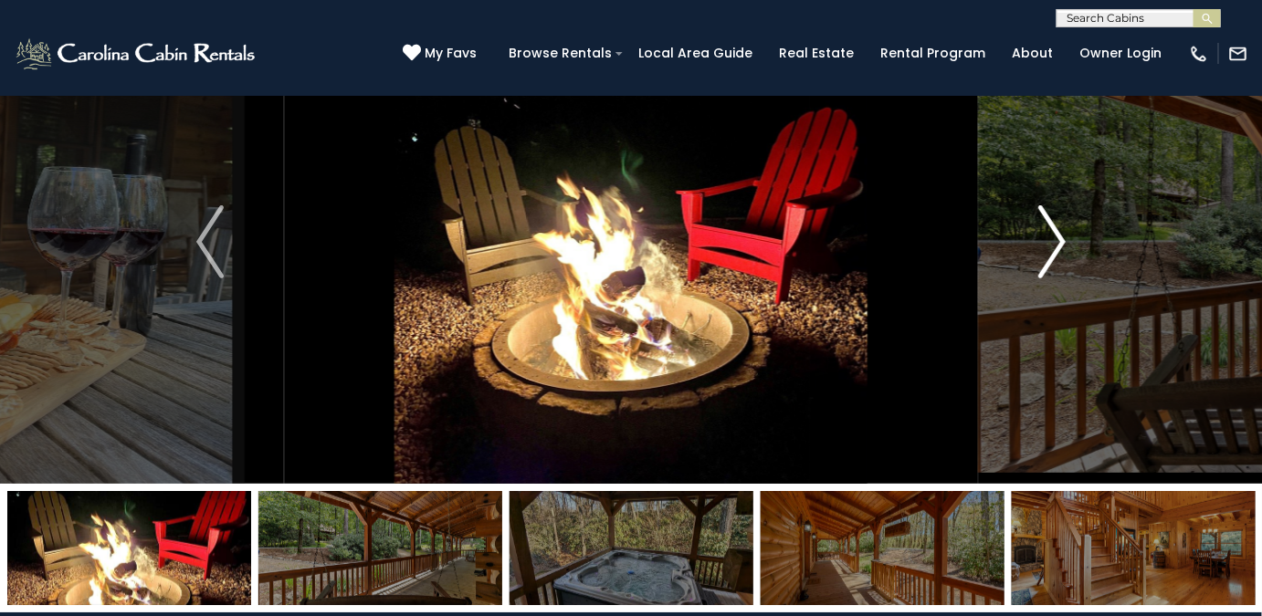
click at [624, 254] on img "Next" at bounding box center [1051, 241] width 27 height 73
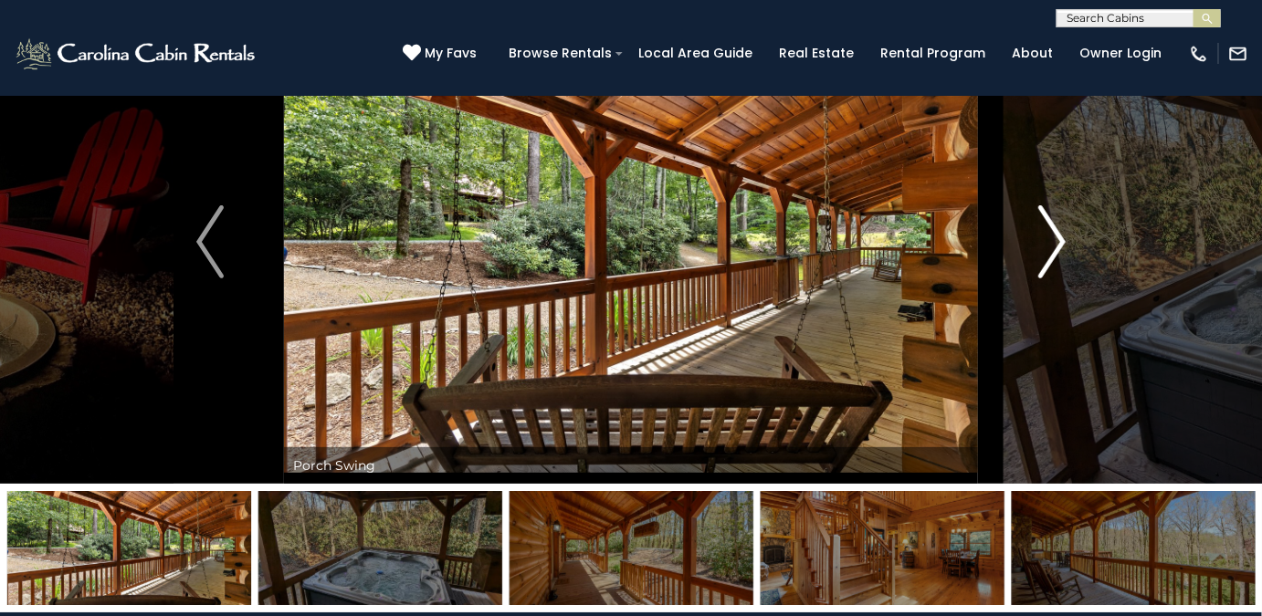
click at [624, 251] on img "Next" at bounding box center [1051, 241] width 27 height 73
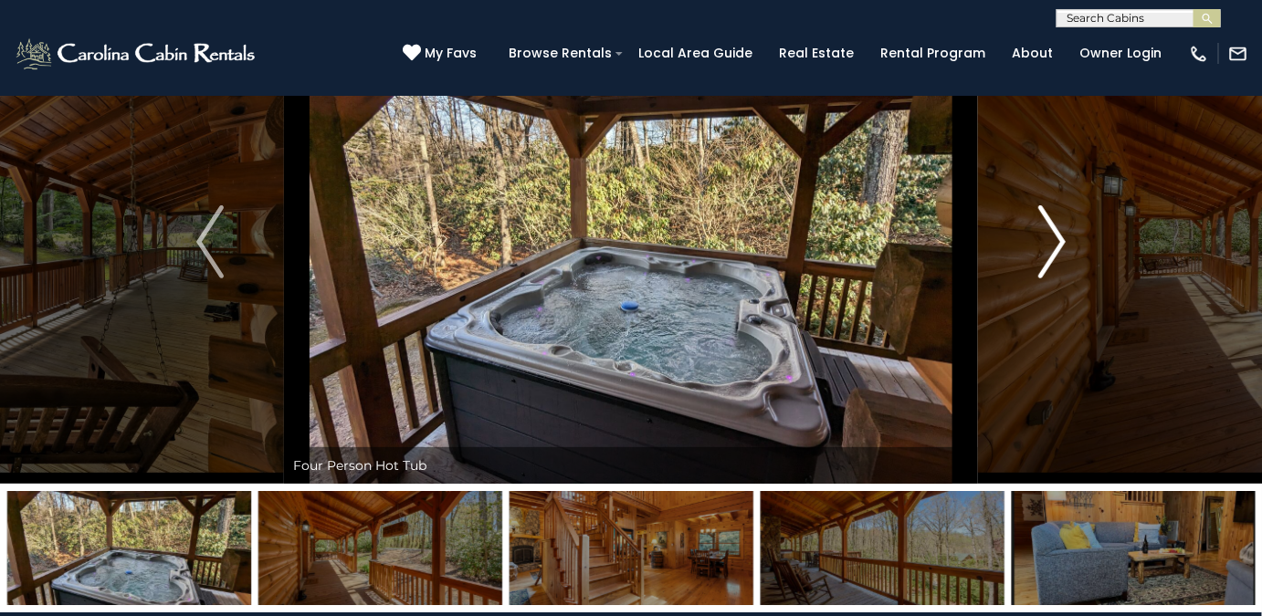
click at [624, 261] on button "Next" at bounding box center [1052, 242] width 148 height 484
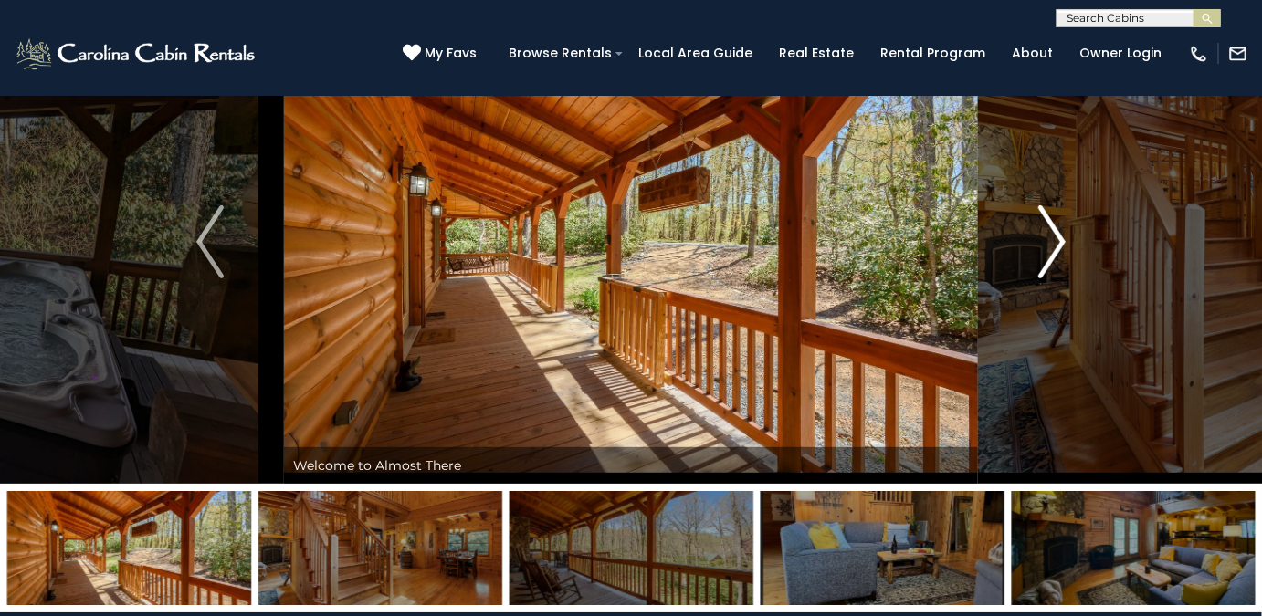
click at [624, 252] on img "Next" at bounding box center [1051, 241] width 27 height 73
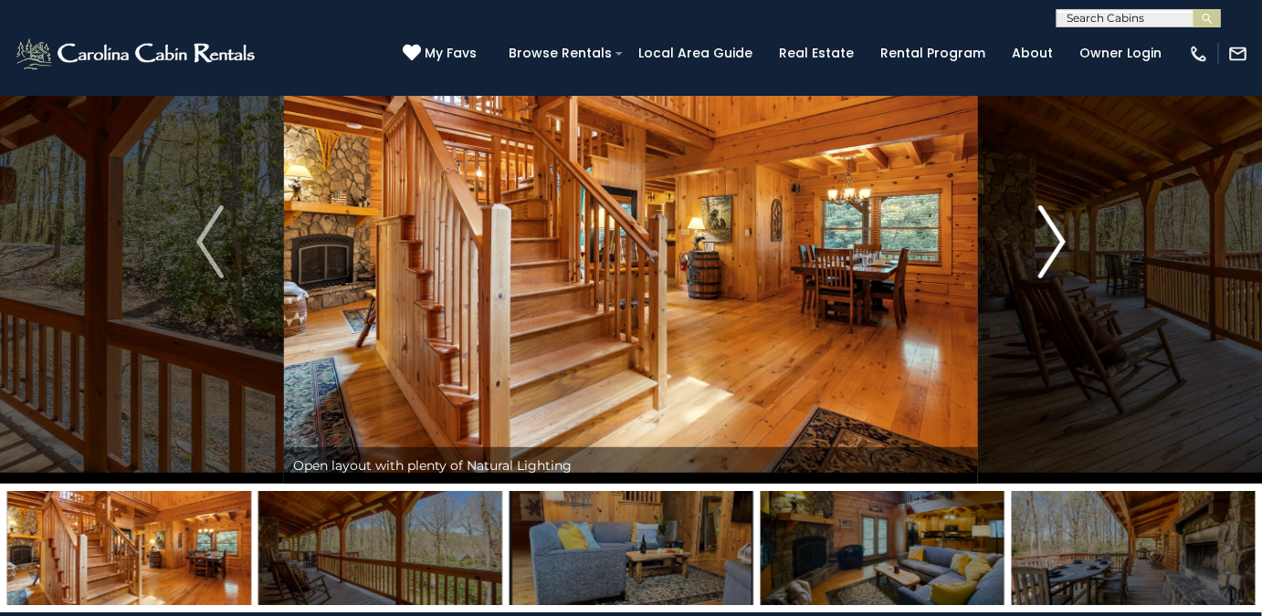
click at [624, 248] on img "Next" at bounding box center [1051, 241] width 27 height 73
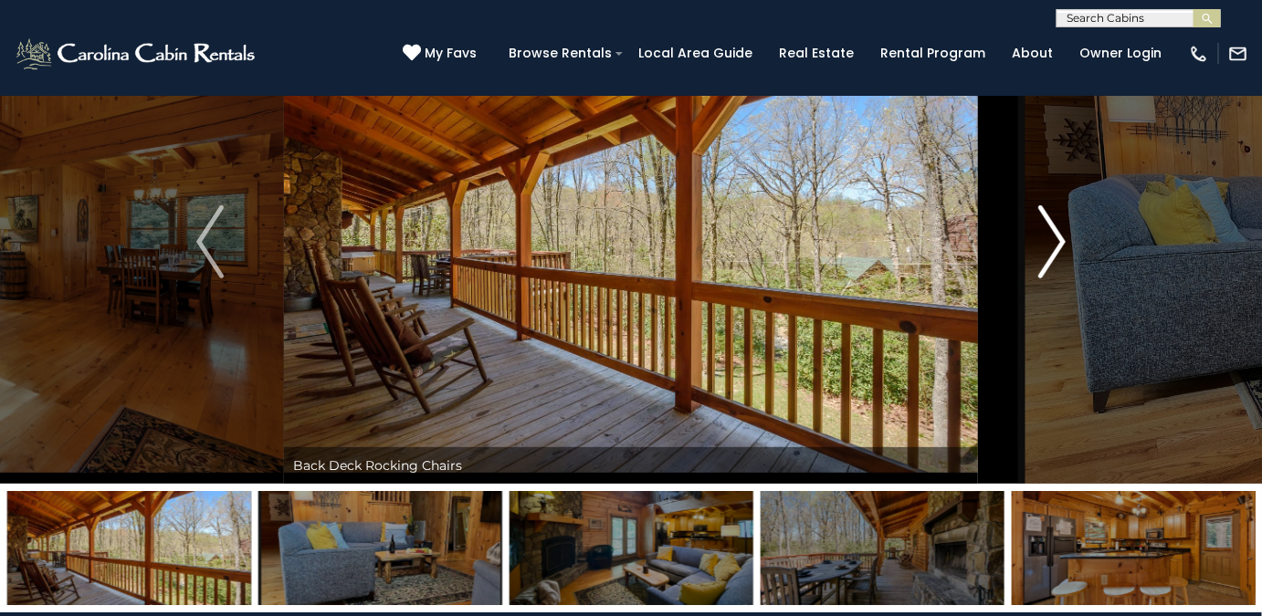
click at [624, 261] on img "Next" at bounding box center [1051, 241] width 27 height 73
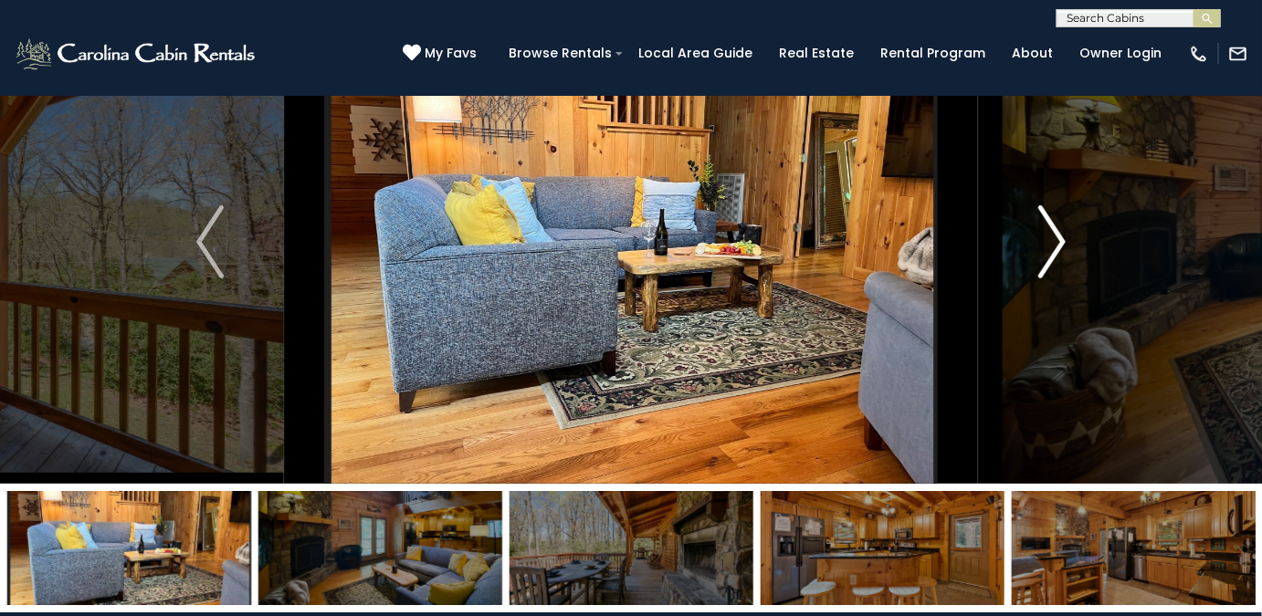
click at [624, 256] on img "Next" at bounding box center [1051, 241] width 27 height 73
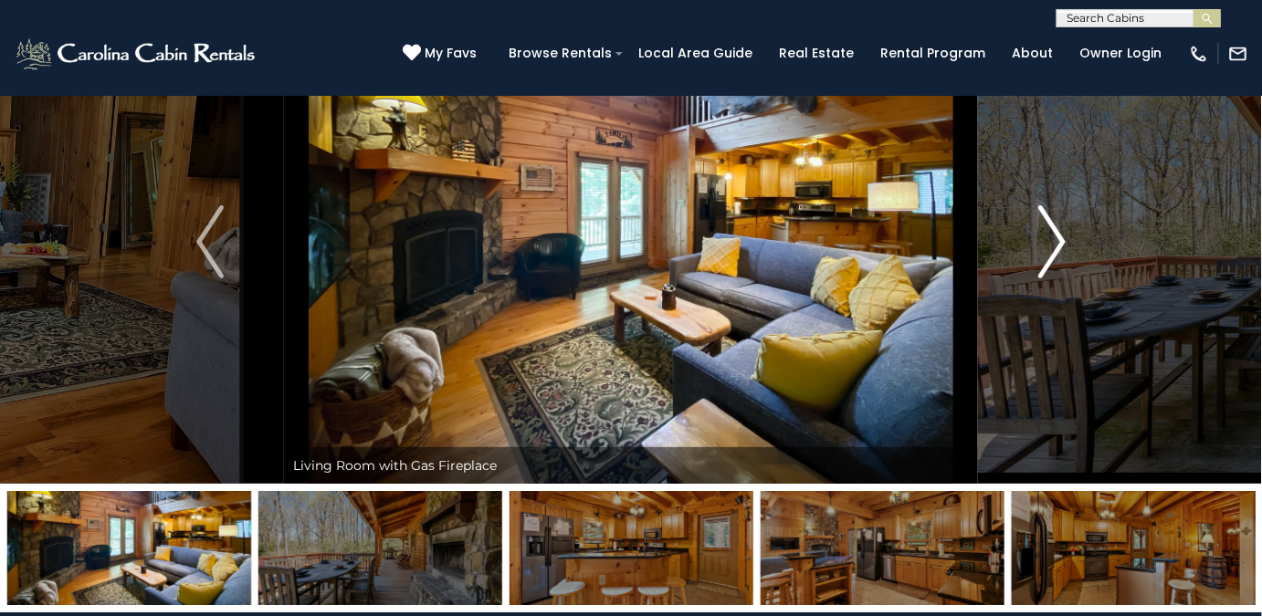
click at [624, 232] on img "Next" at bounding box center [1051, 241] width 27 height 73
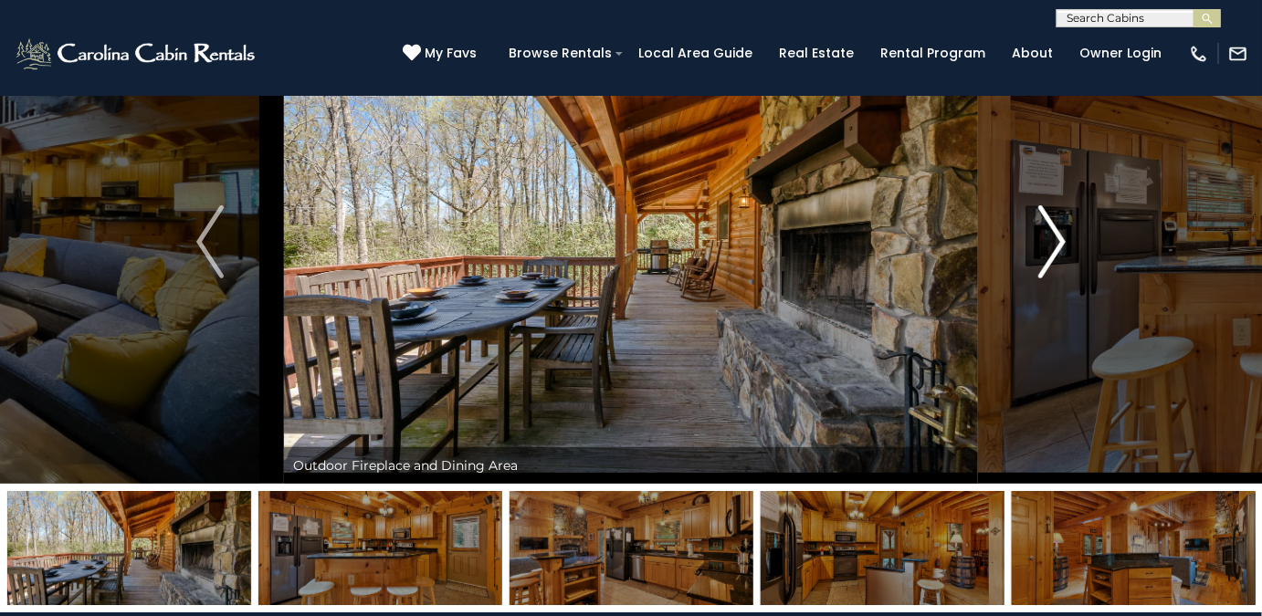
click at [624, 248] on img "Next" at bounding box center [1051, 241] width 27 height 73
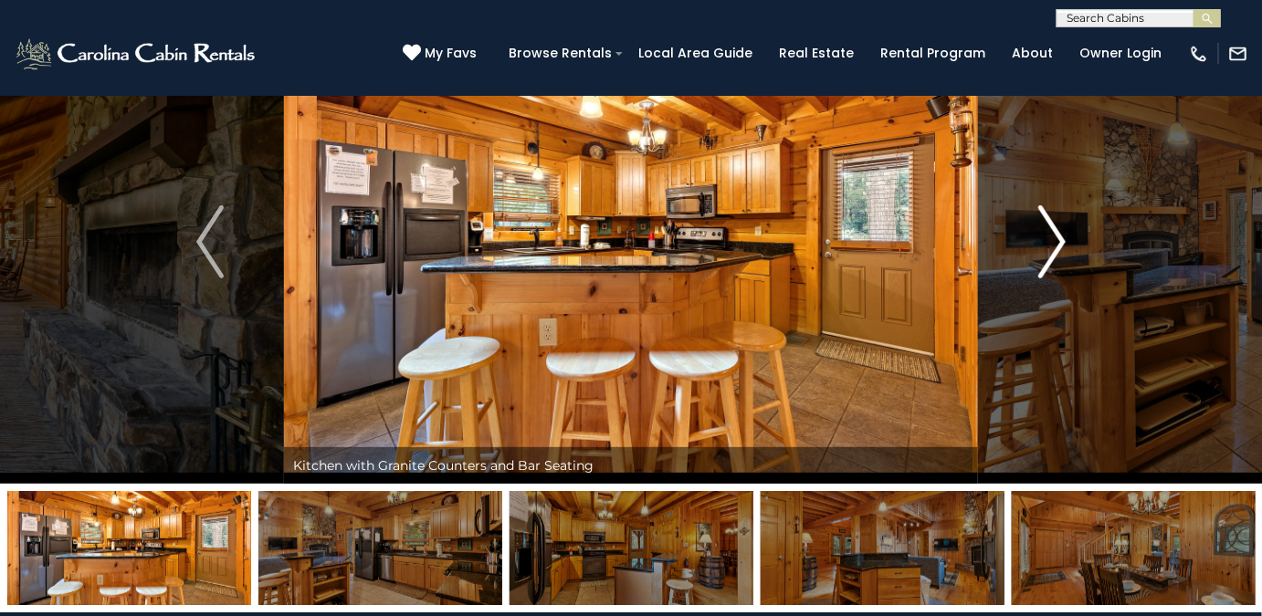
click at [624, 260] on img "Next" at bounding box center [1051, 241] width 27 height 73
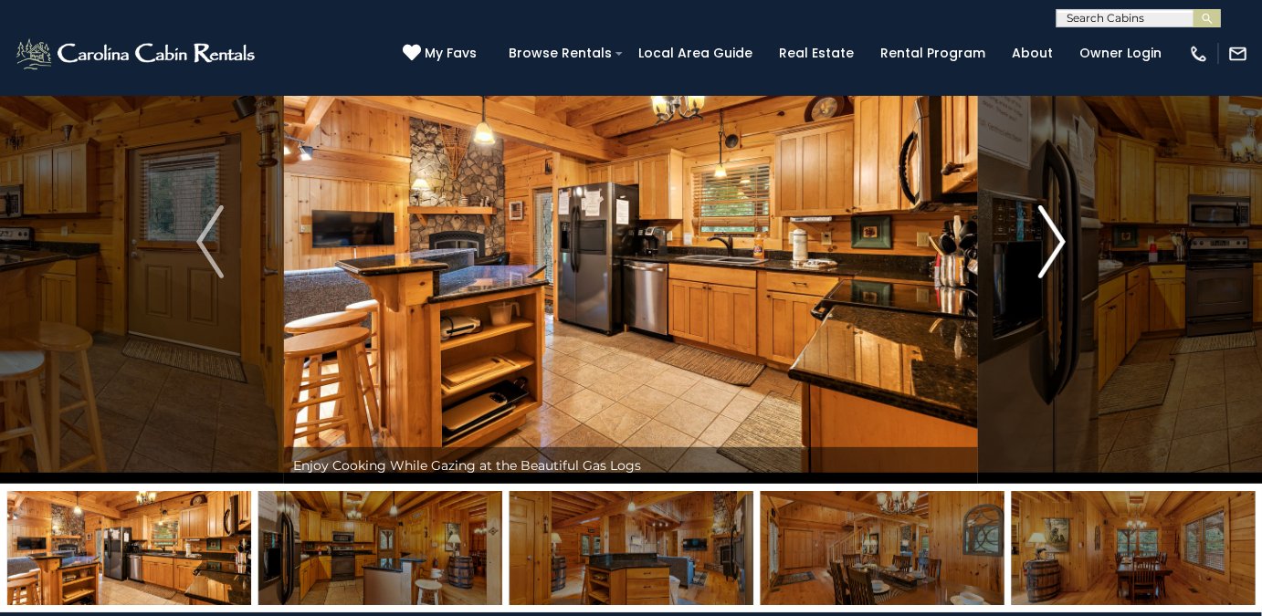
click at [624, 255] on button "Next" at bounding box center [1052, 242] width 148 height 484
click at [624, 268] on img "Next" at bounding box center [1051, 241] width 27 height 73
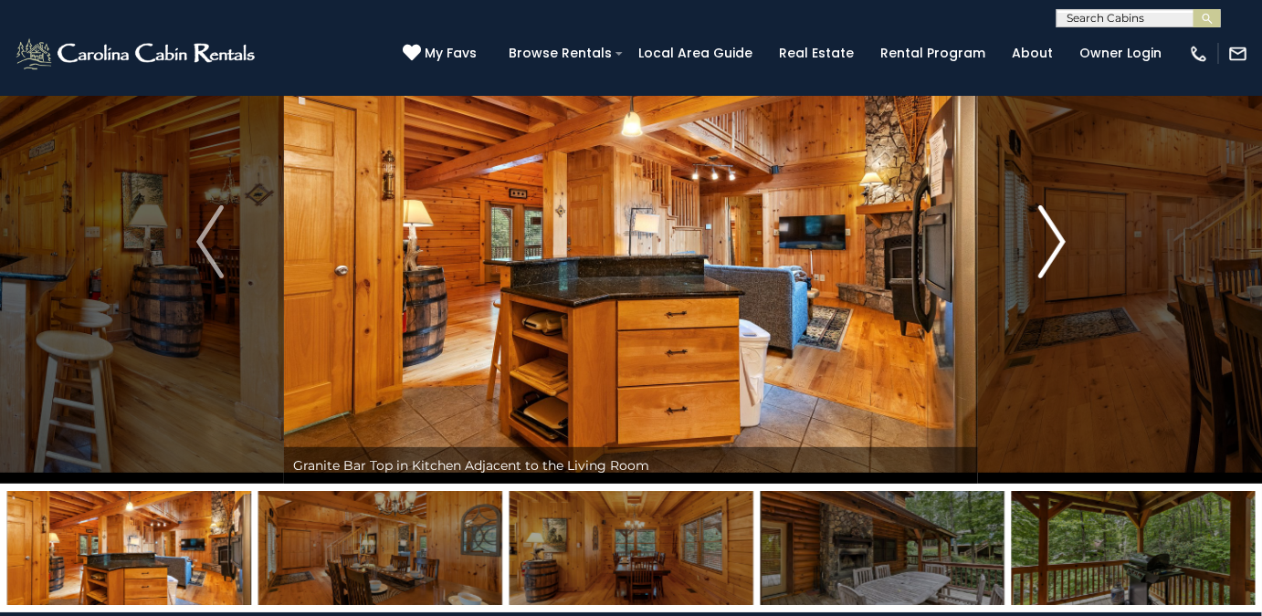
click at [624, 258] on img "Next" at bounding box center [1051, 241] width 27 height 73
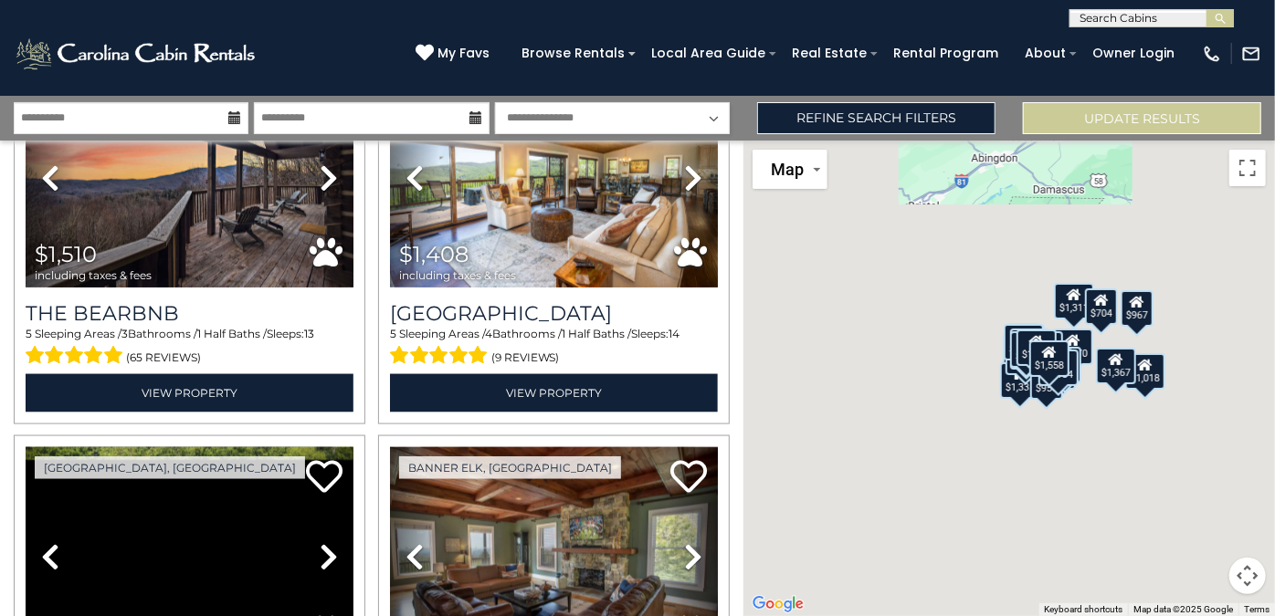
scroll to position [1287, 0]
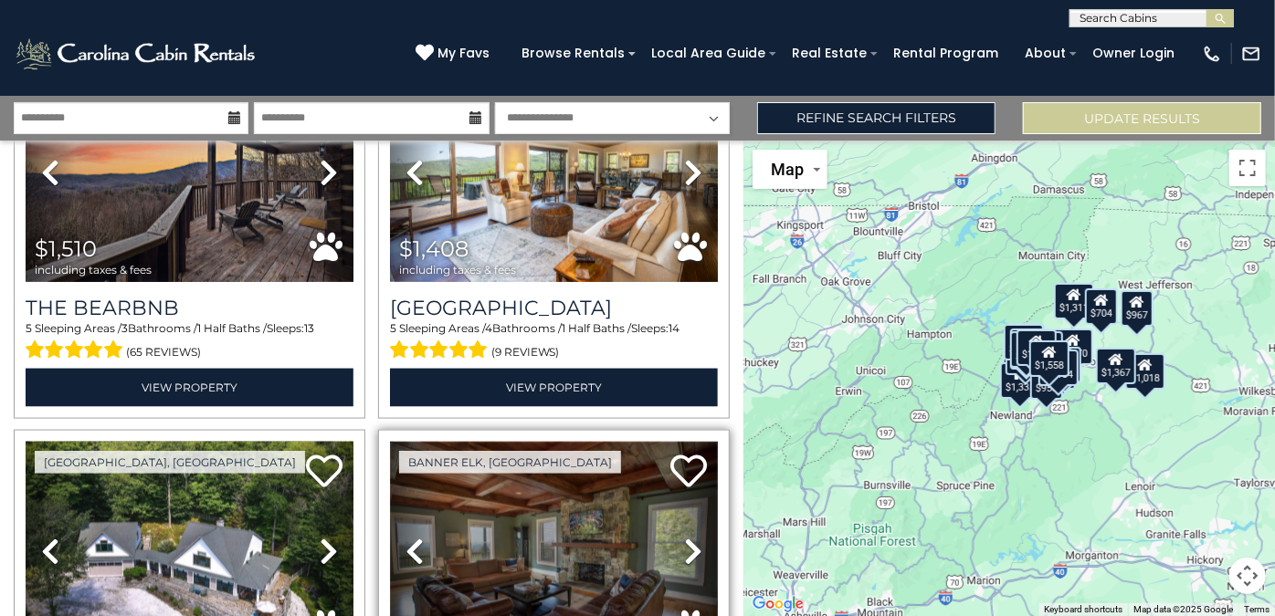
click at [634, 563] on img at bounding box center [554, 552] width 328 height 220
